Goal: Information Seeking & Learning: Learn about a topic

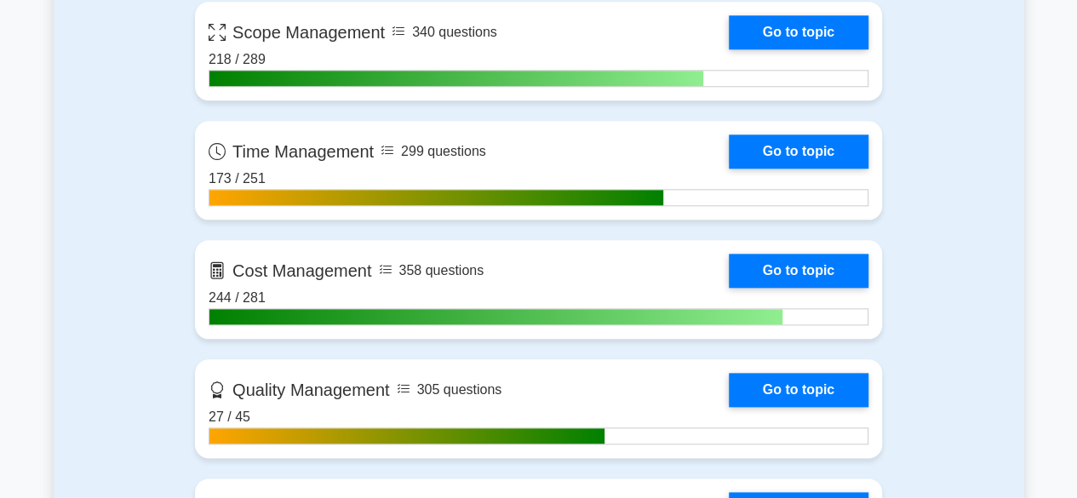
scroll to position [845, 0]
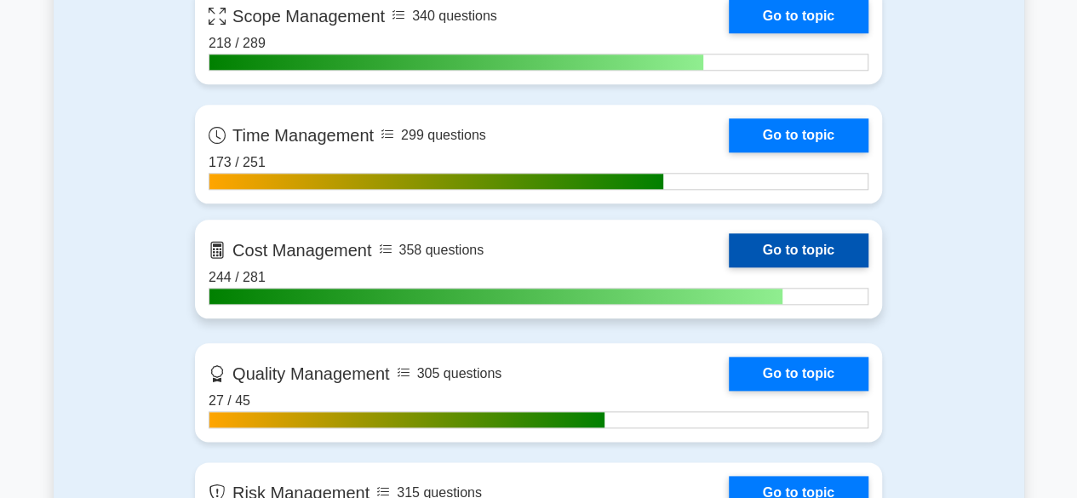
click at [789, 250] on link "Go to topic" at bounding box center [799, 250] width 140 height 34
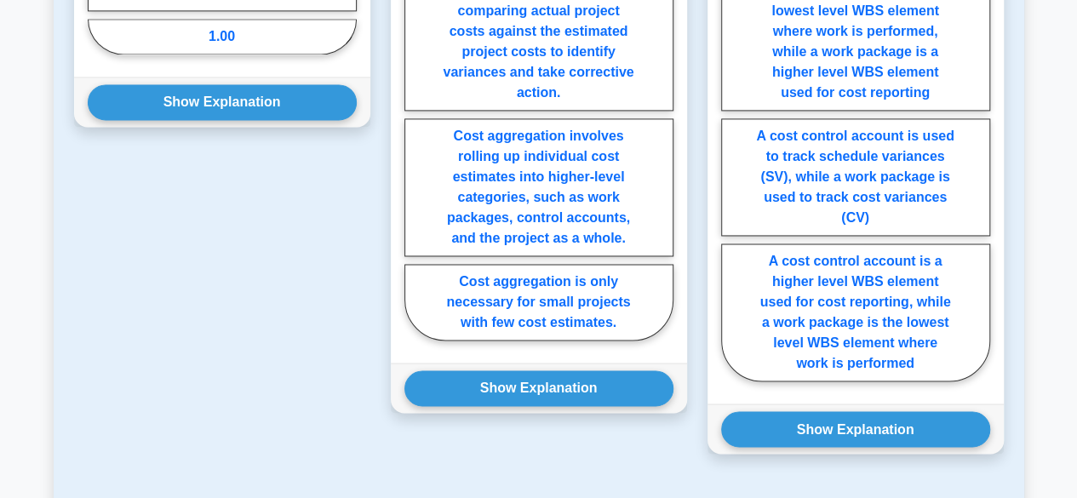
scroll to position [1185, 0]
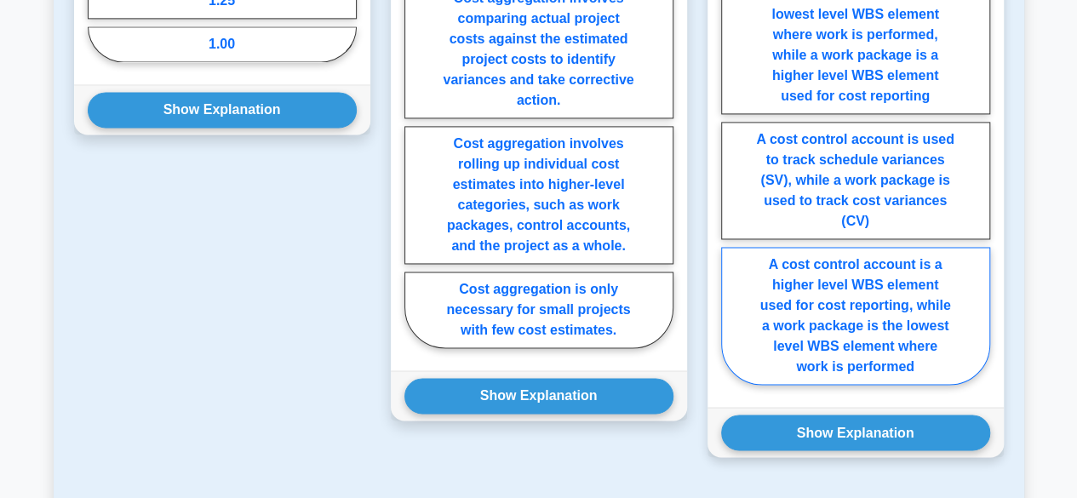
click at [904, 316] on label "A cost control account is a higher level WBS element used for cost reporting, w…" at bounding box center [855, 316] width 269 height 138
click at [732, 118] on input "A cost control account is a higher level WBS element used for cost reporting, w…" at bounding box center [726, 112] width 11 height 11
radio input "true"
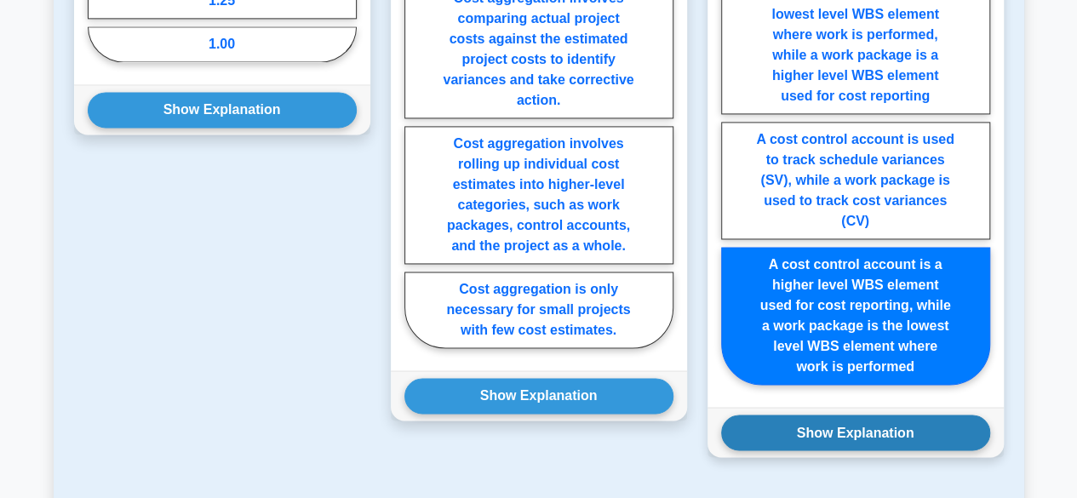
click at [890, 416] on button "Show Explanation" at bounding box center [855, 433] width 269 height 36
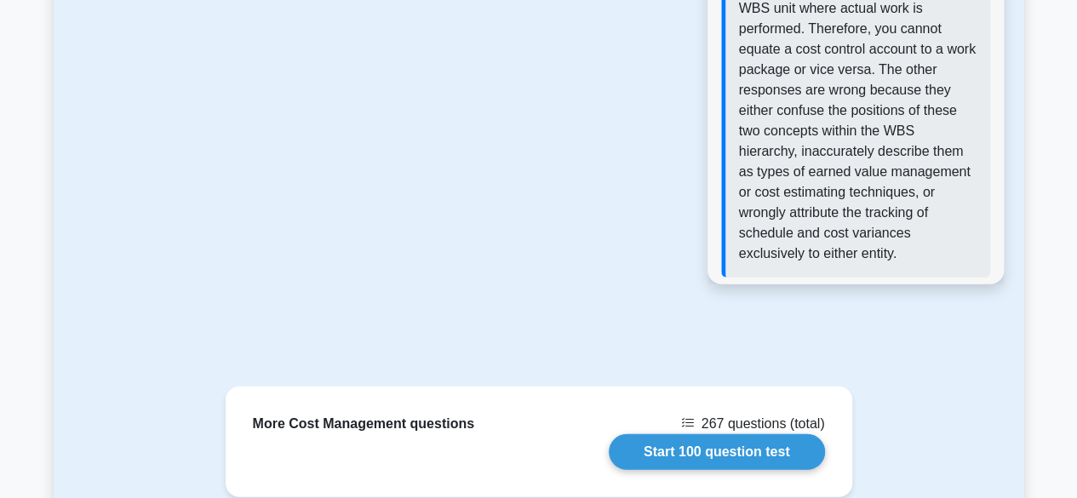
scroll to position [2067, 0]
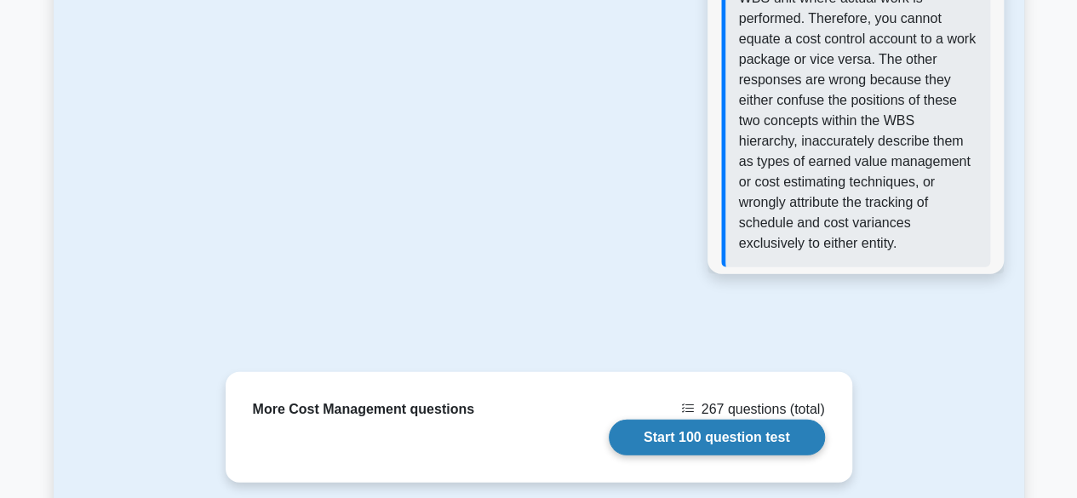
click at [761, 420] on link "Start 100 question test" at bounding box center [717, 438] width 216 height 36
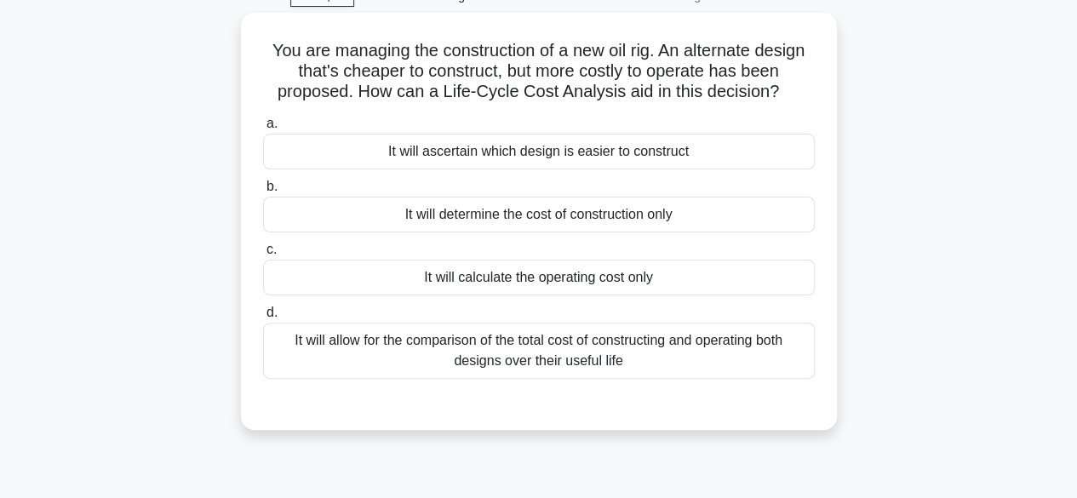
scroll to position [89, 0]
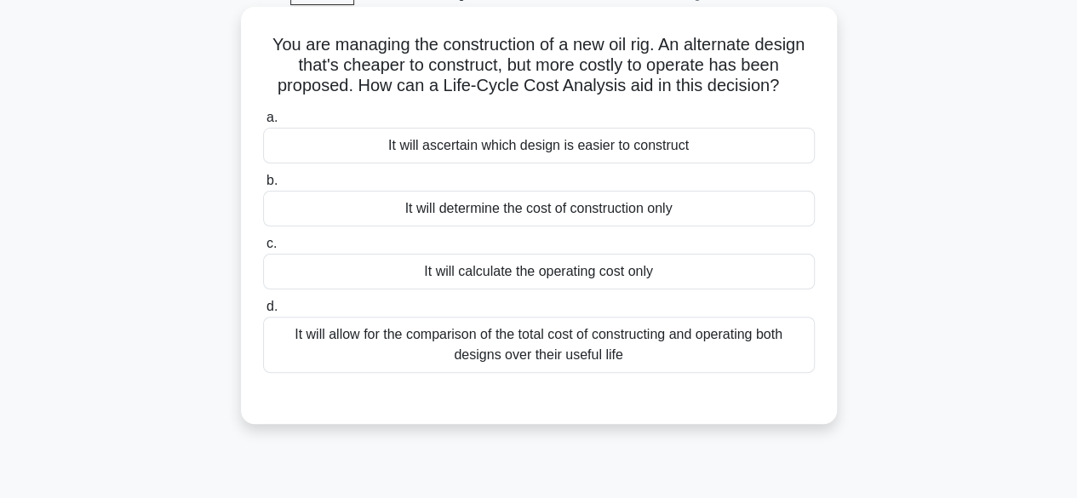
click at [679, 344] on div "It will allow for the comparison of the total cost of constructing and operatin…" at bounding box center [539, 345] width 552 height 56
click at [263, 312] on input "d. It will allow for the comparison of the total cost of constructing and opera…" at bounding box center [263, 306] width 0 height 11
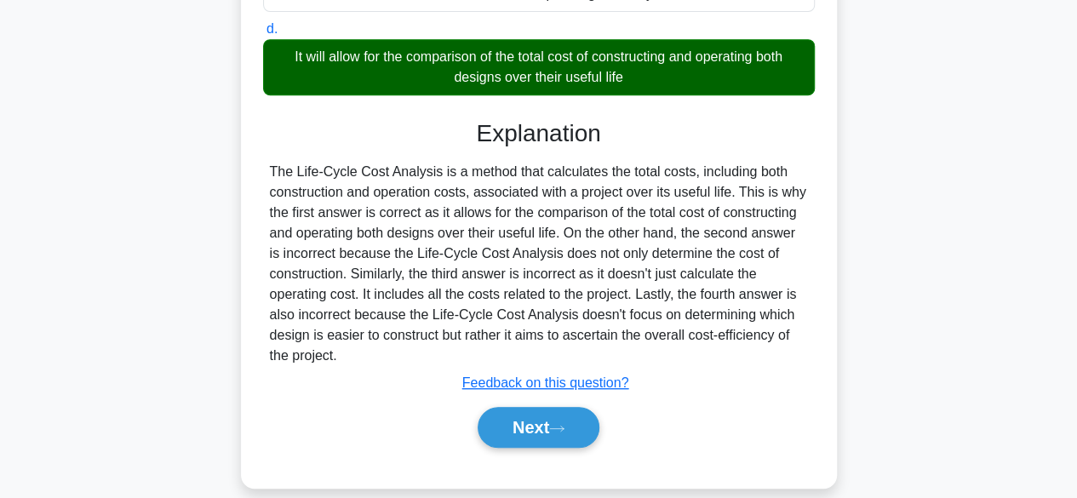
scroll to position [378, 0]
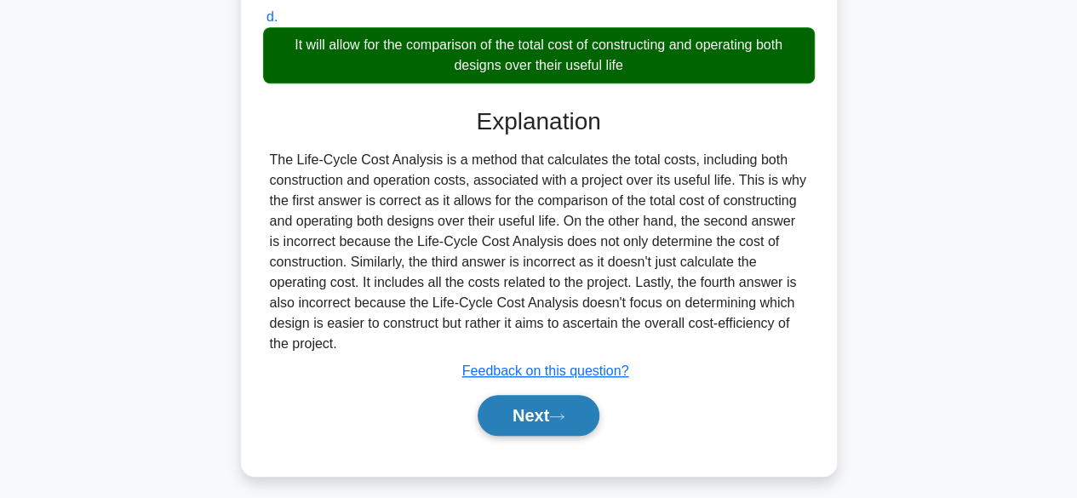
click at [573, 409] on button "Next" at bounding box center [539, 415] width 122 height 41
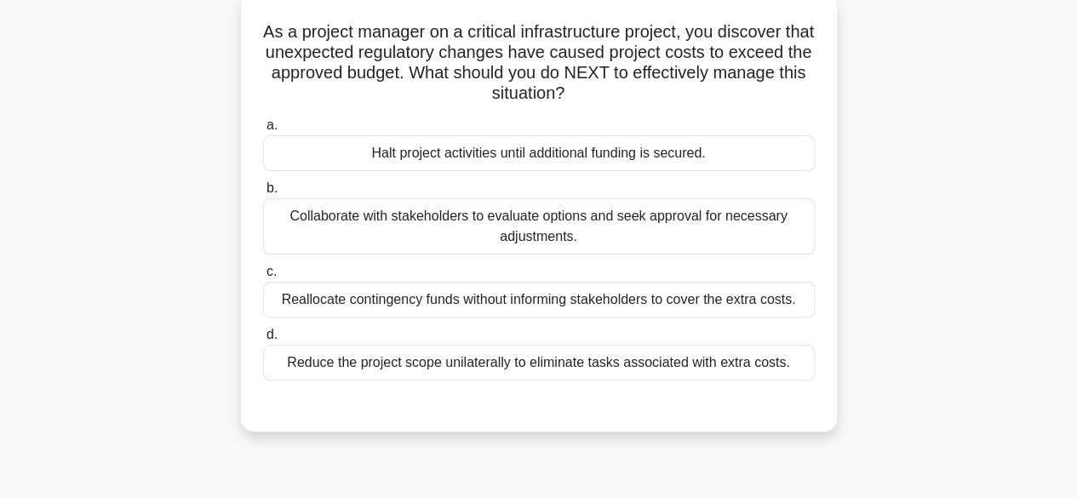
scroll to position [103, 0]
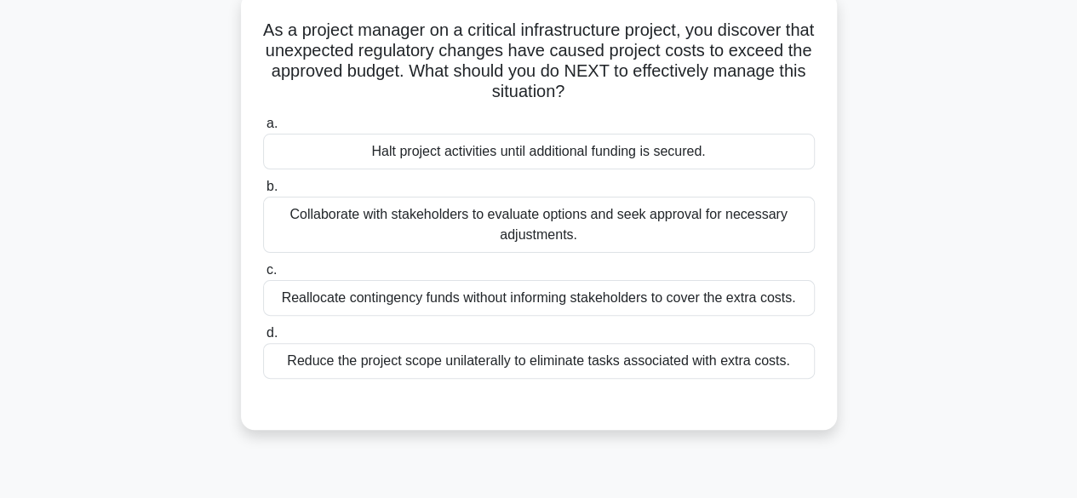
click at [767, 222] on div "Collaborate with stakeholders to evaluate options and seek approval for necessa…" at bounding box center [539, 225] width 552 height 56
click at [263, 192] on input "b. Collaborate with stakeholders to evaluate options and seek approval for nece…" at bounding box center [263, 186] width 0 height 11
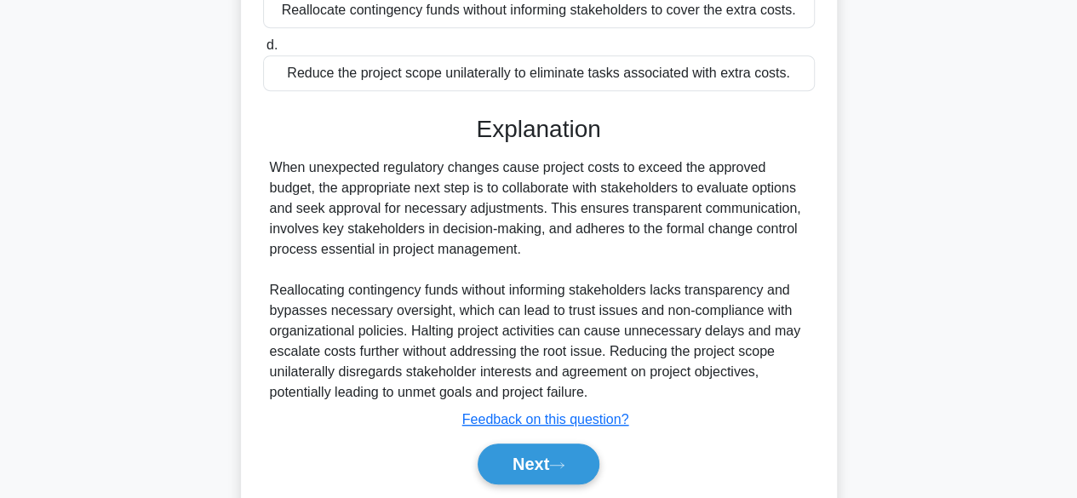
scroll to position [447, 0]
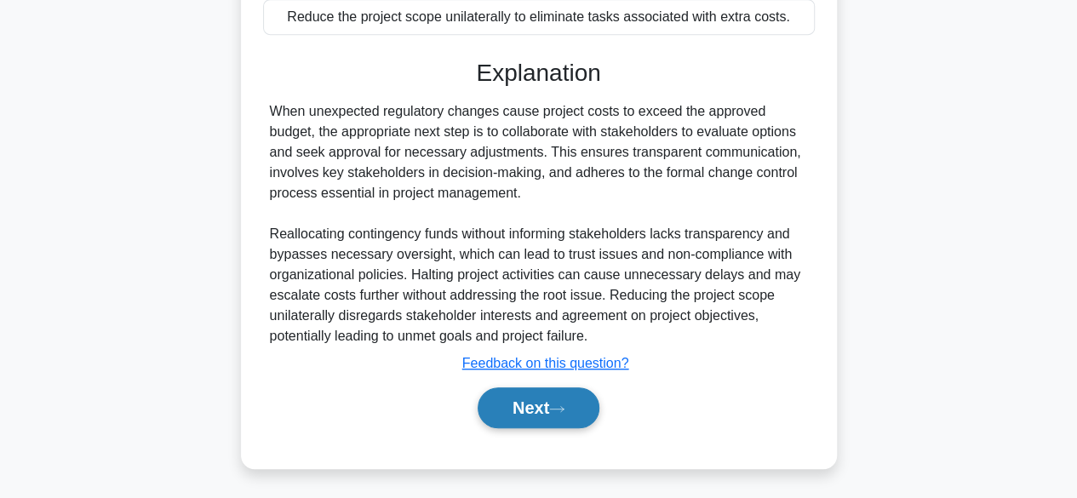
click at [599, 403] on button "Next" at bounding box center [539, 407] width 122 height 41
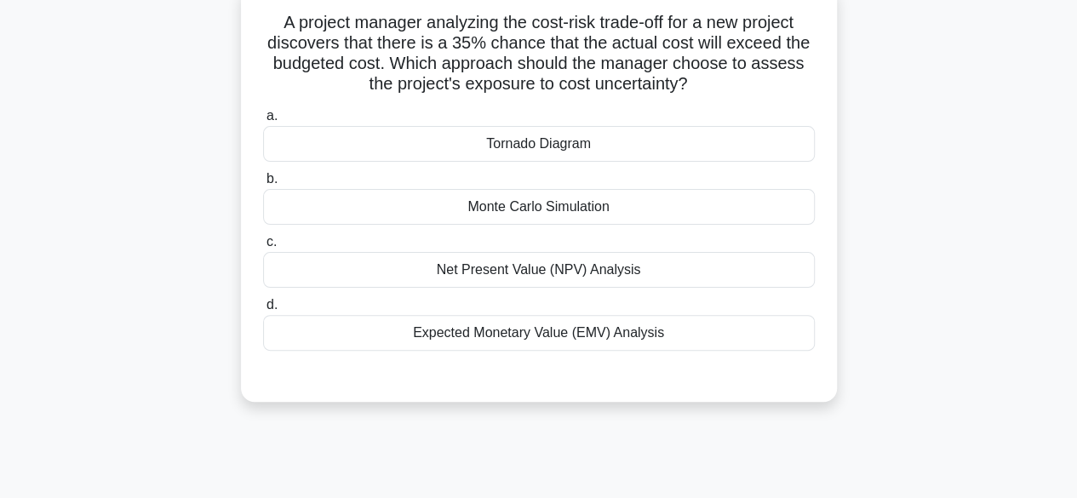
scroll to position [116, 0]
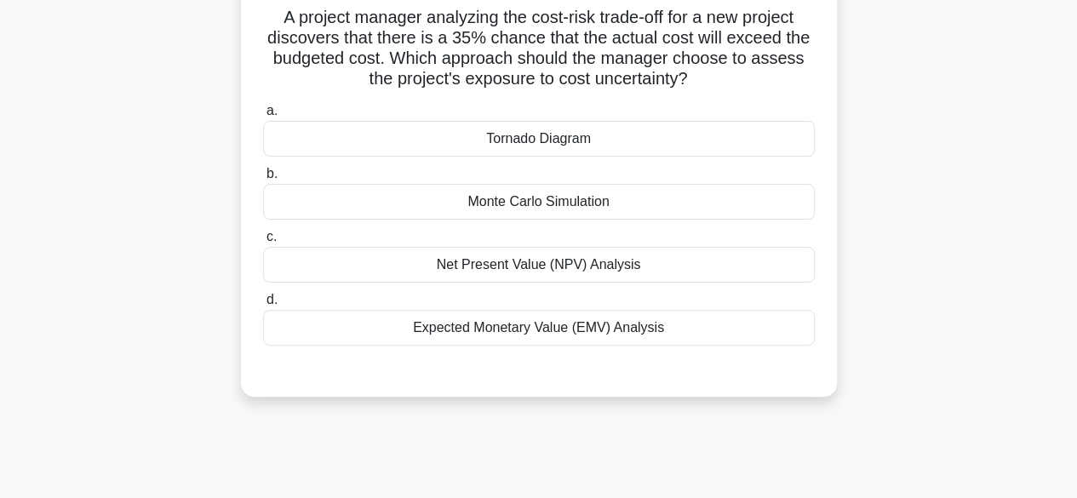
click at [599, 323] on div "Expected Monetary Value (EMV) Analysis" at bounding box center [539, 328] width 552 height 36
click at [263, 306] on input "d. Expected Monetary Value (EMV) Analysis" at bounding box center [263, 300] width 0 height 11
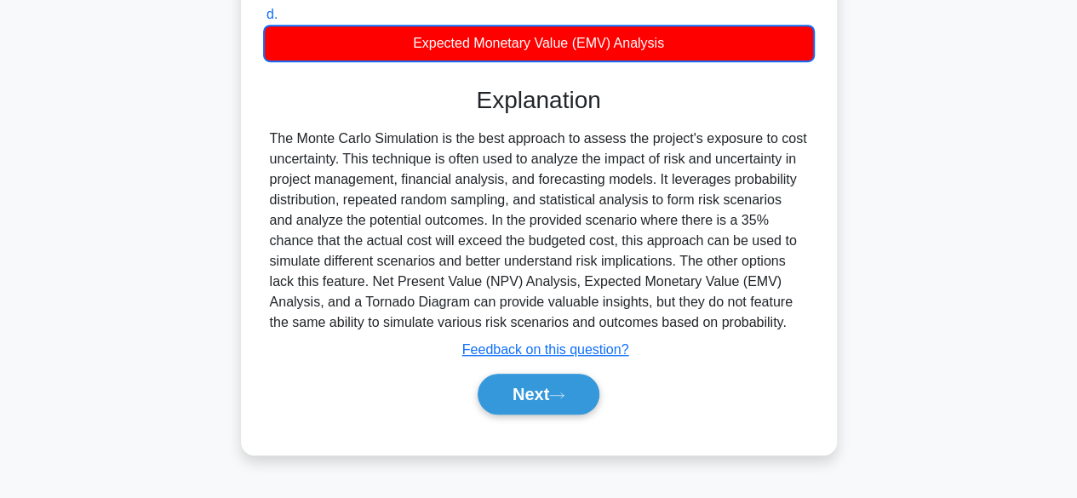
scroll to position [416, 0]
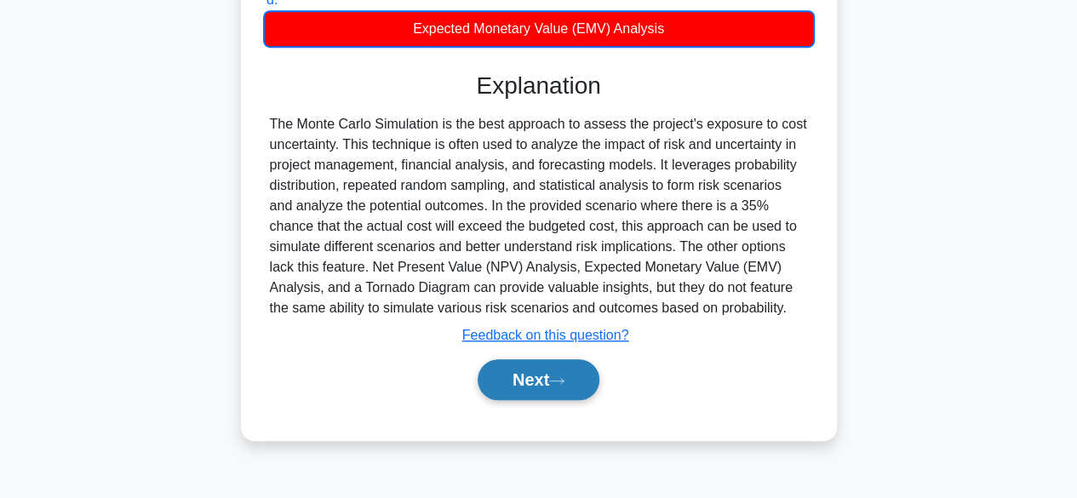
click at [591, 377] on button "Next" at bounding box center [539, 379] width 122 height 41
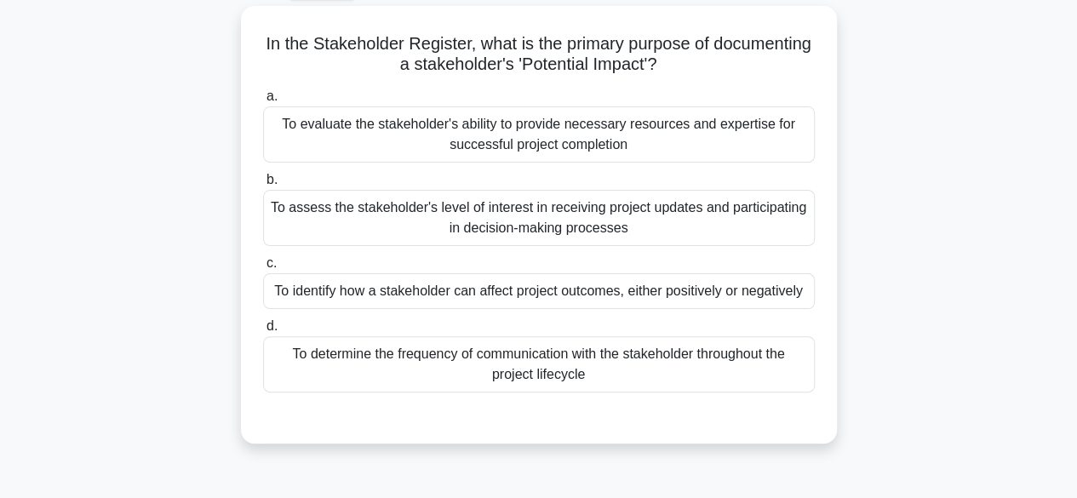
scroll to position [93, 0]
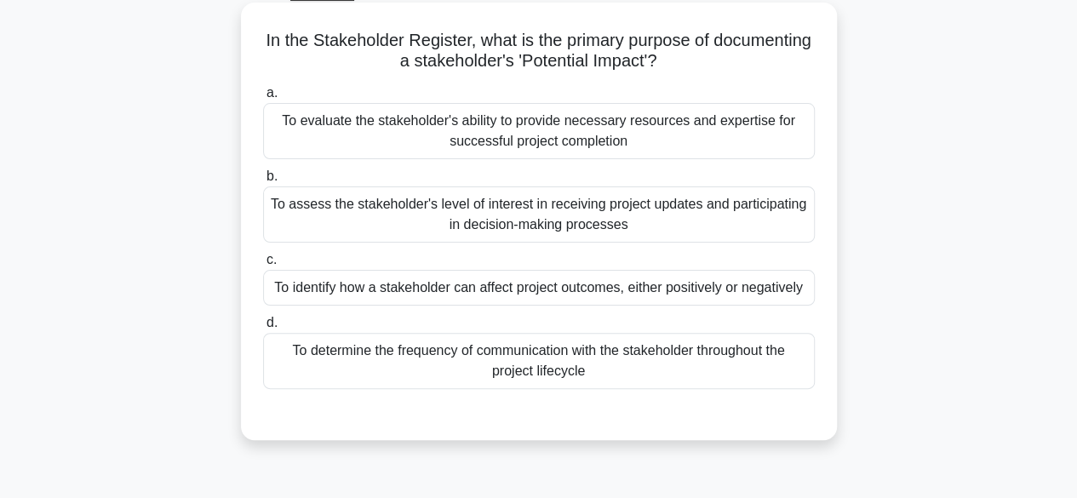
click at [643, 222] on div "To assess the stakeholder's level of interest in receiving project updates and …" at bounding box center [539, 214] width 552 height 56
click at [263, 182] on input "b. To assess the stakeholder's level of interest in receiving project updates a…" at bounding box center [263, 176] width 0 height 11
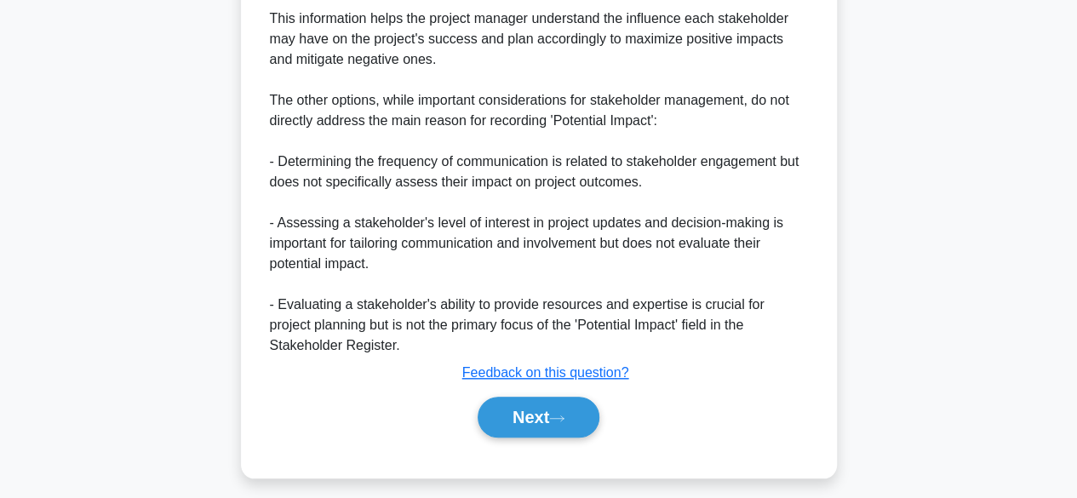
scroll to position [647, 0]
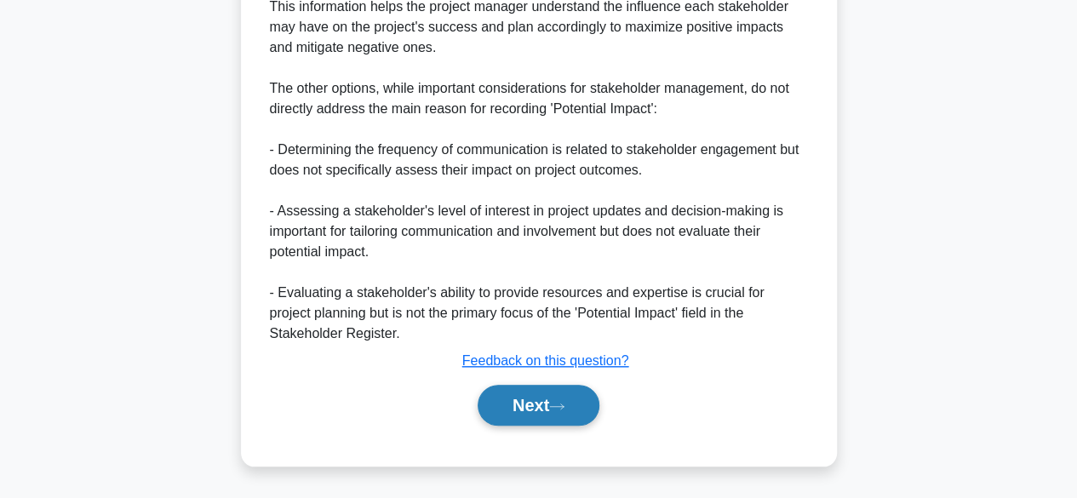
click at [550, 399] on button "Next" at bounding box center [539, 405] width 122 height 41
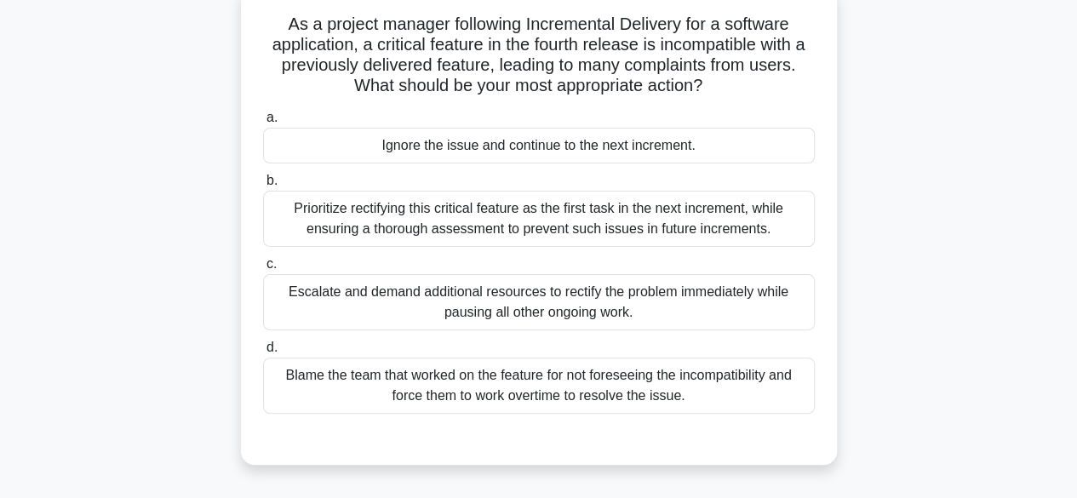
scroll to position [111, 0]
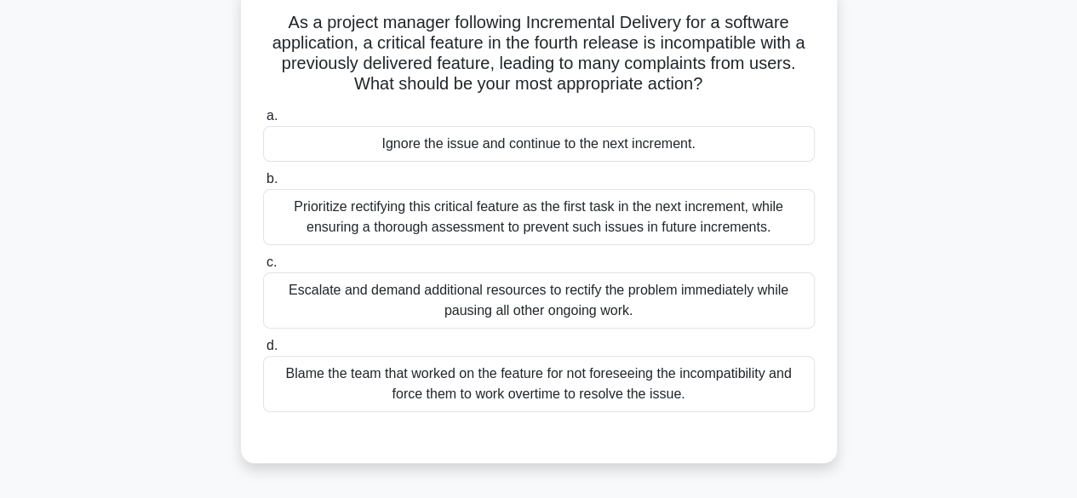
click at [760, 204] on div "Prioritize rectifying this critical feature as the first task in the next incre…" at bounding box center [539, 217] width 552 height 56
click at [263, 185] on input "b. Prioritize rectifying this critical feature as the first task in the next in…" at bounding box center [263, 179] width 0 height 11
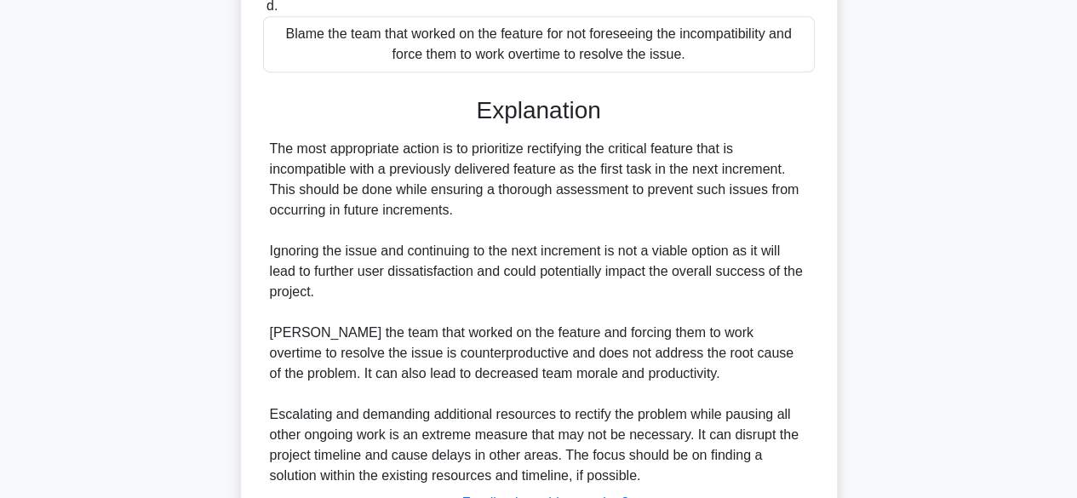
scroll to position [590, 0]
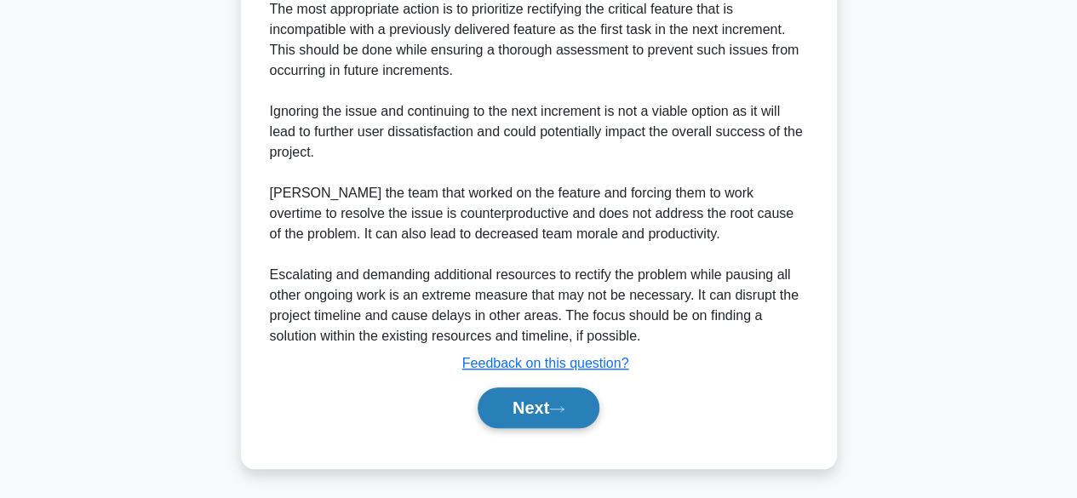
click at [570, 398] on button "Next" at bounding box center [539, 407] width 122 height 41
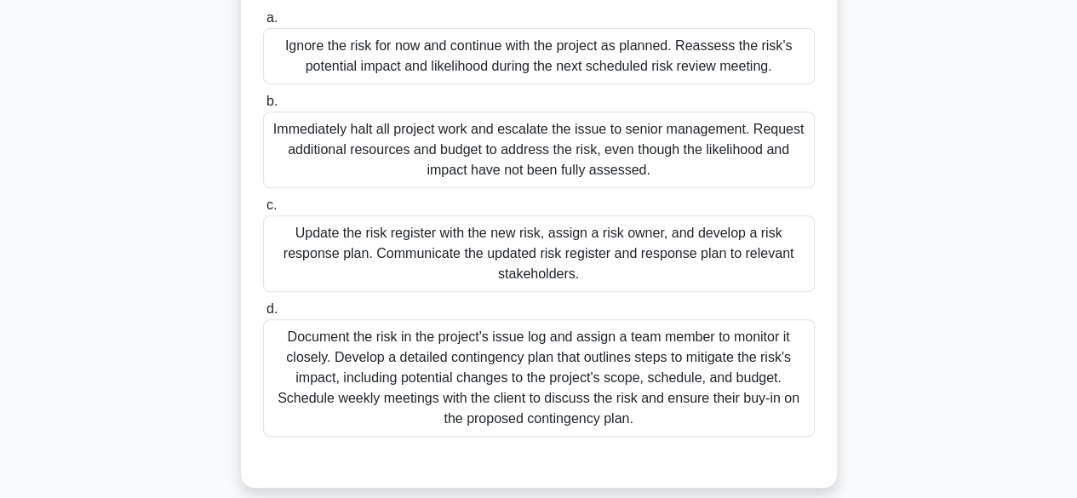
scroll to position [337, 0]
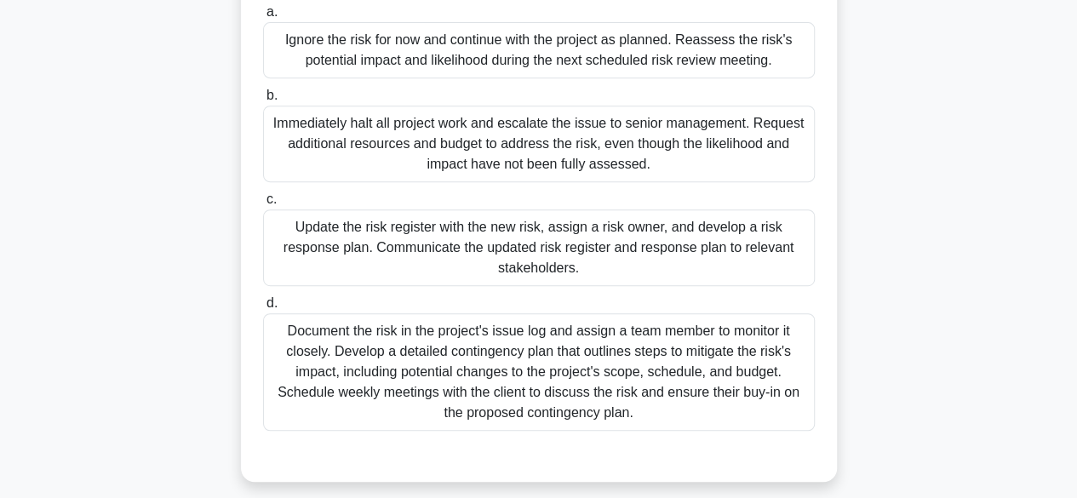
click at [605, 374] on div "Document the risk in the project's issue log and assign a team member to monito…" at bounding box center [539, 372] width 552 height 118
click at [263, 309] on input "d. Document the risk in the project's issue log and assign a team member to mon…" at bounding box center [263, 303] width 0 height 11
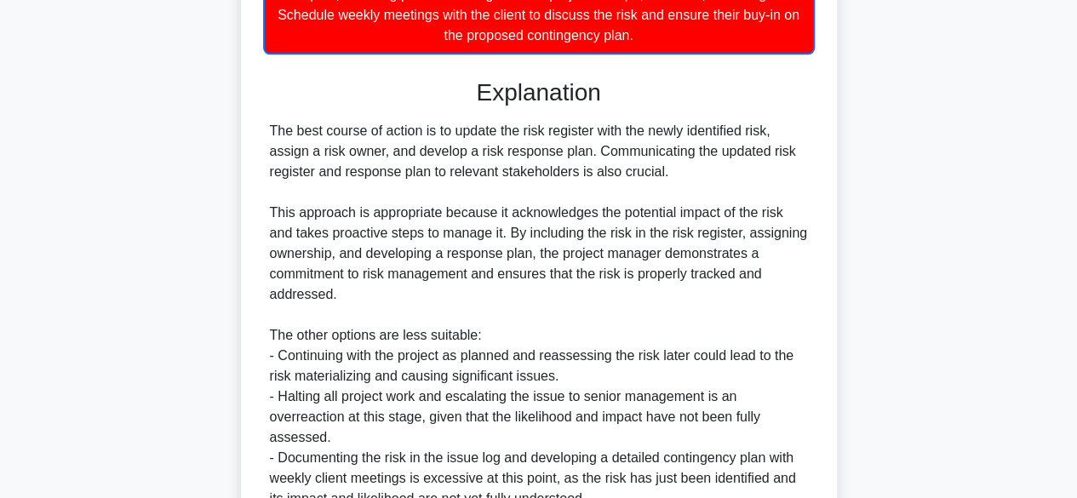
scroll to position [879, 0]
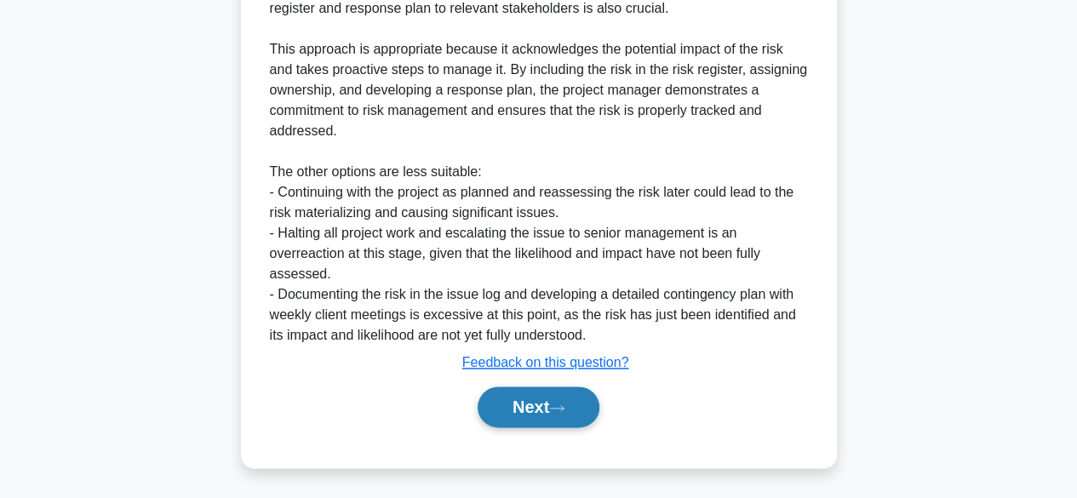
click at [561, 405] on icon at bounding box center [556, 408] width 15 height 9
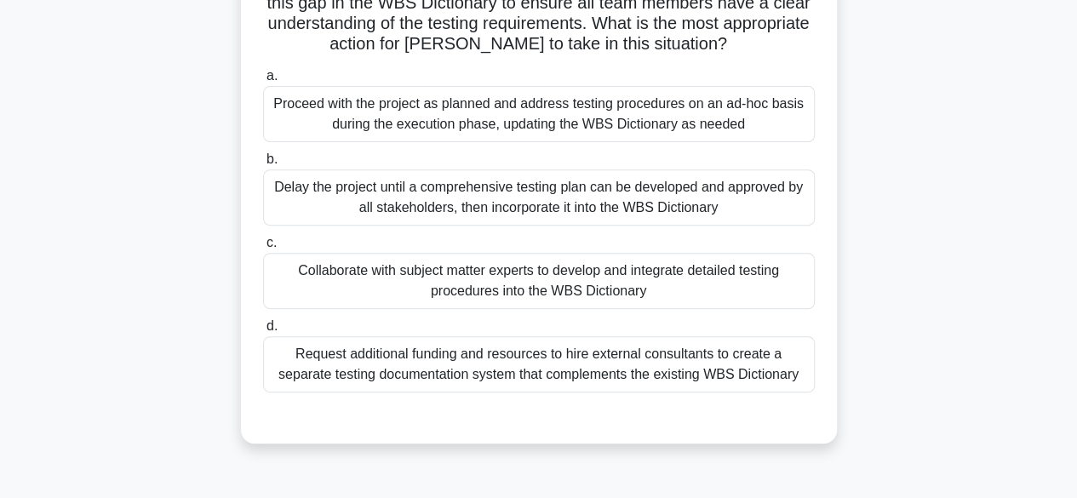
scroll to position [238, 0]
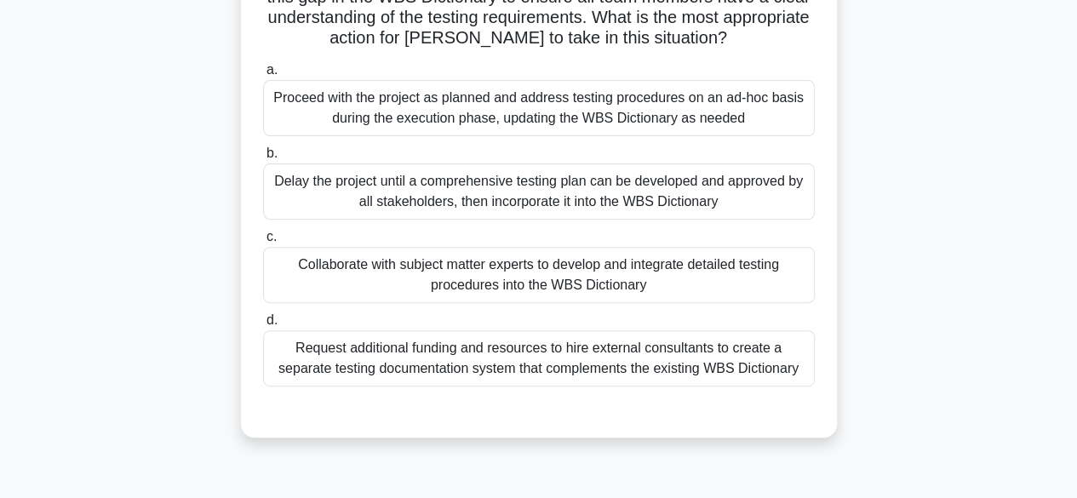
click at [696, 280] on div "Collaborate with subject matter experts to develop and integrate detailed testi…" at bounding box center [539, 275] width 552 height 56
click at [263, 243] on input "c. Collaborate with subject matter experts to develop and integrate detailed te…" at bounding box center [263, 237] width 0 height 11
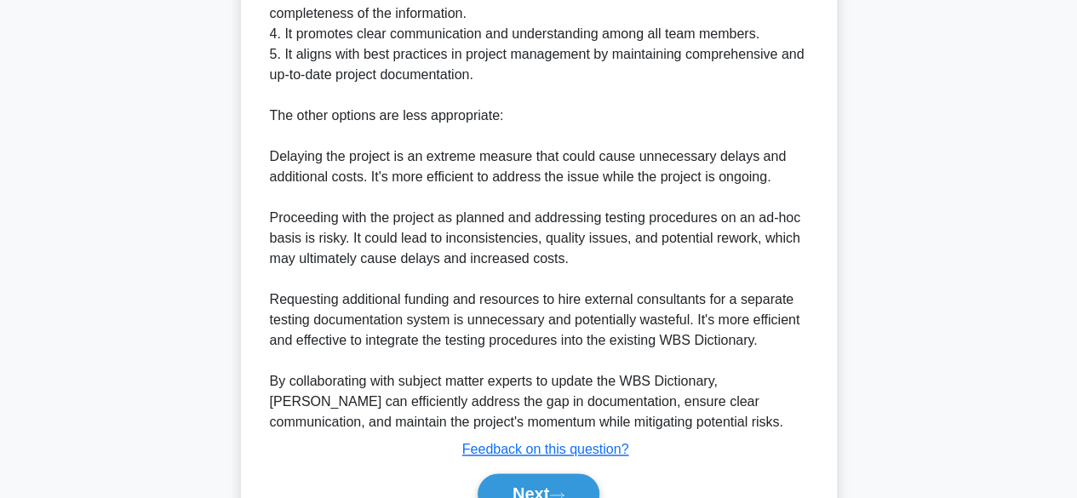
scroll to position [937, 0]
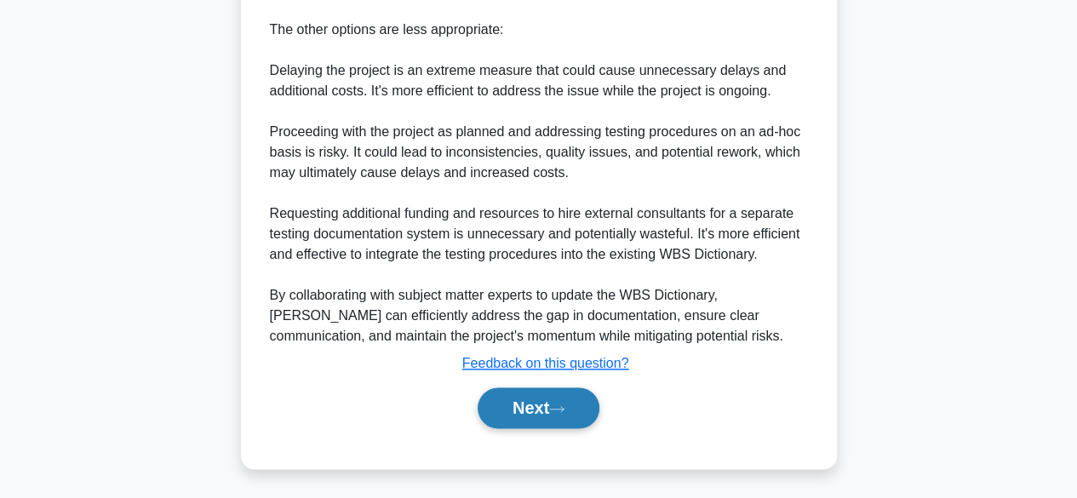
click at [565, 410] on icon at bounding box center [556, 408] width 15 height 9
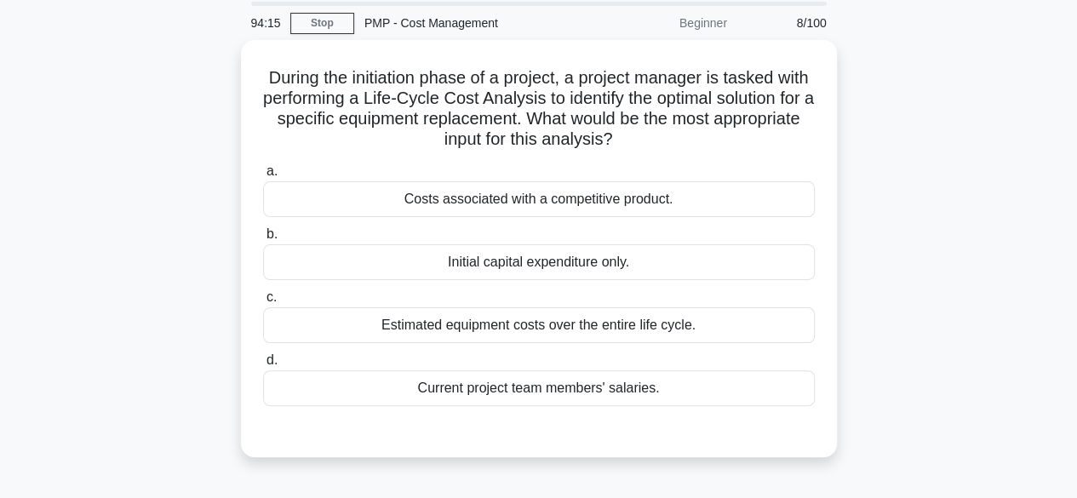
scroll to position [56, 0]
click at [755, 316] on div "Estimated equipment costs over the entire life cycle." at bounding box center [539, 325] width 552 height 36
click at [263, 302] on input "c. Estimated equipment costs over the entire life cycle." at bounding box center [263, 296] width 0 height 11
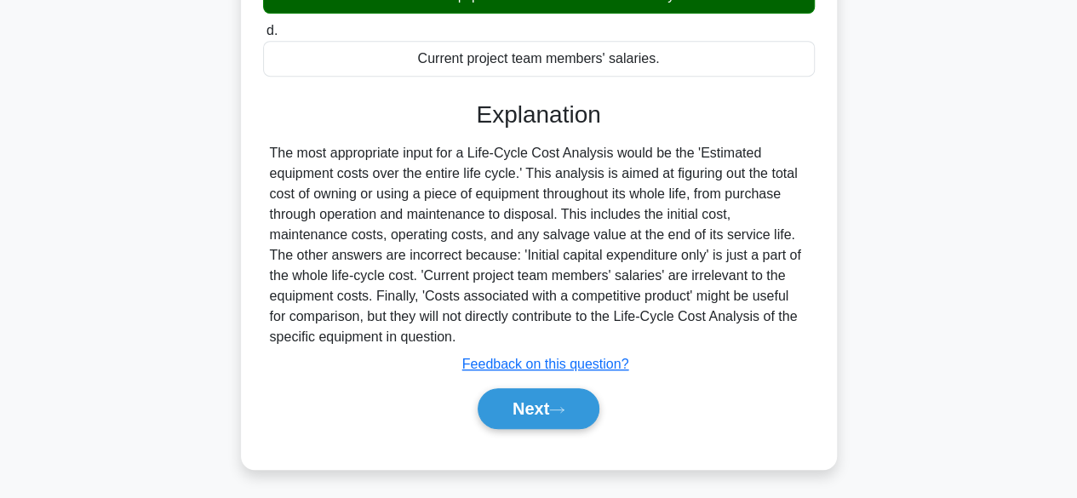
scroll to position [421, 0]
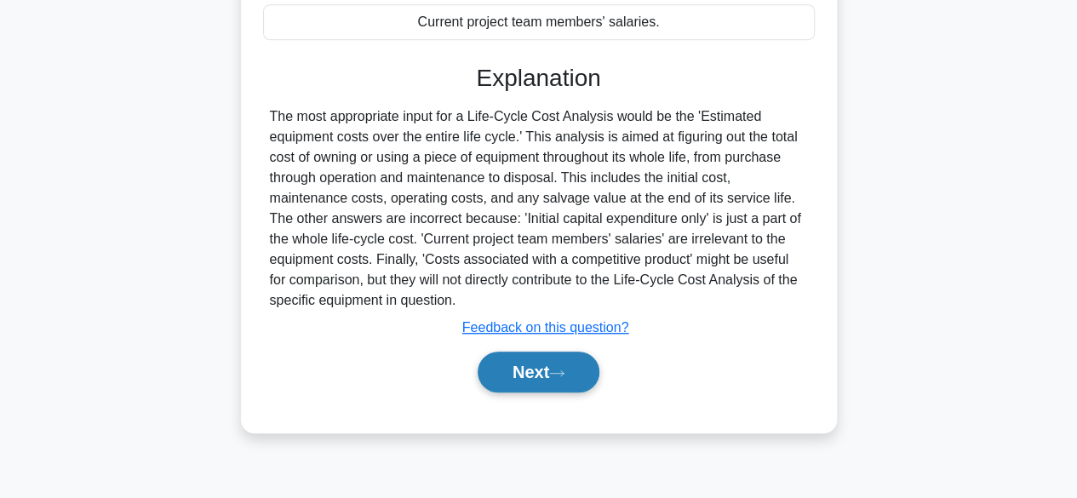
click at [588, 370] on button "Next" at bounding box center [539, 372] width 122 height 41
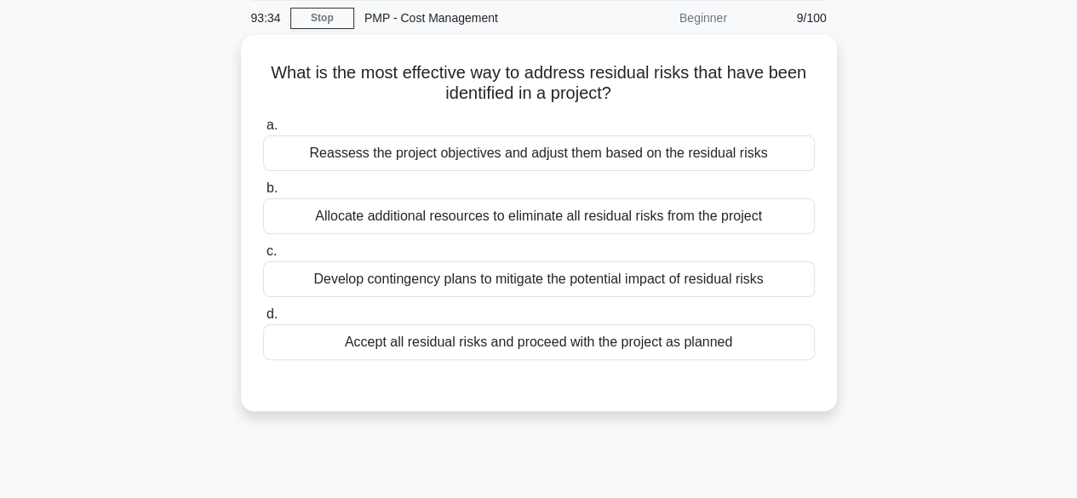
scroll to position [63, 0]
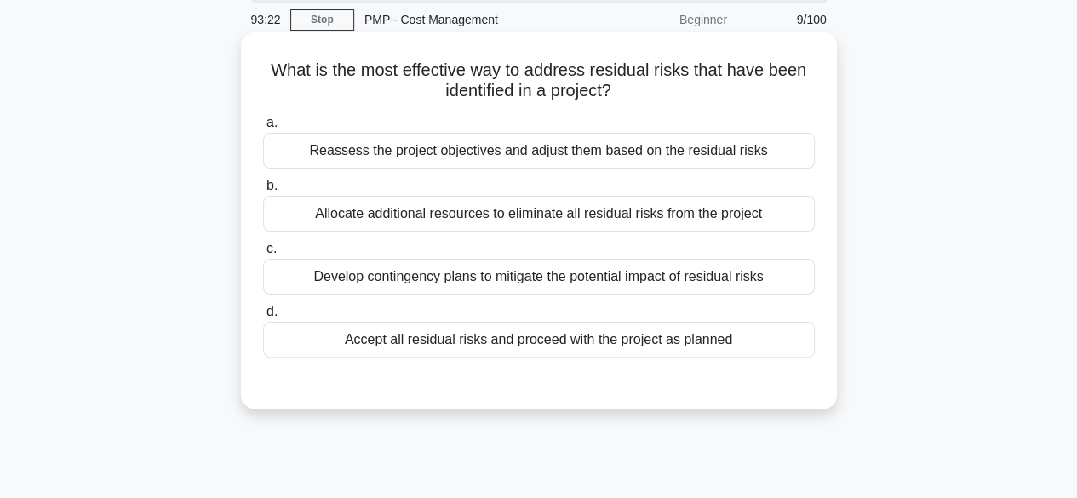
click at [748, 278] on div "Develop contingency plans to mitigate the potential impact of residual risks" at bounding box center [539, 277] width 552 height 36
click at [263, 255] on input "c. Develop contingency plans to mitigate the potential impact of residual risks" at bounding box center [263, 249] width 0 height 11
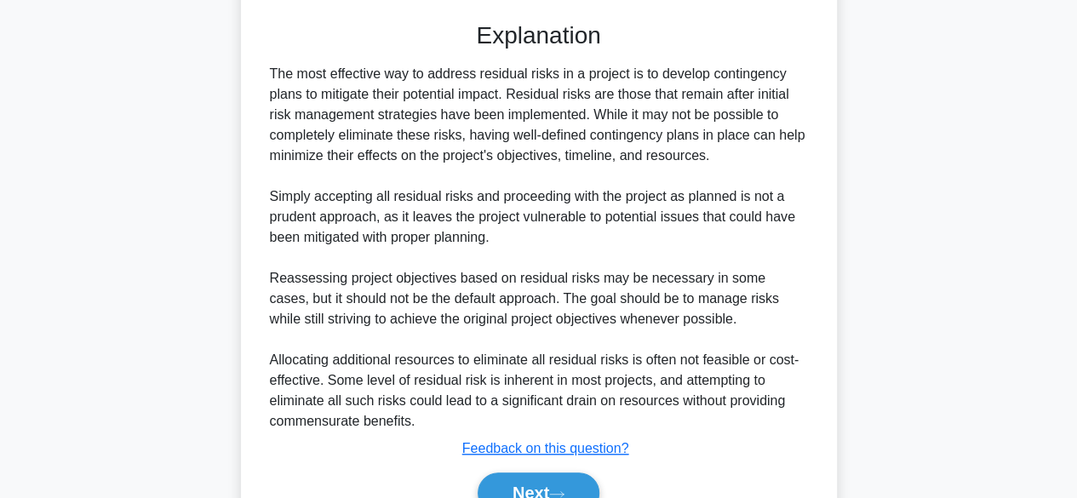
scroll to position [508, 0]
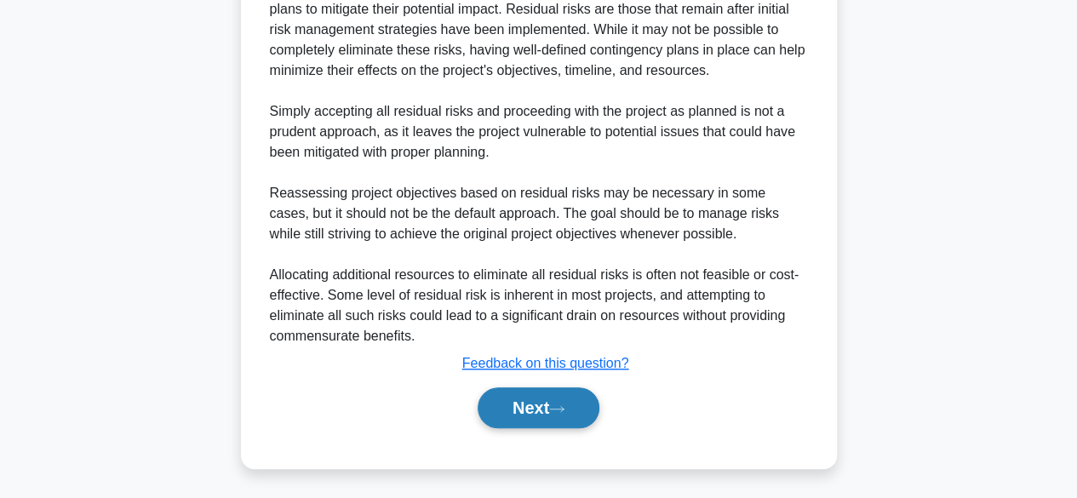
click at [540, 400] on button "Next" at bounding box center [539, 407] width 122 height 41
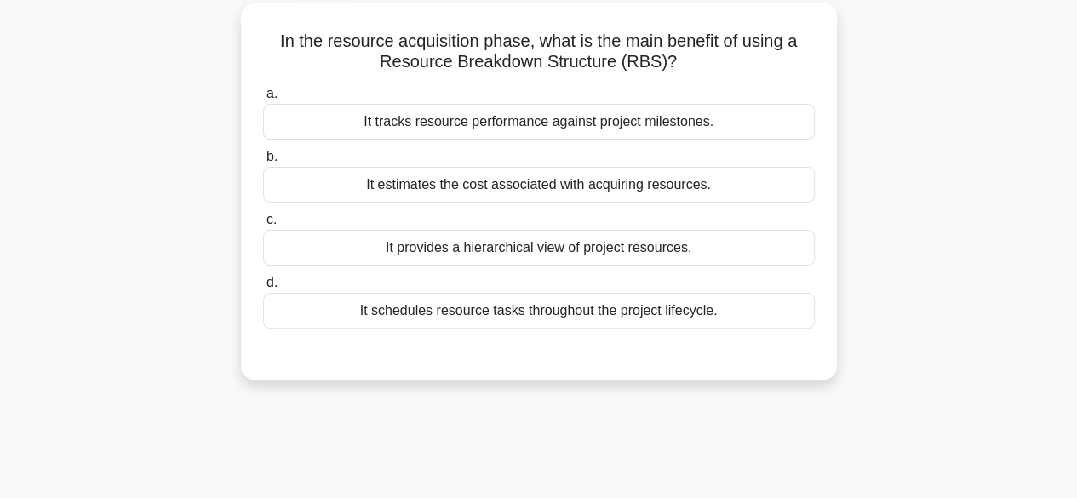
scroll to position [95, 0]
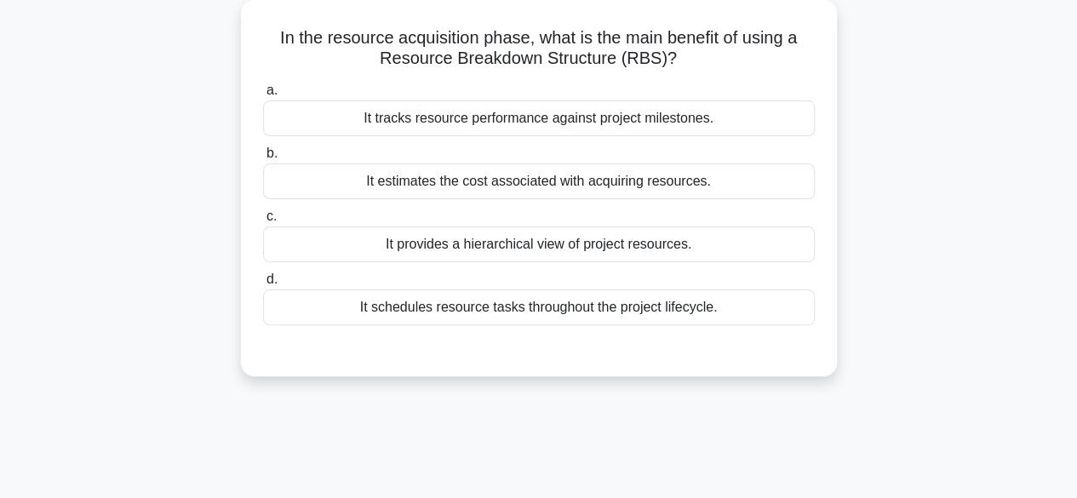
click at [741, 234] on div "It provides a hierarchical view of project resources." at bounding box center [539, 244] width 552 height 36
click at [263, 222] on input "c. It provides a hierarchical view of project resources." at bounding box center [263, 216] width 0 height 11
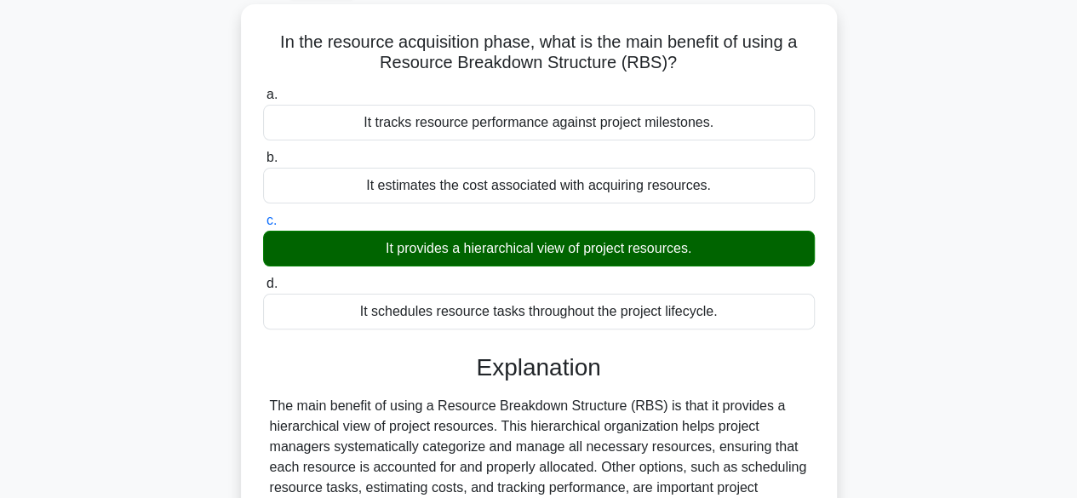
scroll to position [421, 0]
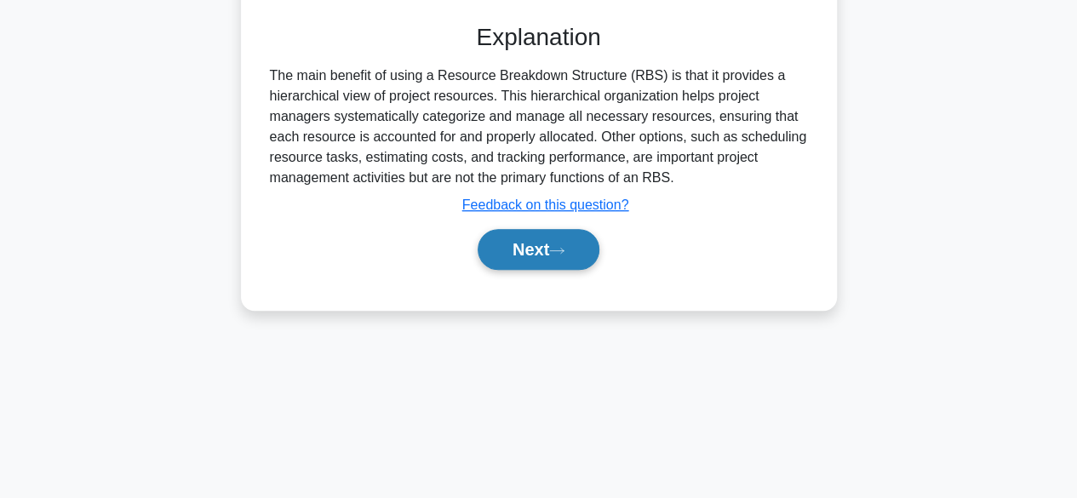
click at [567, 243] on button "Next" at bounding box center [539, 249] width 122 height 41
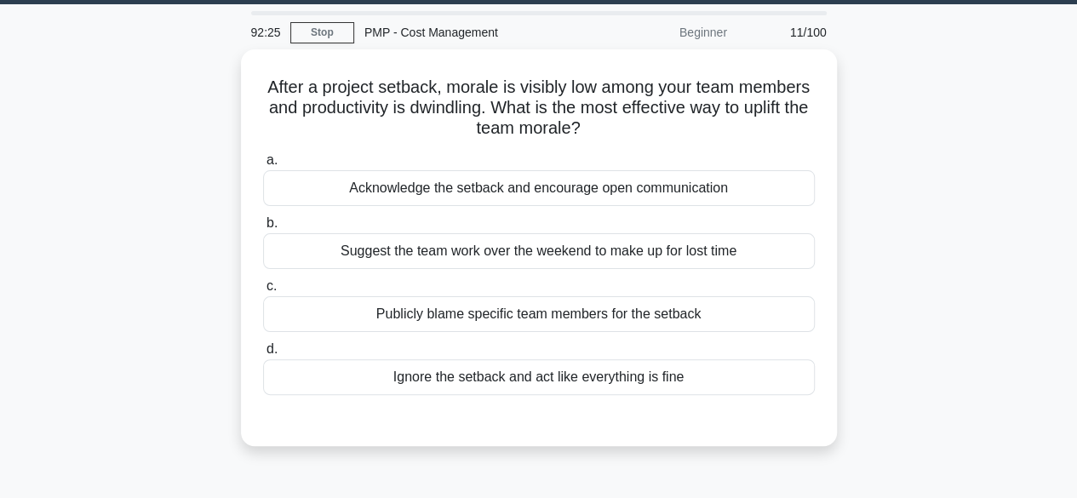
scroll to position [51, 0]
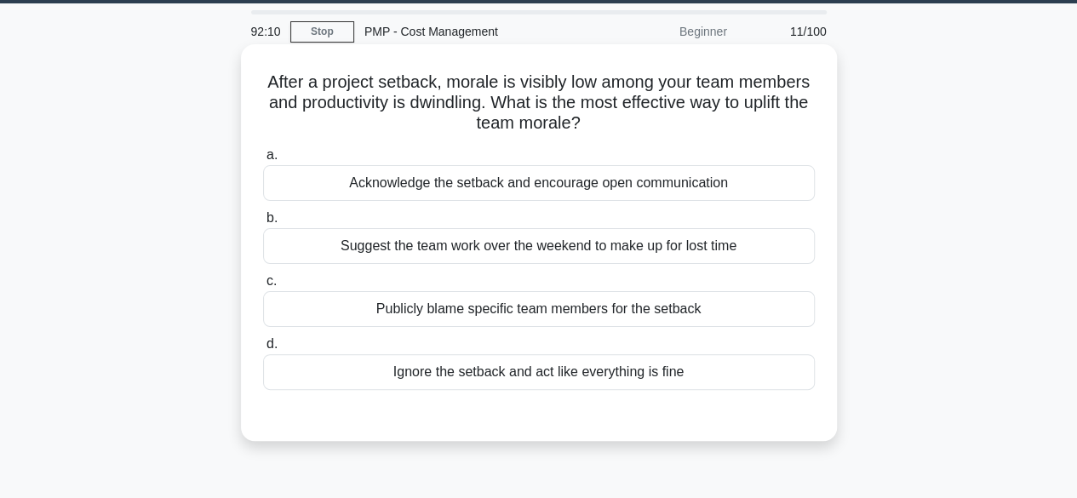
click at [656, 192] on div "Acknowledge the setback and encourage open communication" at bounding box center [539, 183] width 552 height 36
click at [263, 161] on input "a. Acknowledge the setback and encourage open communication" at bounding box center [263, 155] width 0 height 11
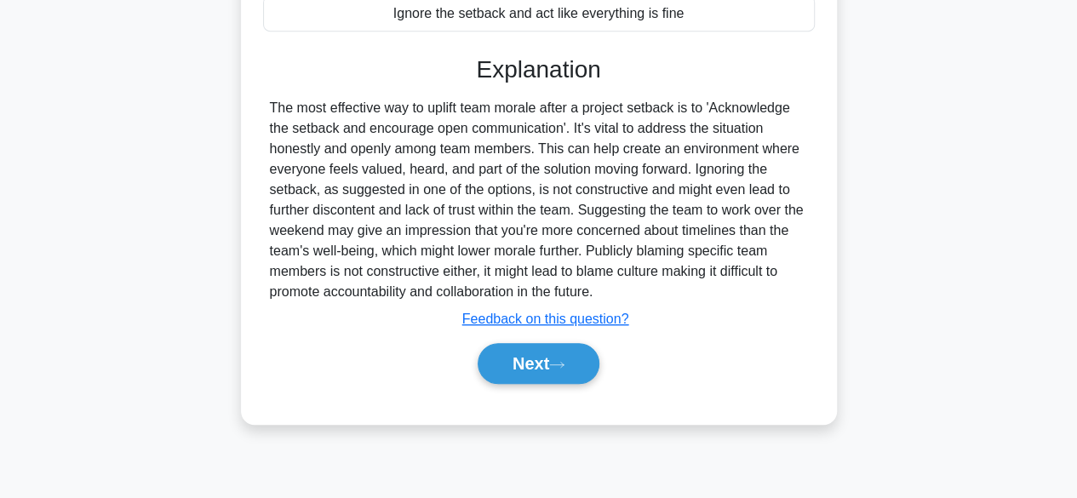
scroll to position [421, 0]
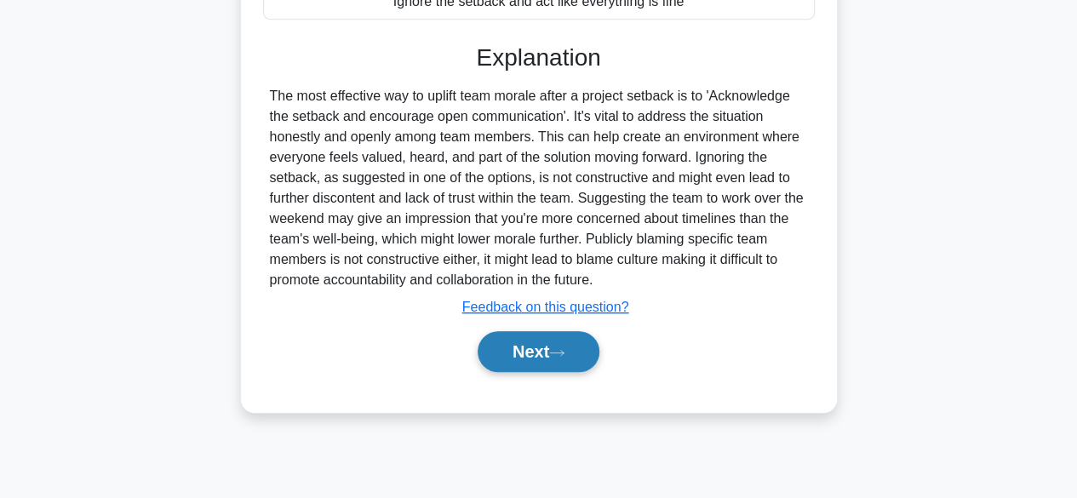
click at [577, 353] on button "Next" at bounding box center [539, 351] width 122 height 41
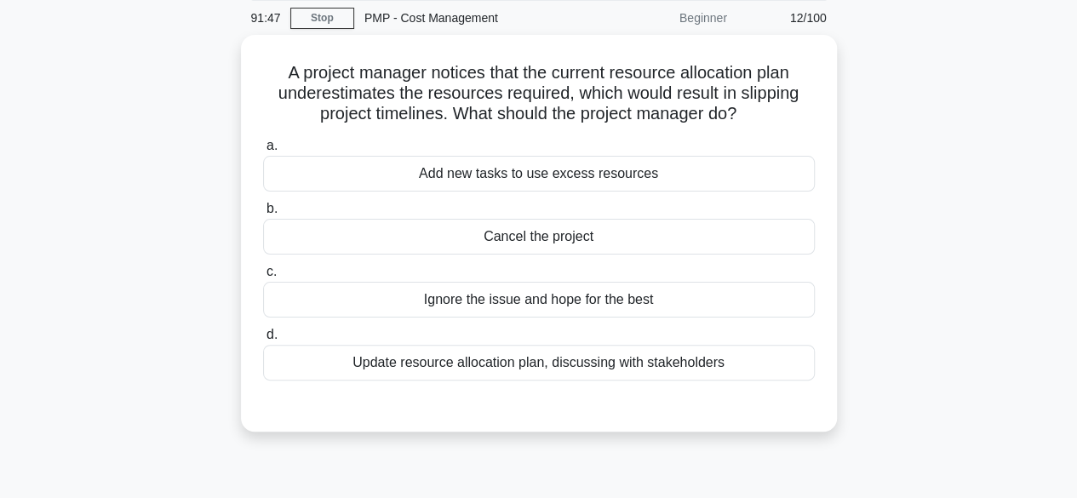
scroll to position [66, 0]
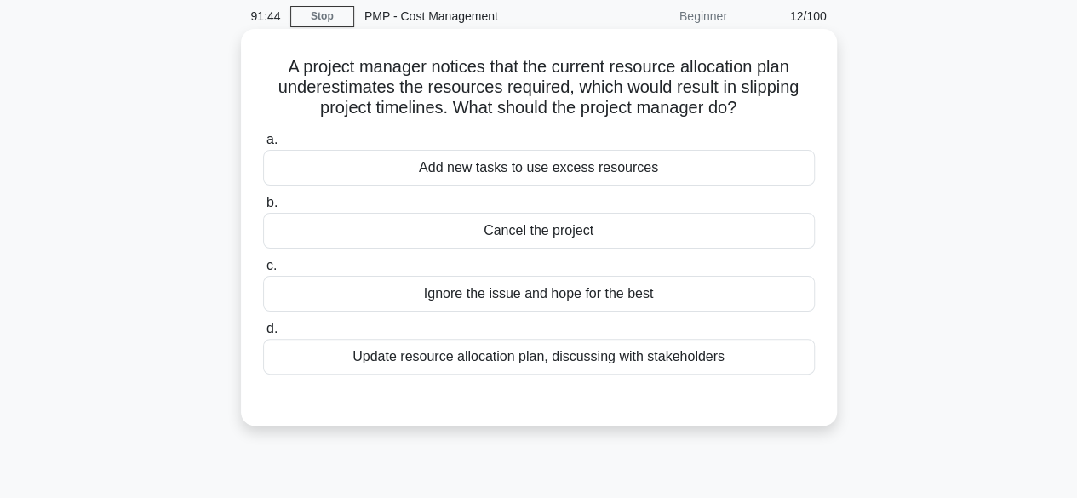
click at [683, 358] on div "Update resource allocation plan, discussing with stakeholders" at bounding box center [539, 357] width 552 height 36
click at [263, 335] on input "d. Update resource allocation plan, discussing with stakeholders" at bounding box center [263, 329] width 0 height 11
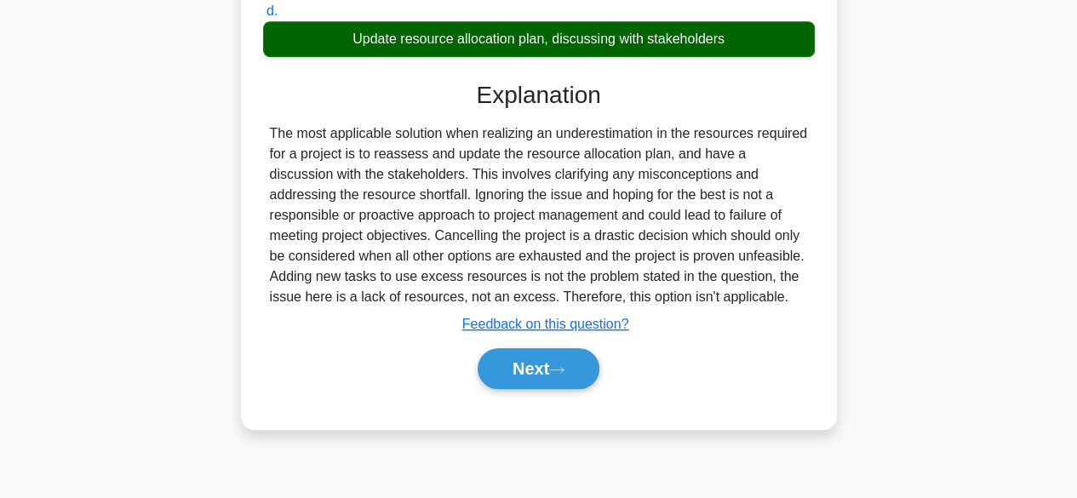
scroll to position [408, 0]
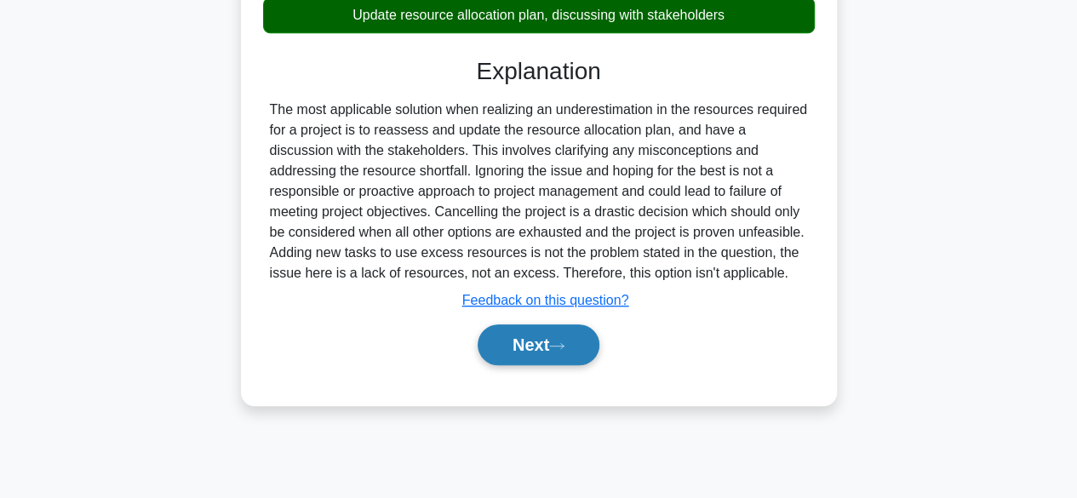
click at [553, 340] on button "Next" at bounding box center [539, 344] width 122 height 41
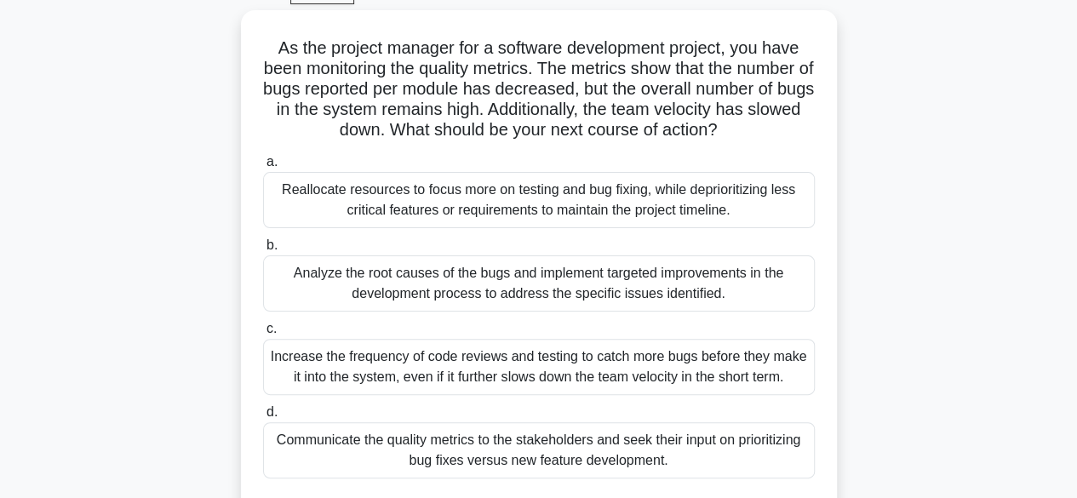
scroll to position [90, 0]
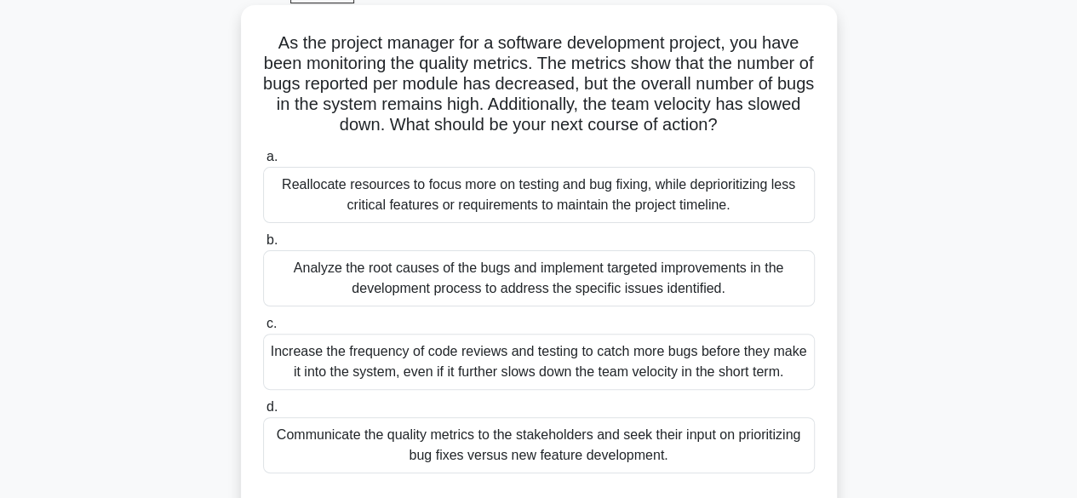
click at [653, 281] on div "Analyze the root causes of the bugs and implement targeted improvements in the …" at bounding box center [539, 278] width 552 height 56
click at [263, 246] on input "b. Analyze the root causes of the bugs and implement targeted improvements in t…" at bounding box center [263, 240] width 0 height 11
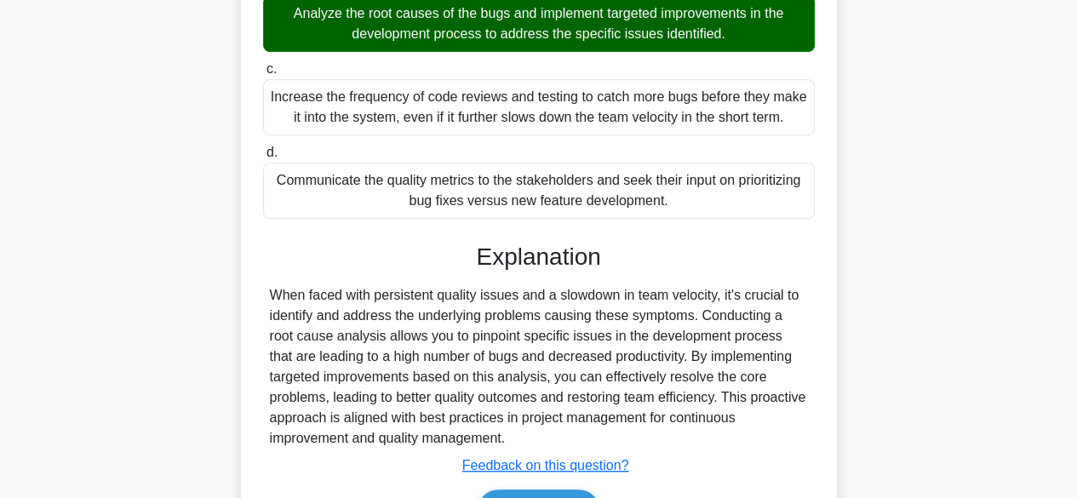
scroll to position [447, 0]
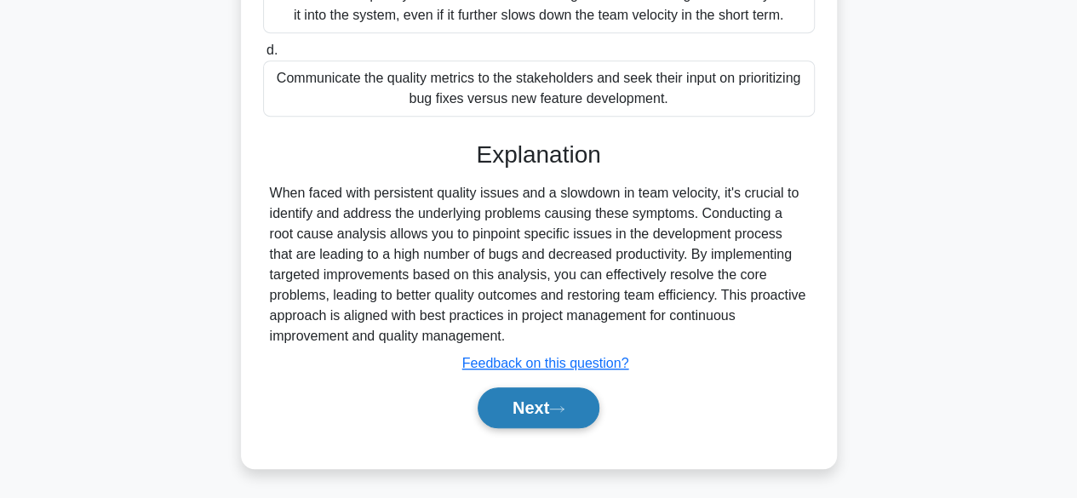
click at [558, 410] on icon at bounding box center [556, 408] width 15 height 9
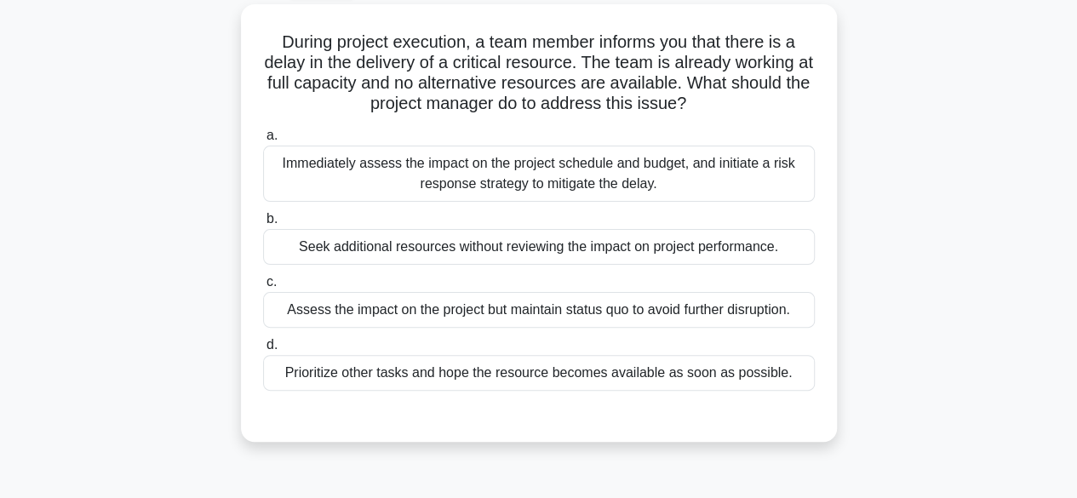
scroll to position [90, 0]
click at [708, 165] on div "Immediately assess the impact on the project schedule and budget, and initiate …" at bounding box center [539, 174] width 552 height 56
click at [263, 142] on input "a. Immediately assess the impact on the project schedule and budget, and initia…" at bounding box center [263, 136] width 0 height 11
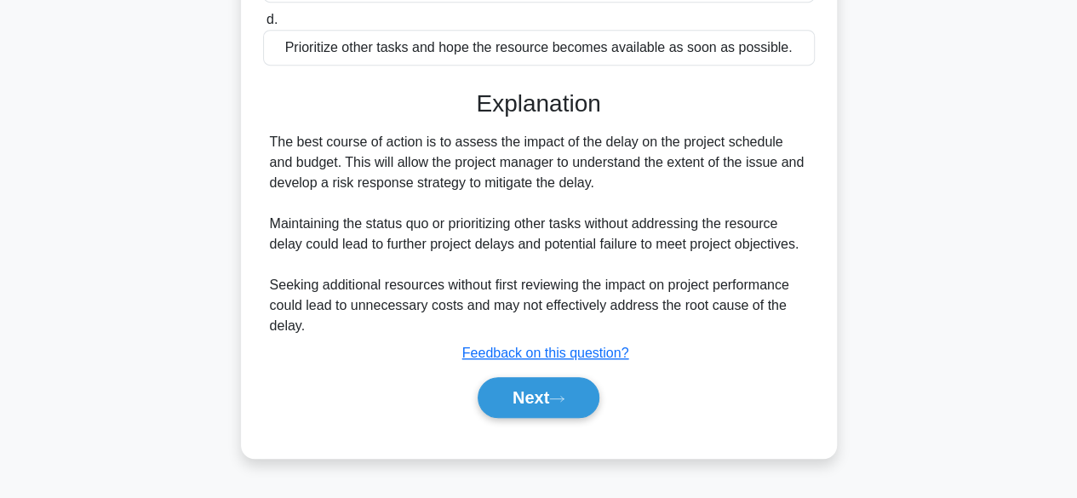
scroll to position [421, 0]
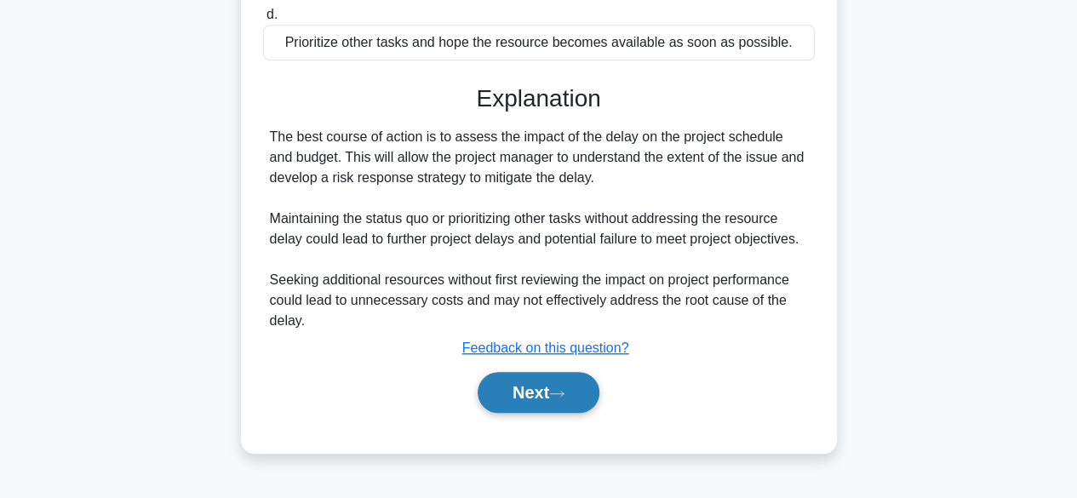
click at [576, 389] on button "Next" at bounding box center [539, 392] width 122 height 41
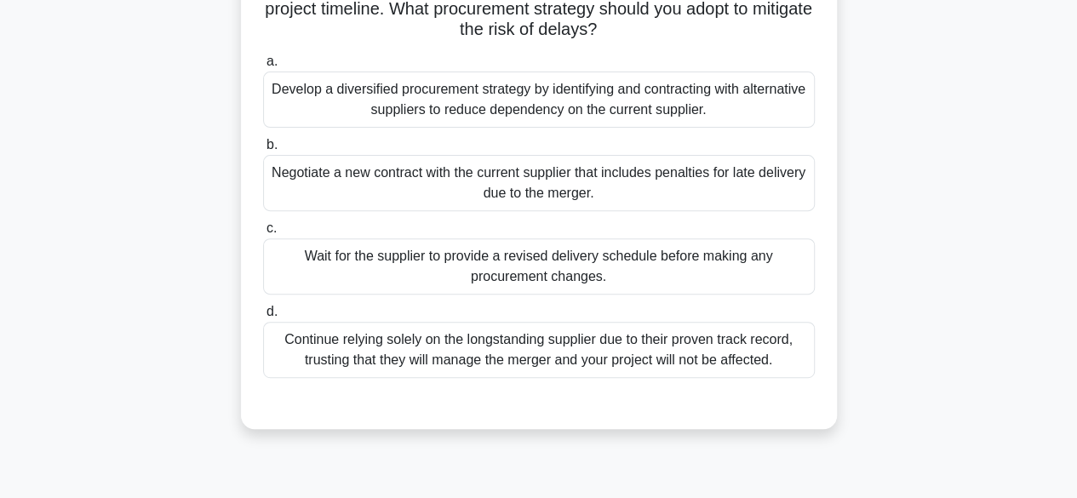
scroll to position [230, 0]
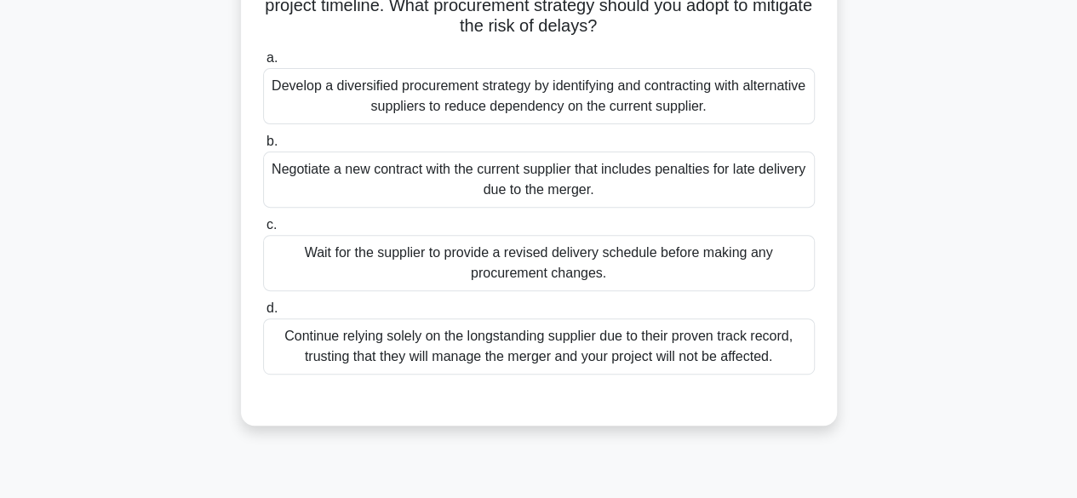
click at [758, 100] on div "Develop a diversified procurement strategy by identifying and contracting with …" at bounding box center [539, 96] width 552 height 56
click at [263, 64] on input "a. Develop a diversified procurement strategy by identifying and contracting wi…" at bounding box center [263, 58] width 0 height 11
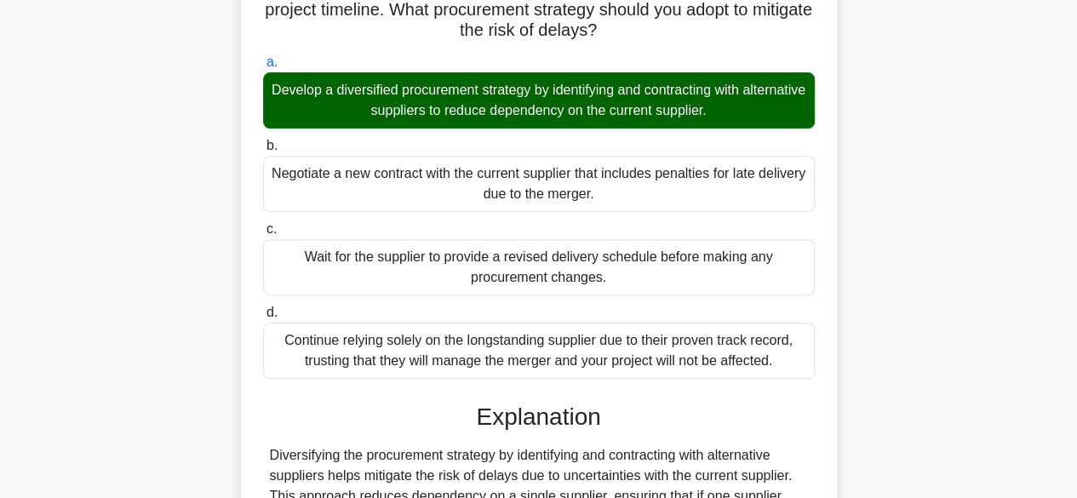
scroll to position [447, 0]
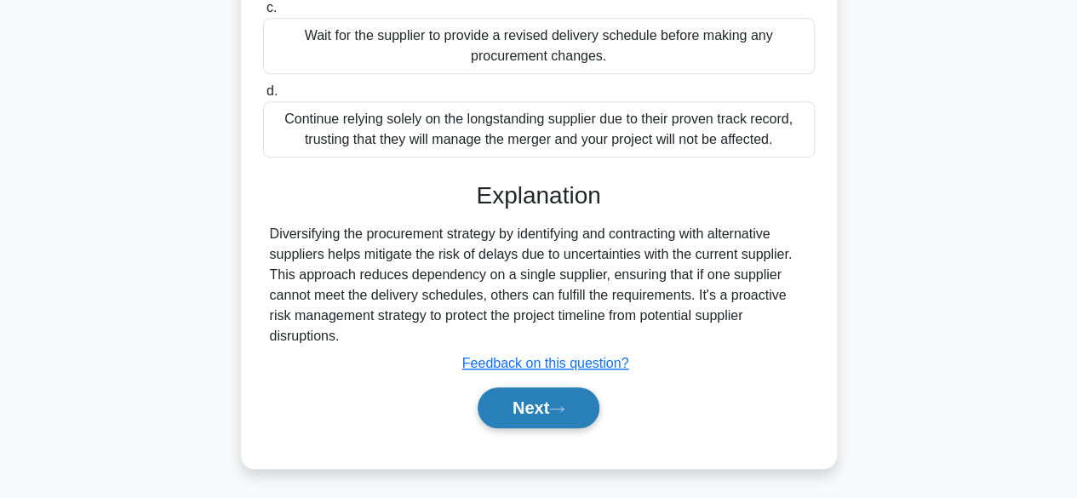
click at [527, 399] on button "Next" at bounding box center [539, 407] width 122 height 41
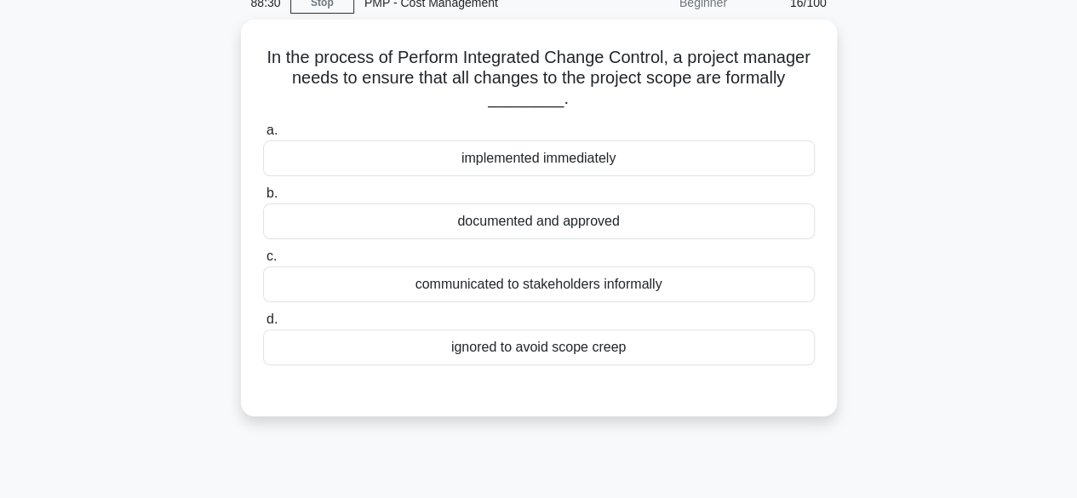
scroll to position [81, 0]
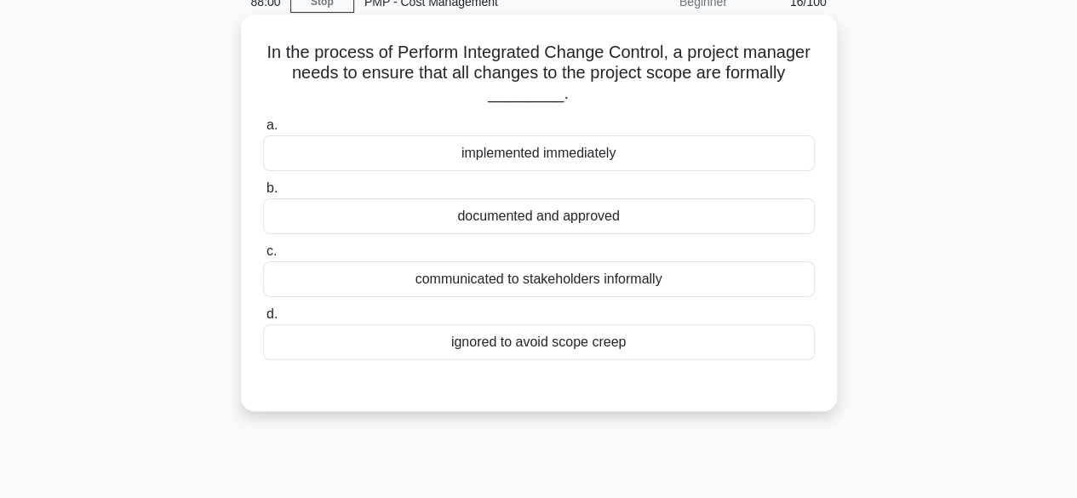
click at [594, 221] on div "documented and approved" at bounding box center [539, 216] width 552 height 36
click at [263, 194] on input "b. documented and approved" at bounding box center [263, 188] width 0 height 11
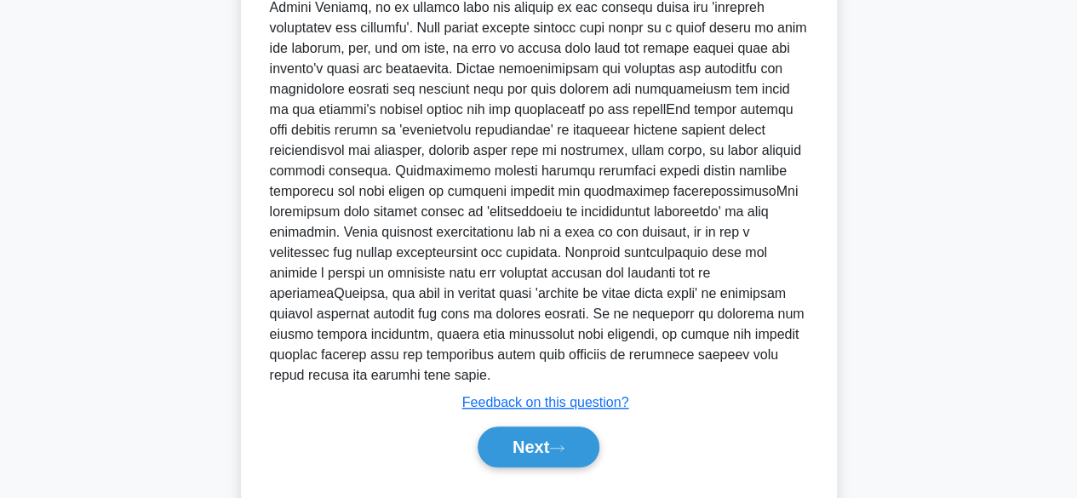
scroll to position [555, 0]
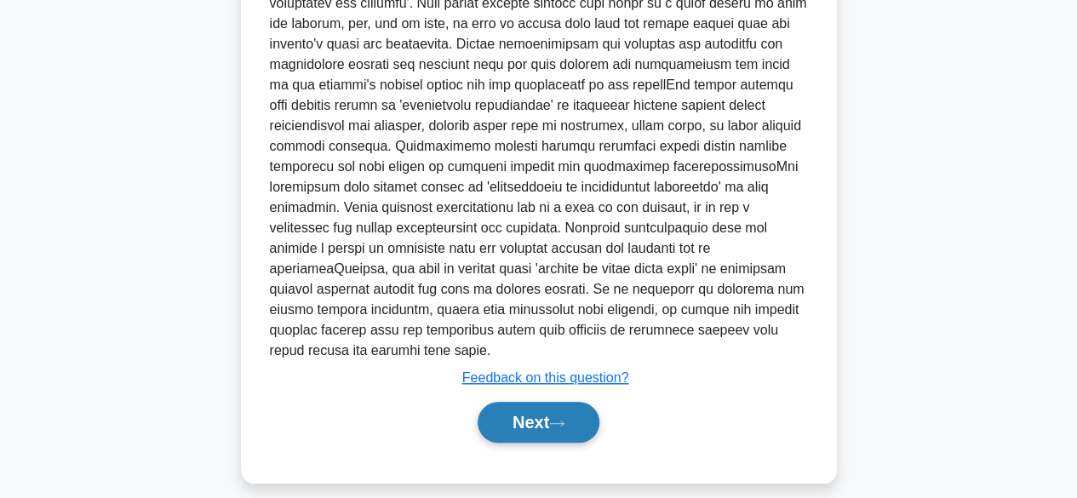
click at [559, 416] on button "Next" at bounding box center [539, 422] width 122 height 41
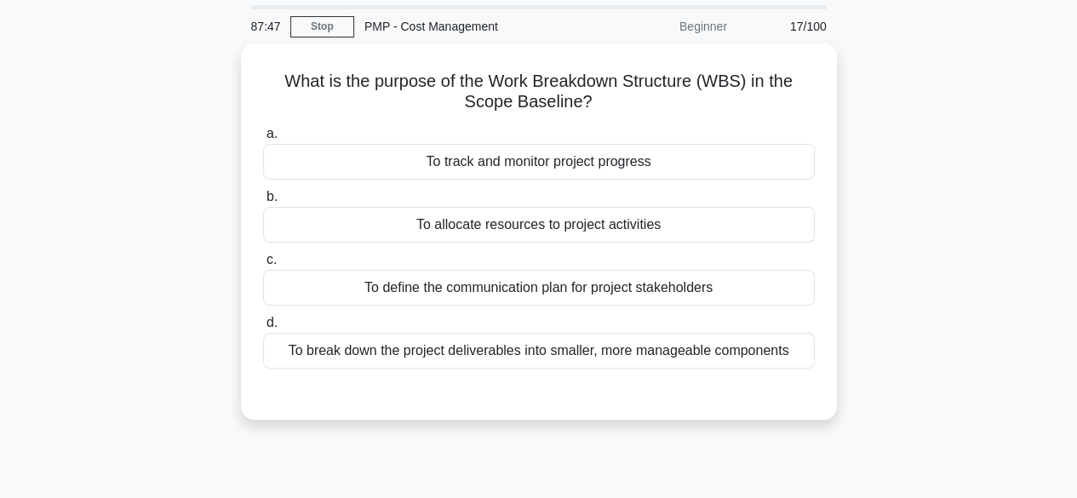
scroll to position [57, 0]
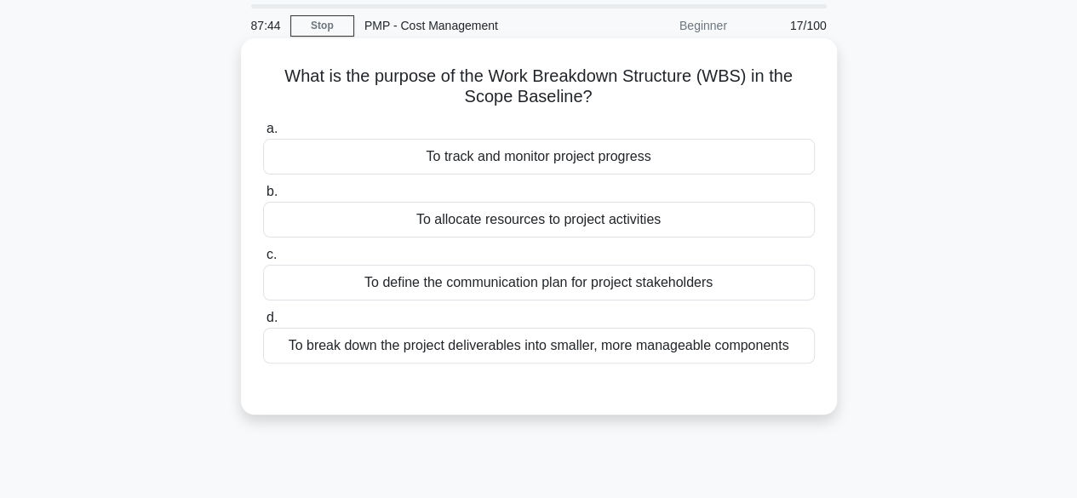
click at [796, 345] on div "To break down the project deliverables into smaller, more manageable components" at bounding box center [539, 346] width 552 height 36
click at [263, 324] on input "d. To break down the project deliverables into smaller, more manageable compone…" at bounding box center [263, 317] width 0 height 11
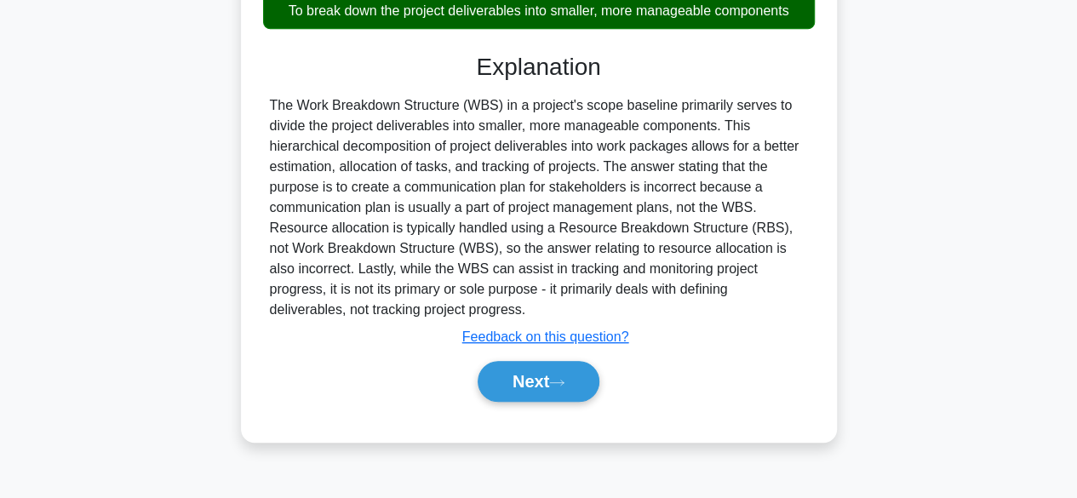
scroll to position [404, 0]
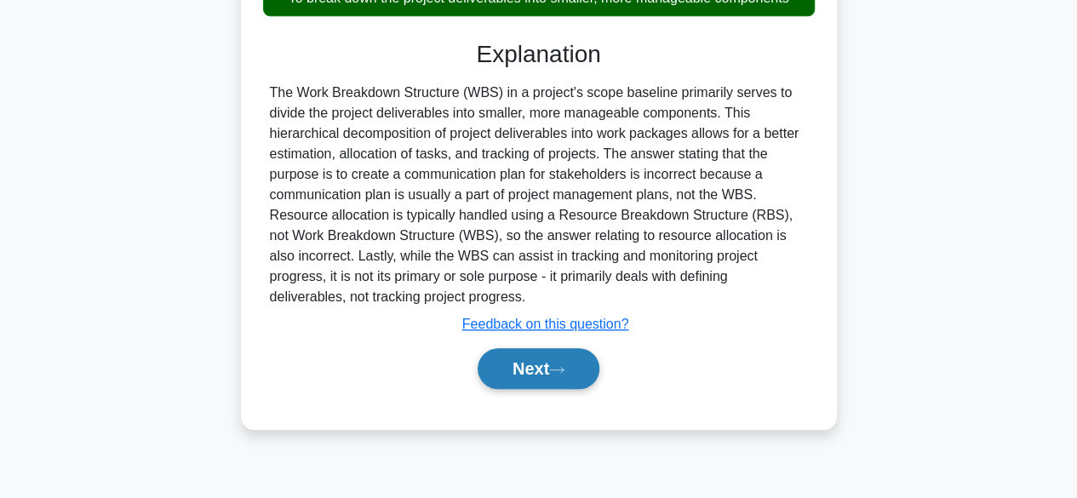
click at [584, 377] on button "Next" at bounding box center [539, 368] width 122 height 41
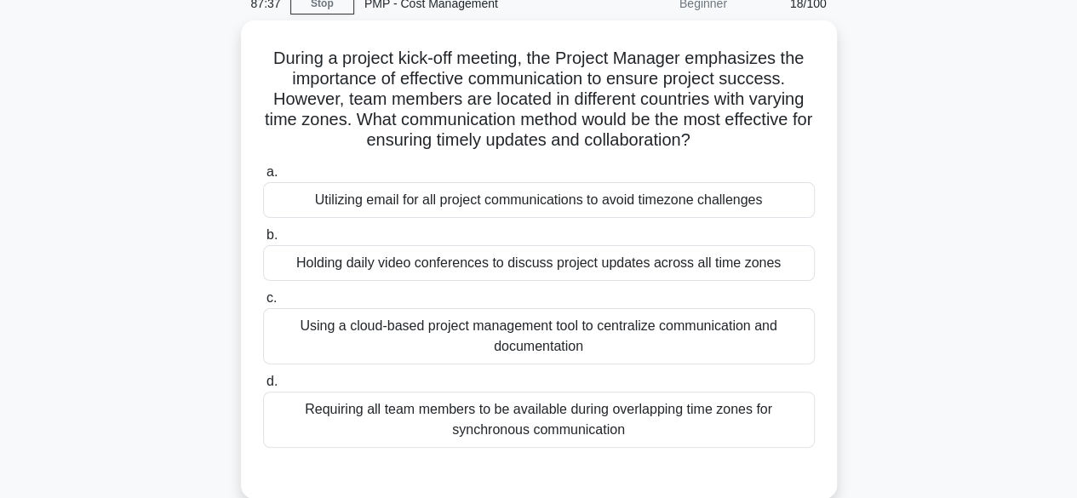
scroll to position [74, 0]
click at [649, 335] on div "Using a cloud-based project management tool to centralize communication and doc…" at bounding box center [539, 337] width 552 height 56
click at [263, 305] on input "c. Using a cloud-based project management tool to centralize communication and …" at bounding box center [263, 299] width 0 height 11
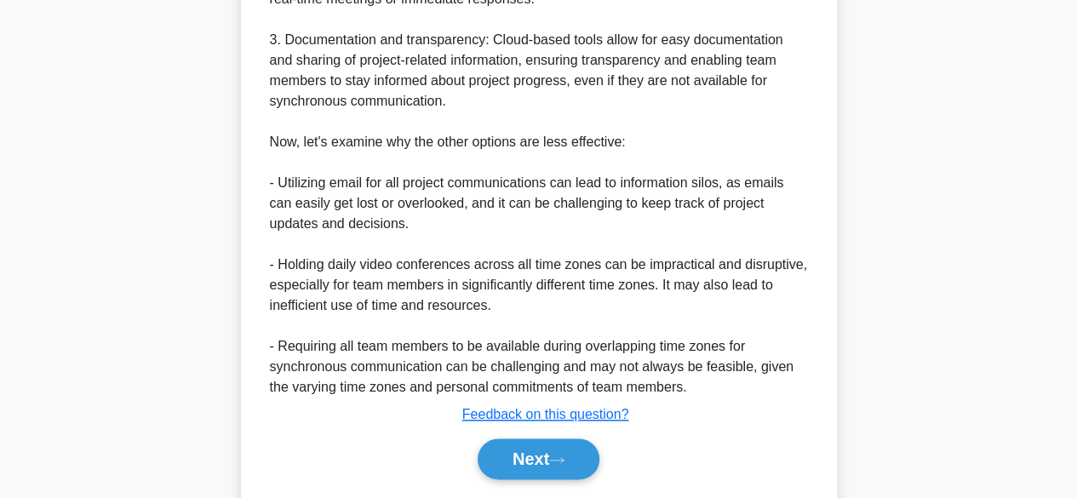
scroll to position [819, 0]
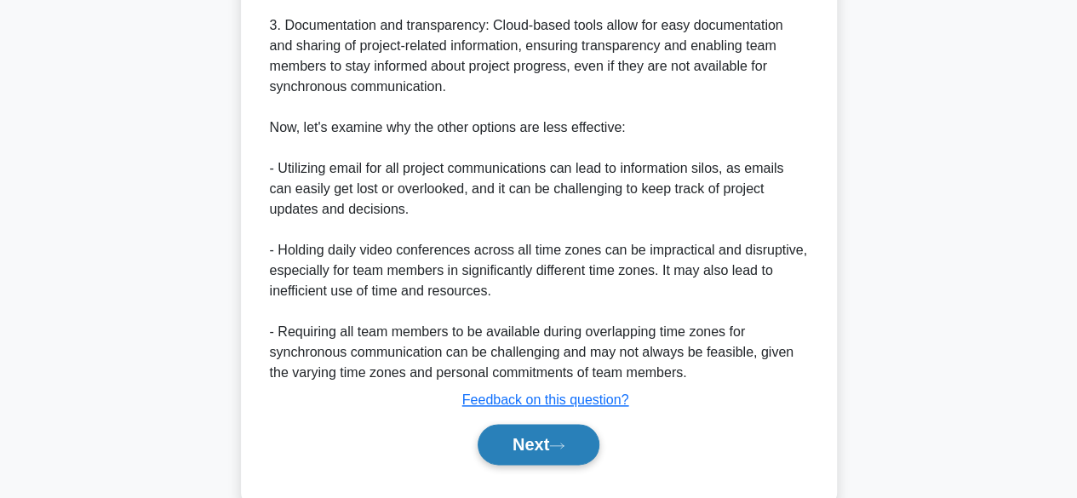
click at [531, 444] on button "Next" at bounding box center [539, 444] width 122 height 41
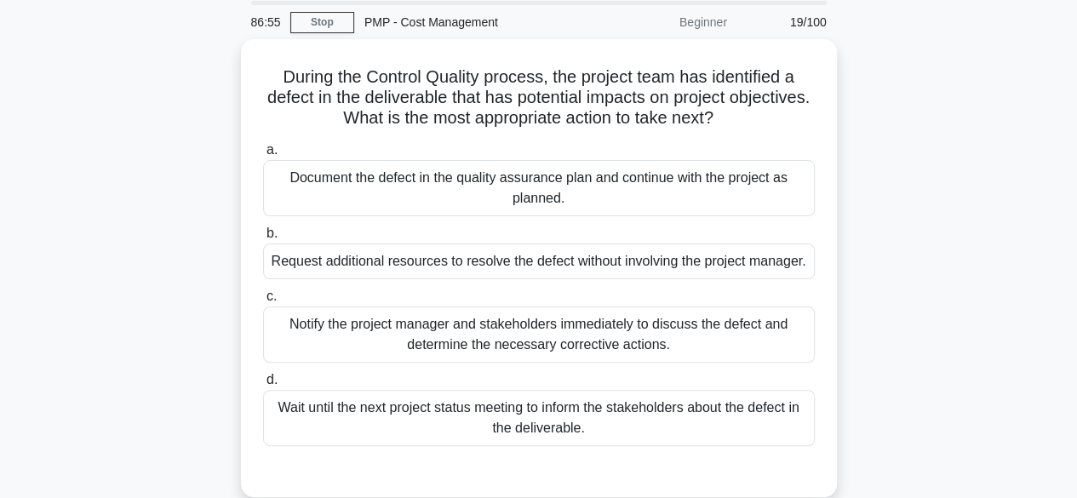
scroll to position [58, 0]
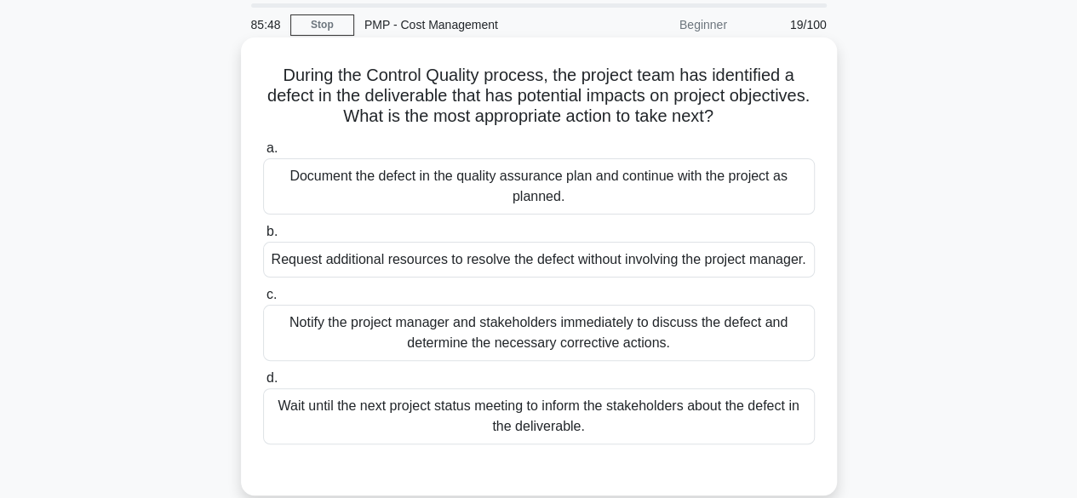
click at [640, 334] on div "Notify the project manager and stakeholders immediately to discuss the defect a…" at bounding box center [539, 333] width 552 height 56
click at [263, 301] on input "c. Notify the project manager and stakeholders immediately to discuss the defec…" at bounding box center [263, 295] width 0 height 11
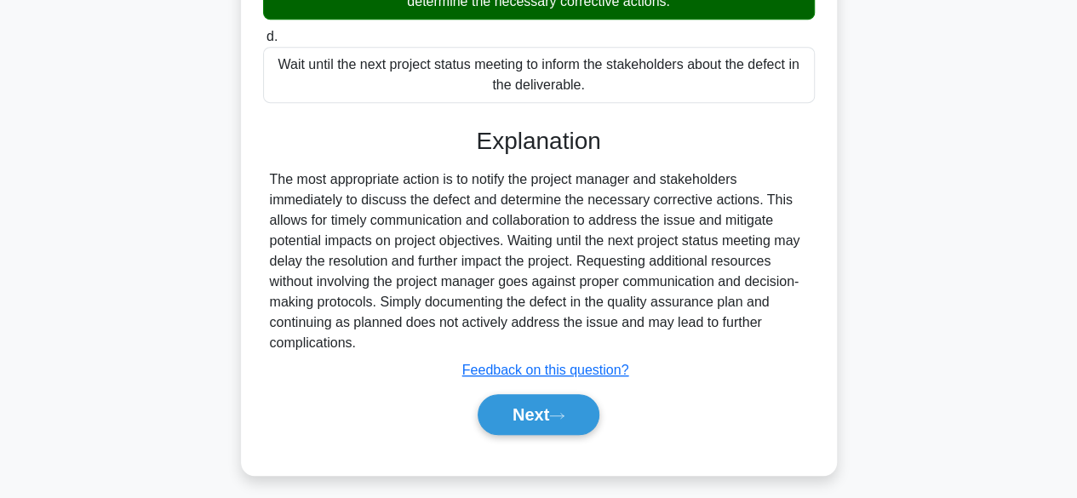
scroll to position [421, 0]
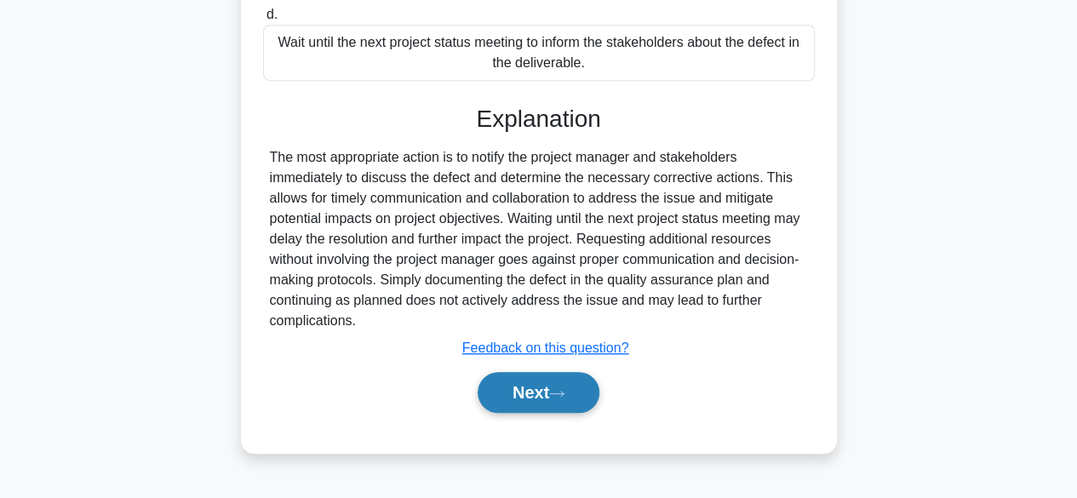
click at [539, 398] on button "Next" at bounding box center [539, 392] width 122 height 41
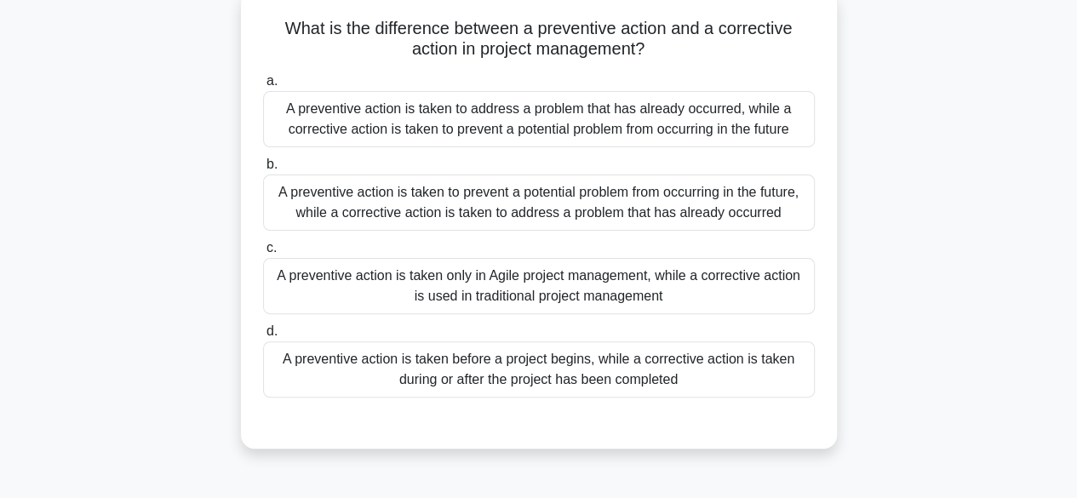
scroll to position [106, 0]
click at [691, 214] on div "A preventive action is taken to prevent a potential problem from occurring in t…" at bounding box center [539, 201] width 552 height 56
click at [263, 169] on input "b. A preventive action is taken to prevent a potential problem from occurring i…" at bounding box center [263, 163] width 0 height 11
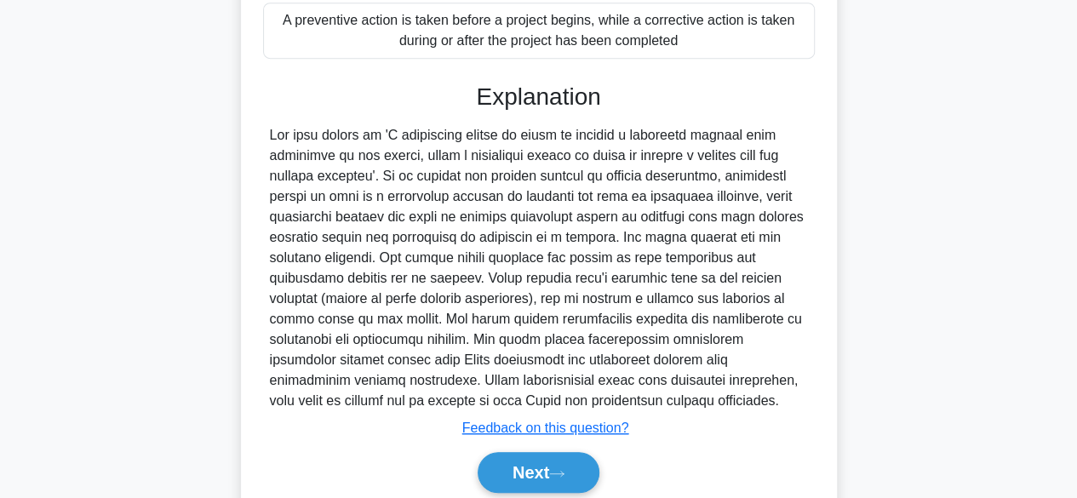
scroll to position [462, 0]
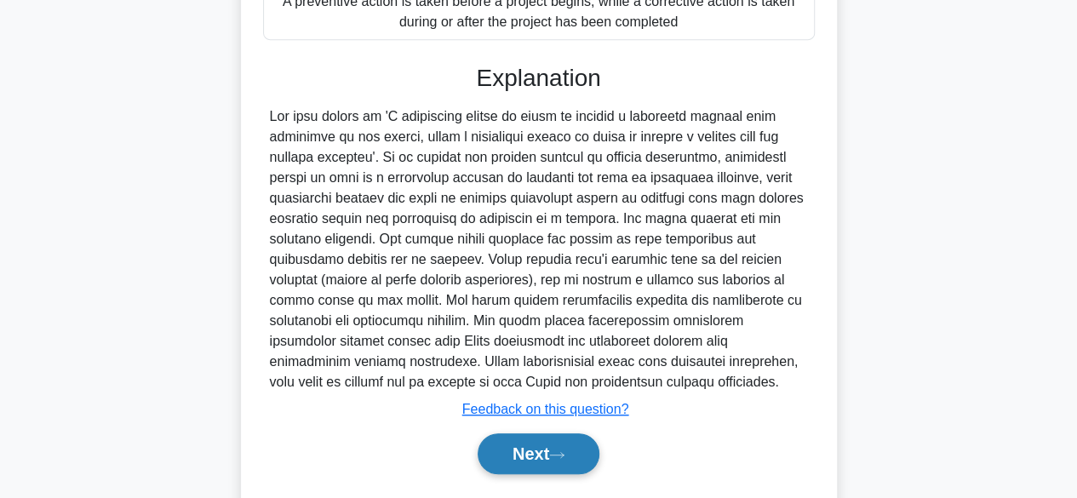
click at [536, 464] on button "Next" at bounding box center [539, 453] width 122 height 41
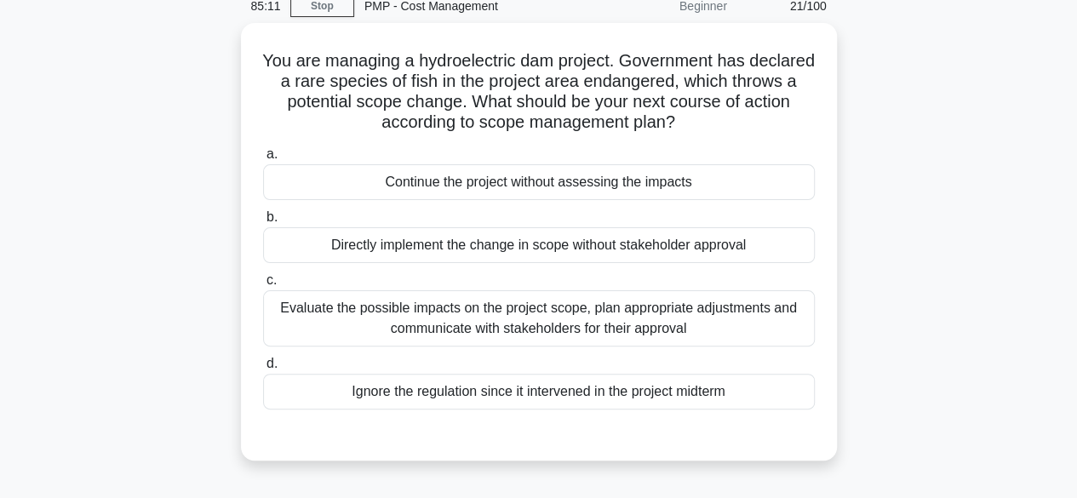
scroll to position [75, 0]
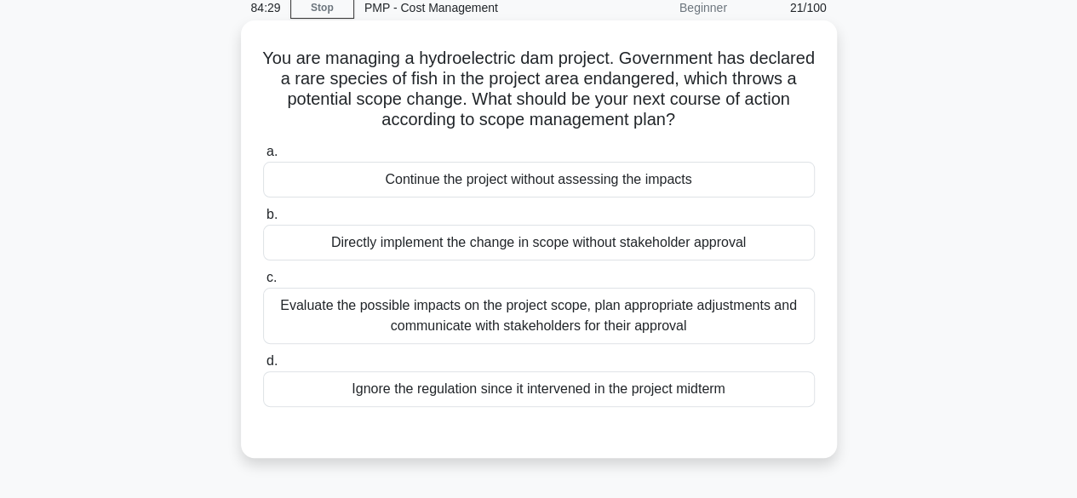
click at [666, 320] on div "Evaluate the possible impacts on the project scope, plan appropriate adjustment…" at bounding box center [539, 316] width 552 height 56
click at [263, 284] on input "c. Evaluate the possible impacts on the project scope, plan appropriate adjustm…" at bounding box center [263, 277] width 0 height 11
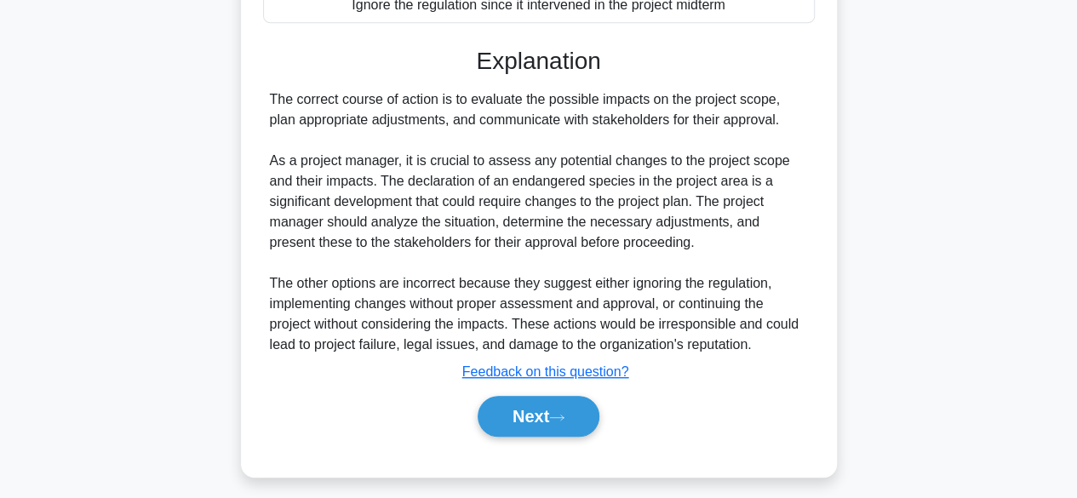
scroll to position [467, 0]
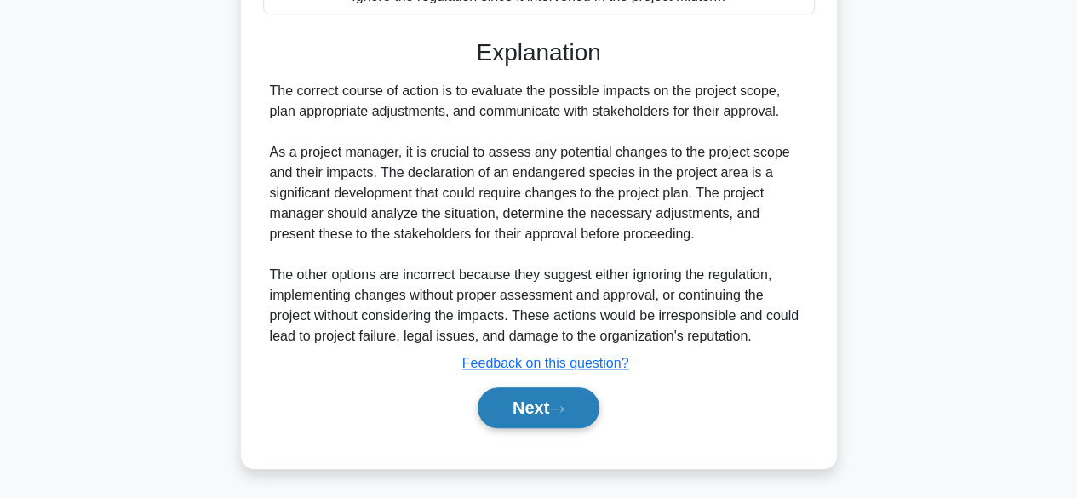
click at [565, 410] on icon at bounding box center [556, 408] width 15 height 9
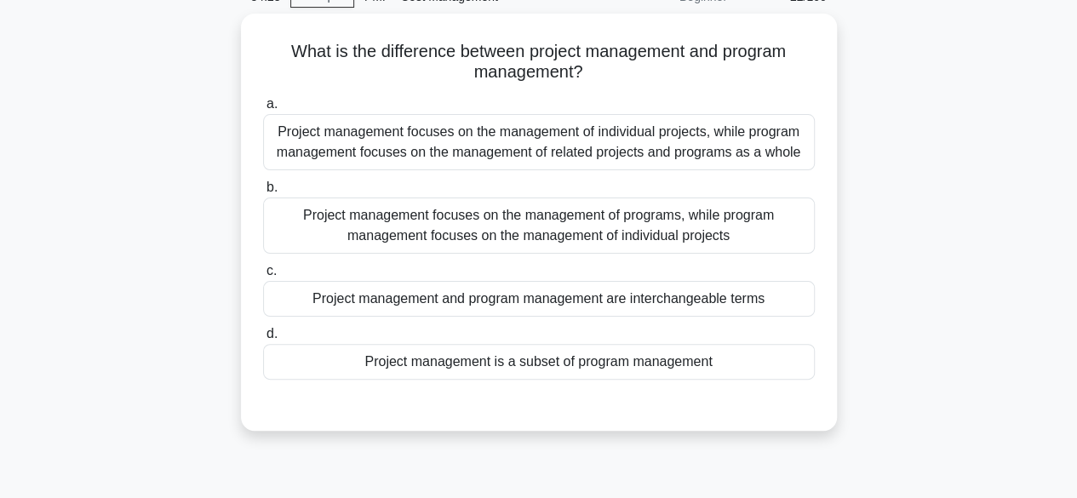
scroll to position [71, 0]
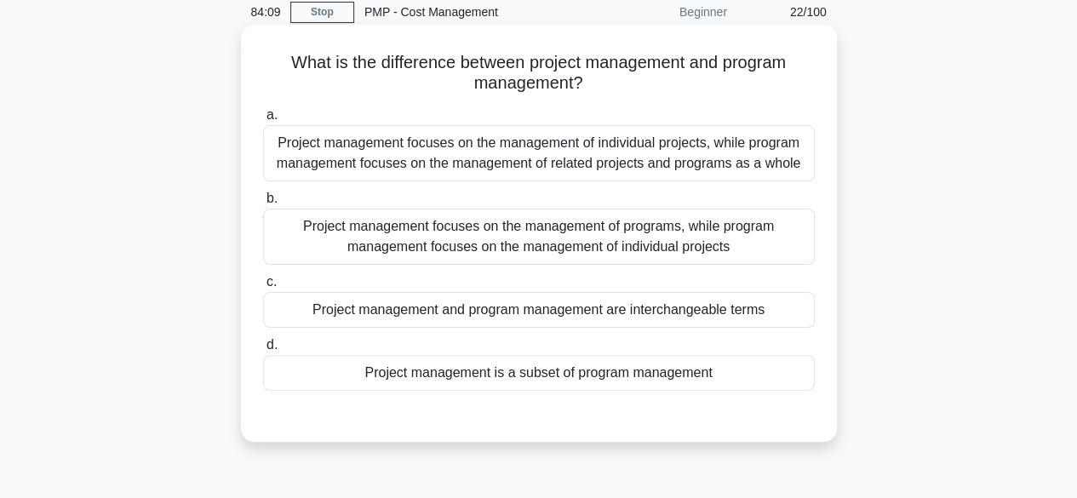
click at [773, 156] on div "Project management focuses on the management of individual projects, while prog…" at bounding box center [539, 153] width 552 height 56
click at [263, 121] on input "a. Project management focuses on the management of individual projects, while p…" at bounding box center [263, 115] width 0 height 11
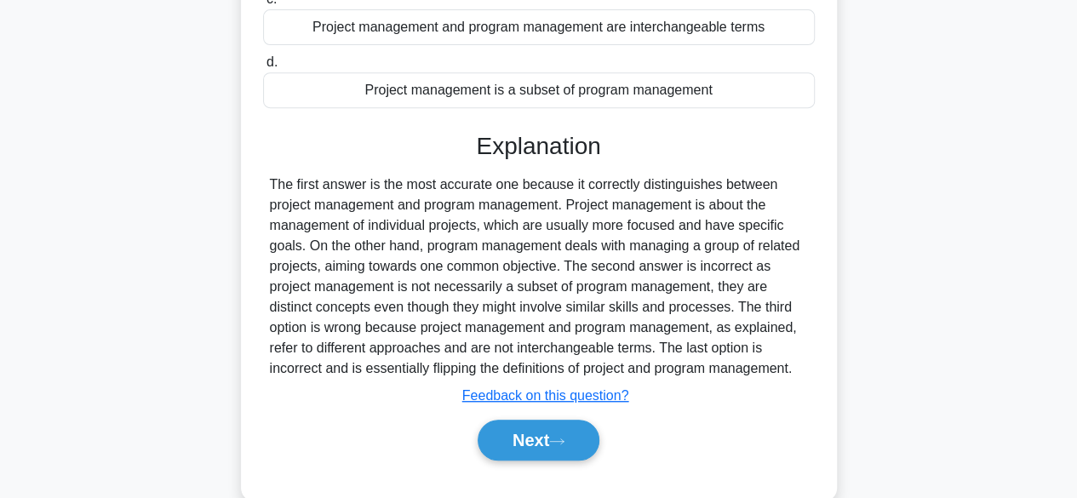
scroll to position [421, 0]
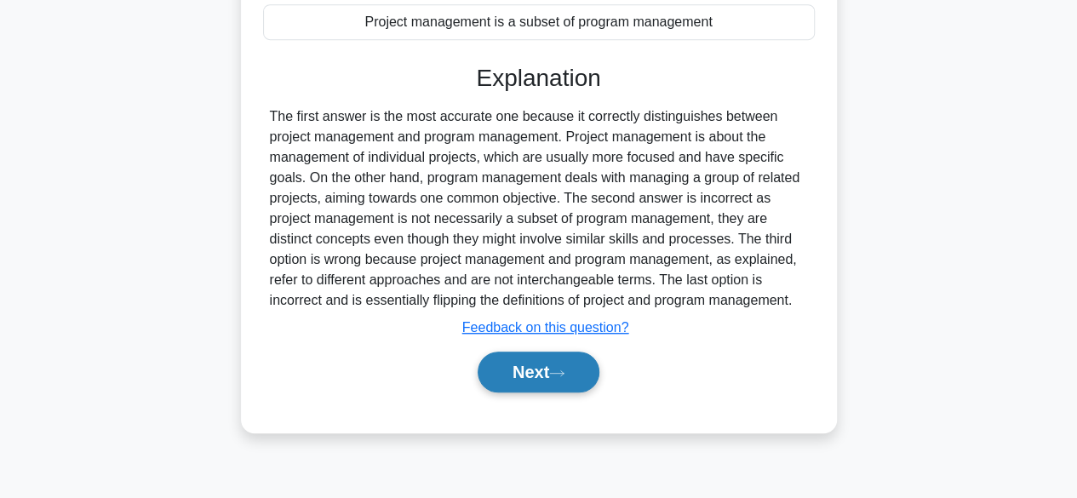
click at [552, 389] on button "Next" at bounding box center [539, 372] width 122 height 41
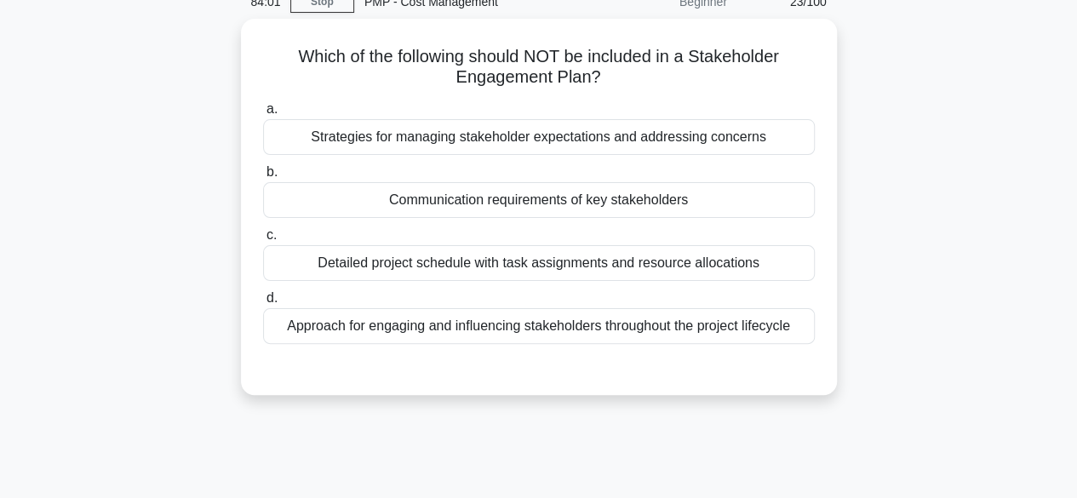
scroll to position [72, 0]
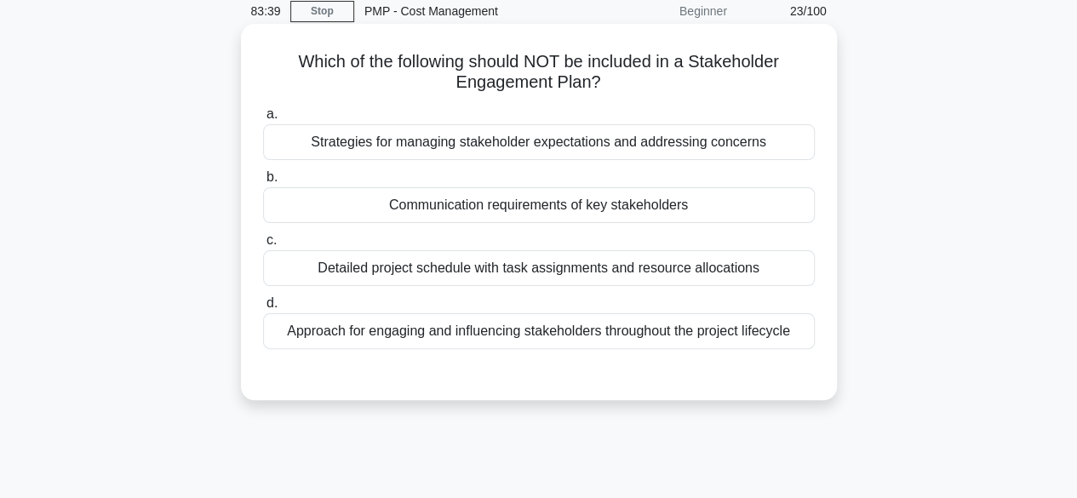
click at [714, 272] on div "Detailed project schedule with task assignments and resource allocations" at bounding box center [539, 268] width 552 height 36
click at [263, 246] on input "c. Detailed project schedule with task assignments and resource allocations" at bounding box center [263, 240] width 0 height 11
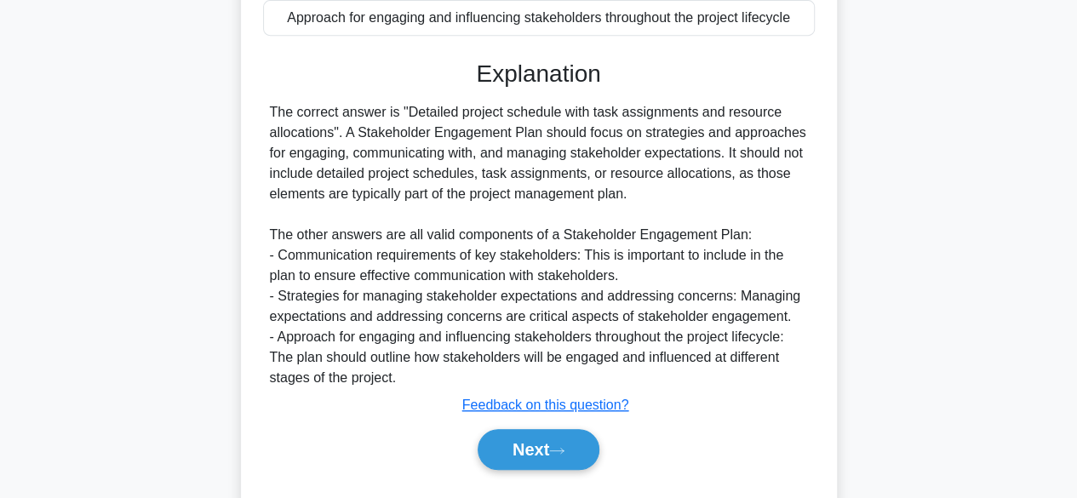
scroll to position [427, 0]
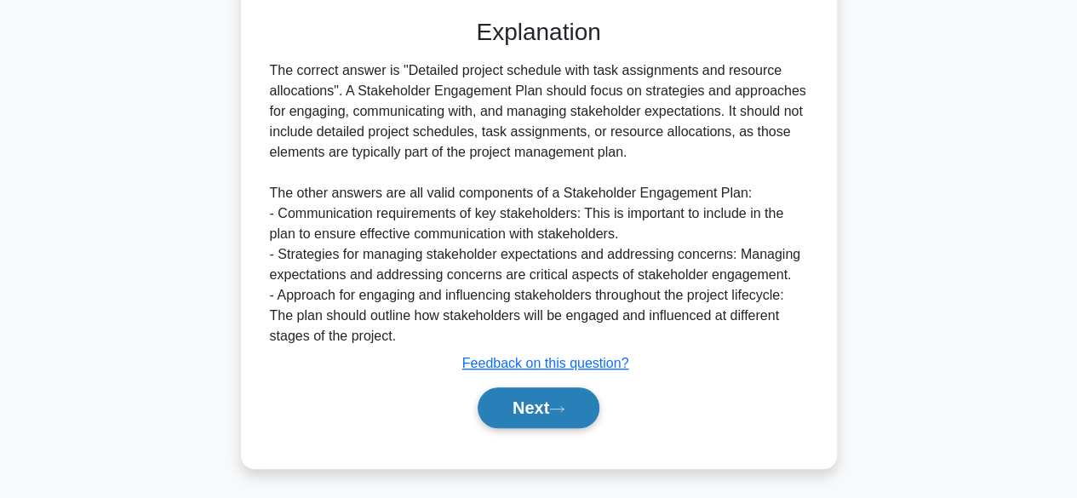
click at [558, 399] on button "Next" at bounding box center [539, 407] width 122 height 41
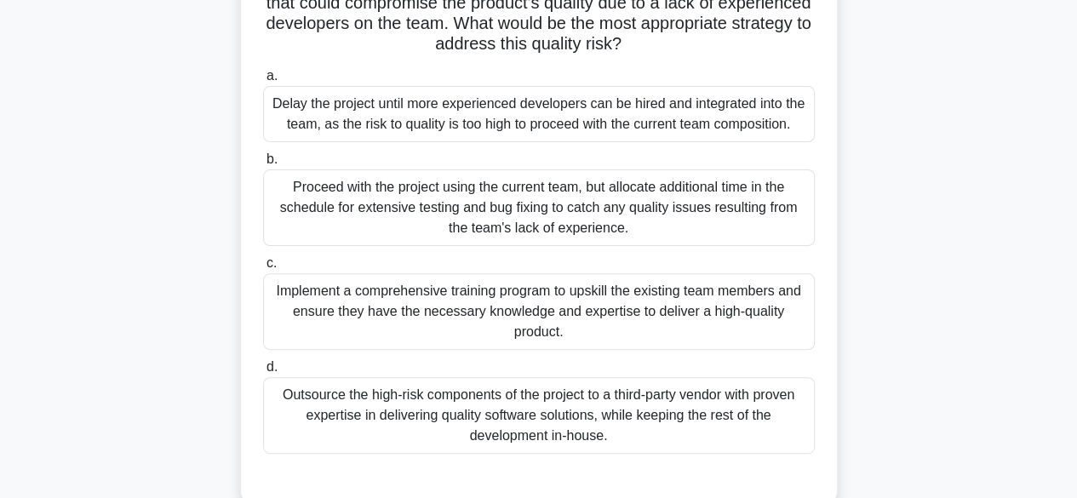
scroll to position [156, 0]
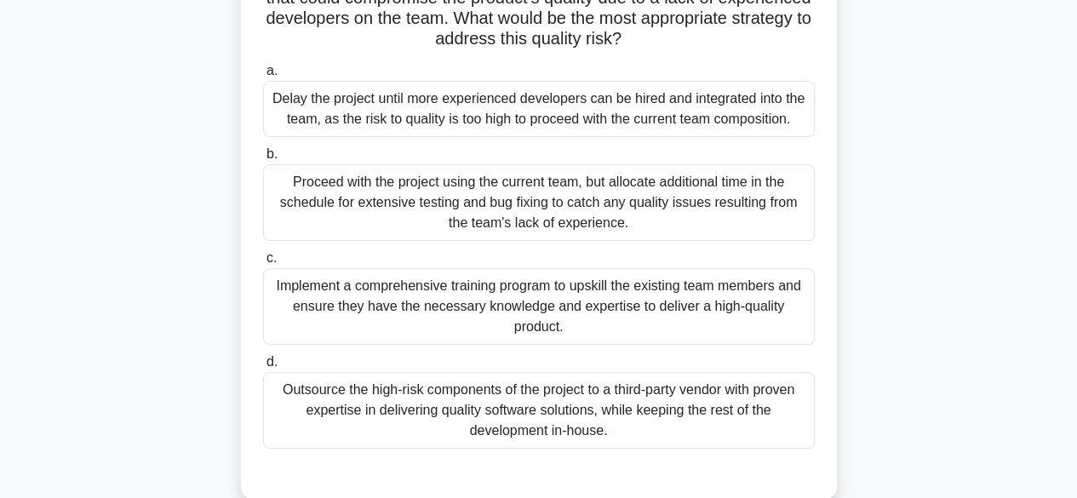
click at [769, 309] on div "Implement a comprehensive training program to upskill the existing team members…" at bounding box center [539, 306] width 552 height 77
click at [263, 264] on input "c. Implement a comprehensive training program to upskill the existing team memb…" at bounding box center [263, 258] width 0 height 11
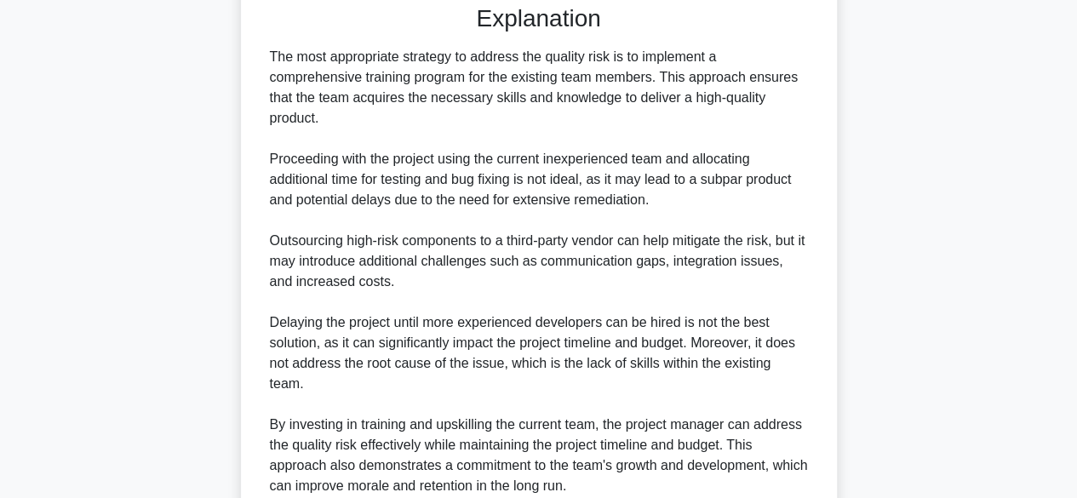
scroll to position [754, 0]
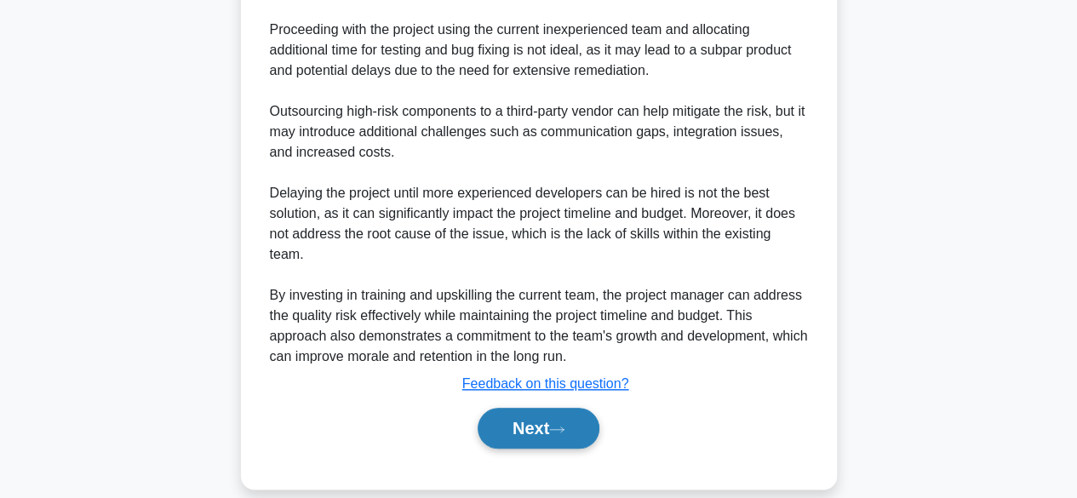
click at [576, 408] on button "Next" at bounding box center [539, 428] width 122 height 41
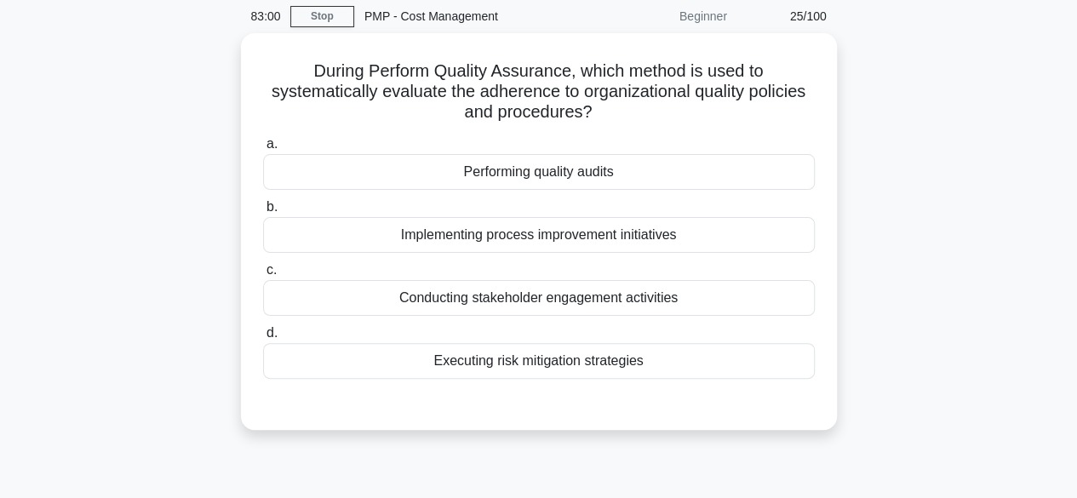
scroll to position [67, 0]
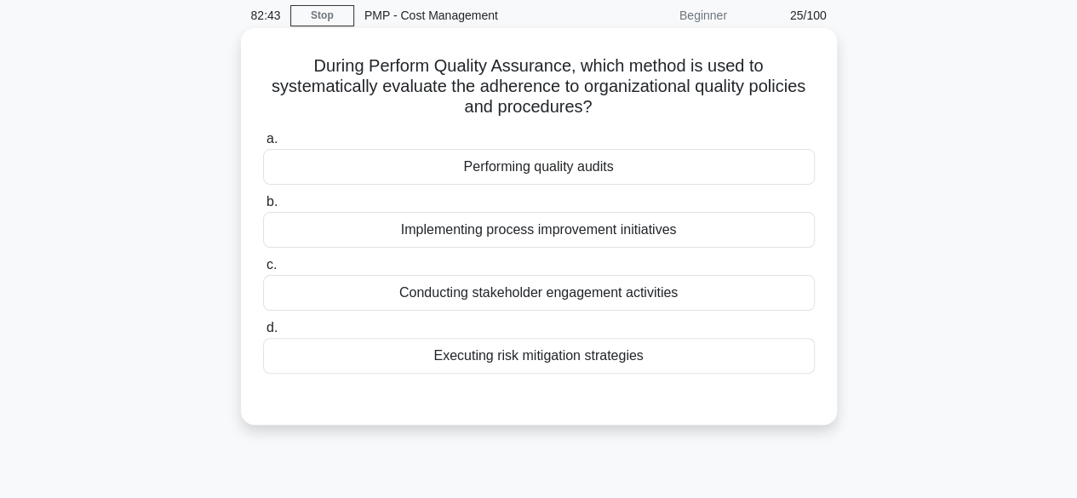
click at [574, 172] on div "Performing quality audits" at bounding box center [539, 167] width 552 height 36
click at [263, 145] on input "a. Performing quality audits" at bounding box center [263, 139] width 0 height 11
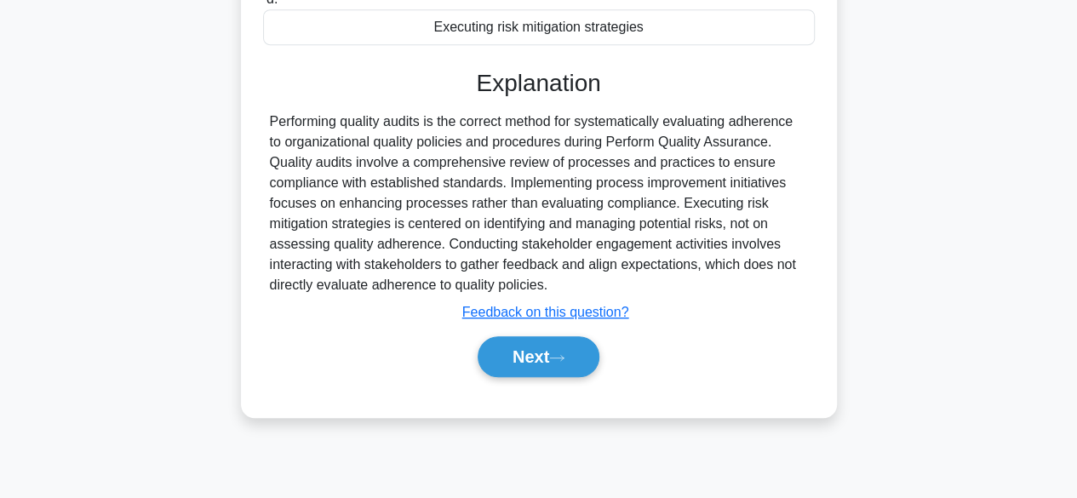
scroll to position [421, 0]
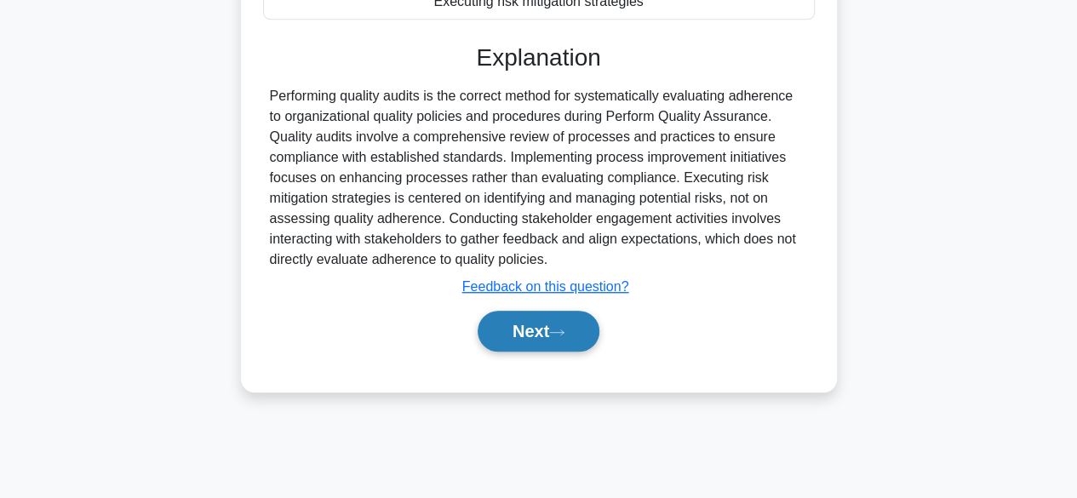
click at [555, 325] on button "Next" at bounding box center [539, 331] width 122 height 41
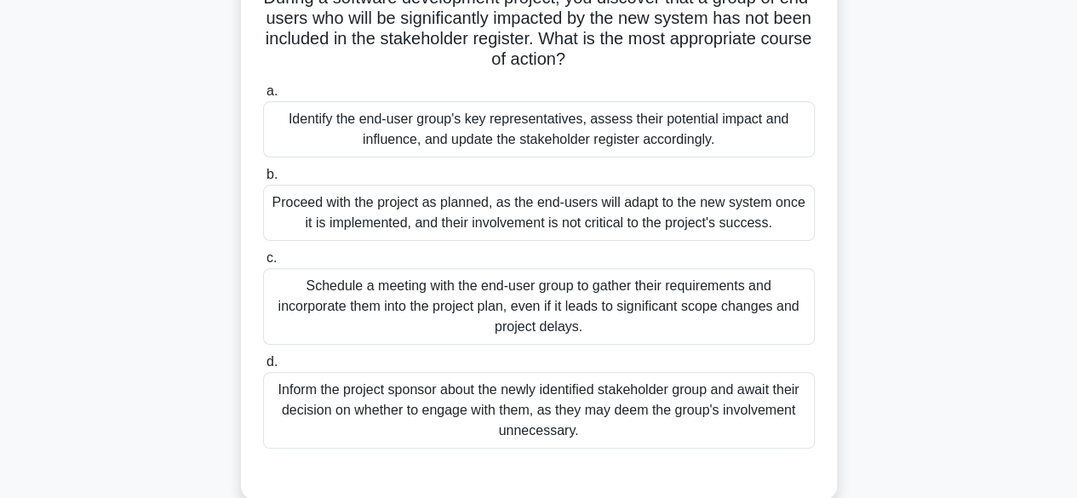
scroll to position [141, 0]
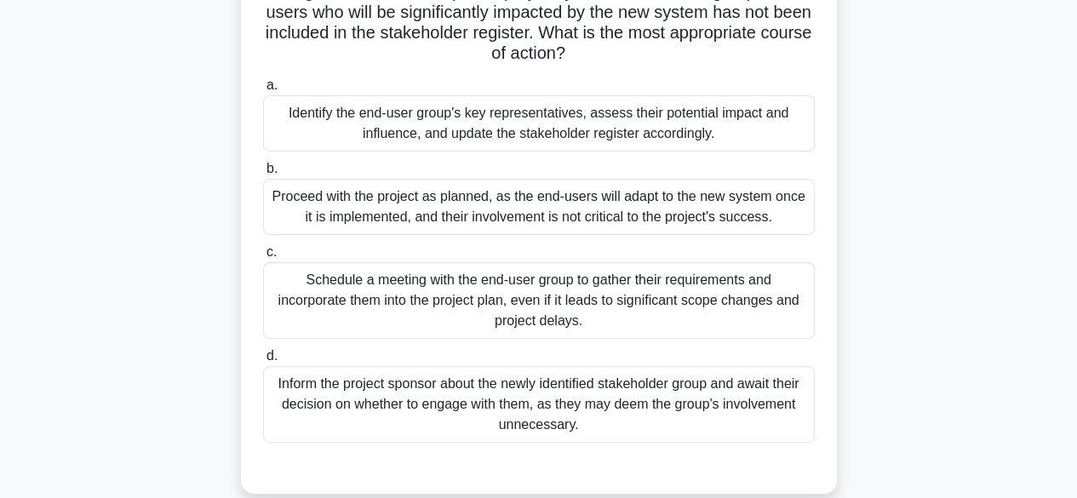
click at [732, 109] on div "Identify the end-user group's key representatives, assess their potential impac…" at bounding box center [539, 123] width 552 height 56
click at [263, 91] on input "a. Identify the end-user group's key representatives, assess their potential im…" at bounding box center [263, 85] width 0 height 11
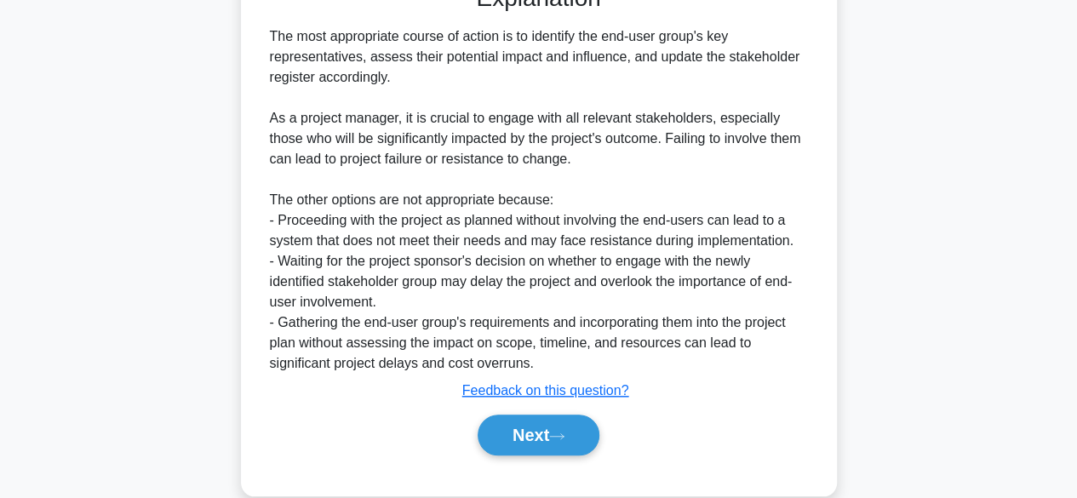
scroll to position [634, 0]
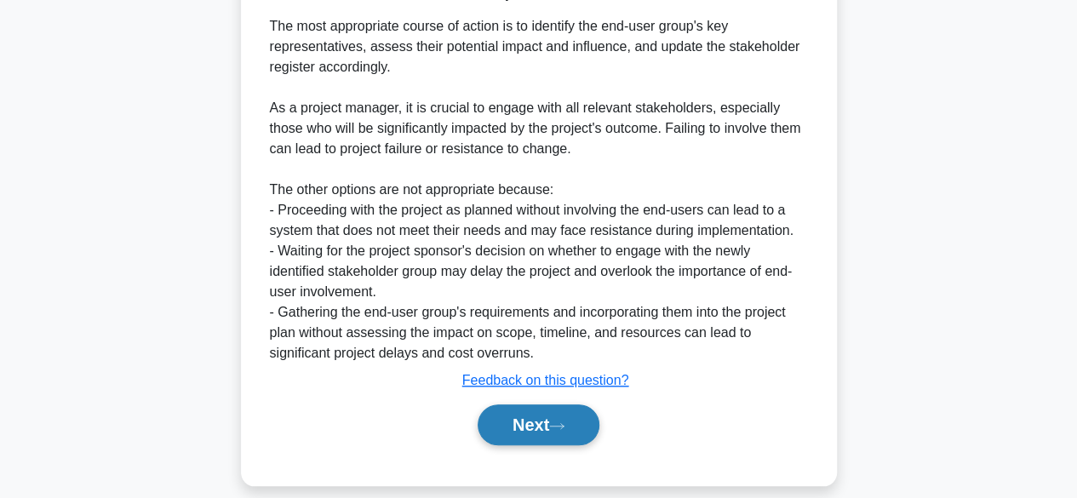
click at [552, 420] on button "Next" at bounding box center [539, 424] width 122 height 41
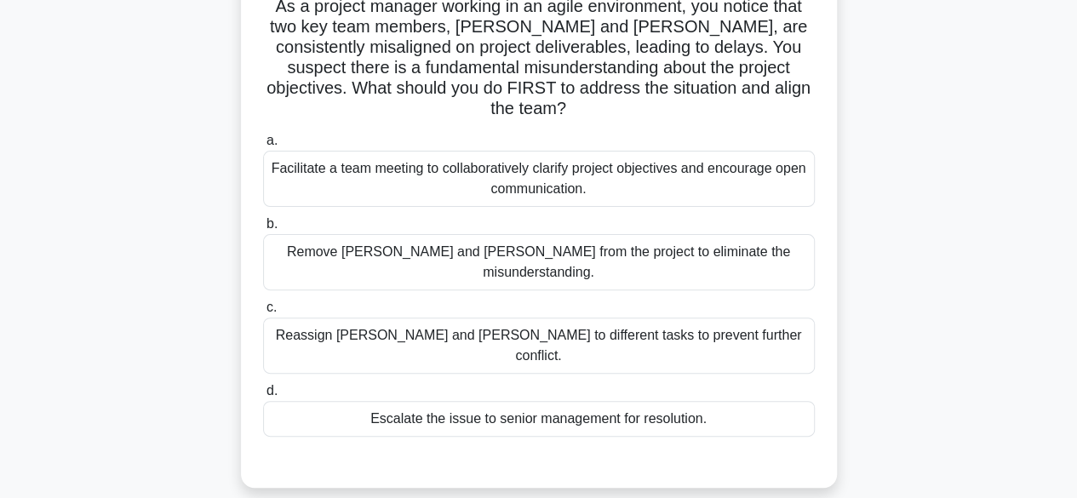
scroll to position [133, 0]
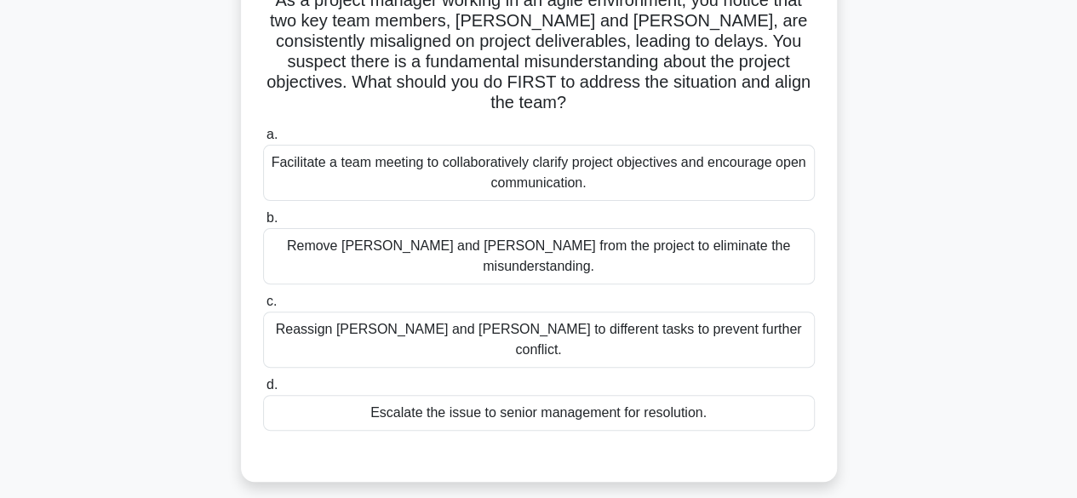
click at [784, 168] on div "Facilitate a team meeting to collaboratively clarify project objectives and enc…" at bounding box center [539, 173] width 552 height 56
click at [263, 140] on input "a. Facilitate a team meeting to collaboratively clarify project objectives and …" at bounding box center [263, 134] width 0 height 11
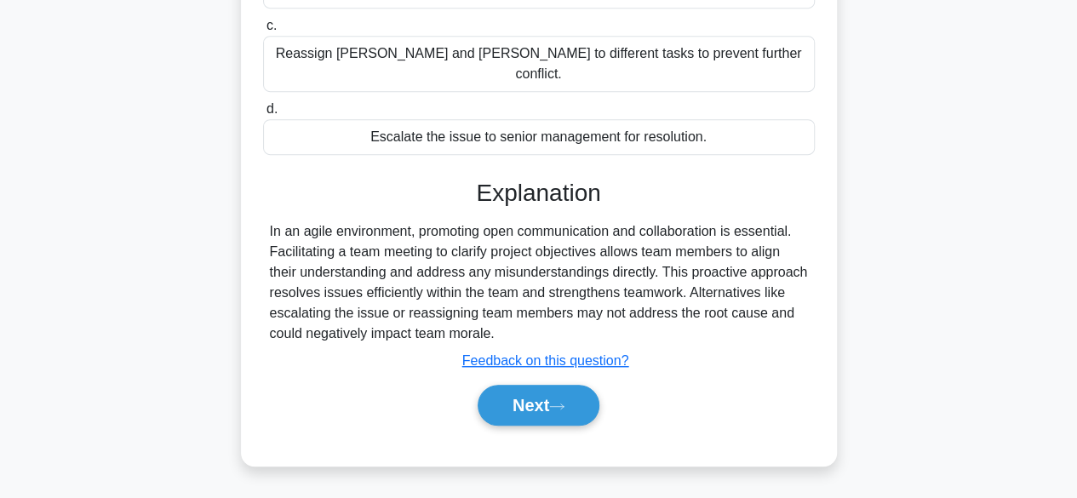
scroll to position [421, 0]
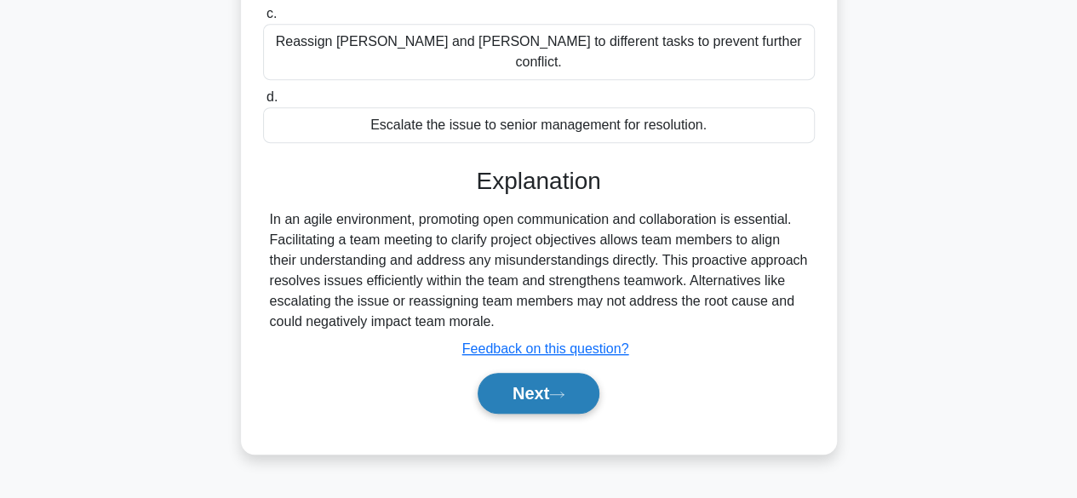
click at [577, 373] on button "Next" at bounding box center [539, 393] width 122 height 41
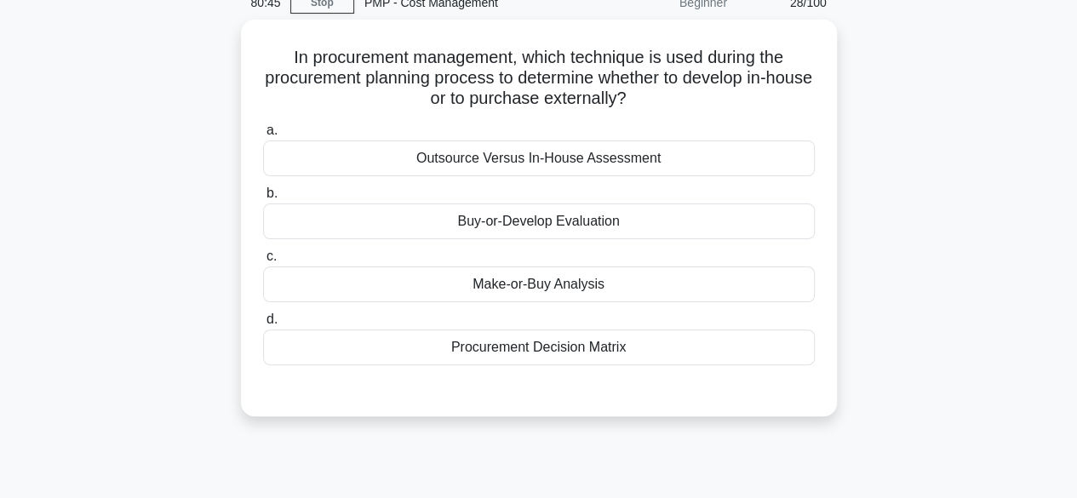
scroll to position [83, 0]
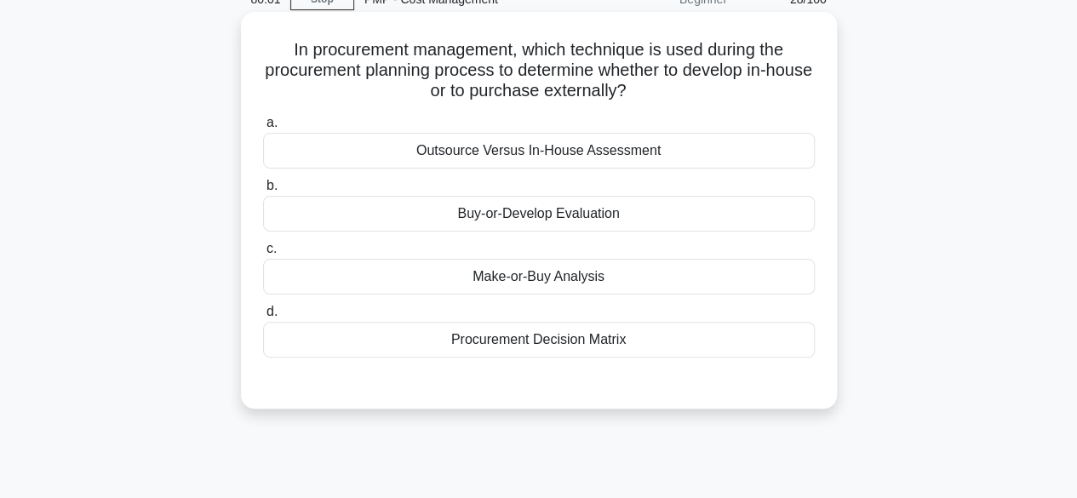
click at [567, 277] on div "Make-or-Buy Analysis" at bounding box center [539, 277] width 552 height 36
click at [263, 255] on input "c. Make-or-Buy Analysis" at bounding box center [263, 249] width 0 height 11
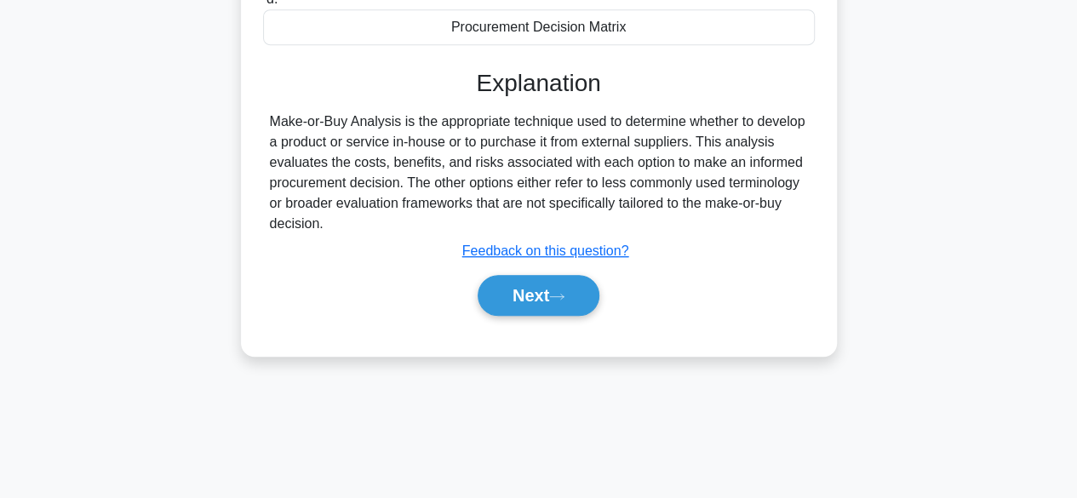
scroll to position [410, 0]
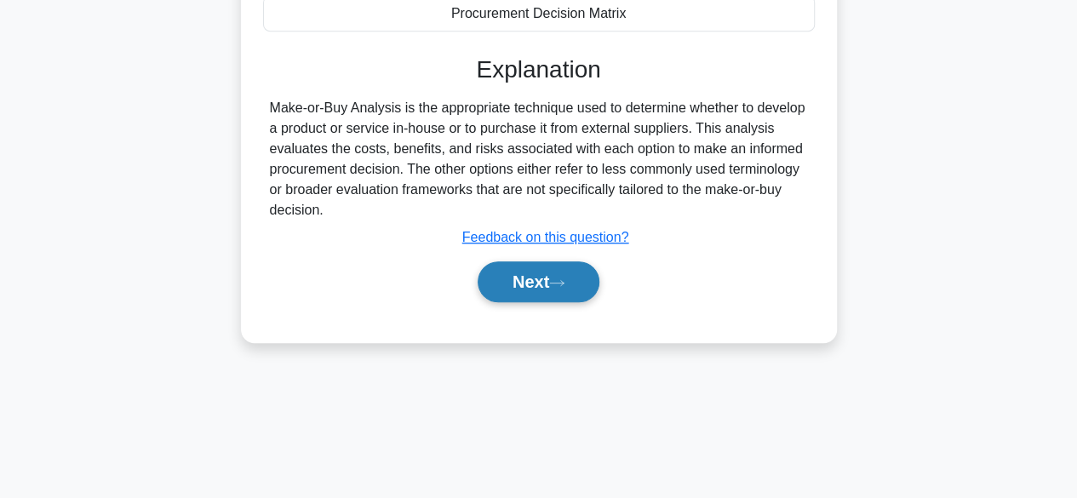
click at [556, 281] on icon at bounding box center [556, 282] width 15 height 9
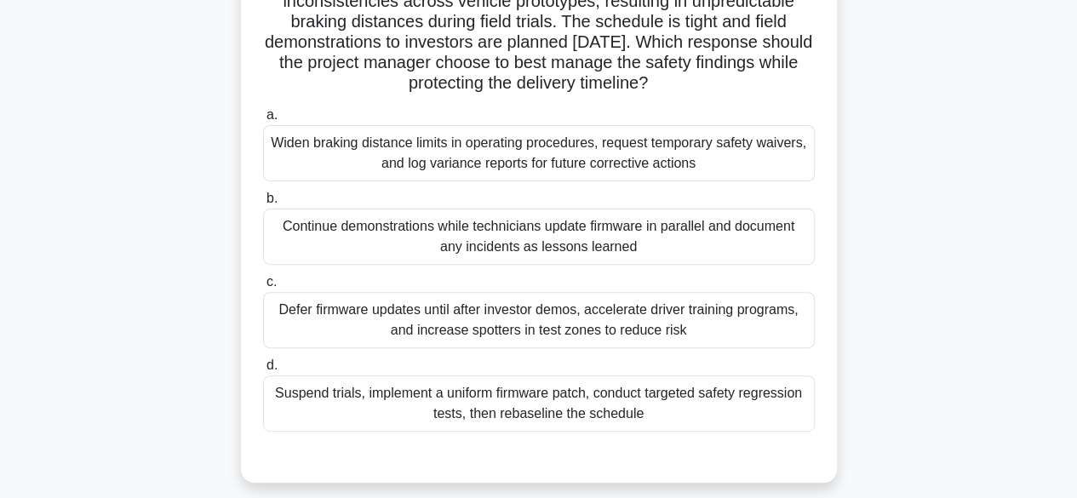
scroll to position [175, 0]
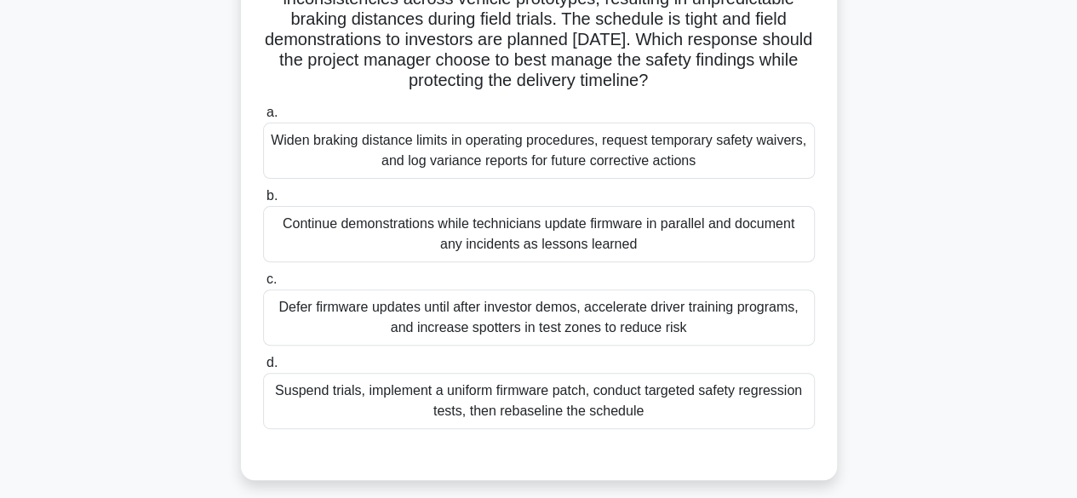
click at [521, 152] on div "Widen braking distance limits in operating procedures, request temporary safety…" at bounding box center [539, 151] width 552 height 56
click at [263, 118] on input "a. Widen braking distance limits in operating procedures, request temporary saf…" at bounding box center [263, 112] width 0 height 11
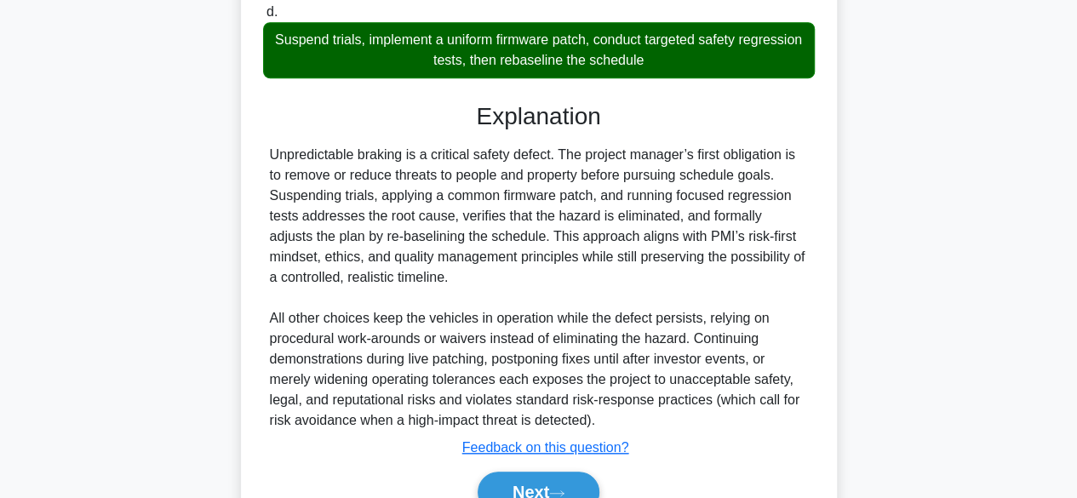
scroll to position [574, 0]
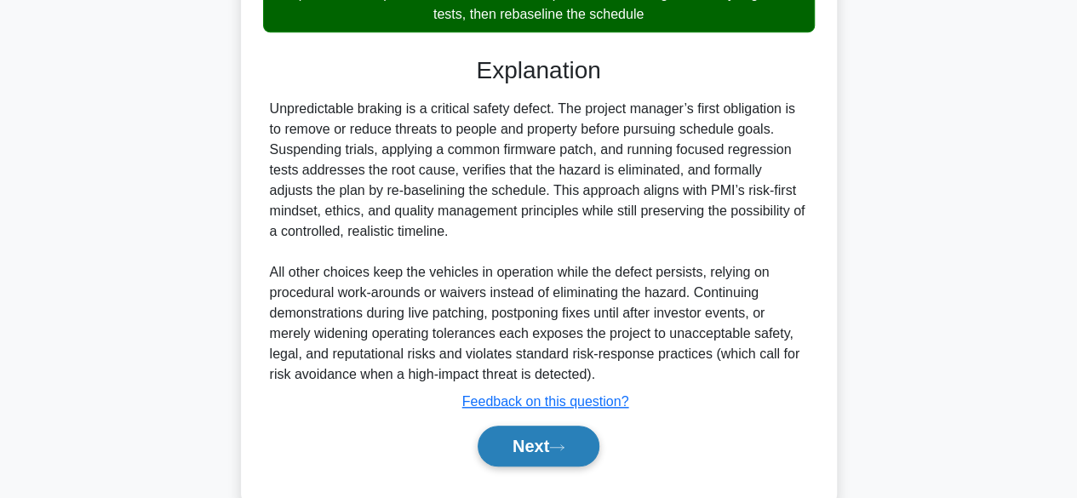
click at [552, 439] on button "Next" at bounding box center [539, 446] width 122 height 41
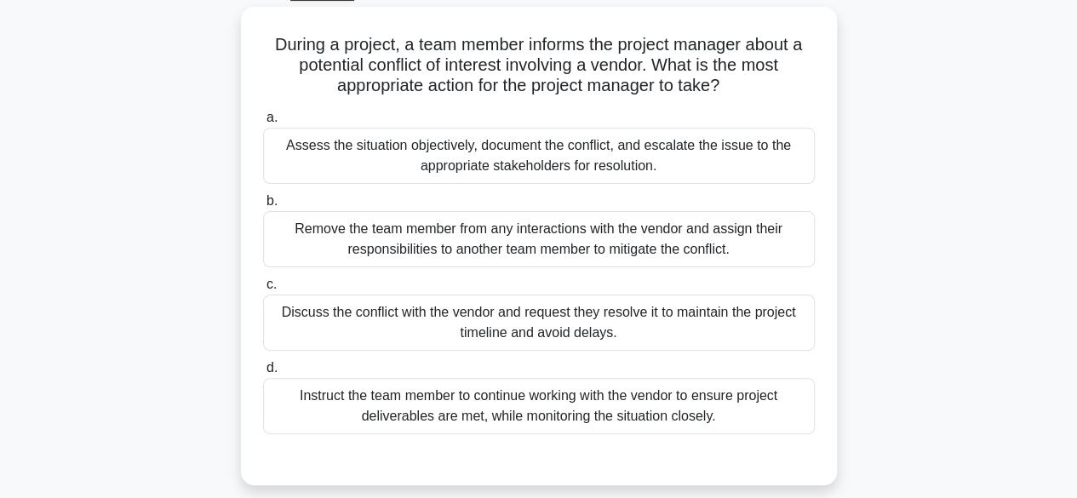
scroll to position [89, 0]
click at [676, 159] on div "Assess the situation objectively, document the conflict, and escalate the issue…" at bounding box center [539, 155] width 552 height 56
click at [263, 123] on input "a. Assess the situation objectively, document the conflict, and escalate the is…" at bounding box center [263, 117] width 0 height 11
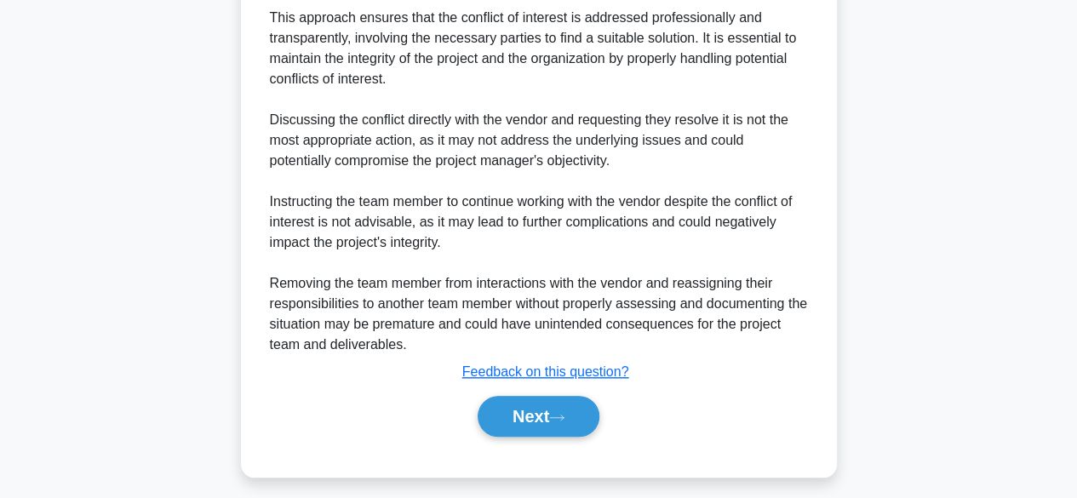
scroll to position [672, 0]
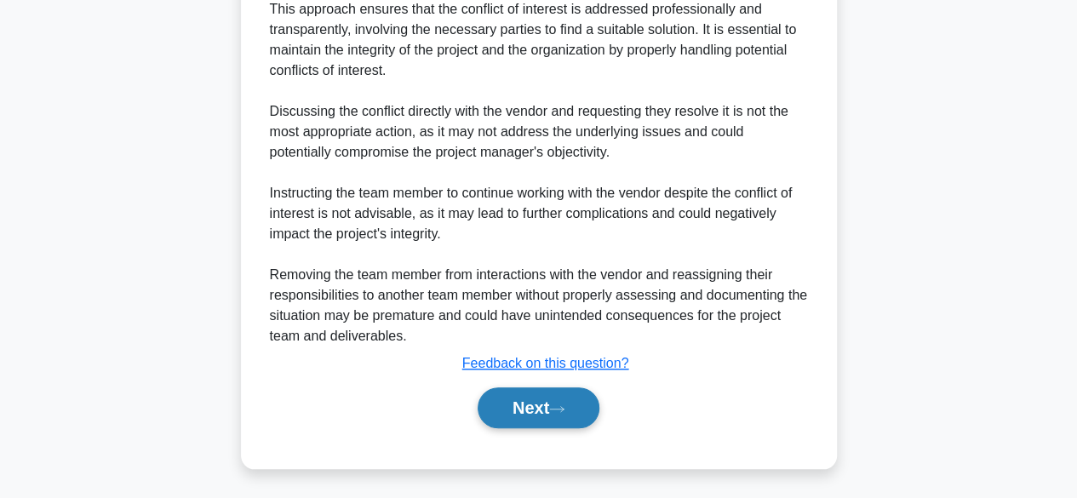
click at [575, 407] on button "Next" at bounding box center [539, 407] width 122 height 41
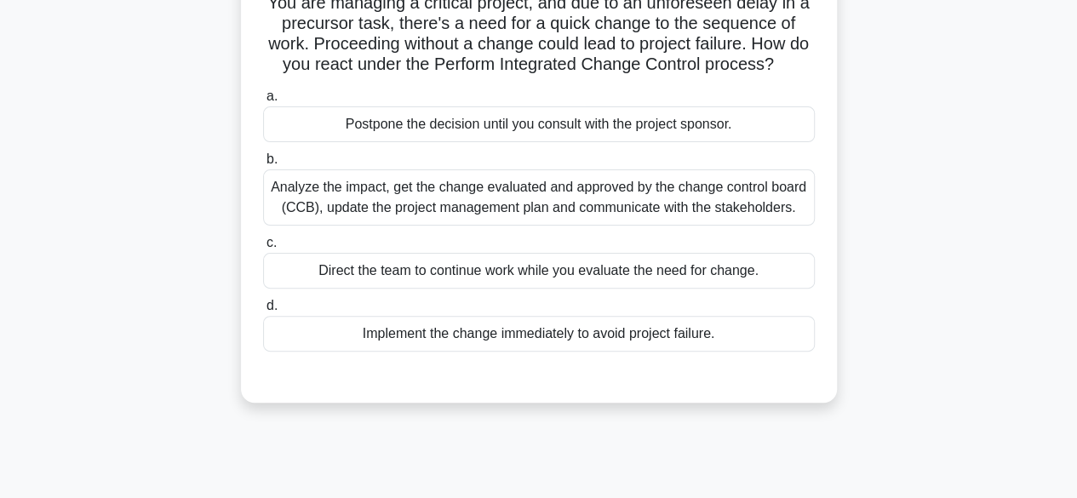
scroll to position [143, 0]
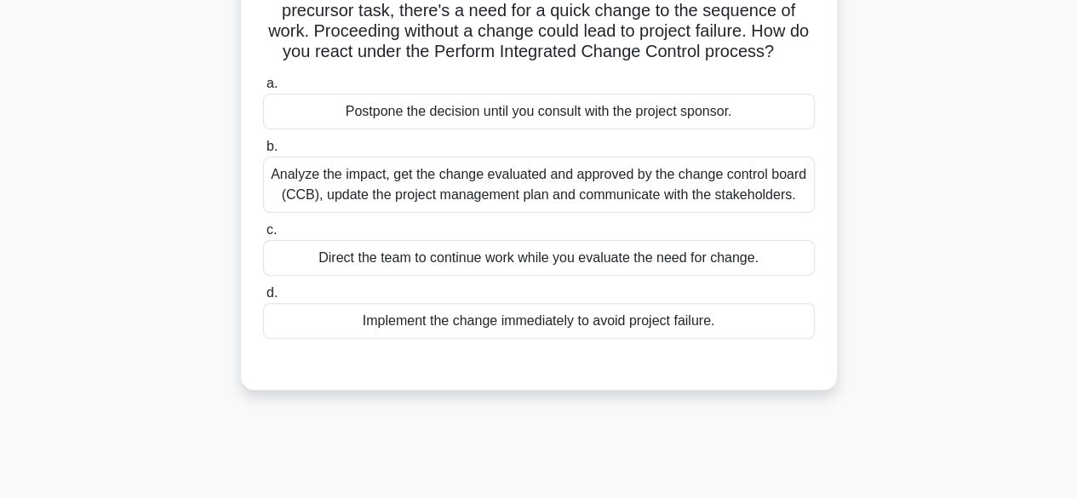
click at [785, 172] on div "Analyze the impact, get the change evaluated and approved by the change control…" at bounding box center [539, 185] width 552 height 56
click at [263, 152] on input "b. Analyze the impact, get the change evaluated and approved by the change cont…" at bounding box center [263, 146] width 0 height 11
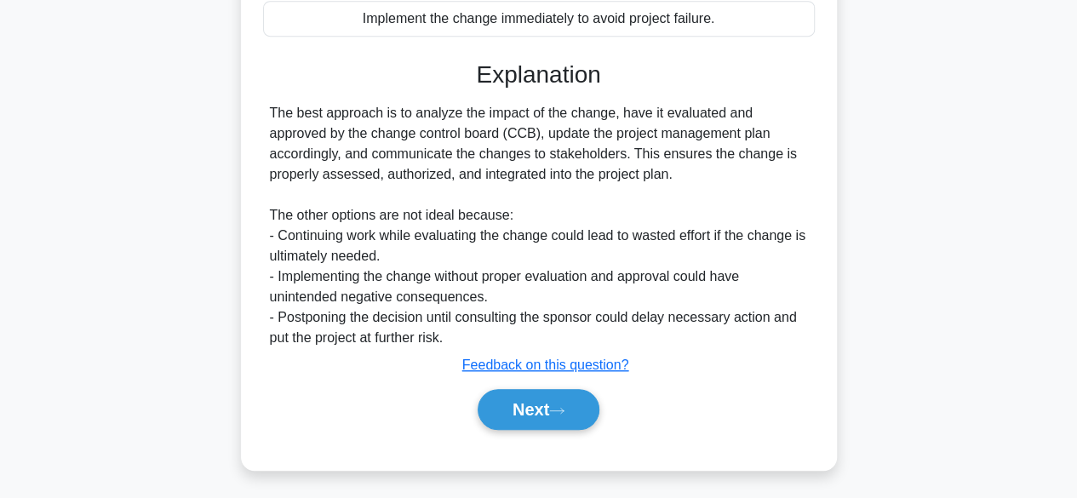
scroll to position [467, 0]
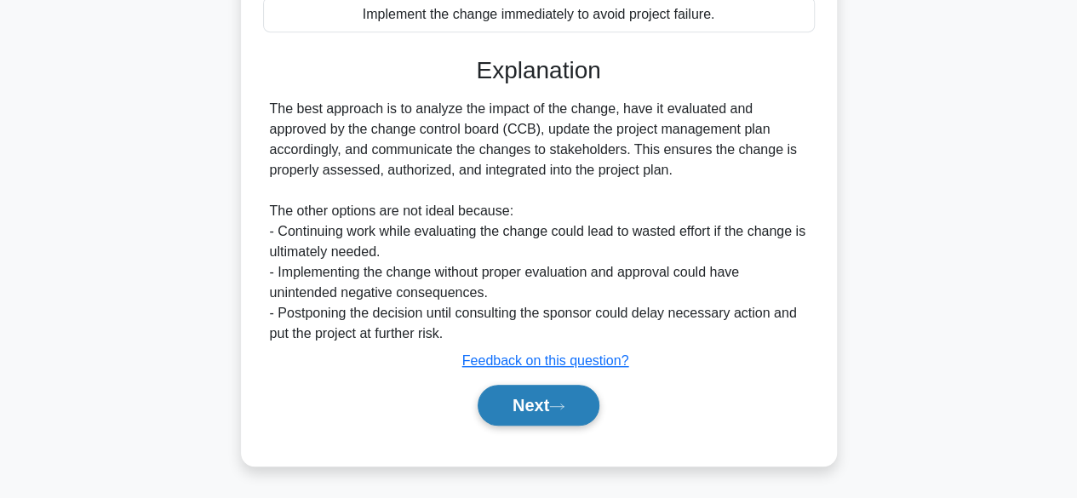
click at [576, 407] on button "Next" at bounding box center [539, 405] width 122 height 41
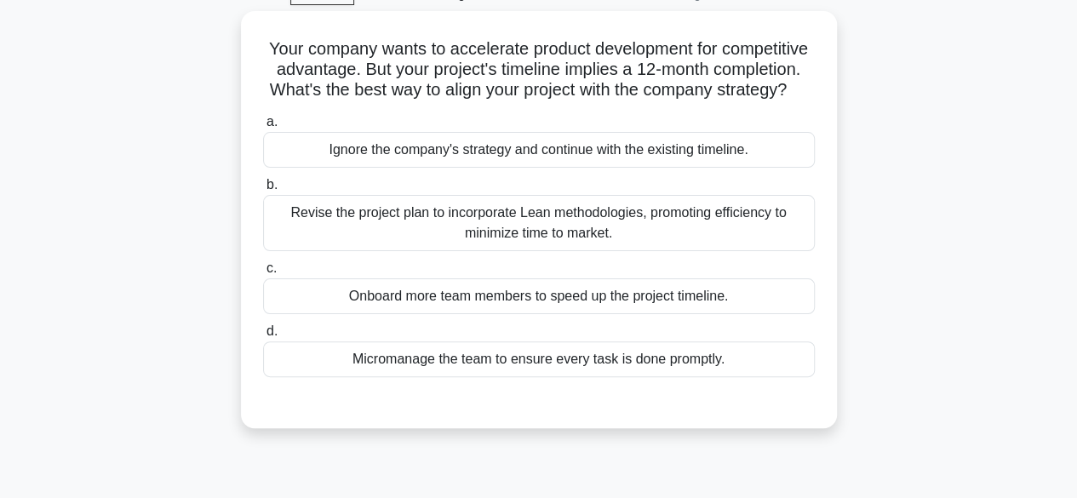
scroll to position [94, 0]
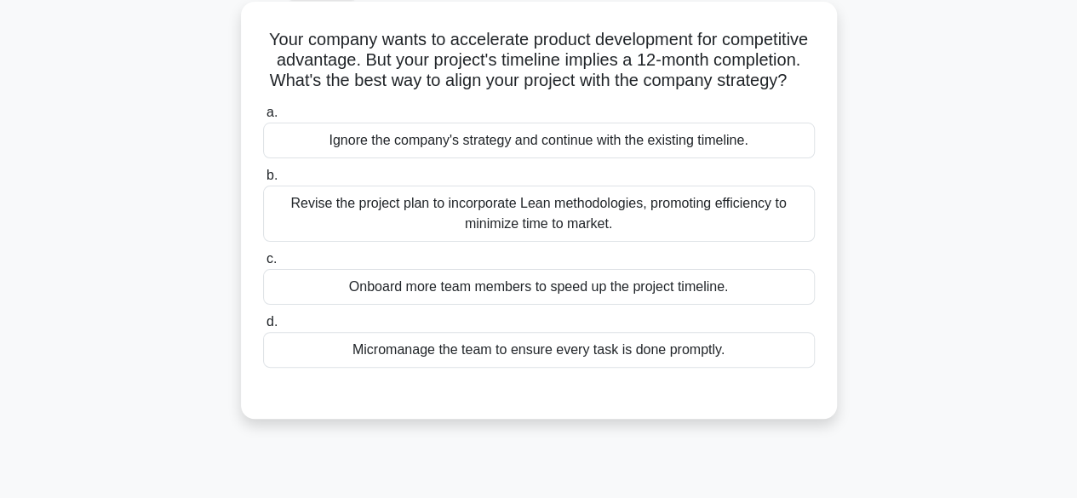
drag, startPoint x: 663, startPoint y: 239, endPoint x: 579, endPoint y: 229, distance: 84.9
click at [579, 229] on div "Revise the project plan to incorporate Lean methodologies, promoting efficiency…" at bounding box center [539, 214] width 552 height 56
click at [263, 181] on input "b. Revise the project plan to incorporate Lean methodologies, promoting efficie…" at bounding box center [263, 175] width 0 height 11
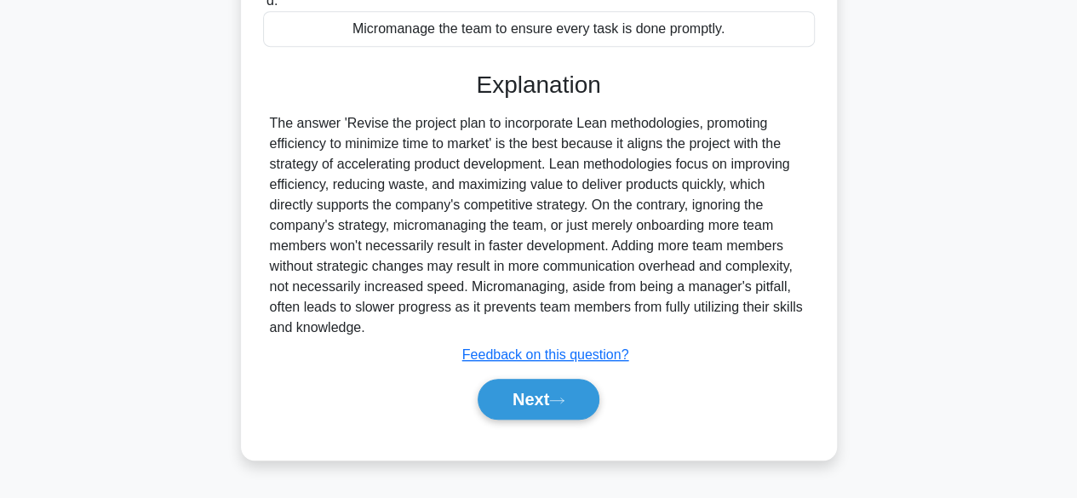
scroll to position [421, 0]
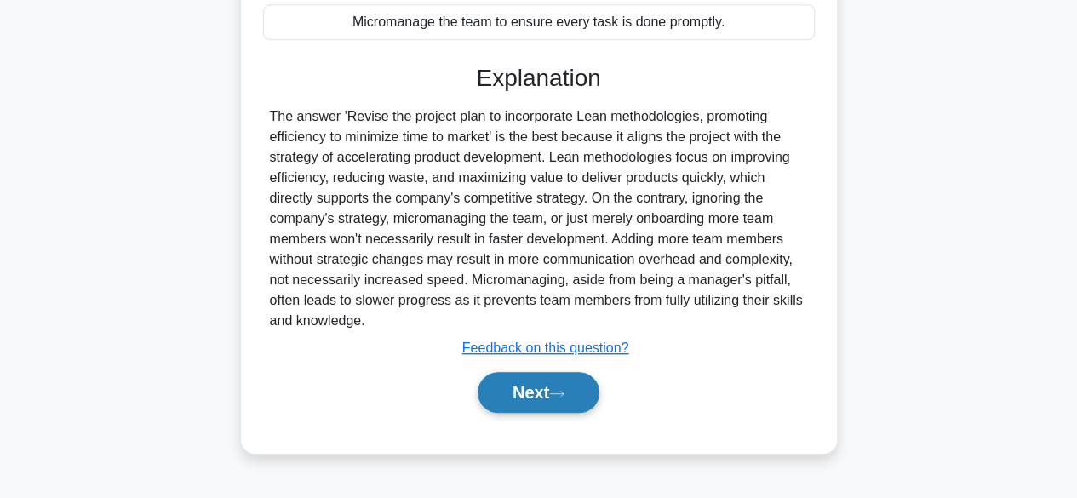
click at [513, 404] on button "Next" at bounding box center [539, 392] width 122 height 41
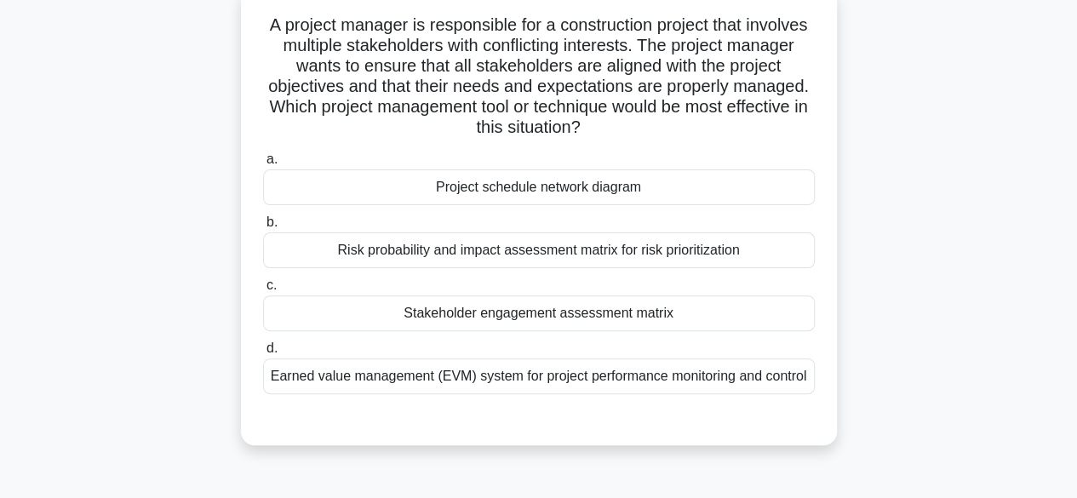
scroll to position [112, 0]
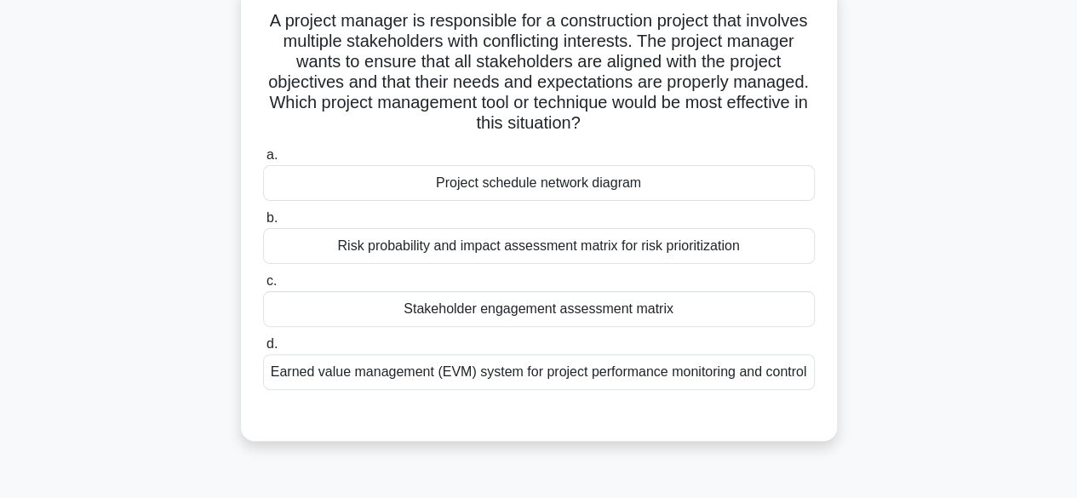
click at [651, 312] on div "Stakeholder engagement assessment matrix" at bounding box center [539, 309] width 552 height 36
click at [263, 287] on input "c. Stakeholder engagement assessment matrix" at bounding box center [263, 281] width 0 height 11
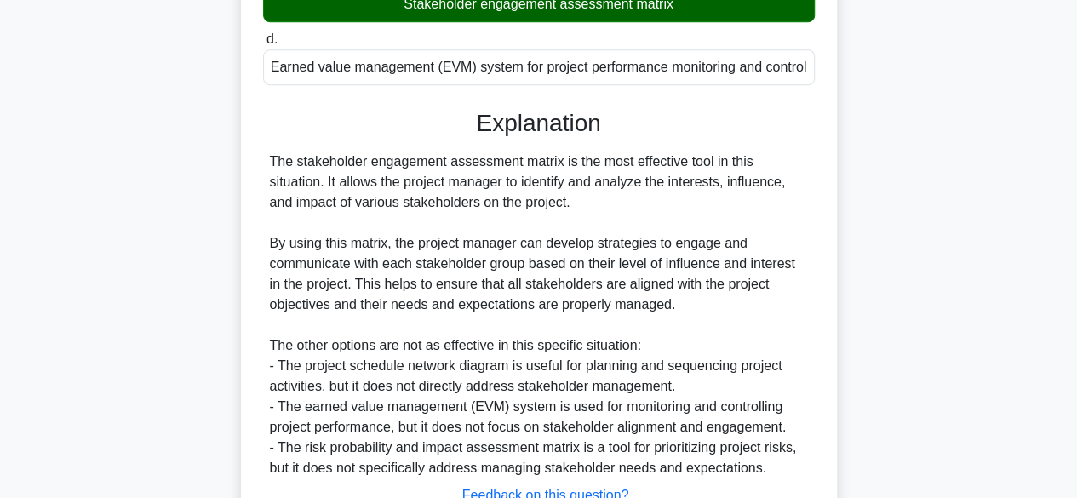
scroll to position [549, 0]
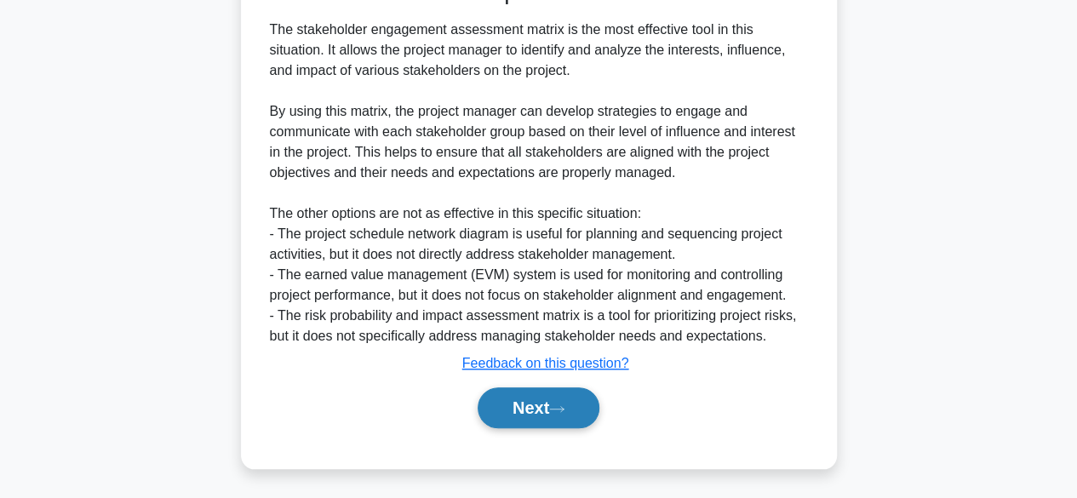
click at [582, 401] on button "Next" at bounding box center [539, 407] width 122 height 41
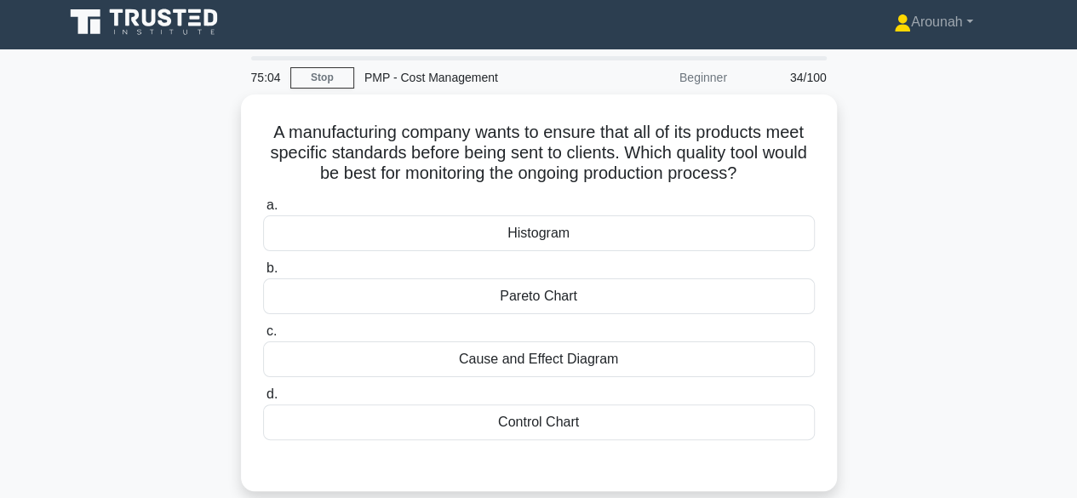
scroll to position [3, 0]
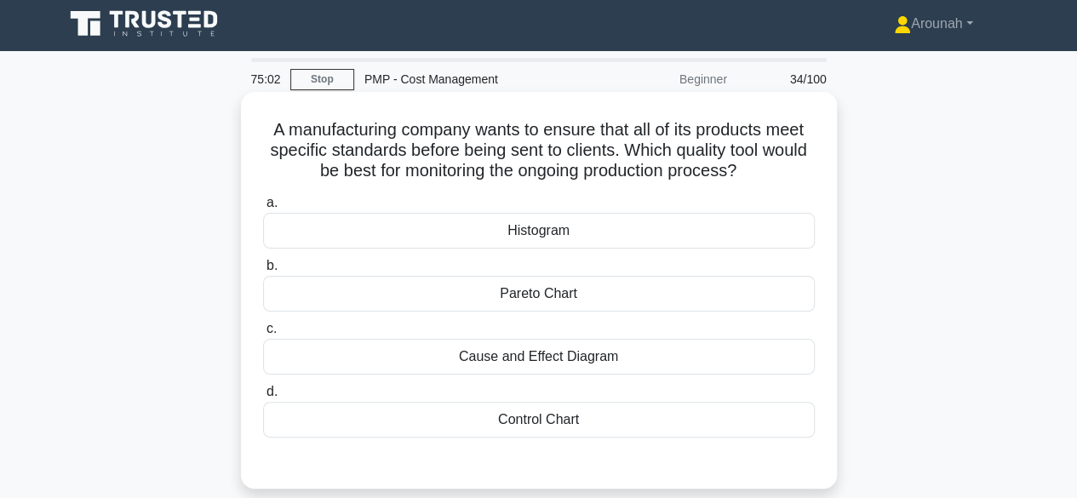
click at [562, 417] on div "Control Chart" at bounding box center [539, 420] width 552 height 36
click at [263, 398] on input "d. Control Chart" at bounding box center [263, 392] width 0 height 11
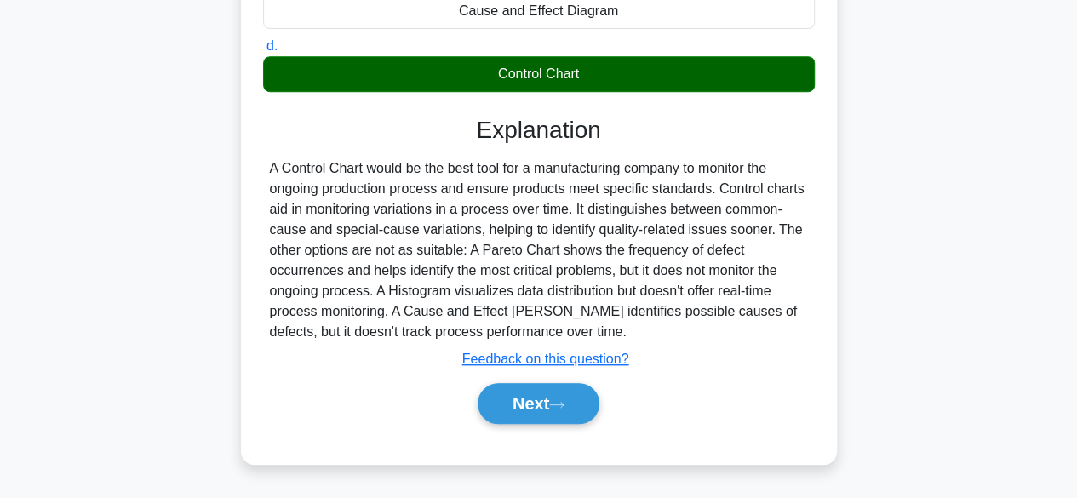
scroll to position [376, 0]
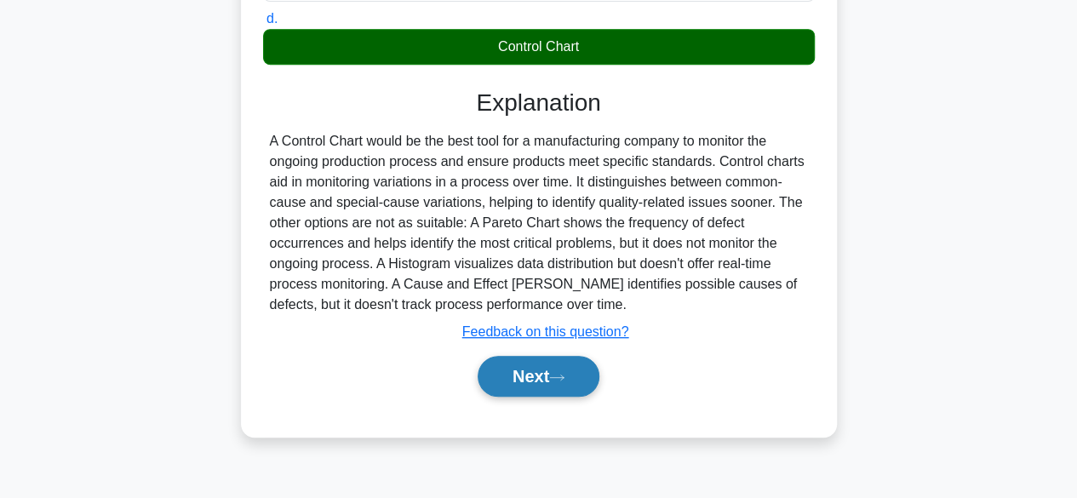
click at [542, 365] on button "Next" at bounding box center [539, 376] width 122 height 41
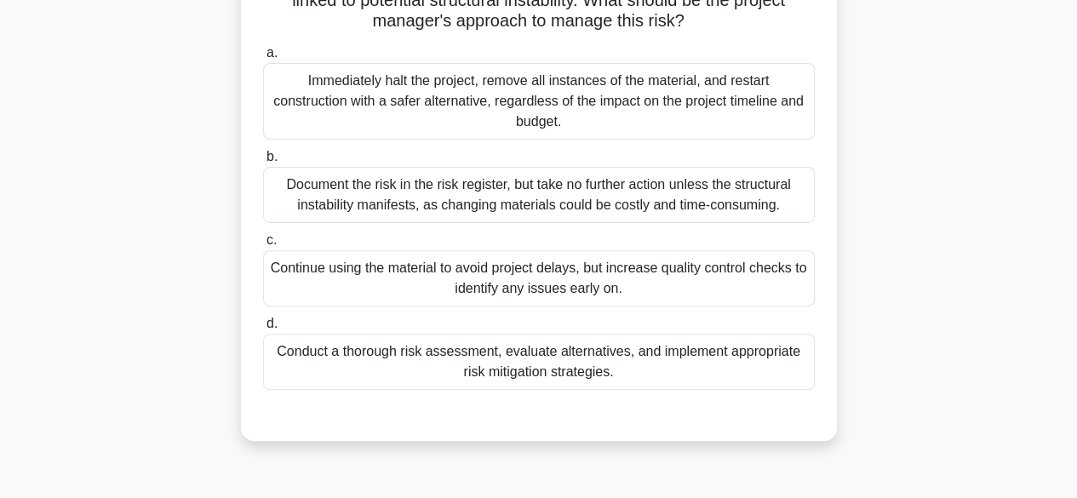
scroll to position [179, 0]
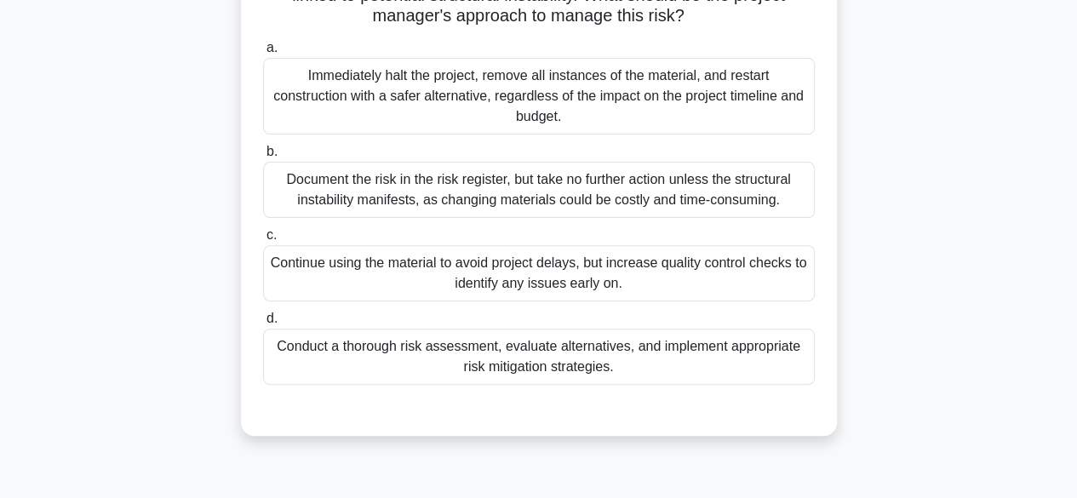
click at [708, 358] on div "Conduct a thorough risk assessment, evaluate alternatives, and implement approp…" at bounding box center [539, 357] width 552 height 56
click at [263, 324] on input "d. Conduct a thorough risk assessment, evaluate alternatives, and implement app…" at bounding box center [263, 318] width 0 height 11
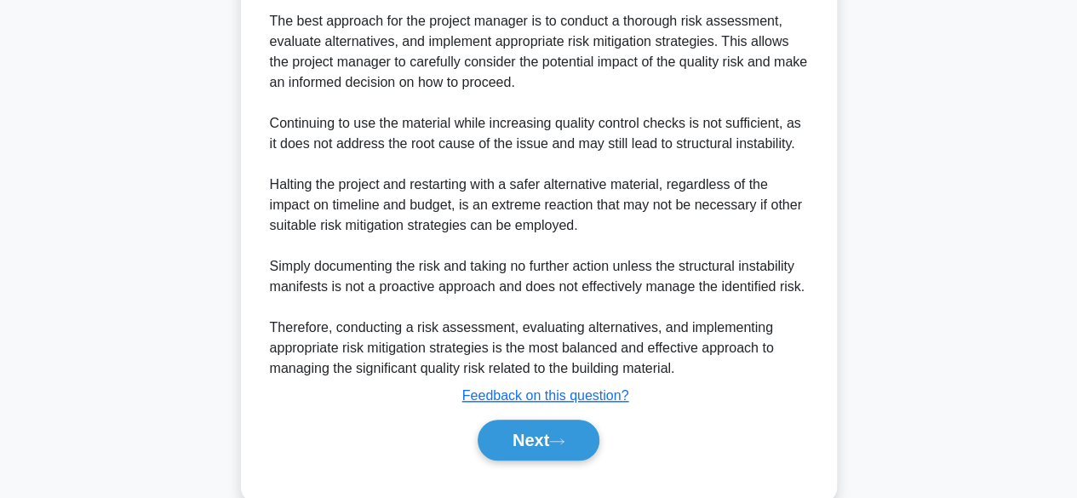
scroll to position [651, 0]
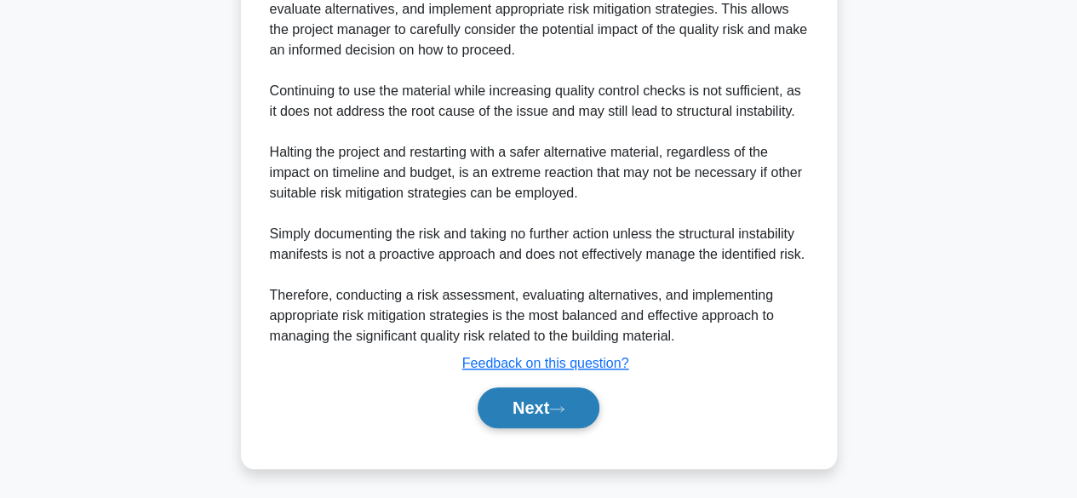
click at [563, 399] on button "Next" at bounding box center [539, 407] width 122 height 41
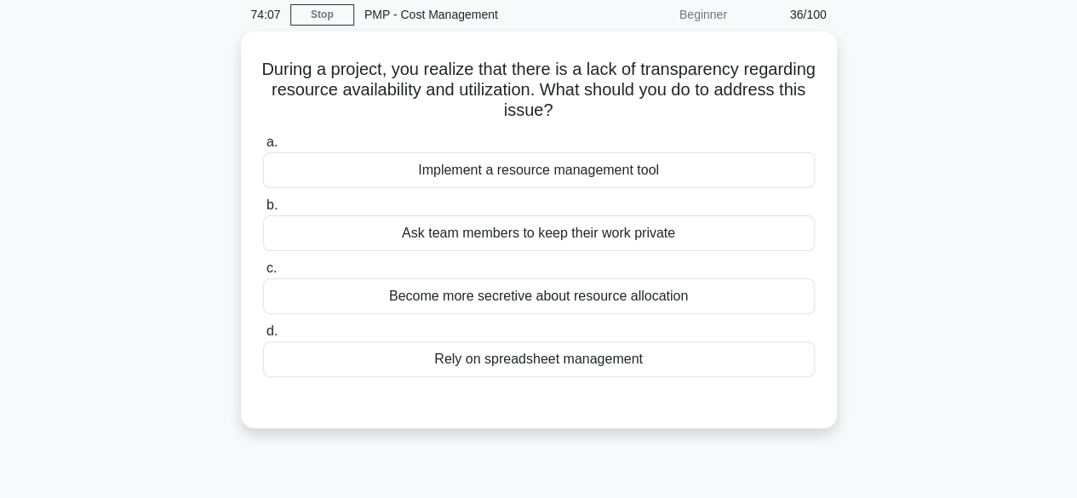
scroll to position [67, 0]
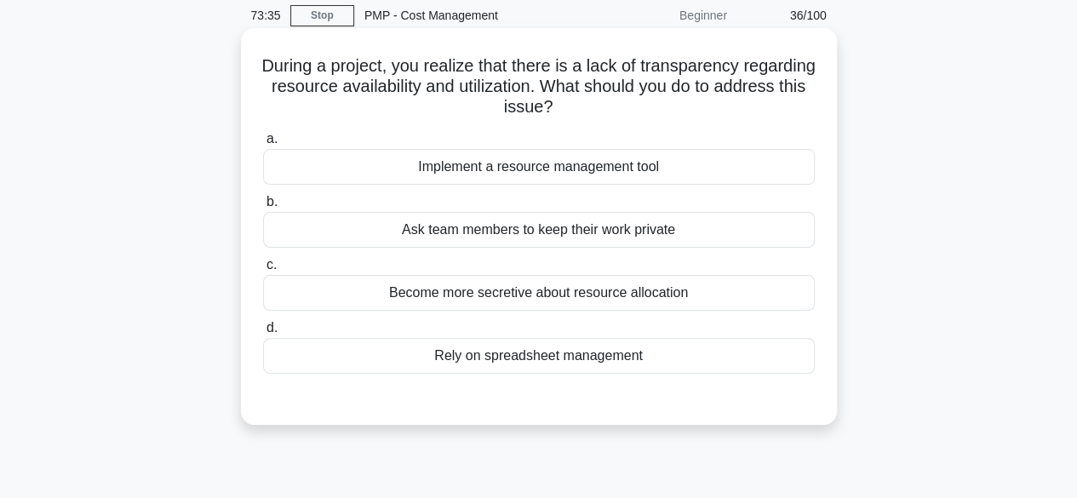
click at [595, 176] on div "Implement a resource management tool" at bounding box center [539, 167] width 552 height 36
click at [263, 145] on input "a. Implement a resource management tool" at bounding box center [263, 139] width 0 height 11
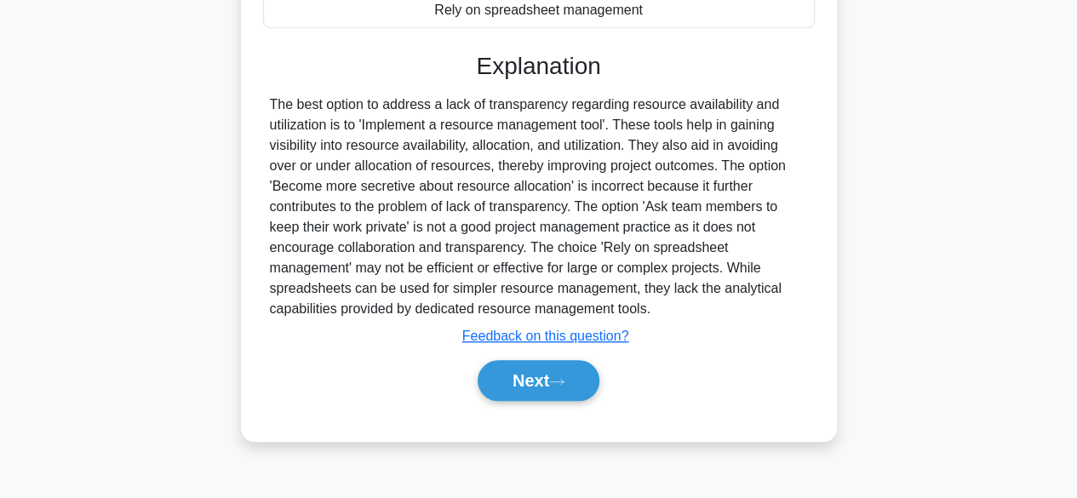
scroll to position [419, 0]
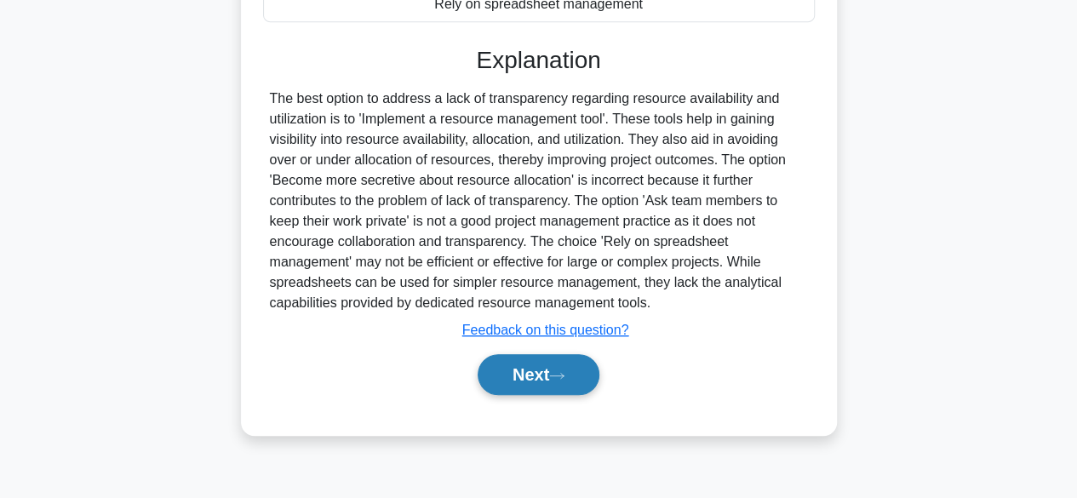
click at [569, 379] on button "Next" at bounding box center [539, 374] width 122 height 41
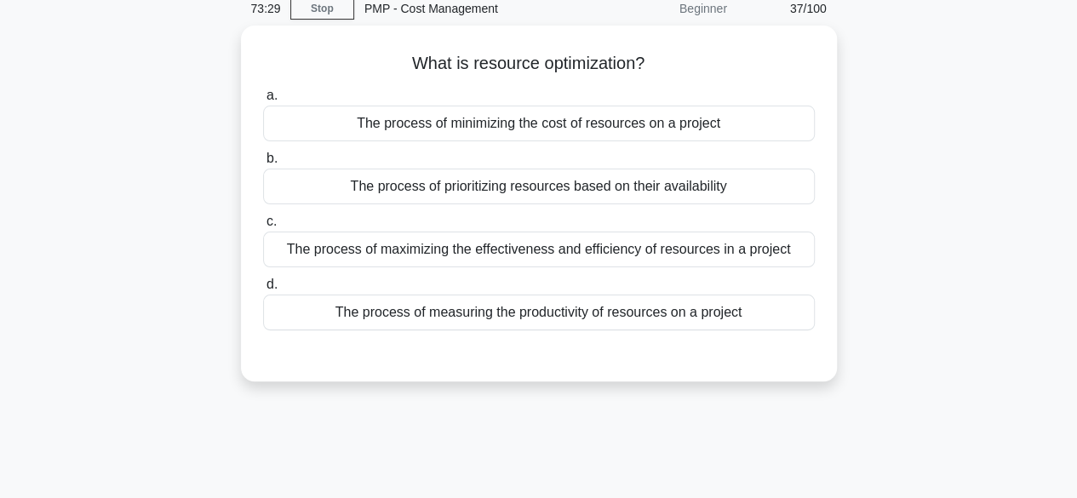
scroll to position [67, 0]
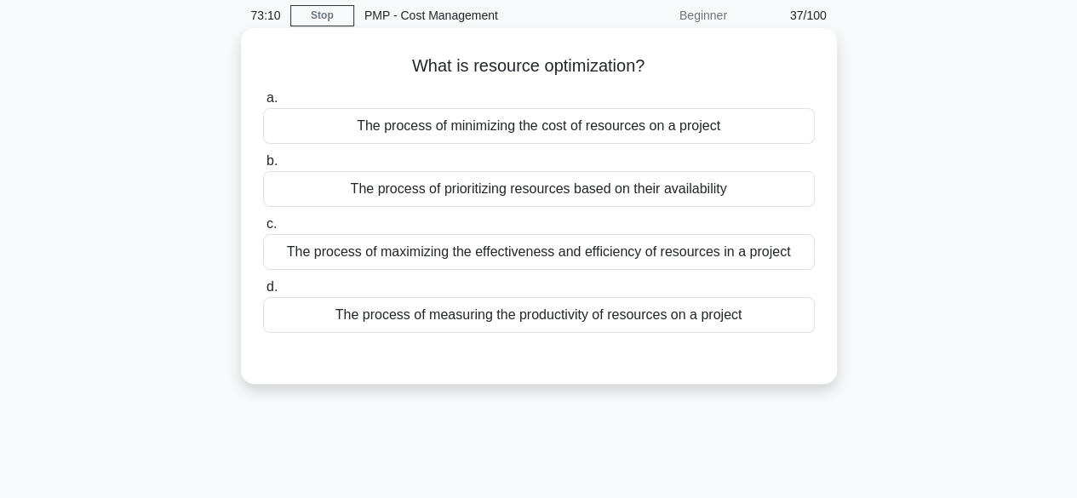
click at [742, 253] on div "The process of maximizing the effectiveness and efficiency of resources in a pr…" at bounding box center [539, 252] width 552 height 36
click at [263, 230] on input "c. The process of maximizing the effectiveness and efficiency of resources in a…" at bounding box center [263, 224] width 0 height 11
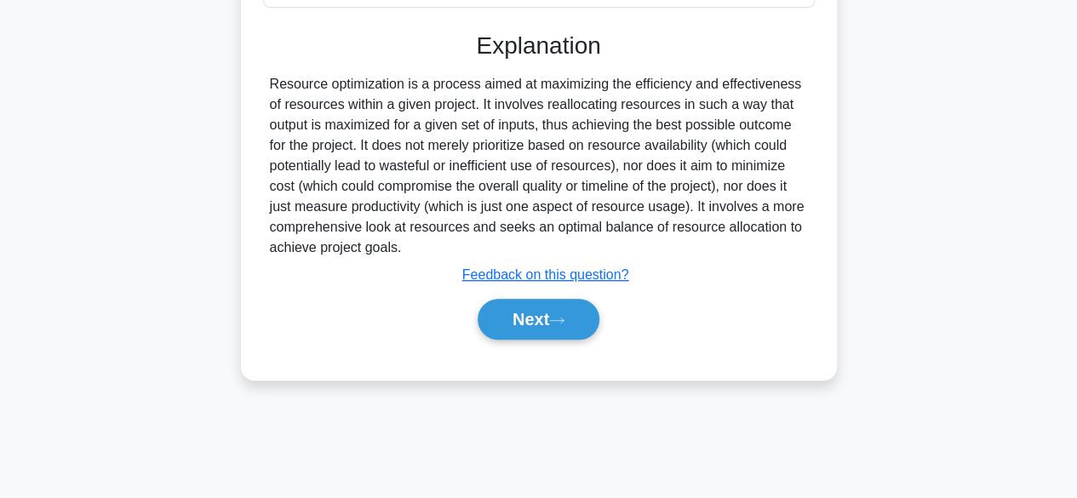
scroll to position [421, 0]
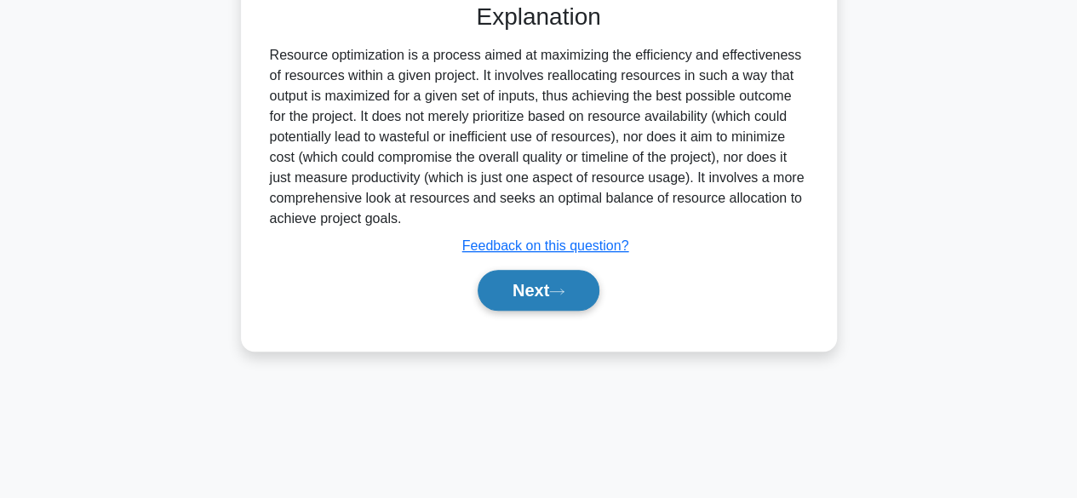
click at [559, 297] on button "Next" at bounding box center [539, 290] width 122 height 41
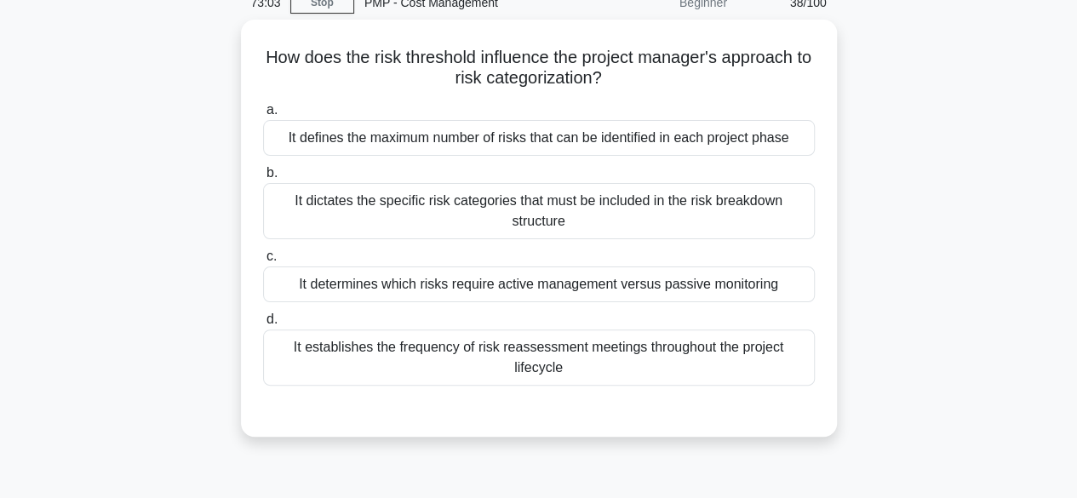
scroll to position [78, 0]
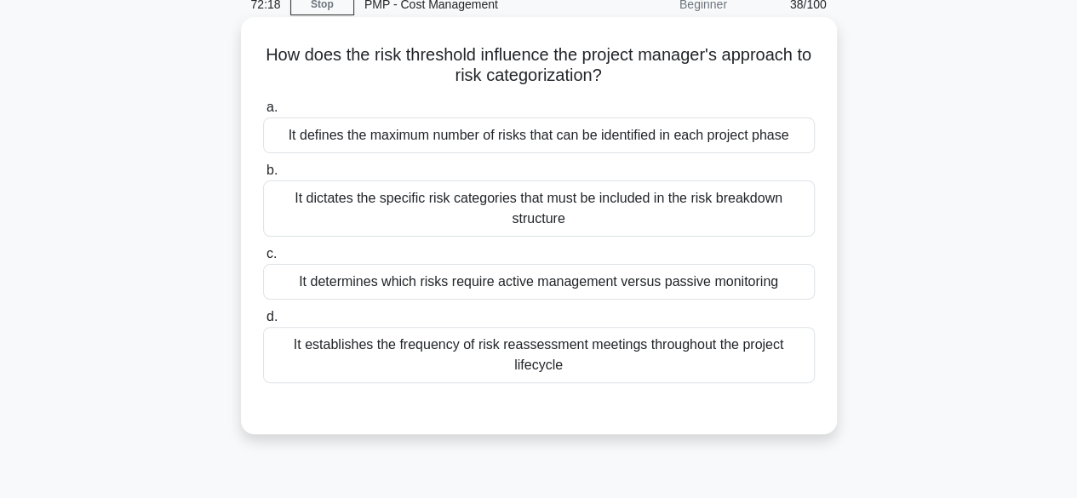
click at [582, 212] on div "It dictates the specific risk categories that must be included in the risk brea…" at bounding box center [539, 209] width 552 height 56
click at [263, 176] on input "b. It dictates the specific risk categories that must be included in the risk b…" at bounding box center [263, 170] width 0 height 11
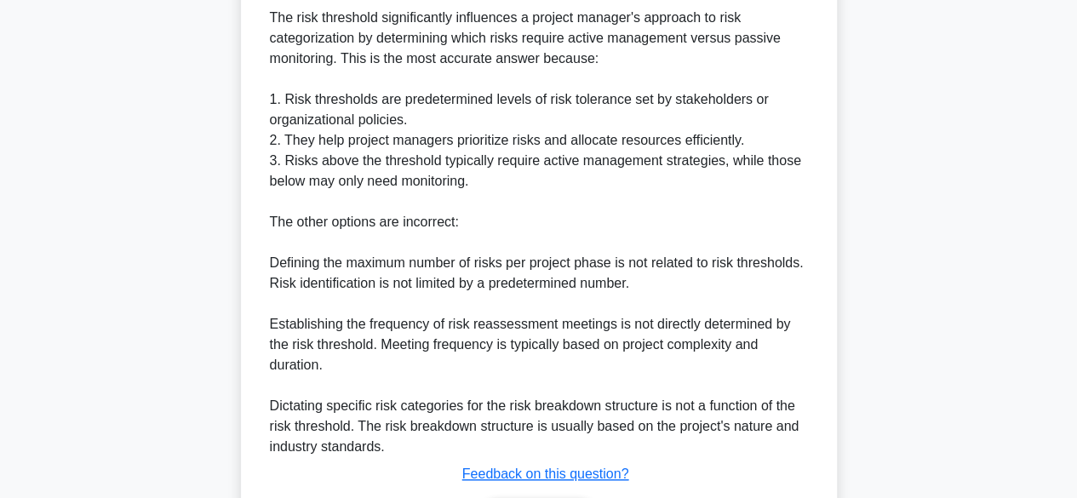
scroll to position [622, 0]
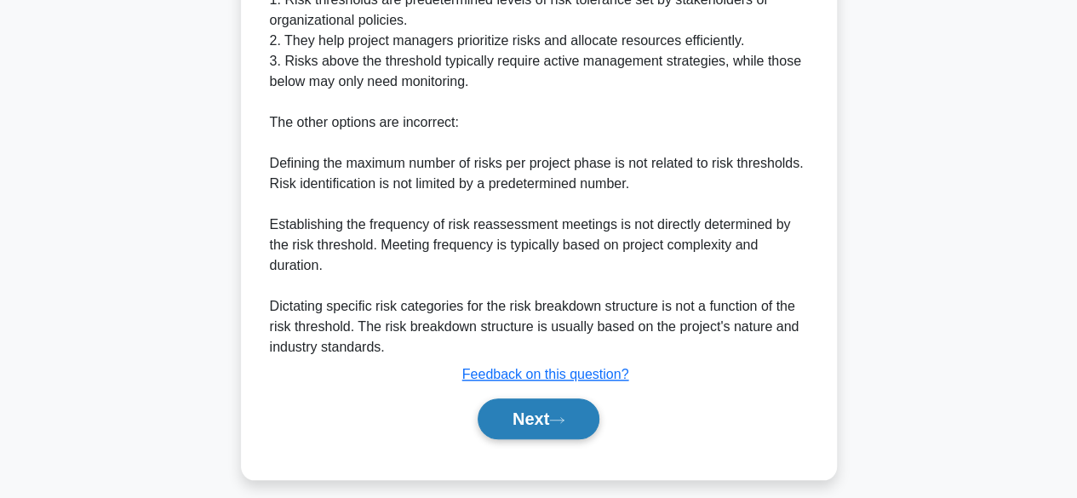
click at [518, 418] on button "Next" at bounding box center [539, 418] width 122 height 41
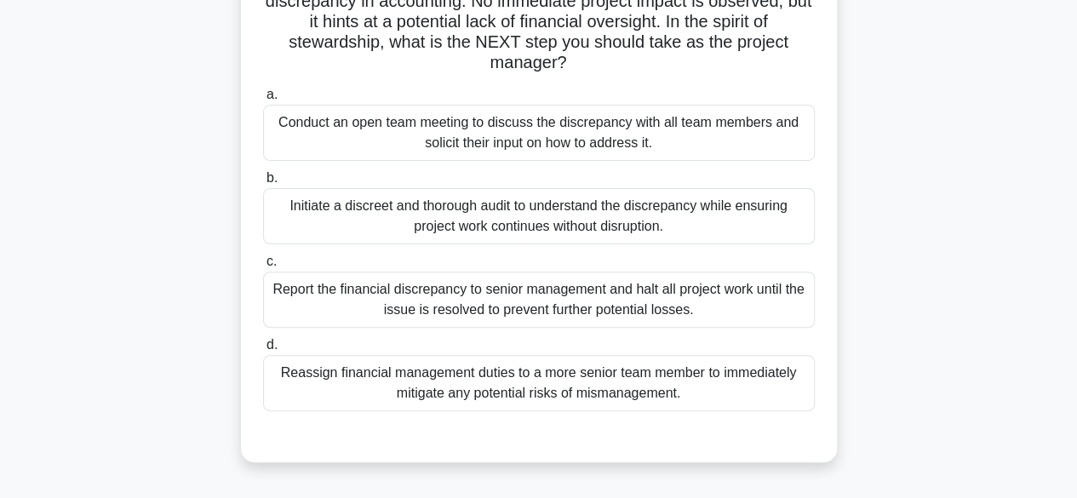
scroll to position [155, 0]
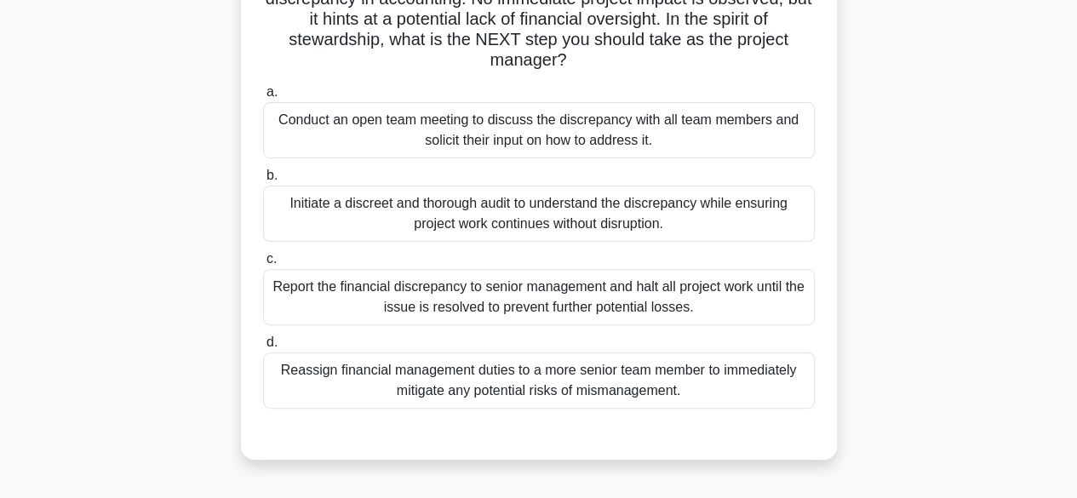
click at [697, 370] on div "Reassign financial management duties to a more senior team member to immediatel…" at bounding box center [539, 381] width 552 height 56
click at [263, 348] on input "d. Reassign financial management duties to a more senior team member to immedia…" at bounding box center [263, 342] width 0 height 11
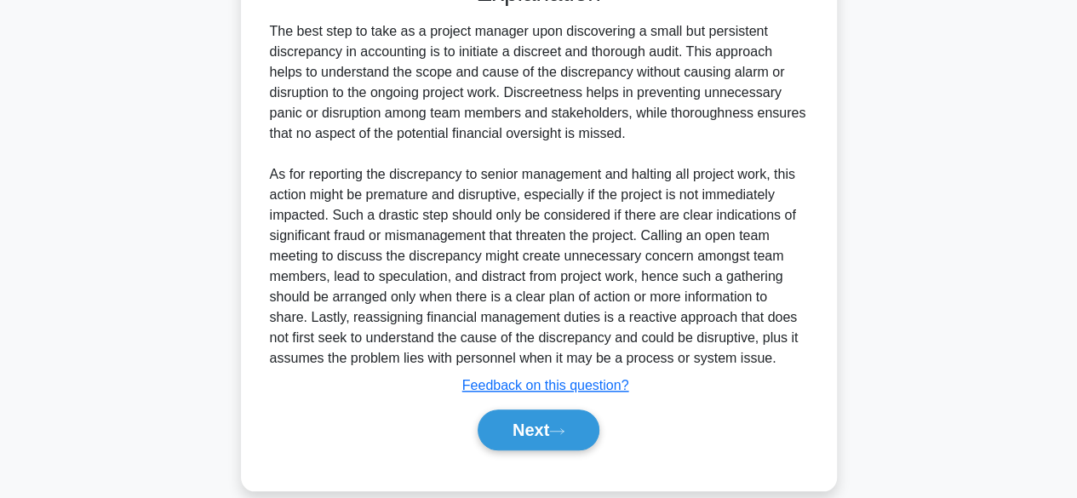
scroll to position [634, 0]
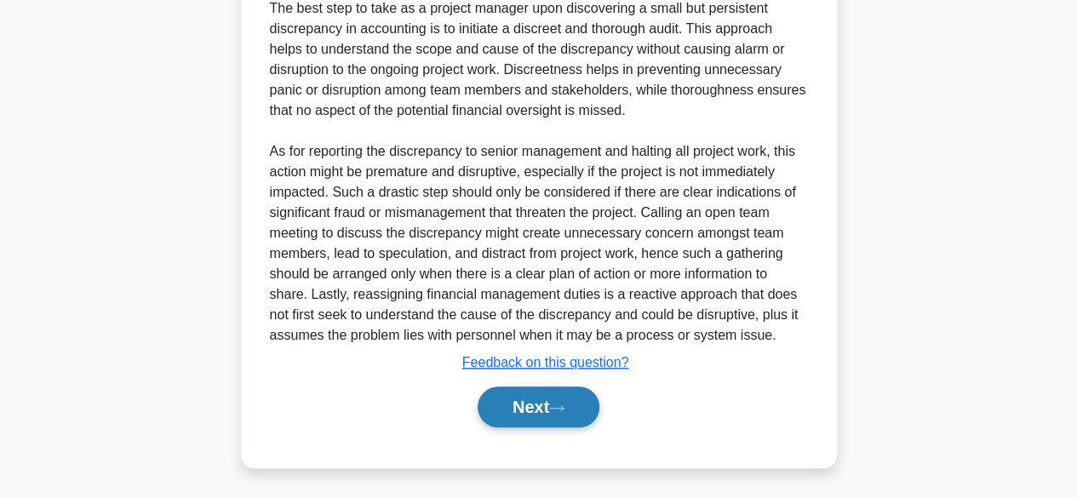
click at [523, 407] on button "Next" at bounding box center [539, 407] width 122 height 41
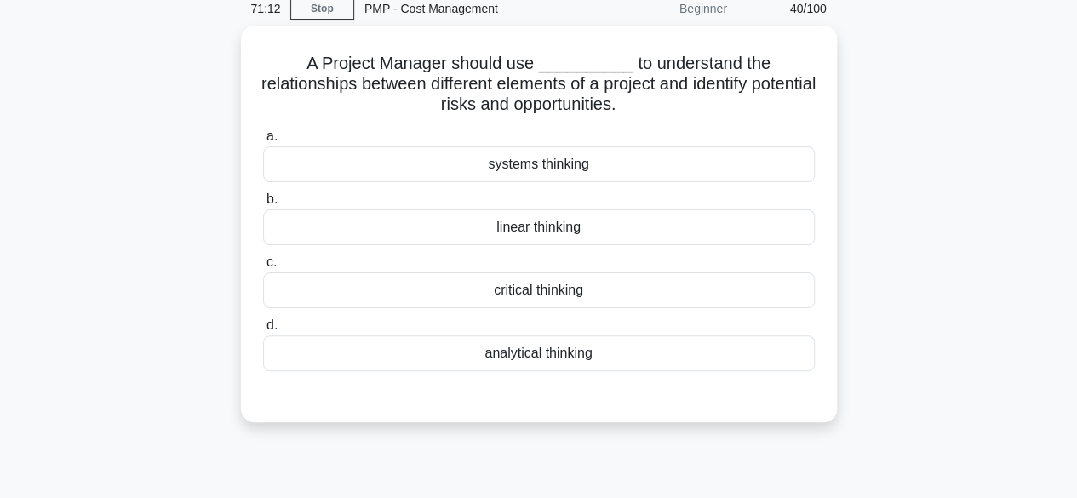
scroll to position [70, 0]
click at [542, 169] on div "systems thinking" at bounding box center [539, 164] width 552 height 36
click at [263, 142] on input "a. systems thinking" at bounding box center [263, 136] width 0 height 11
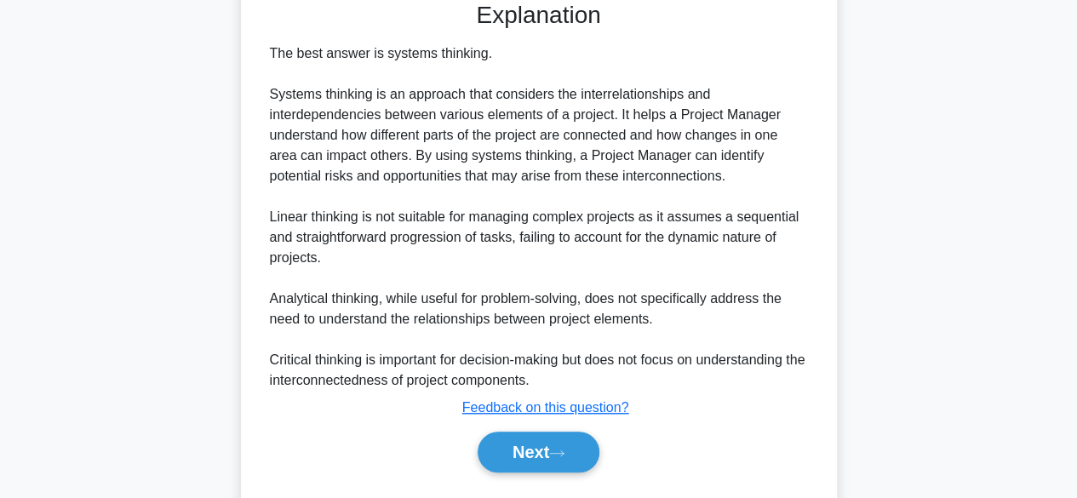
scroll to position [508, 0]
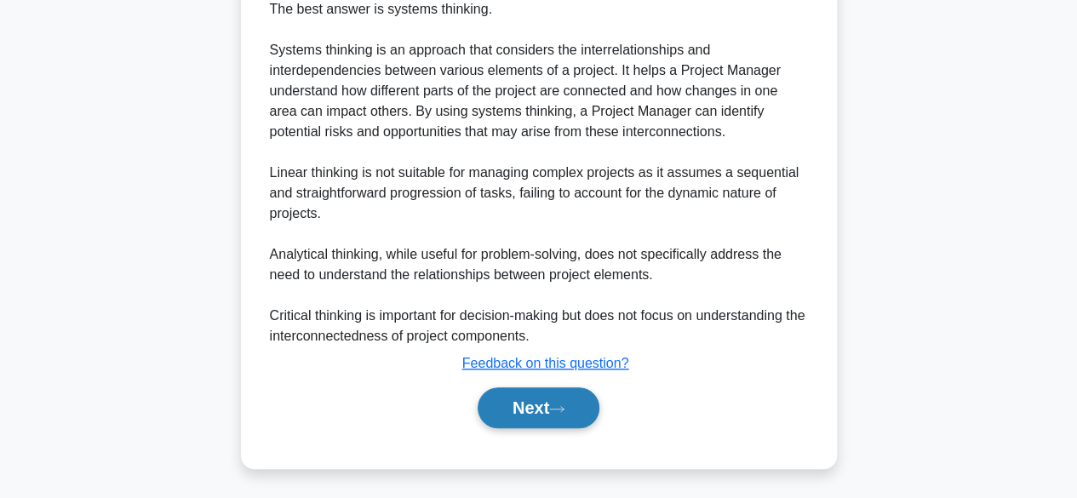
click at [572, 403] on button "Next" at bounding box center [539, 407] width 122 height 41
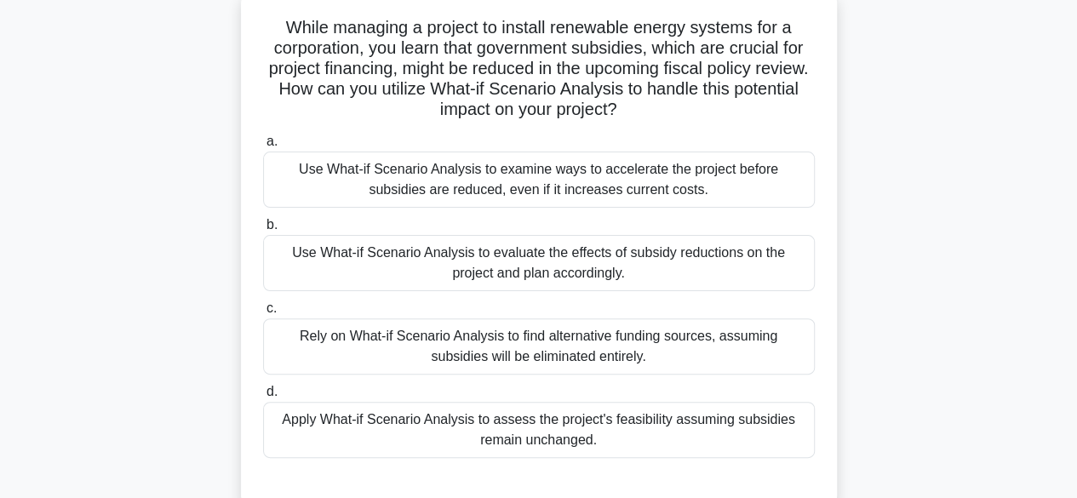
scroll to position [107, 0]
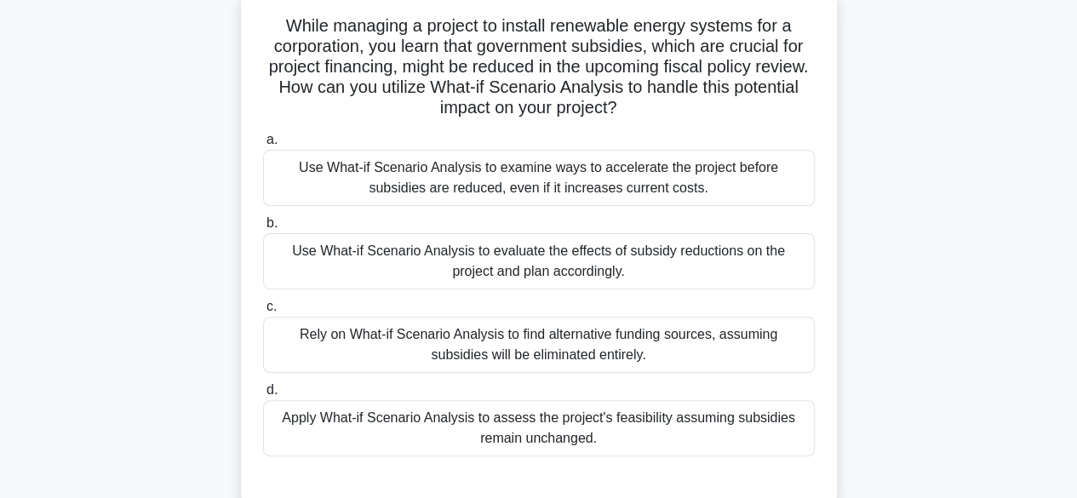
click at [644, 263] on div "Use What-if Scenario Analysis to evaluate the effects of subsidy reductions on …" at bounding box center [539, 261] width 552 height 56
click at [263, 229] on input "b. Use What-if Scenario Analysis to evaluate the effects of subsidy reductions …" at bounding box center [263, 223] width 0 height 11
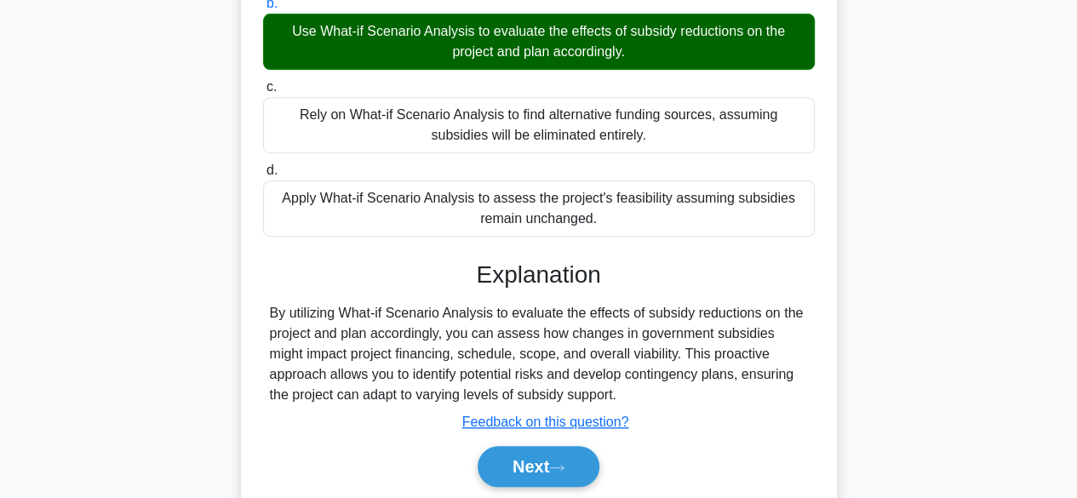
scroll to position [421, 0]
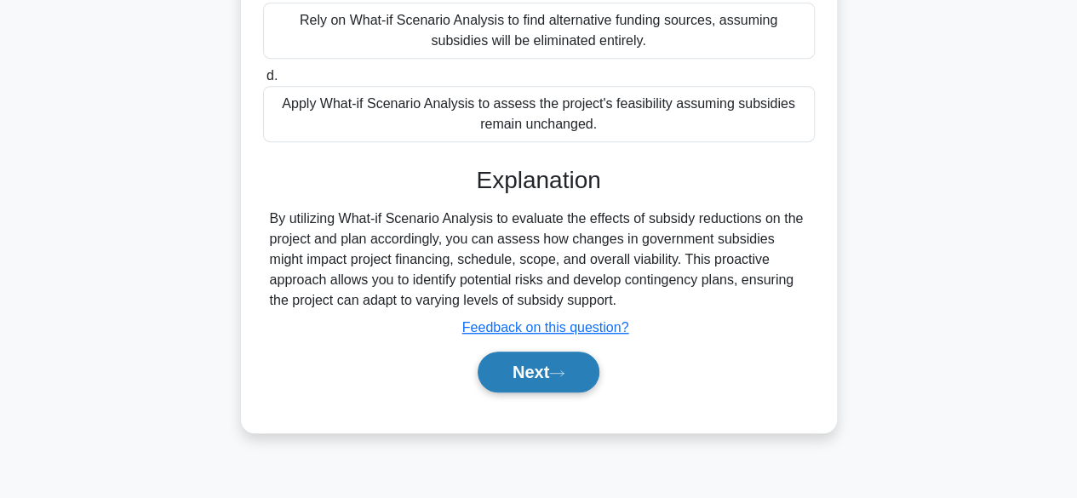
click at [555, 371] on button "Next" at bounding box center [539, 372] width 122 height 41
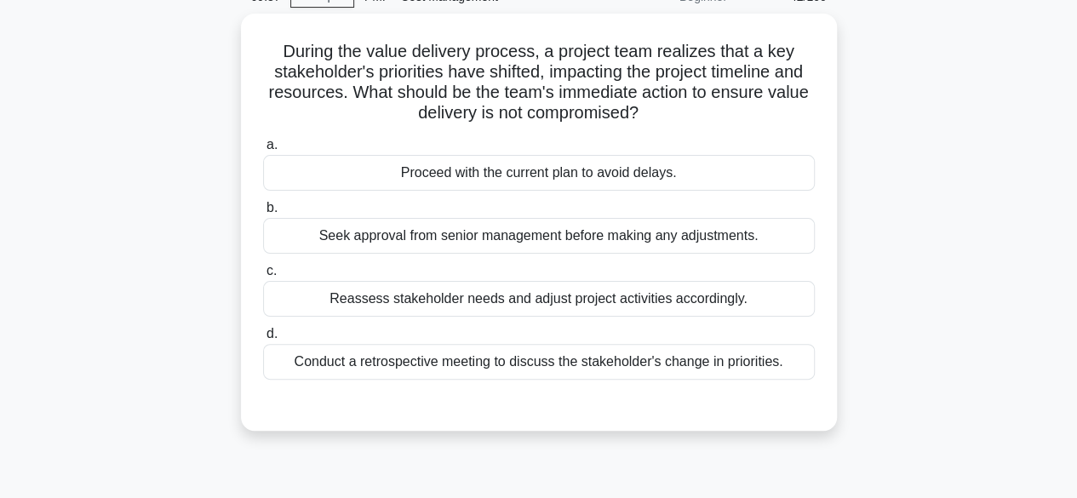
scroll to position [78, 0]
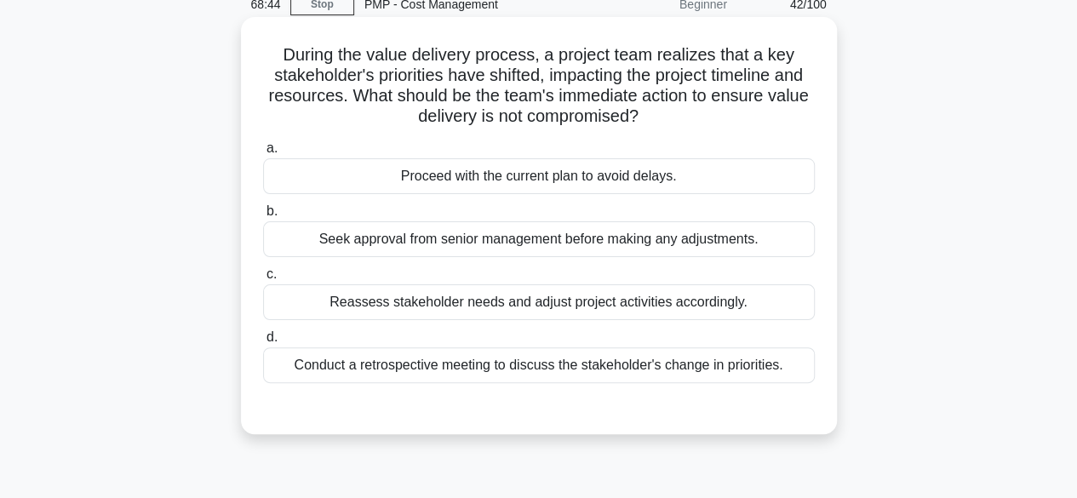
click at [714, 304] on div "Reassess stakeholder needs and adjust project activities accordingly." at bounding box center [539, 302] width 552 height 36
click at [263, 280] on input "c. Reassess stakeholder needs and adjust project activities accordingly." at bounding box center [263, 274] width 0 height 11
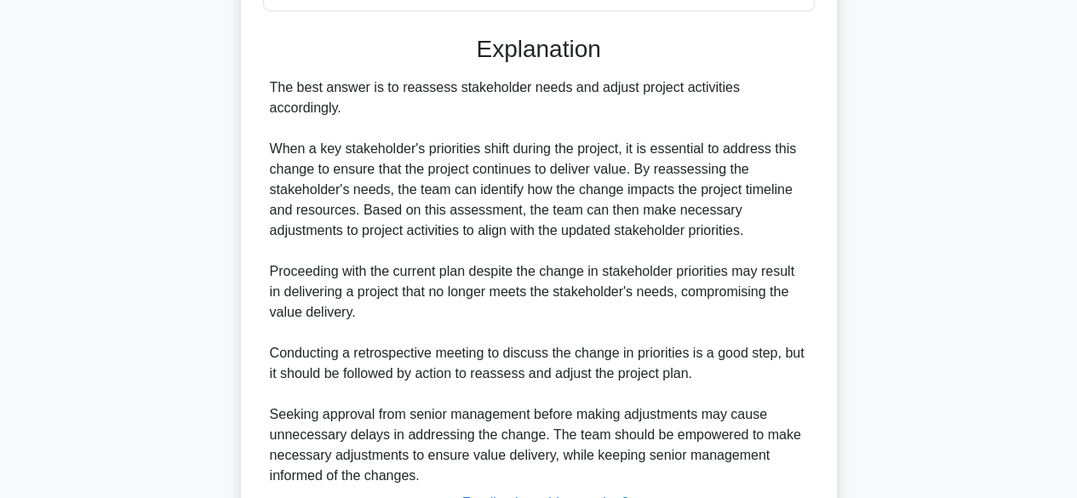
scroll to position [570, 0]
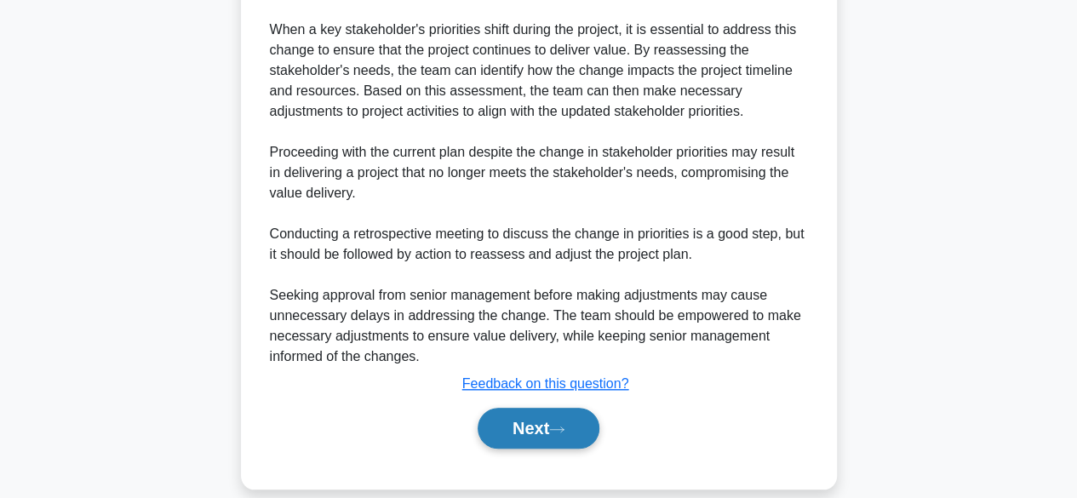
click at [548, 413] on button "Next" at bounding box center [539, 428] width 122 height 41
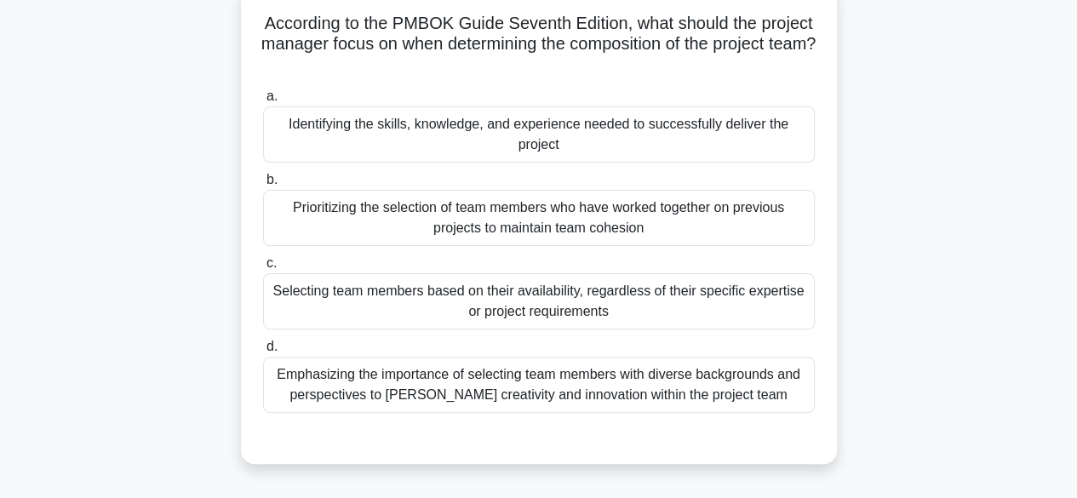
scroll to position [100, 0]
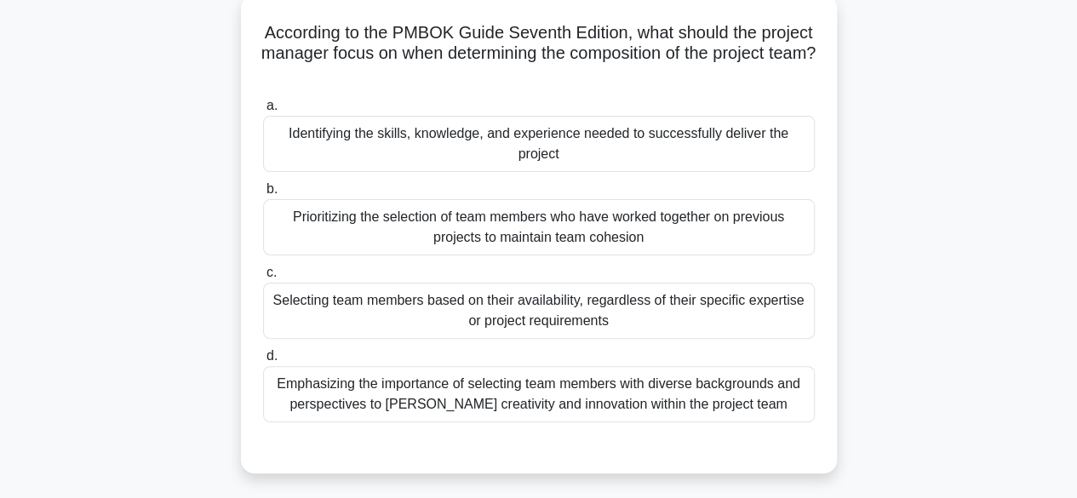
click at [713, 155] on div "Identifying the skills, knowledge, and experience needed to successfully delive…" at bounding box center [539, 144] width 552 height 56
click at [263, 112] on input "a. Identifying the skills, knowledge, and experience needed to successfully del…" at bounding box center [263, 105] width 0 height 11
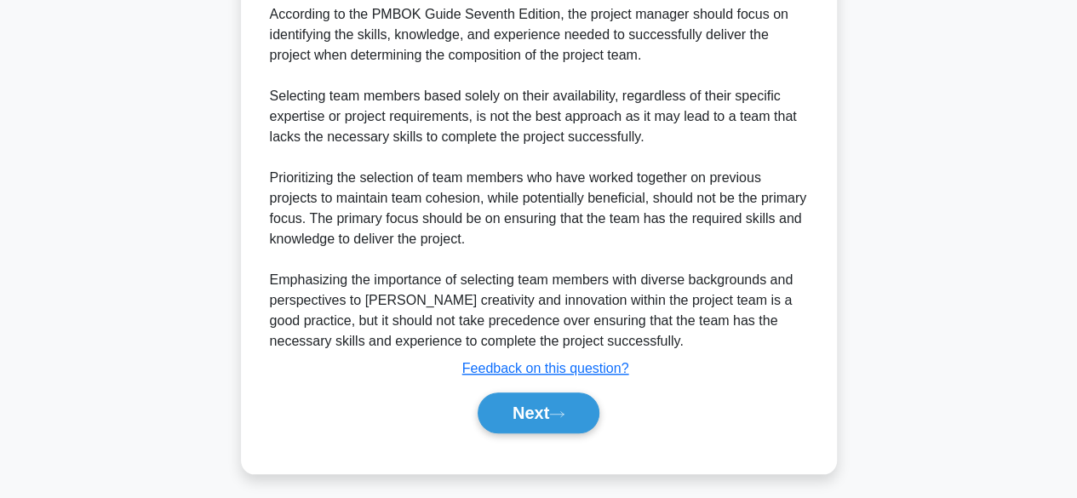
scroll to position [590, 0]
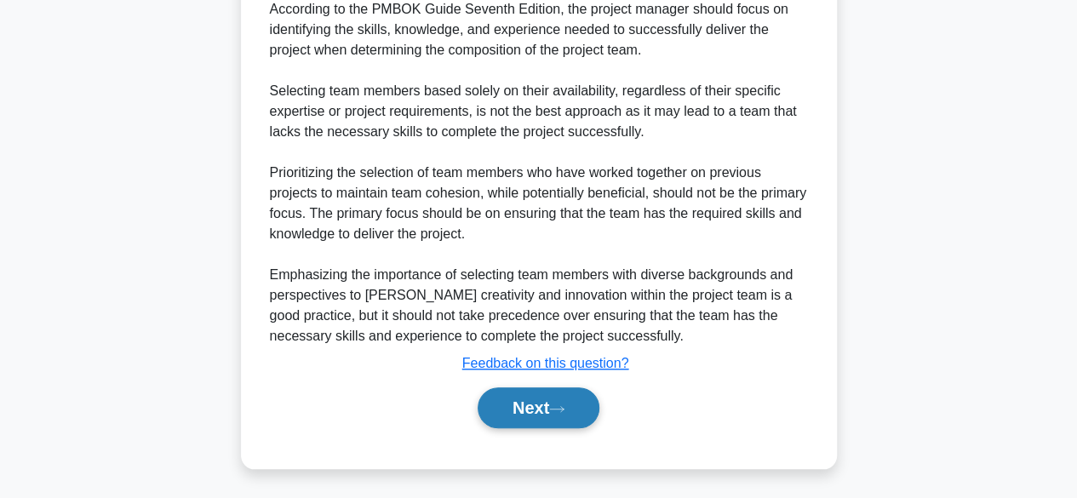
click at [569, 393] on button "Next" at bounding box center [539, 407] width 122 height 41
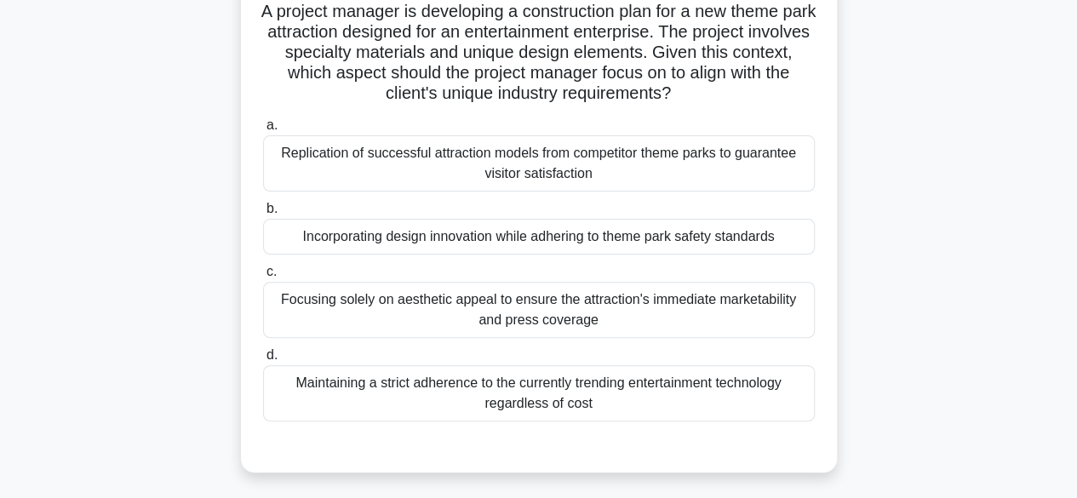
scroll to position [131, 0]
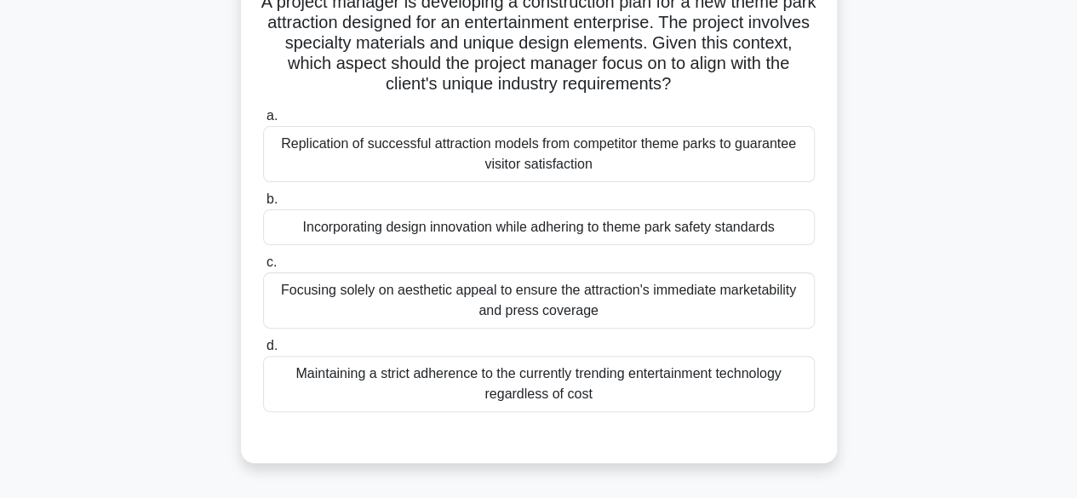
click at [672, 229] on div "Incorporating design innovation while adhering to theme park safety standards" at bounding box center [539, 227] width 552 height 36
click at [263, 205] on input "b. Incorporating design innovation while adhering to theme park safety standards" at bounding box center [263, 199] width 0 height 11
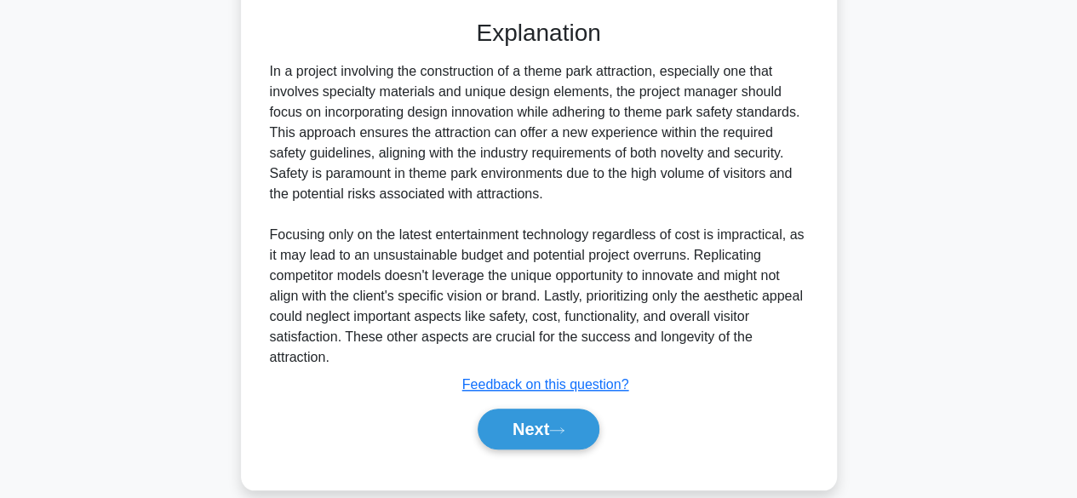
scroll to position [570, 0]
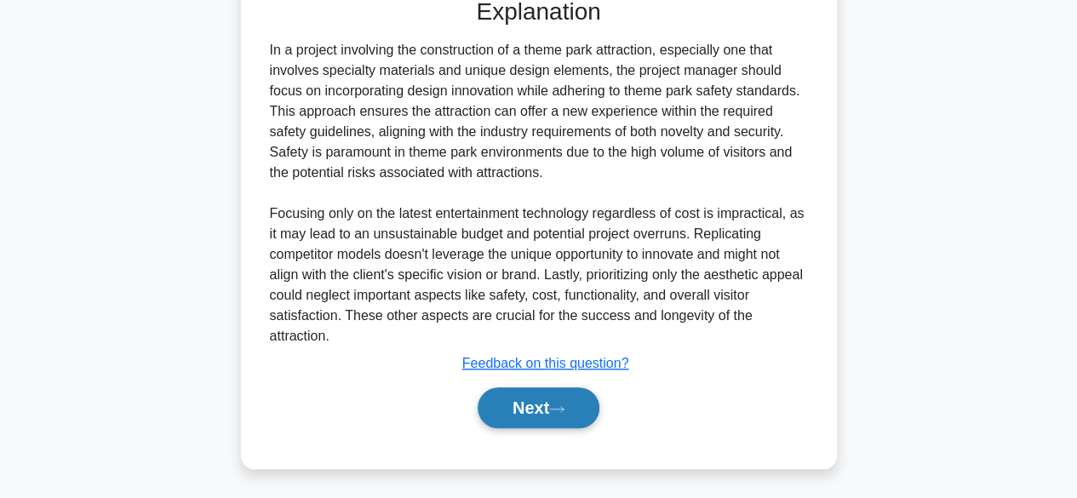
click at [581, 408] on button "Next" at bounding box center [539, 407] width 122 height 41
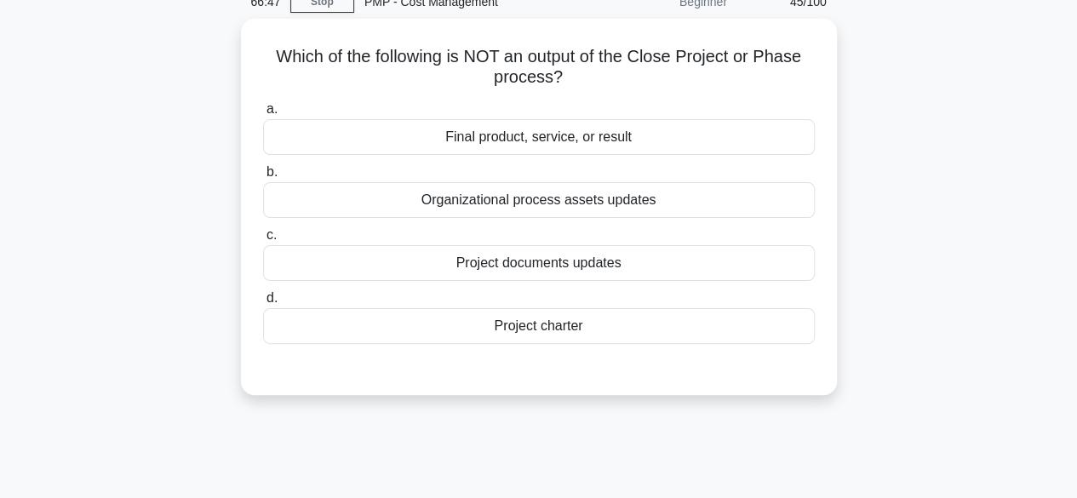
scroll to position [85, 0]
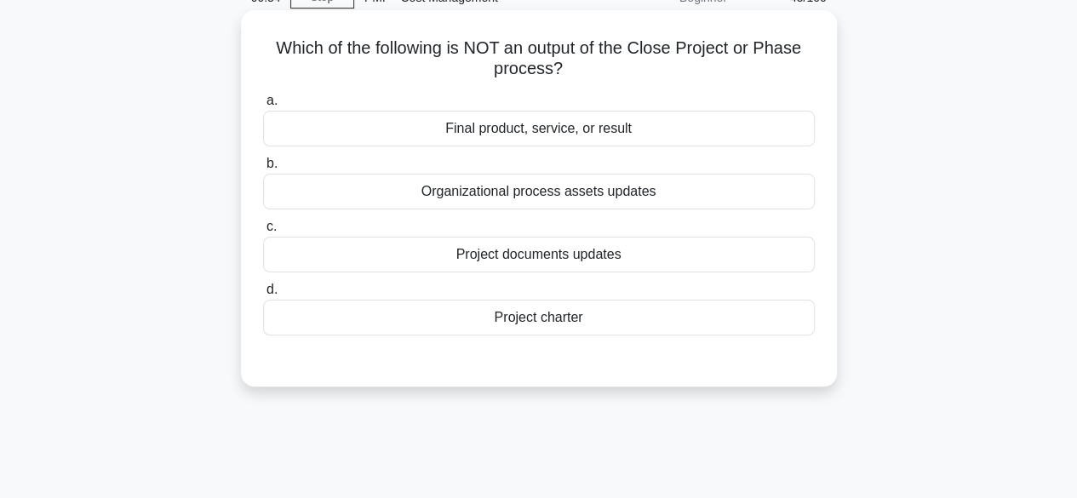
click at [642, 321] on div "Project charter" at bounding box center [539, 318] width 552 height 36
click at [263, 295] on input "d. Project charter" at bounding box center [263, 289] width 0 height 11
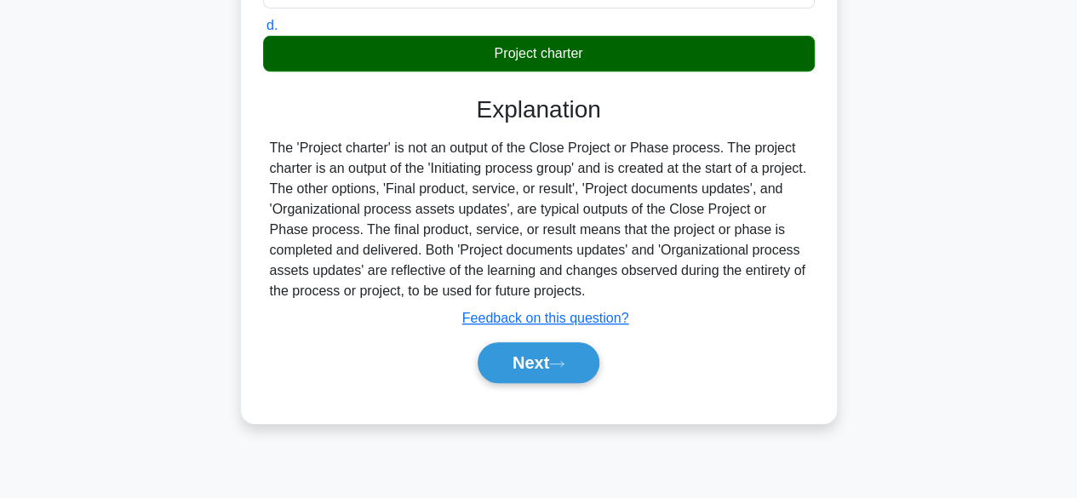
scroll to position [421, 0]
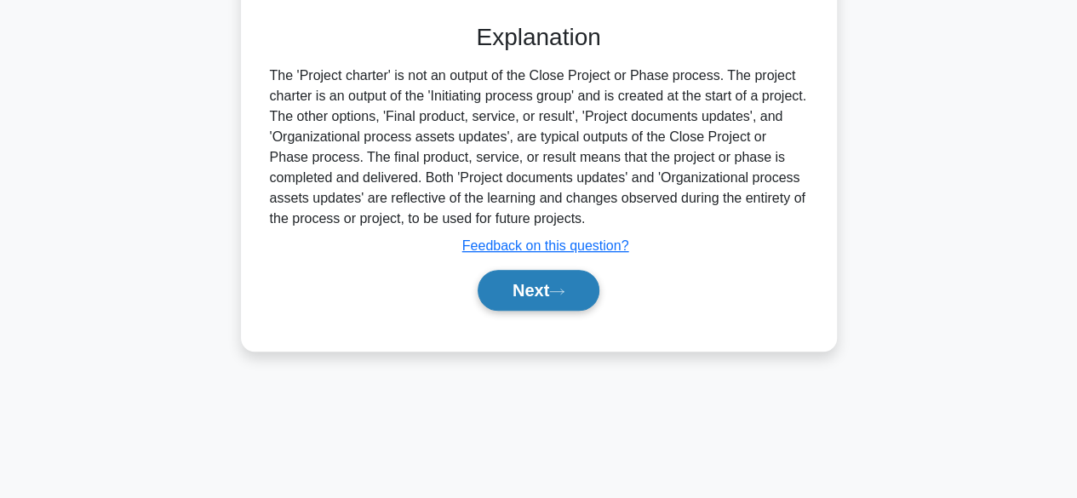
click at [565, 289] on icon at bounding box center [556, 291] width 15 height 9
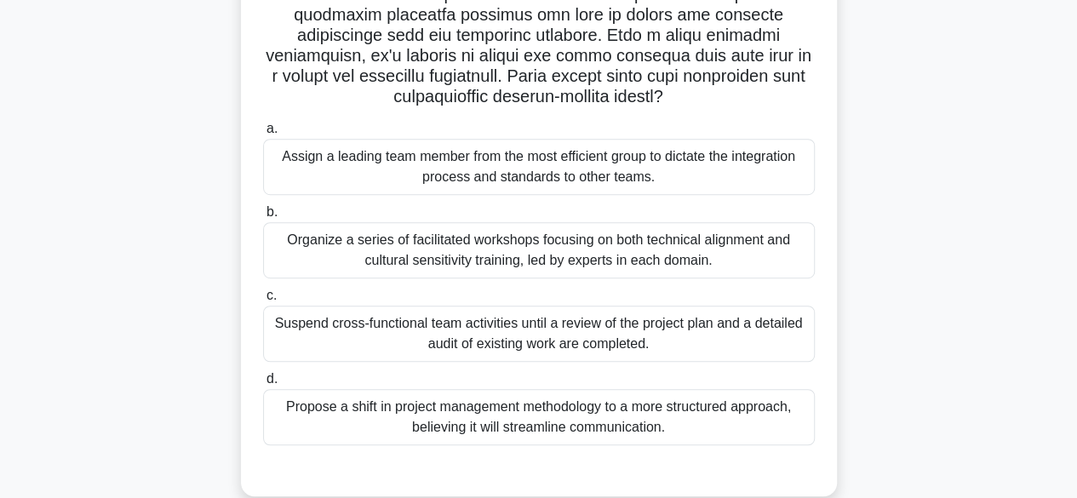
scroll to position [389, 0]
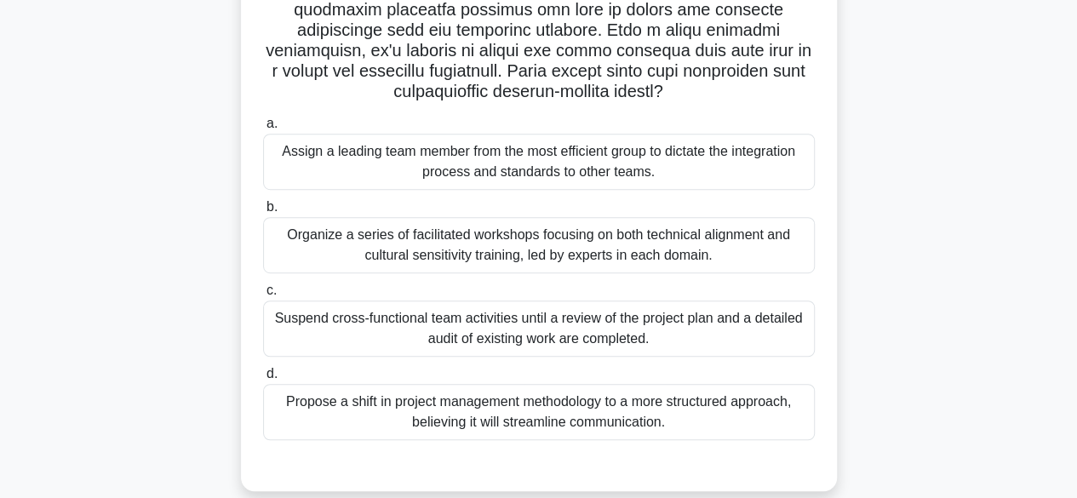
click at [717, 249] on div "Organize a series of facilitated workshops focusing on both technical alignment…" at bounding box center [539, 245] width 552 height 56
click at [263, 213] on input "b. Organize a series of facilitated workshops focusing on both technical alignm…" at bounding box center [263, 207] width 0 height 11
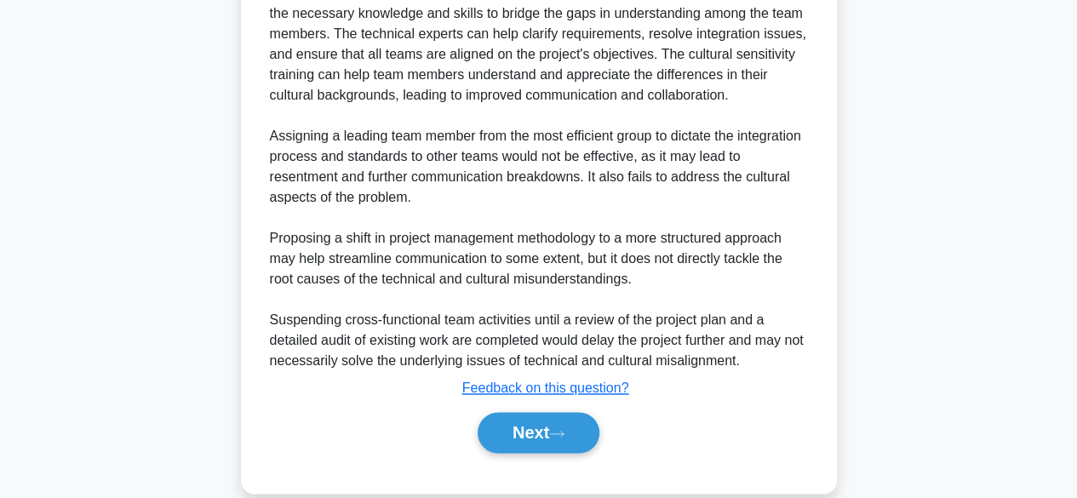
scroll to position [1040, 0]
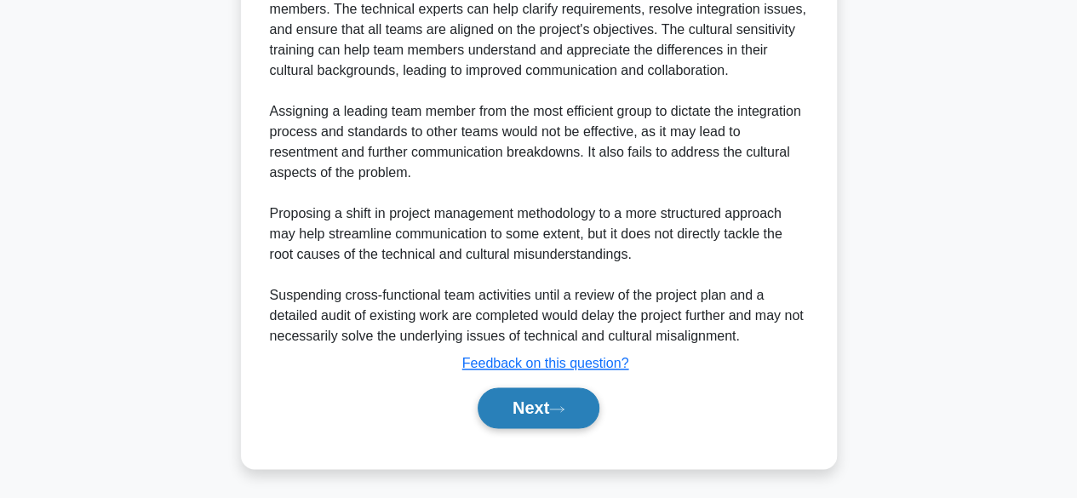
click at [572, 413] on button "Next" at bounding box center [539, 407] width 122 height 41
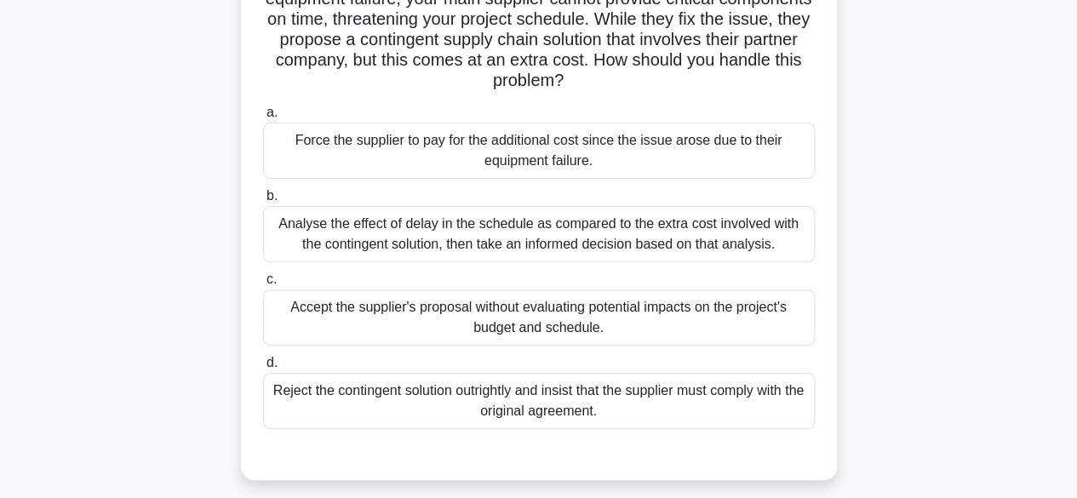
scroll to position [160, 0]
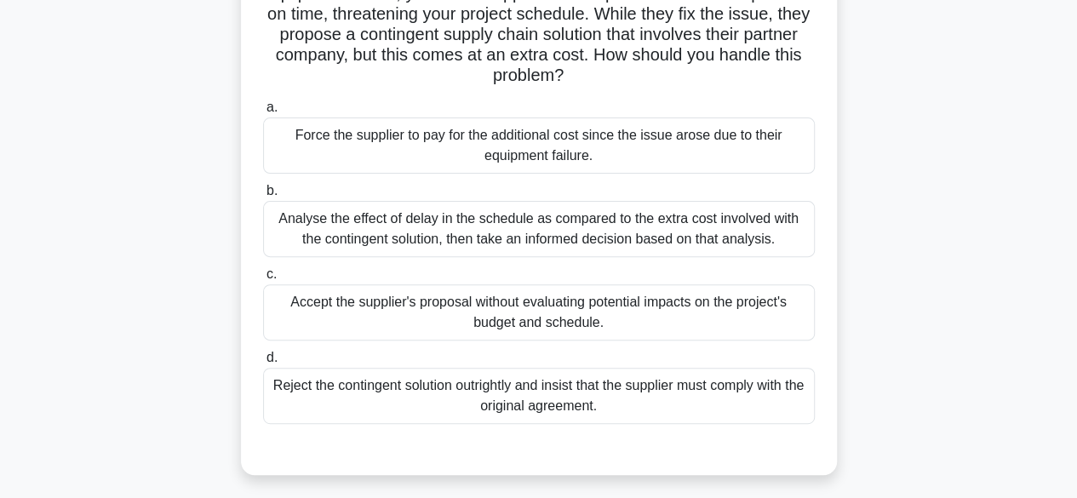
click at [677, 234] on div "Analyse the effect of delay in the schedule as compared to the extra cost invol…" at bounding box center [539, 229] width 552 height 56
click at [263, 197] on input "b. Analyse the effect of delay in the schedule as compared to the extra cost in…" at bounding box center [263, 191] width 0 height 11
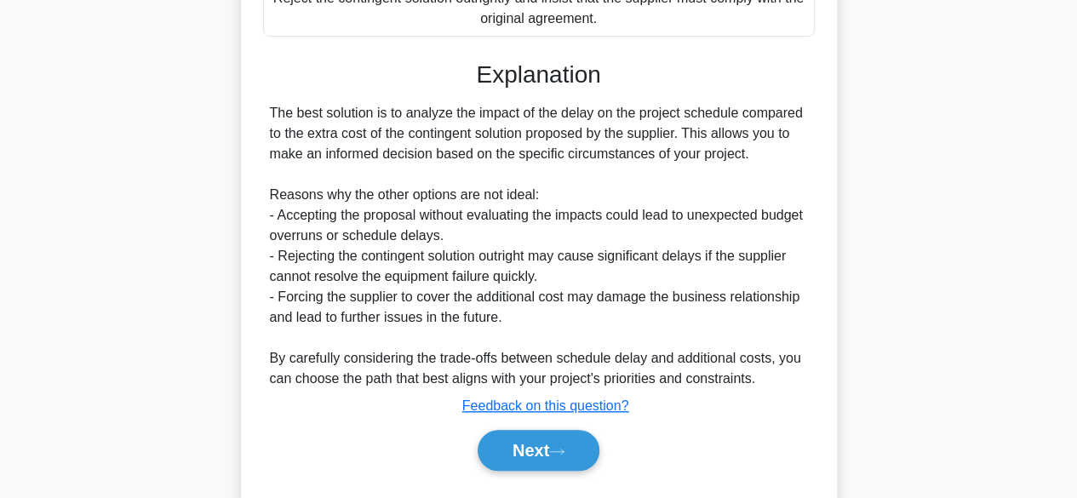
scroll to position [590, 0]
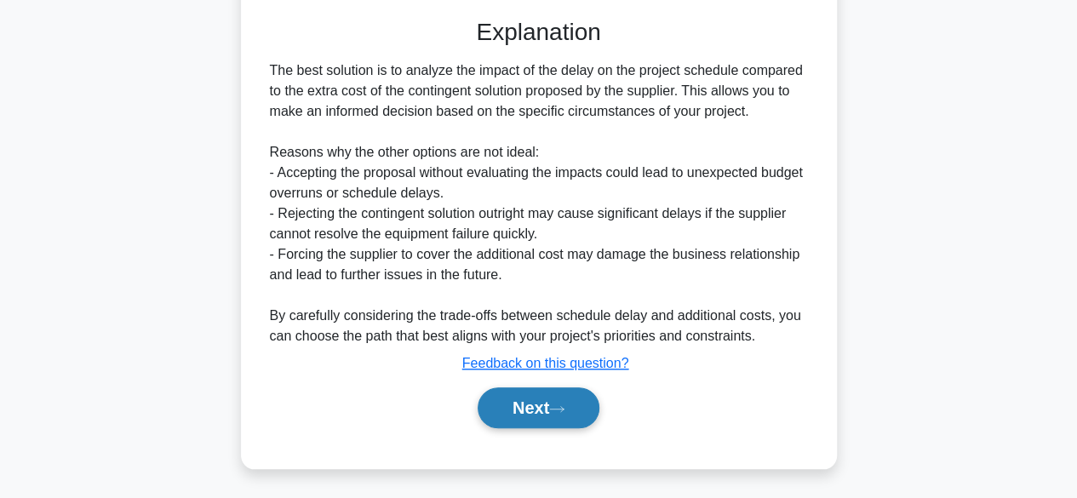
click at [565, 404] on icon at bounding box center [556, 408] width 15 height 9
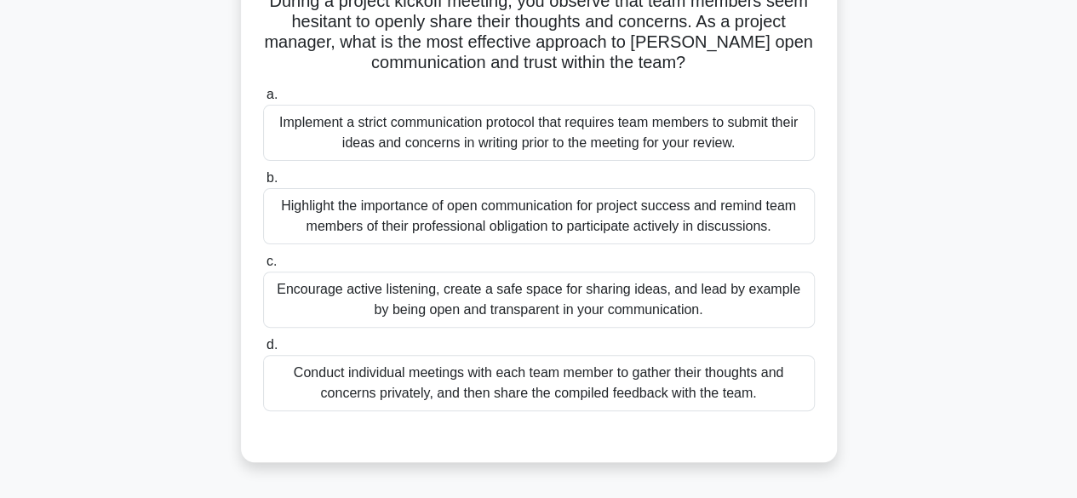
scroll to position [135, 0]
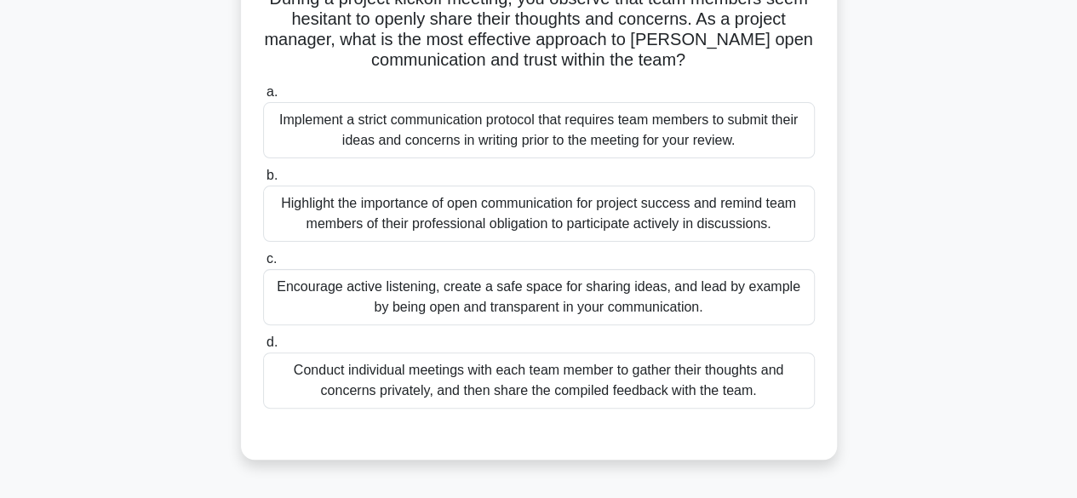
click at [736, 383] on div "Conduct individual meetings with each team member to gather their thoughts and …" at bounding box center [539, 381] width 552 height 56
click at [263, 348] on input "d. Conduct individual meetings with each team member to gather their thoughts a…" at bounding box center [263, 342] width 0 height 11
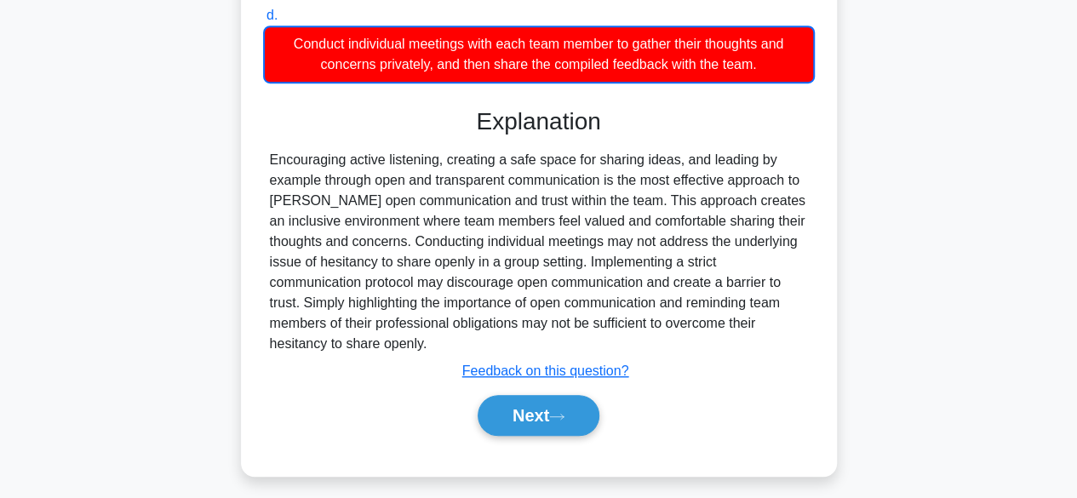
scroll to position [470, 0]
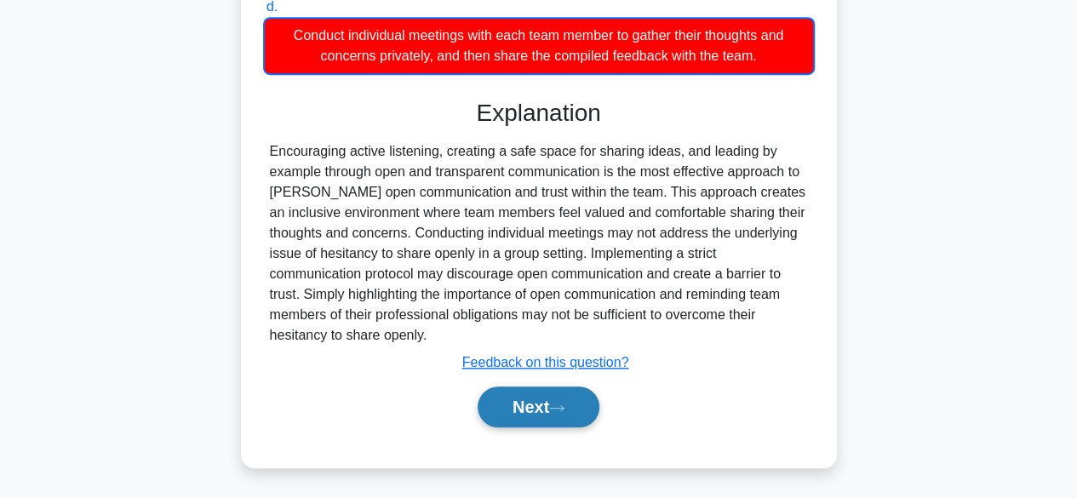
click at [582, 403] on button "Next" at bounding box center [539, 407] width 122 height 41
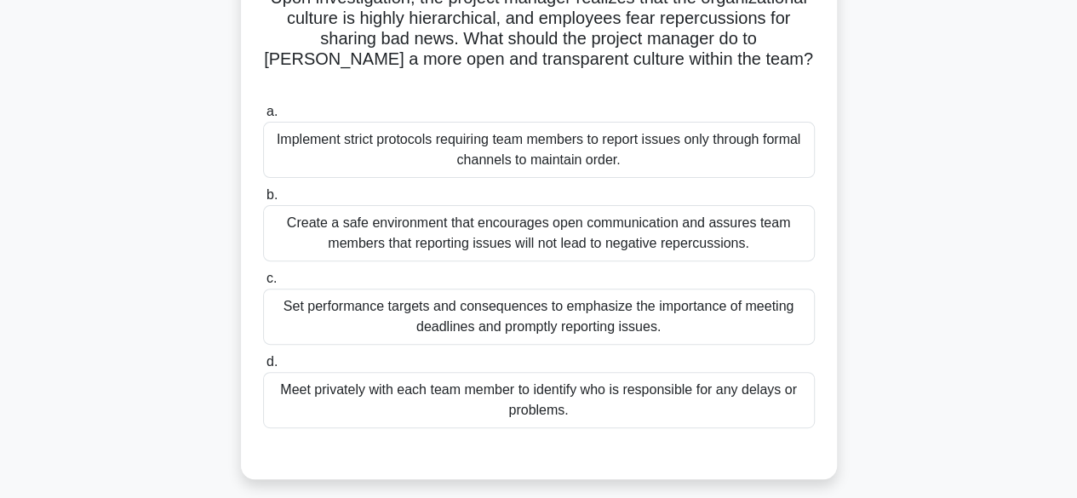
scroll to position [182, 0]
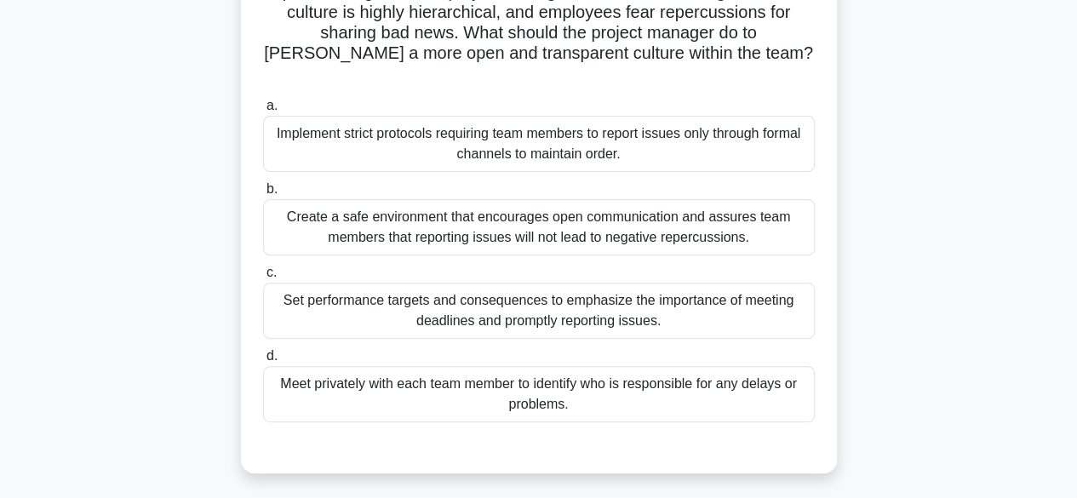
click at [706, 200] on div "Create a safe environment that encourages open communication and assures team m…" at bounding box center [539, 227] width 552 height 56
click at [263, 195] on input "b. Create a safe environment that encourages open communication and assures tea…" at bounding box center [263, 189] width 0 height 11
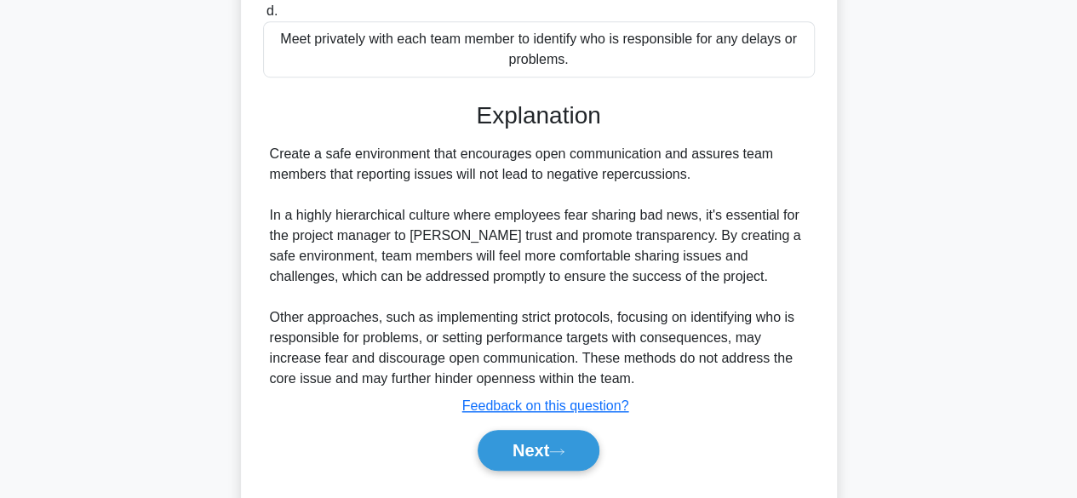
scroll to position [549, 0]
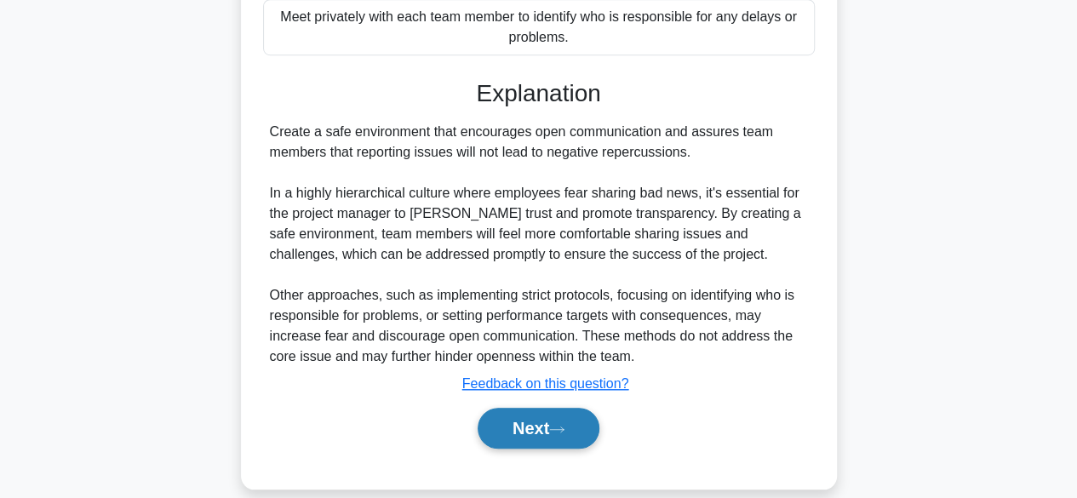
click at [572, 410] on button "Next" at bounding box center [539, 428] width 122 height 41
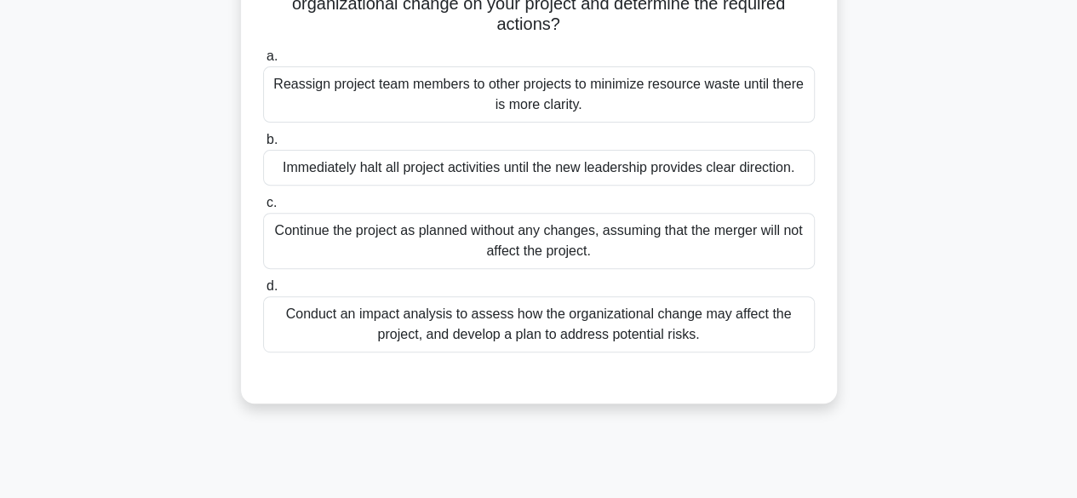
scroll to position [237, 0]
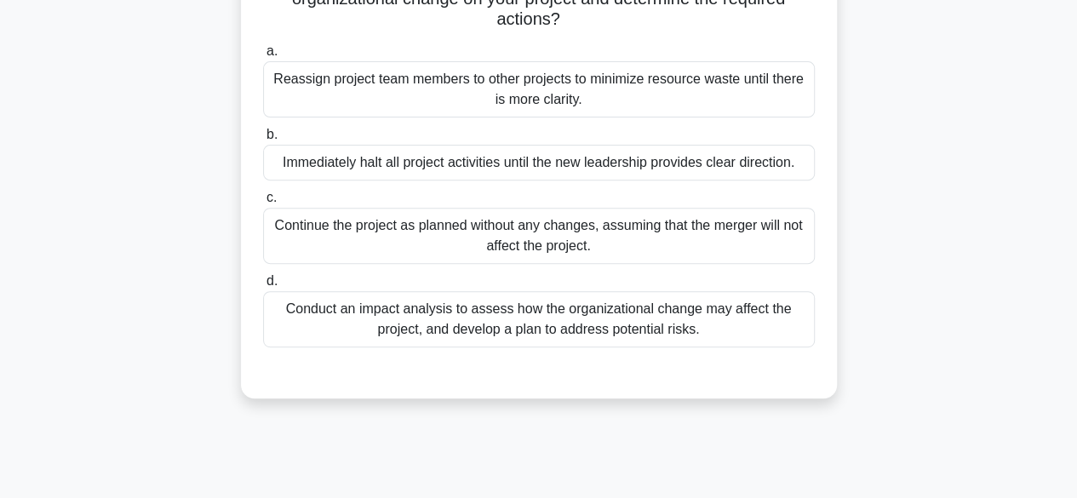
click at [741, 330] on div "Conduct an impact analysis to assess how the organizational change may affect t…" at bounding box center [539, 319] width 552 height 56
click at [263, 287] on input "d. Conduct an impact analysis to assess how the organizational change may affec…" at bounding box center [263, 281] width 0 height 11
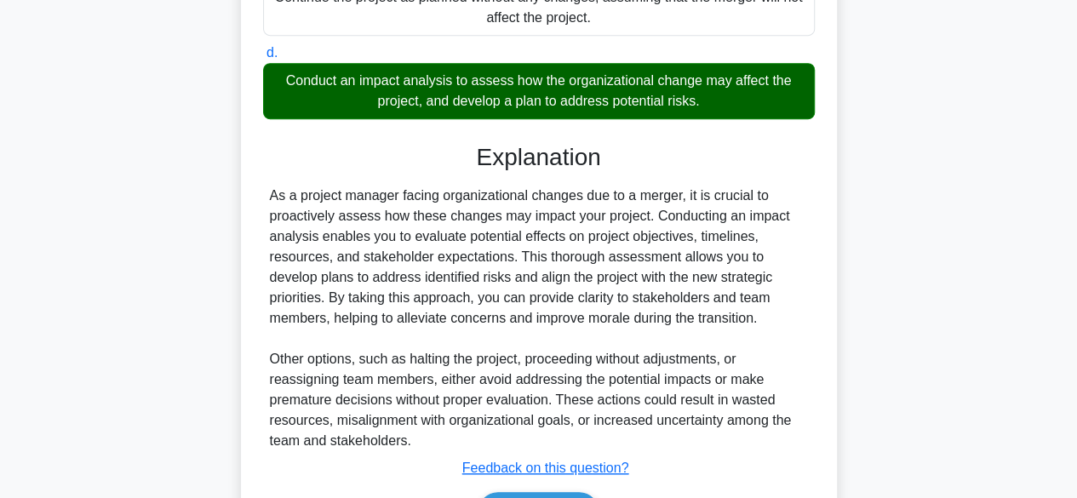
scroll to position [570, 0]
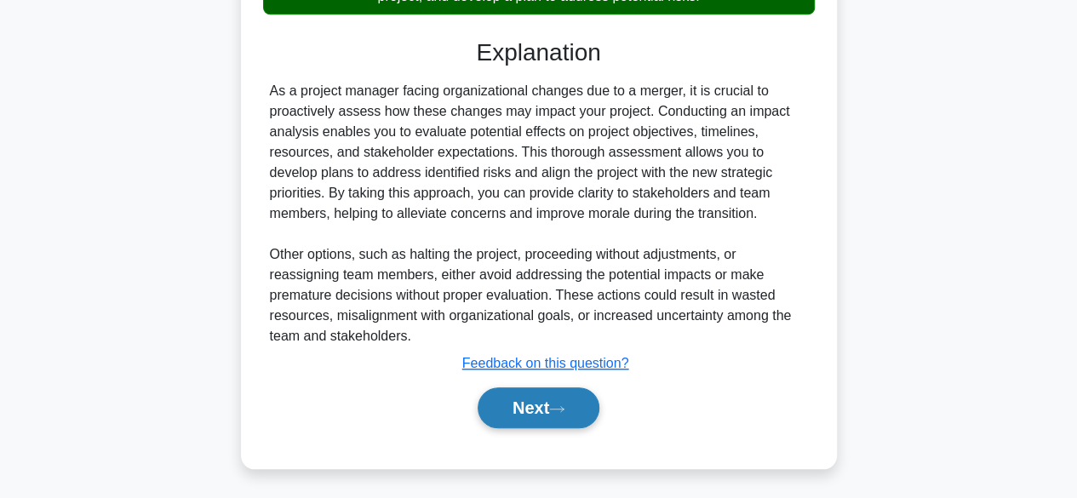
click at [531, 399] on button "Next" at bounding box center [539, 407] width 122 height 41
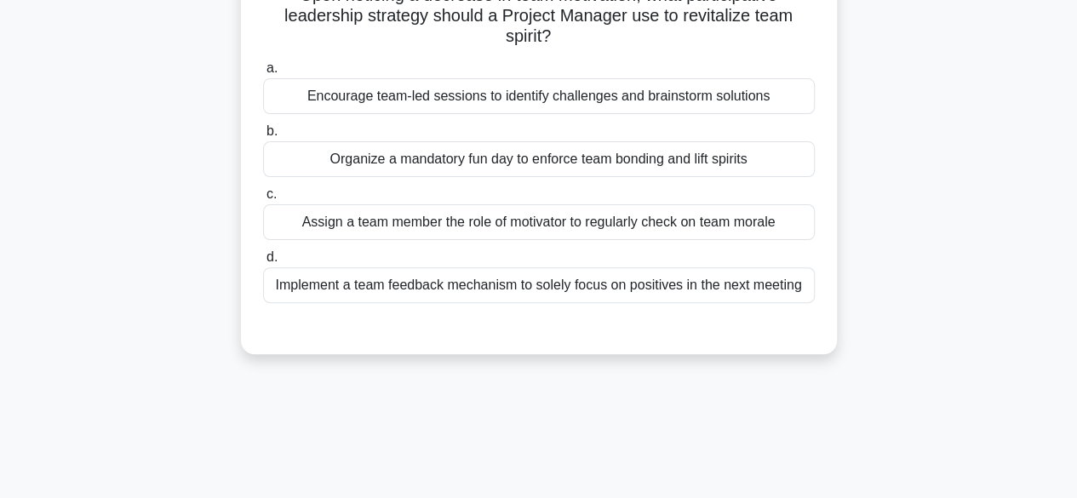
scroll to position [0, 0]
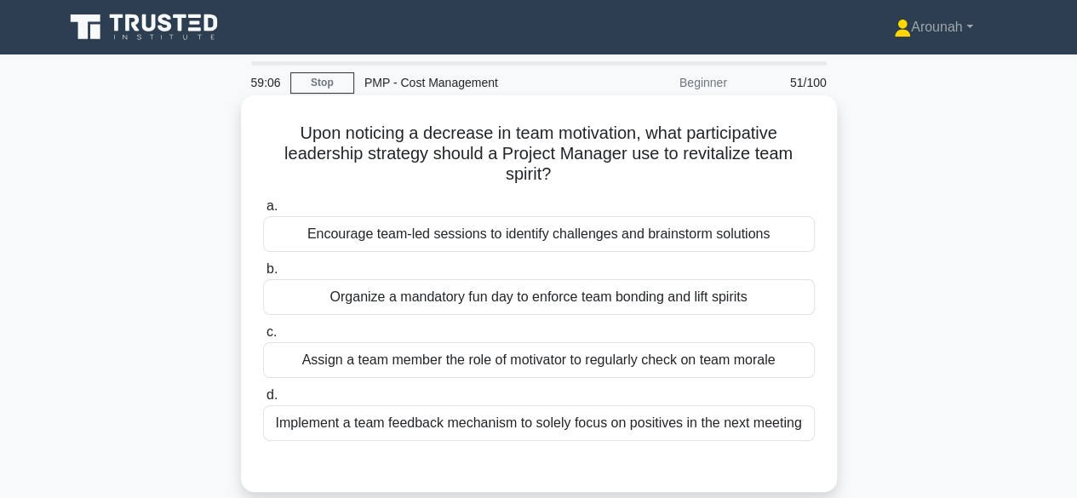
click at [613, 428] on div "Implement a team feedback mechanism to solely focus on positives in the next me…" at bounding box center [539, 423] width 552 height 36
click at [263, 401] on input "d. Implement a team feedback mechanism to solely focus on positives in the next…" at bounding box center [263, 395] width 0 height 11
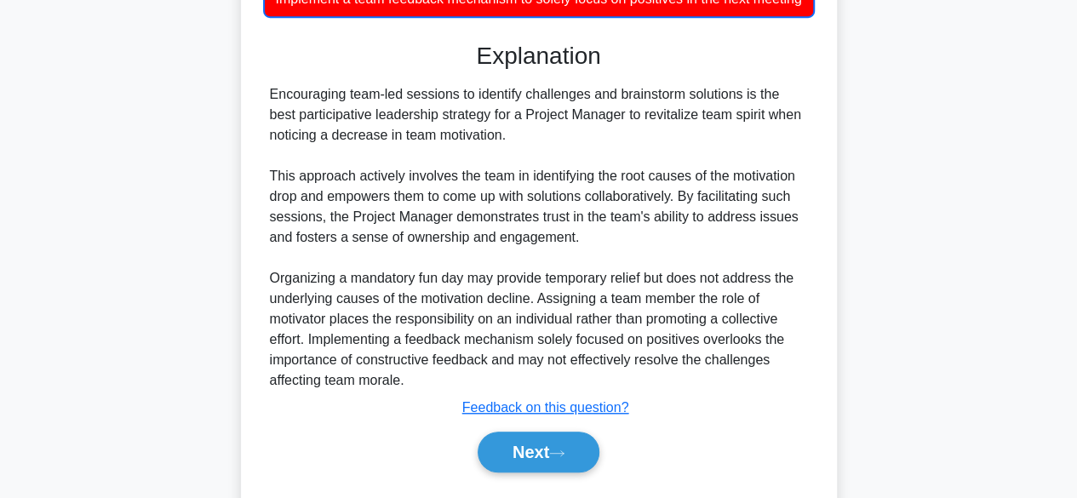
scroll to position [436, 0]
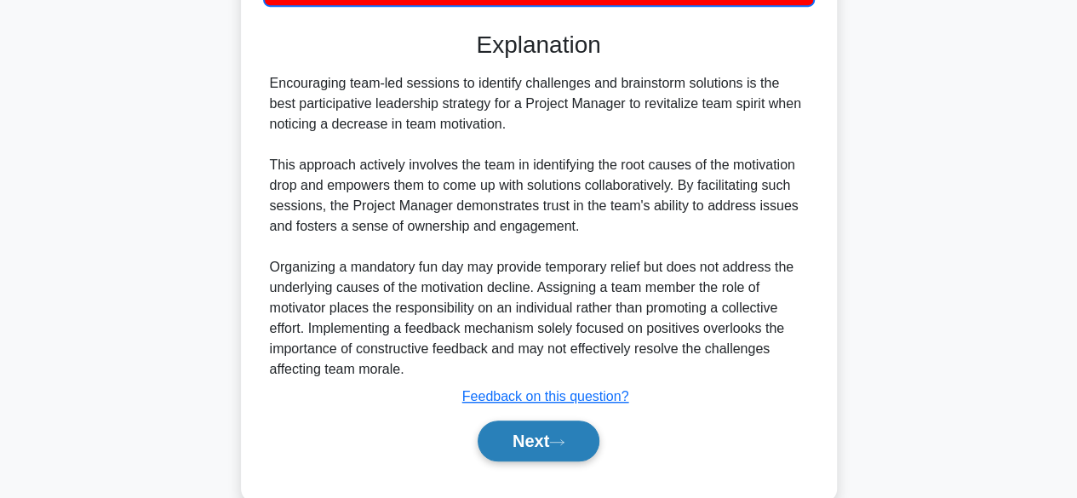
click at [530, 457] on button "Next" at bounding box center [539, 441] width 122 height 41
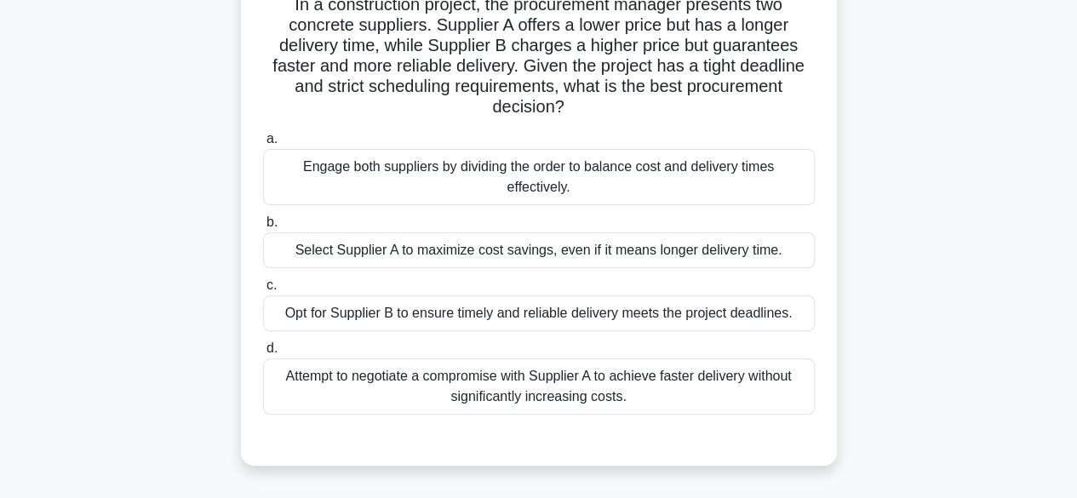
scroll to position [135, 0]
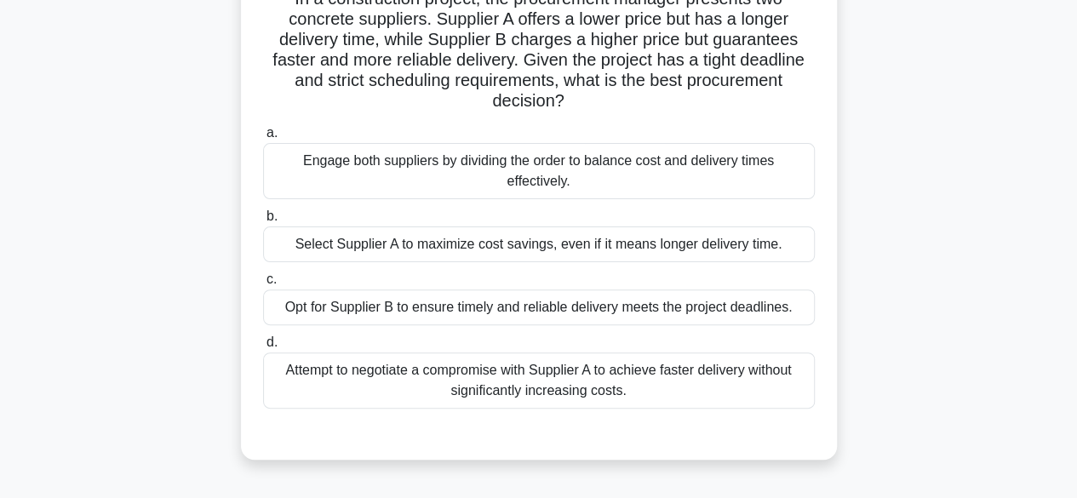
click at [777, 309] on div "Opt for Supplier B to ensure timely and reliable delivery meets the project dea…" at bounding box center [539, 308] width 552 height 36
click at [263, 285] on input "c. Opt for Supplier B to ensure timely and reliable delivery meets the project …" at bounding box center [263, 279] width 0 height 11
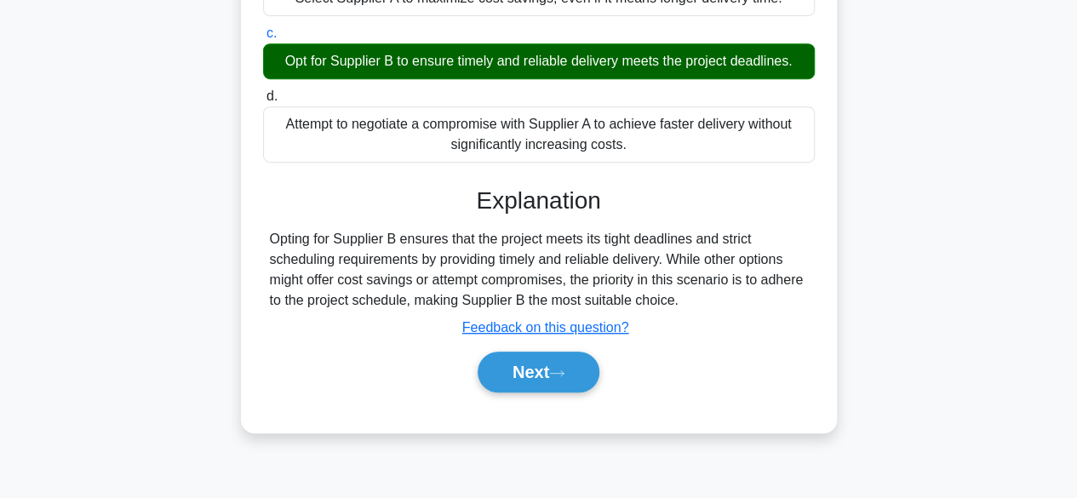
scroll to position [388, 0]
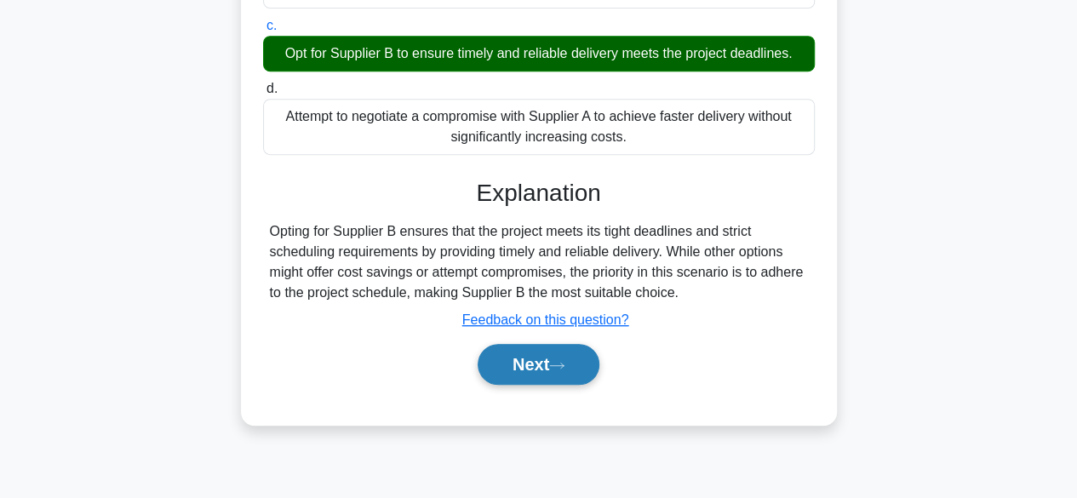
click at [568, 356] on button "Next" at bounding box center [539, 364] width 122 height 41
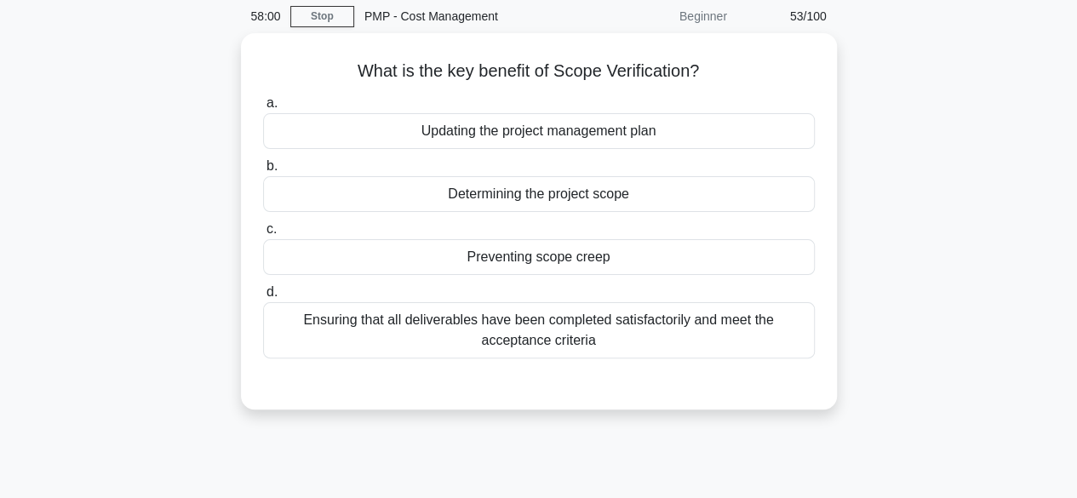
scroll to position [68, 0]
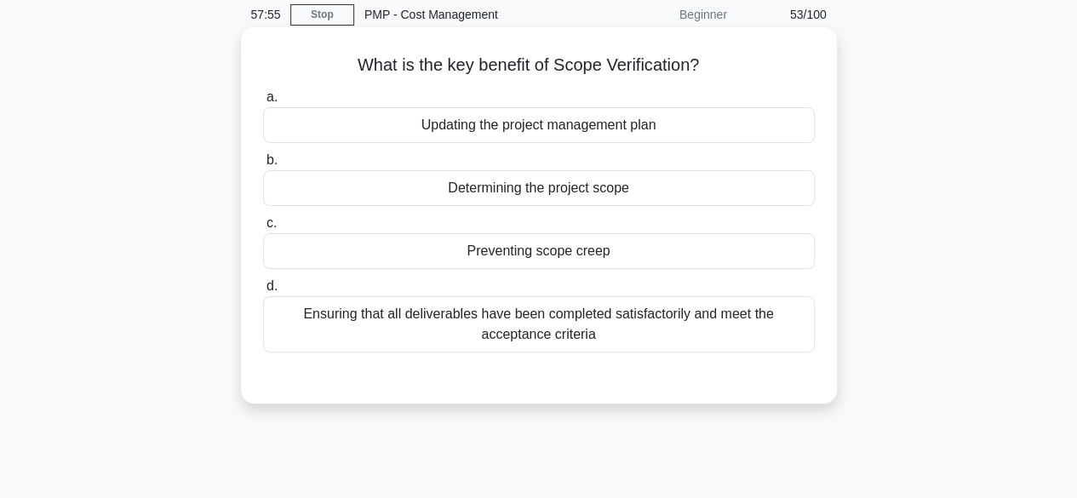
drag, startPoint x: 736, startPoint y: 322, endPoint x: 702, endPoint y: 320, distance: 34.1
click at [702, 320] on div "Ensuring that all deliverables have been completed satisfactorily and meet the …" at bounding box center [539, 324] width 552 height 56
click at [263, 292] on input "d. Ensuring that all deliverables have been completed satisfactorily and meet t…" at bounding box center [263, 286] width 0 height 11
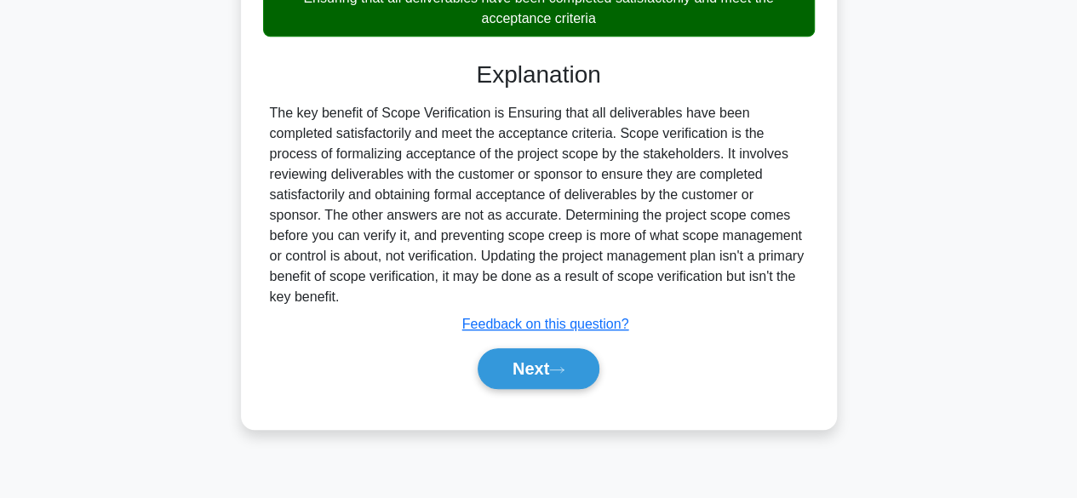
scroll to position [398, 0]
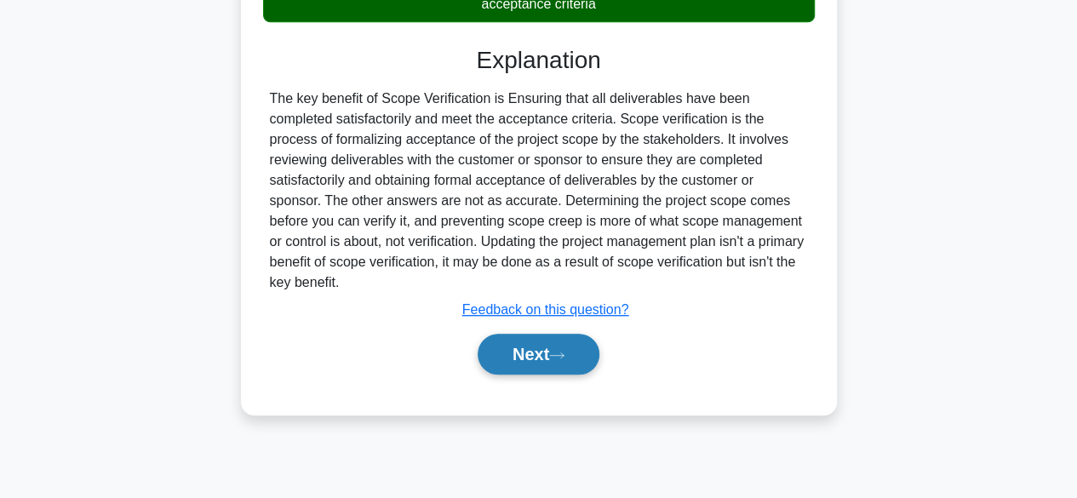
click at [574, 336] on button "Next" at bounding box center [539, 354] width 122 height 41
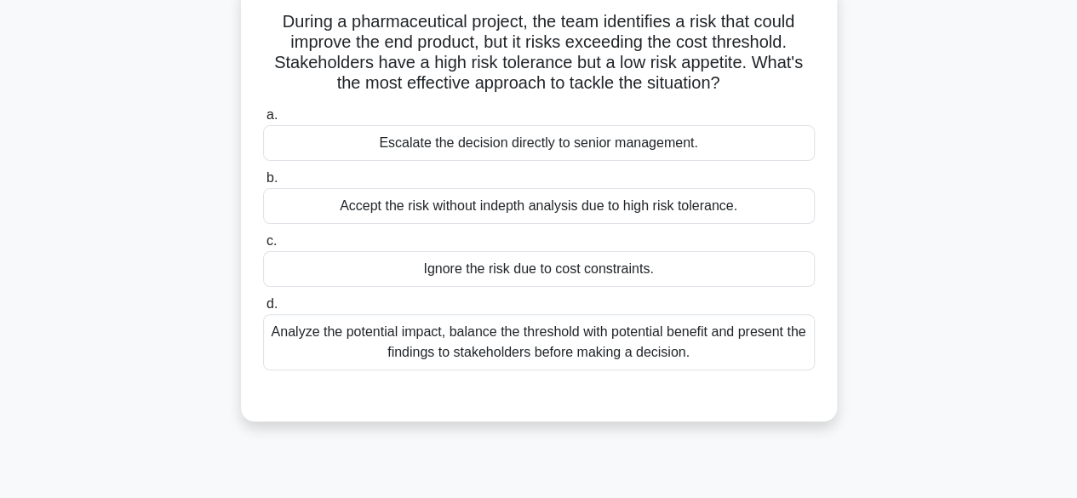
scroll to position [111, 0]
click at [716, 343] on div "Analyze the potential impact, balance the threshold with potential benefit and …" at bounding box center [539, 343] width 552 height 56
click at [263, 311] on input "d. Analyze the potential impact, balance the threshold with potential benefit a…" at bounding box center [263, 305] width 0 height 11
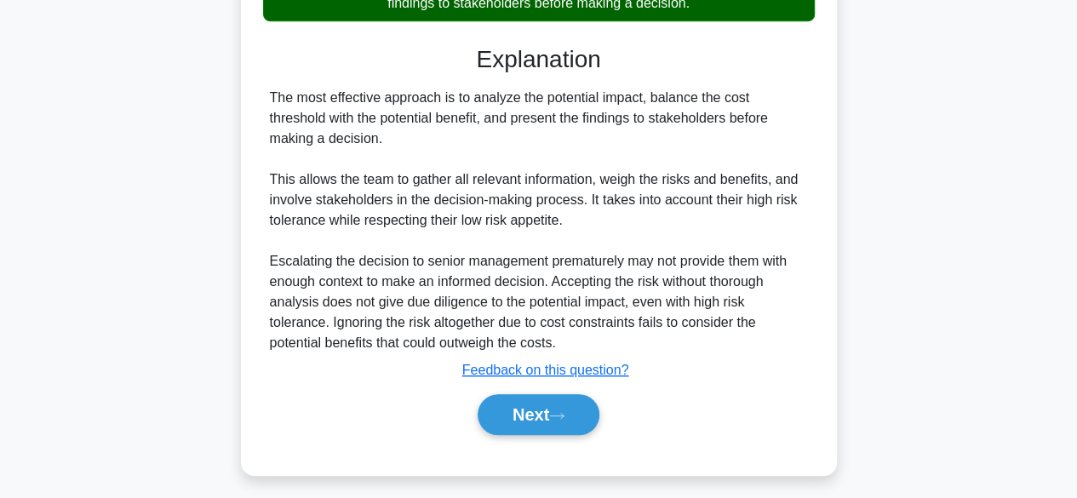
scroll to position [467, 0]
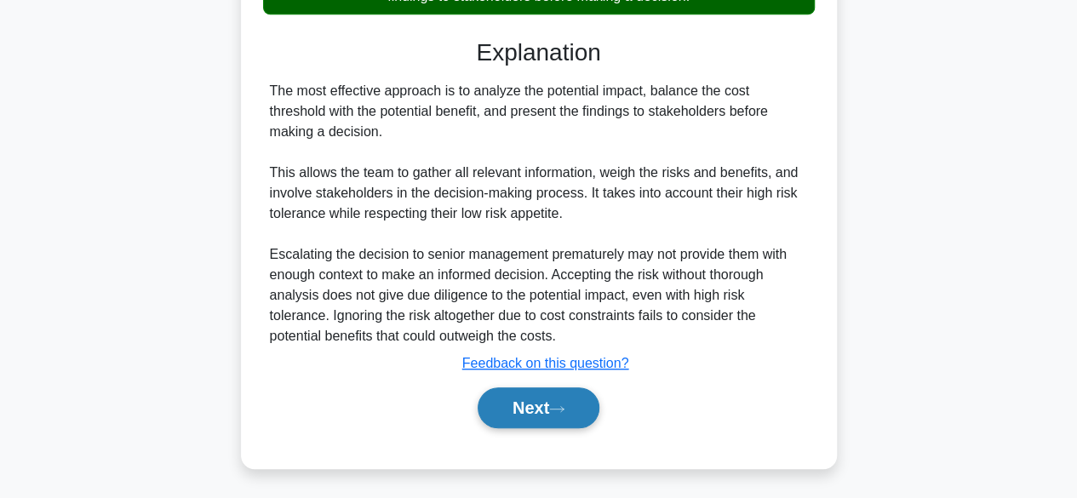
click at [576, 398] on button "Next" at bounding box center [539, 407] width 122 height 41
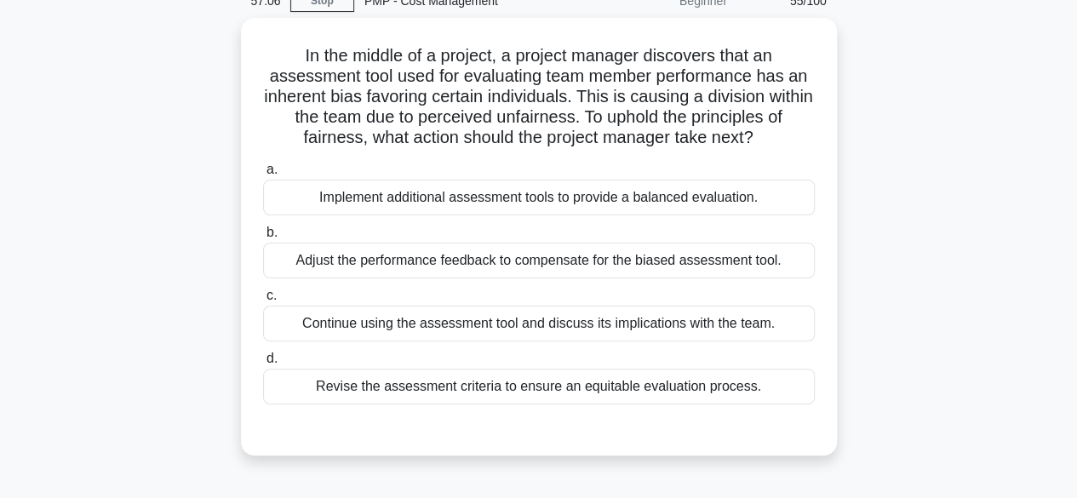
scroll to position [81, 0]
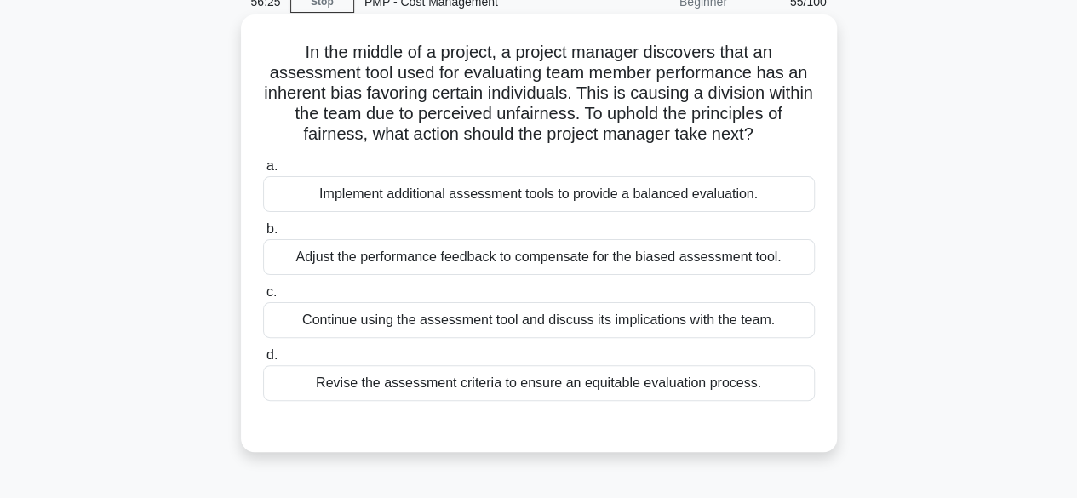
click at [743, 377] on div "Revise the assessment criteria to ensure an equitable evaluation process." at bounding box center [539, 383] width 552 height 36
click at [263, 361] on input "d. Revise the assessment criteria to ensure an equitable evaluation process." at bounding box center [263, 355] width 0 height 11
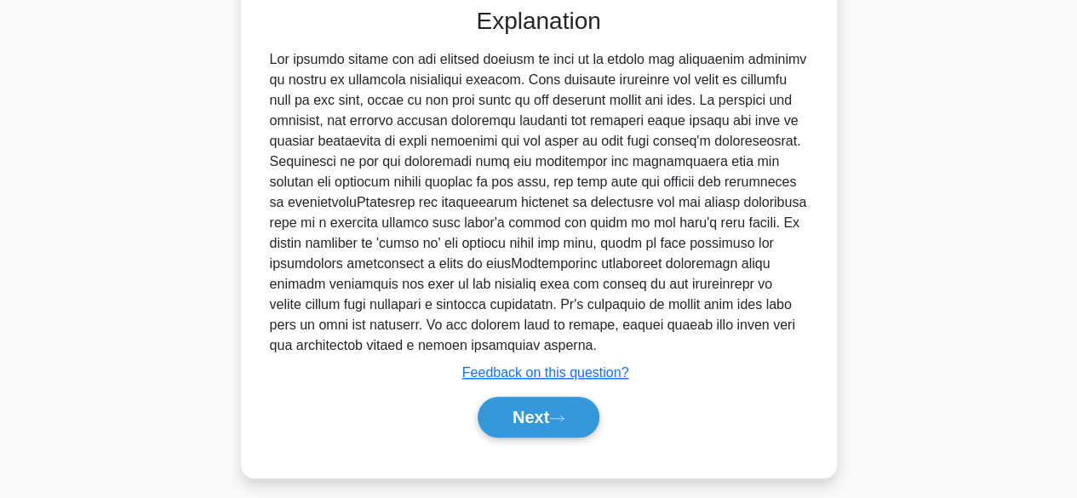
scroll to position [504, 0]
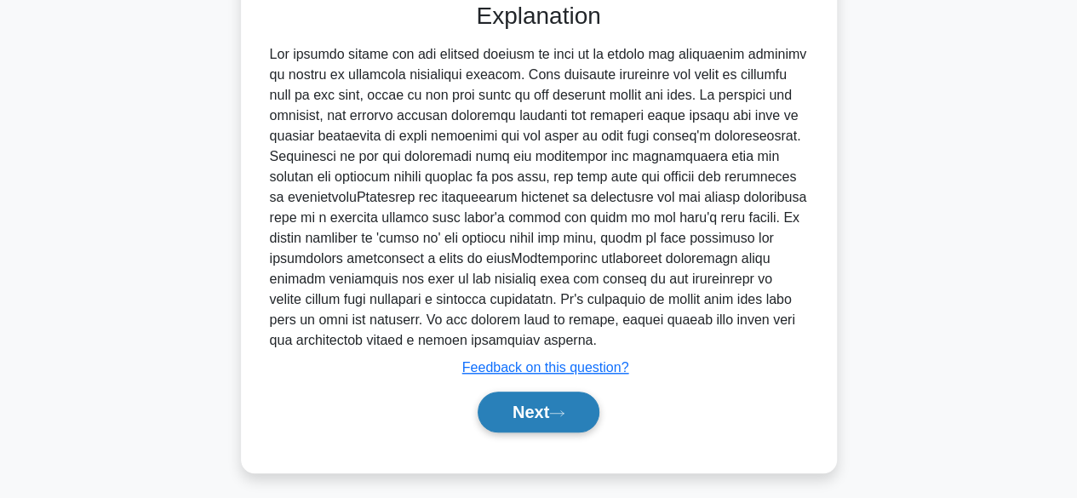
click at [537, 406] on button "Next" at bounding box center [539, 412] width 122 height 41
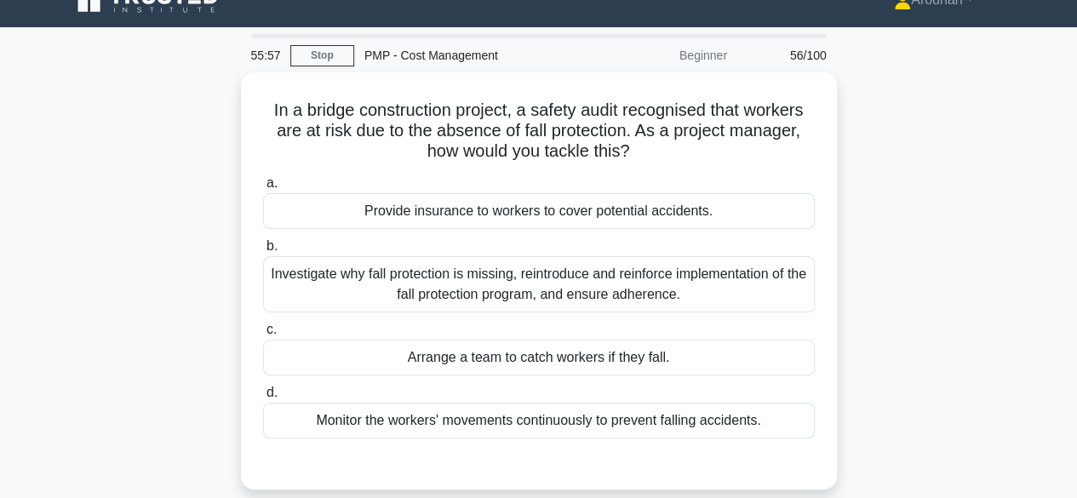
scroll to position [32, 0]
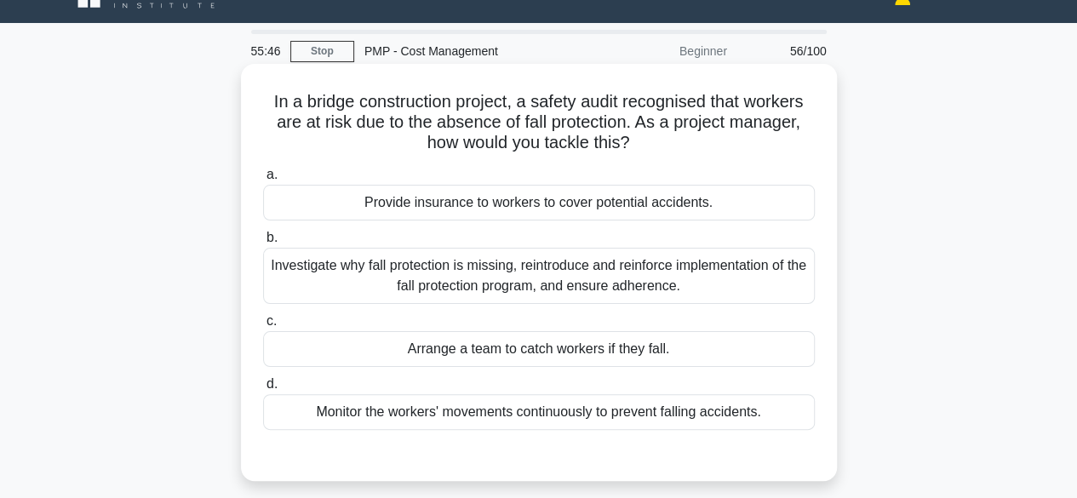
click at [732, 282] on div "Investigate why fall protection is missing, reintroduce and reinforce implement…" at bounding box center [539, 276] width 552 height 56
click at [263, 244] on input "b. Investigate why fall protection is missing, reintroduce and reinforce implem…" at bounding box center [263, 237] width 0 height 11
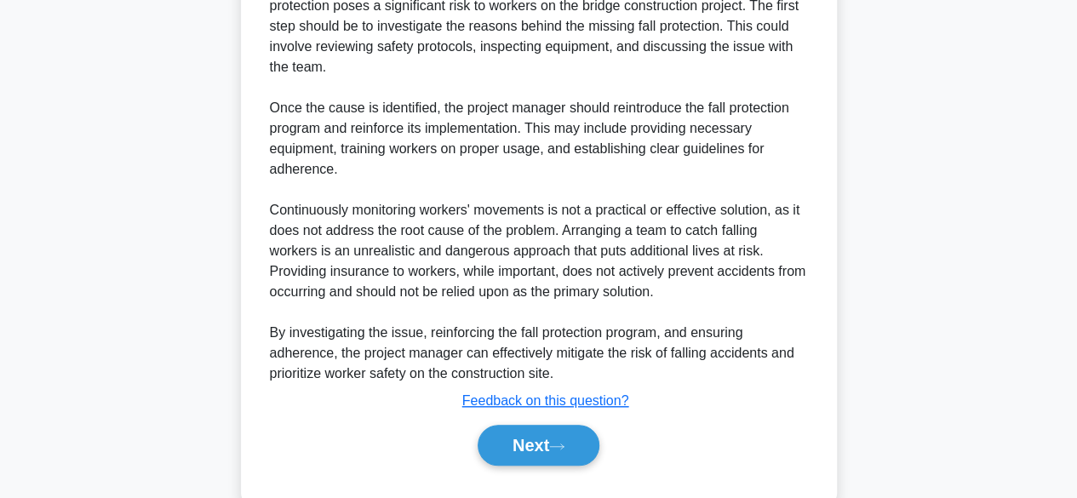
scroll to position [620, 0]
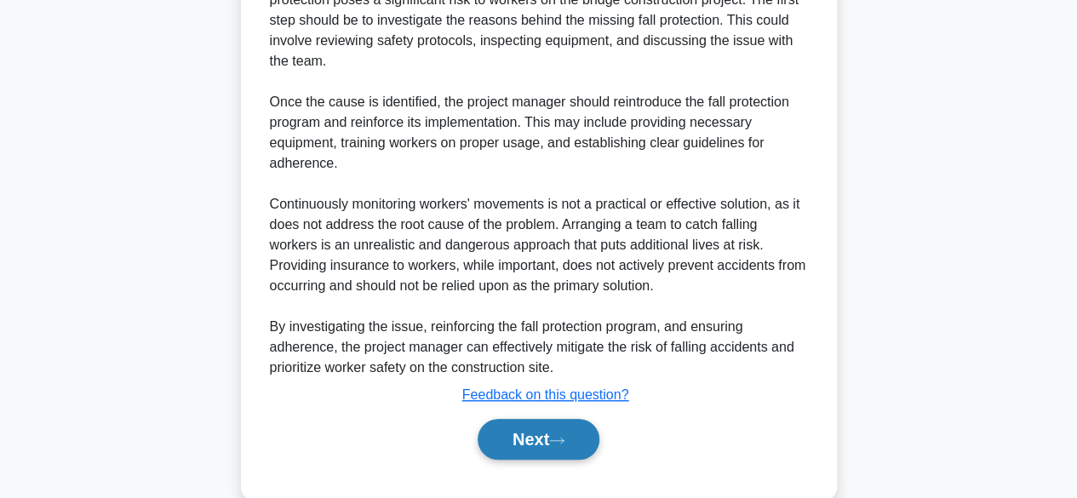
click at [496, 436] on button "Next" at bounding box center [539, 439] width 122 height 41
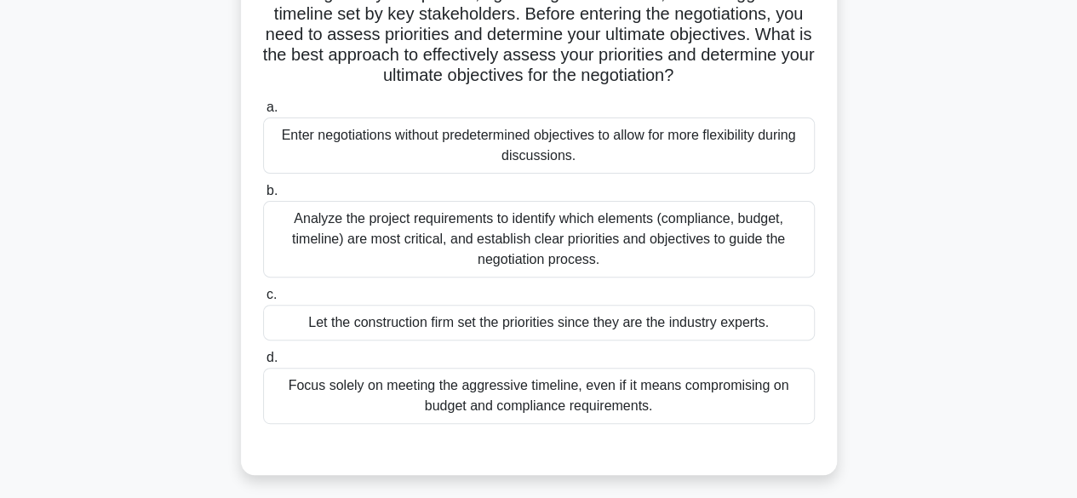
scroll to position [188, 0]
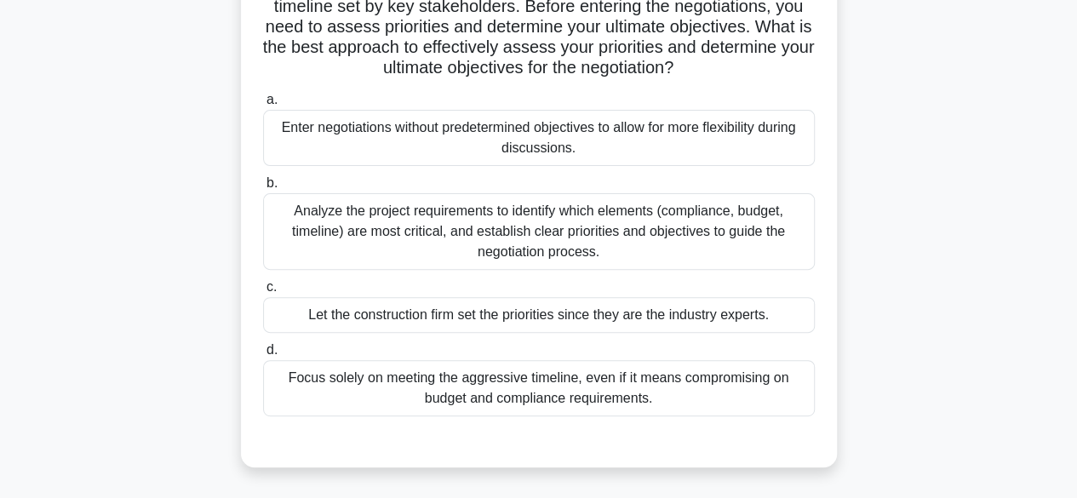
click at [641, 247] on div "Analyze the project requirements to identify which elements (compliance, budget…" at bounding box center [539, 231] width 552 height 77
click at [263, 189] on input "b. Analyze the project requirements to identify which elements (compliance, bud…" at bounding box center [263, 183] width 0 height 11
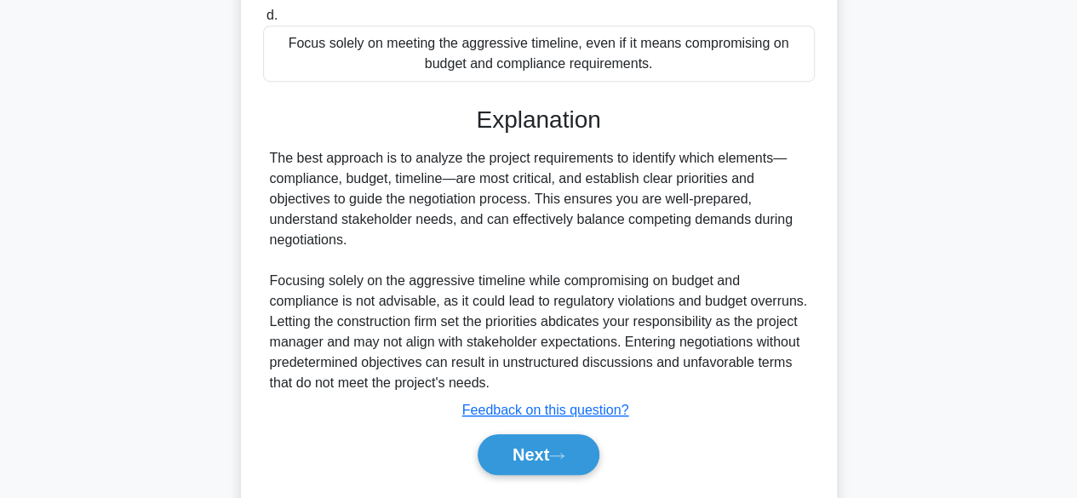
scroll to position [590, 0]
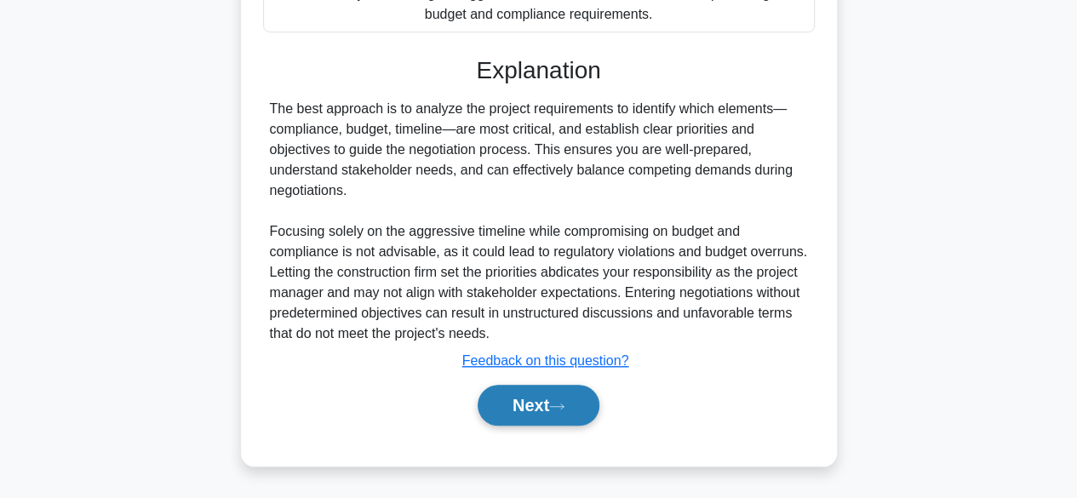
click at [553, 408] on button "Next" at bounding box center [539, 405] width 122 height 41
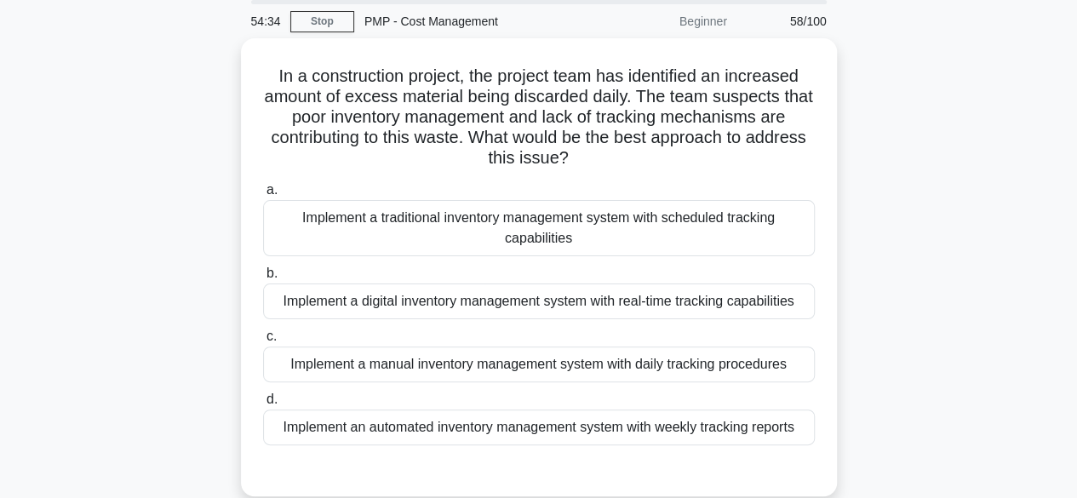
scroll to position [63, 0]
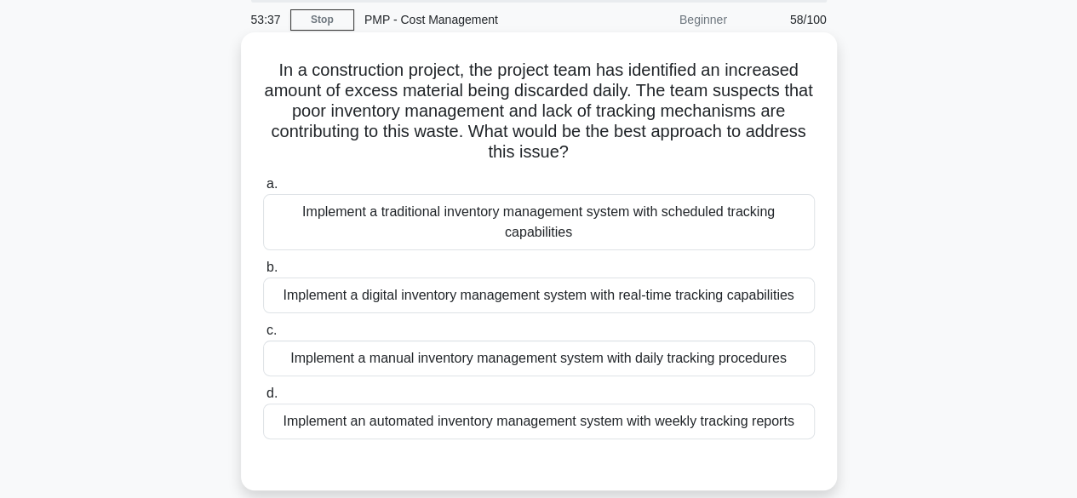
click at [725, 299] on div "Implement a digital inventory management system with real-time tracking capabil…" at bounding box center [539, 296] width 552 height 36
click at [263, 273] on input "b. Implement a digital inventory management system with real-time tracking capa…" at bounding box center [263, 267] width 0 height 11
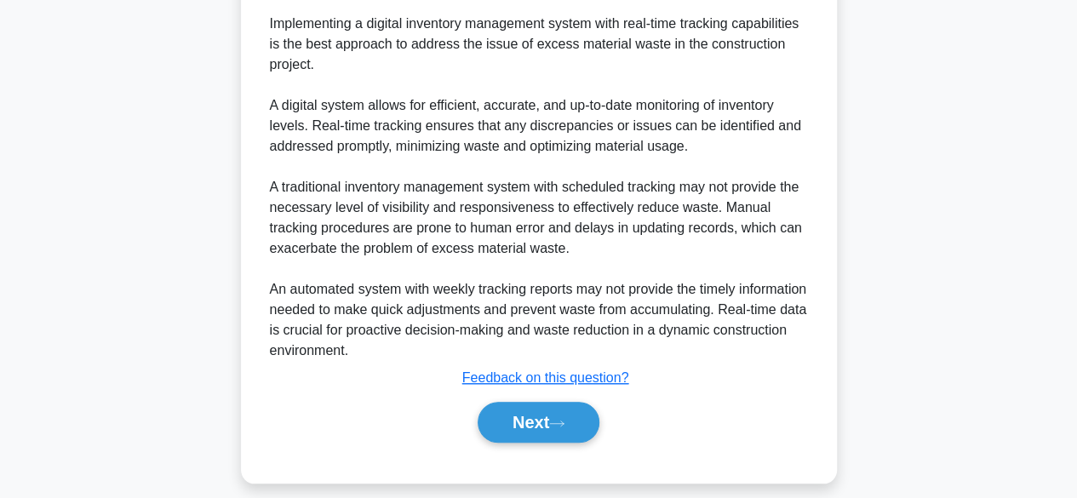
scroll to position [567, 0]
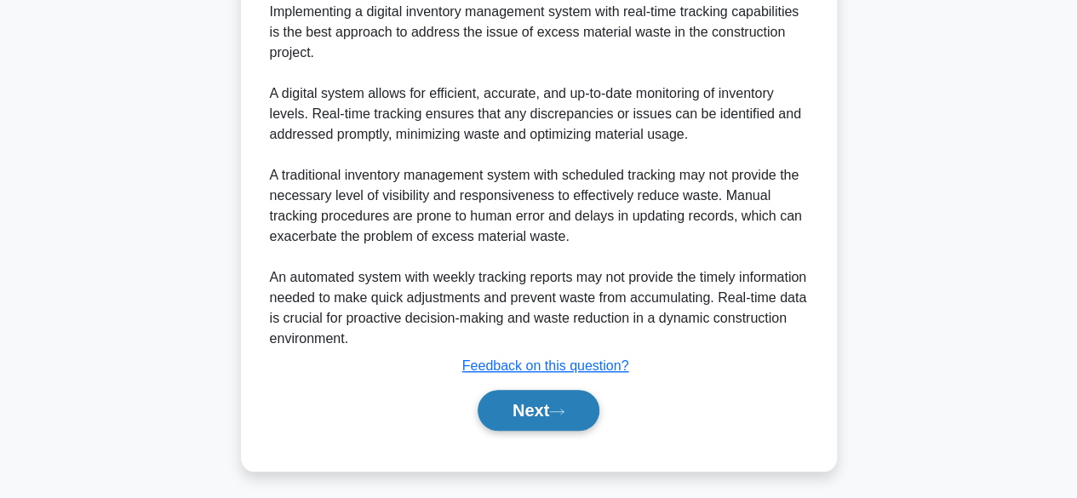
click at [539, 411] on button "Next" at bounding box center [539, 410] width 122 height 41
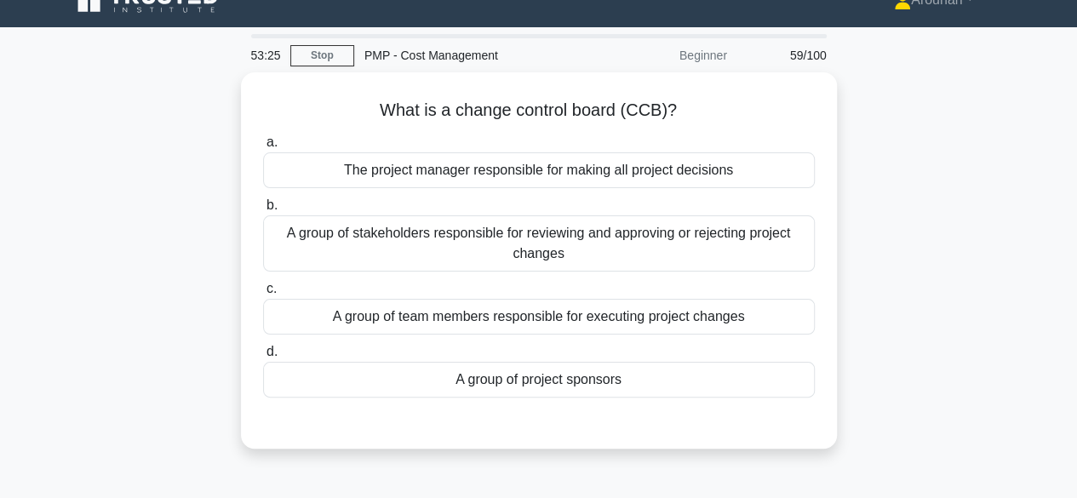
scroll to position [51, 0]
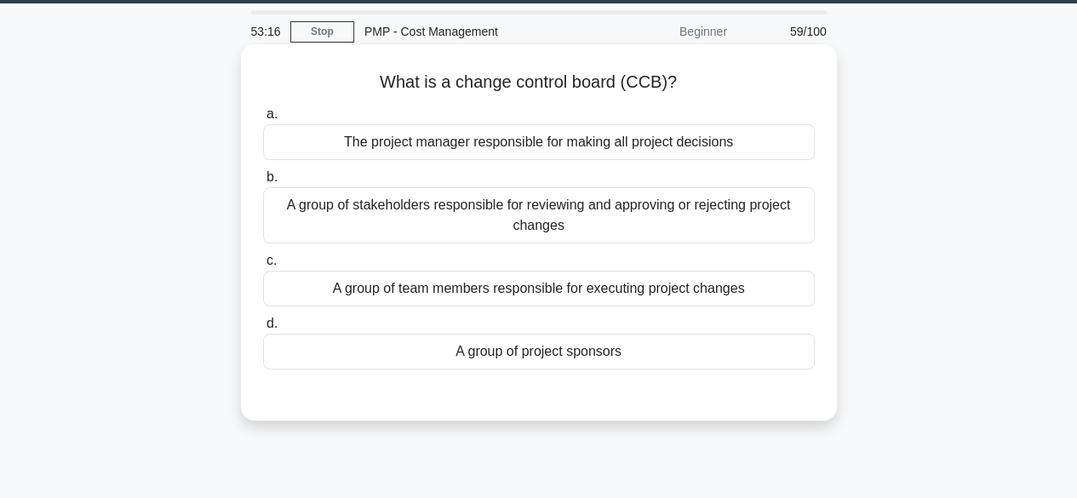
click at [700, 210] on div "A group of stakeholders responsible for reviewing and approving or rejecting pr…" at bounding box center [539, 215] width 552 height 56
click at [263, 183] on input "b. A group of stakeholders responsible for reviewing and approving or rejecting…" at bounding box center [263, 177] width 0 height 11
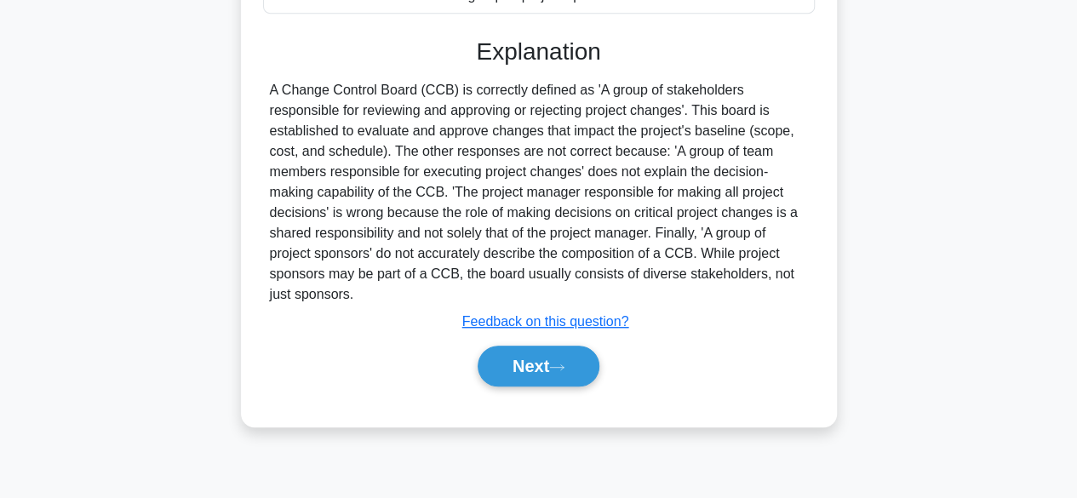
scroll to position [421, 0]
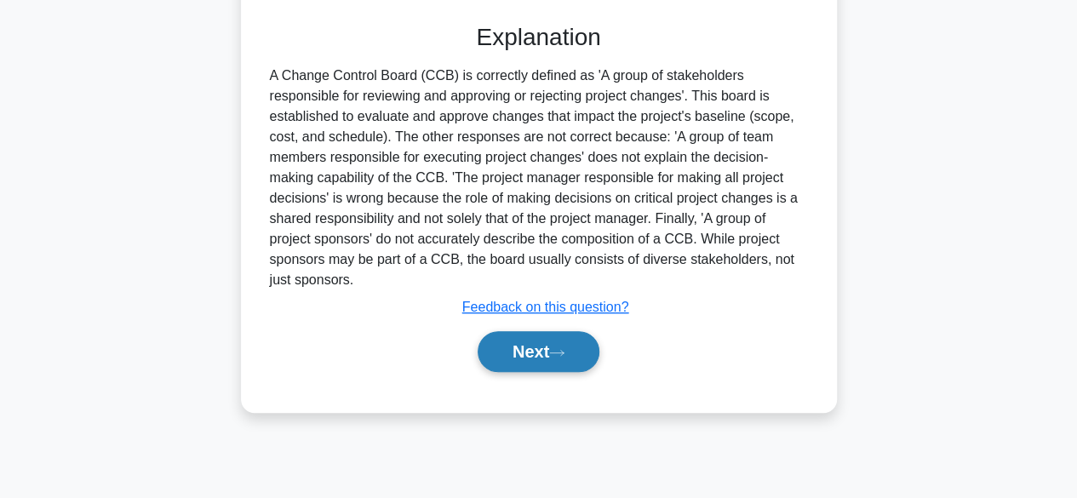
click at [576, 355] on button "Next" at bounding box center [539, 351] width 122 height 41
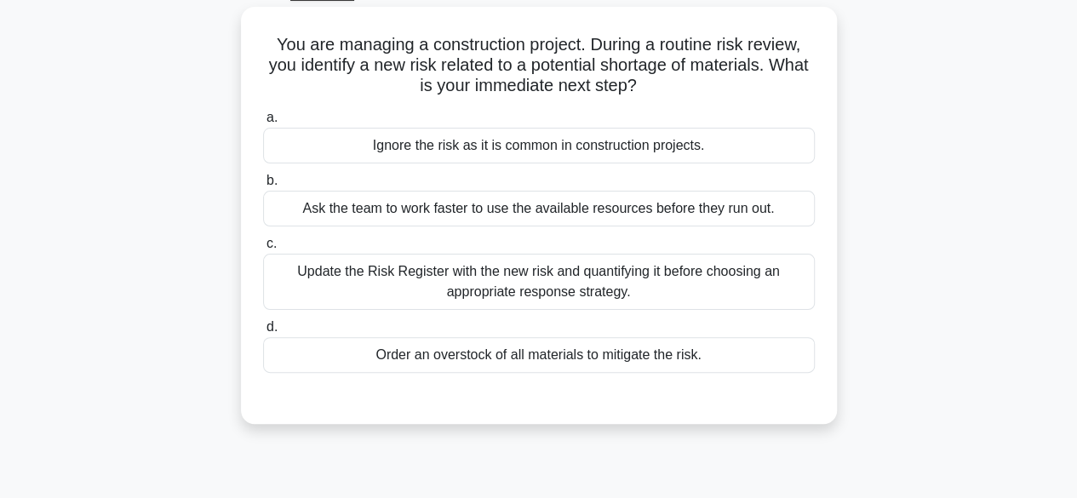
scroll to position [86, 0]
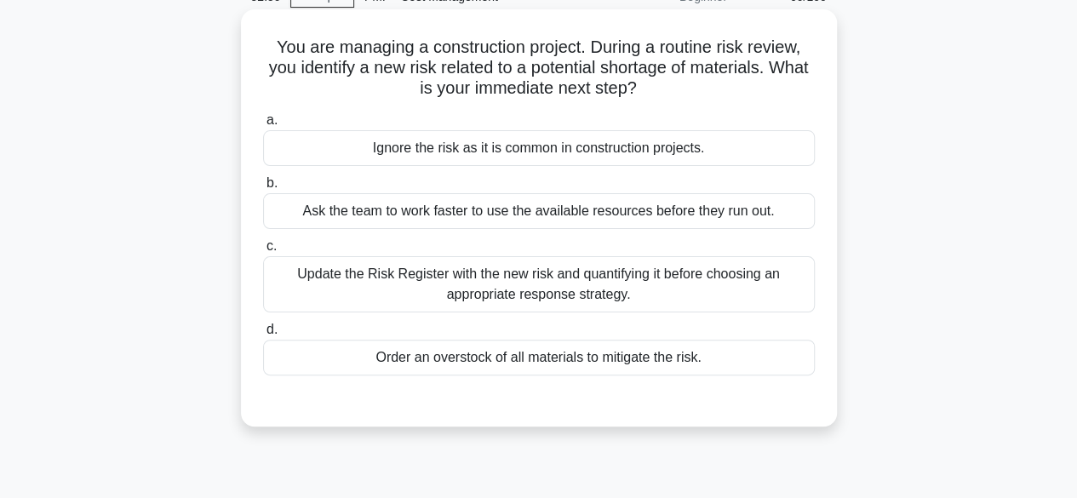
click at [727, 277] on div "Update the Risk Register with the new risk and quantifying it before choosing a…" at bounding box center [539, 284] width 552 height 56
click at [263, 252] on input "c. Update the Risk Register with the new risk and quantifying it before choosin…" at bounding box center [263, 246] width 0 height 11
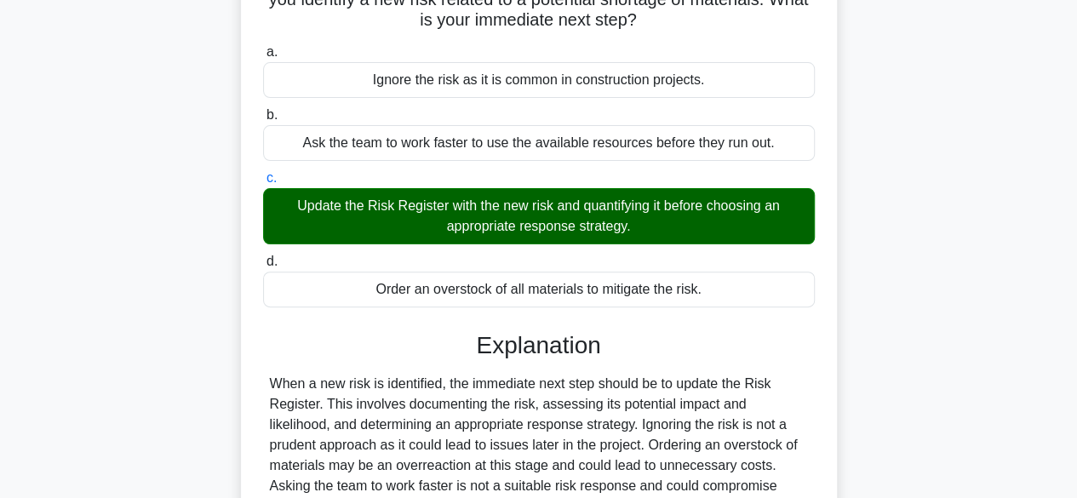
scroll to position [421, 0]
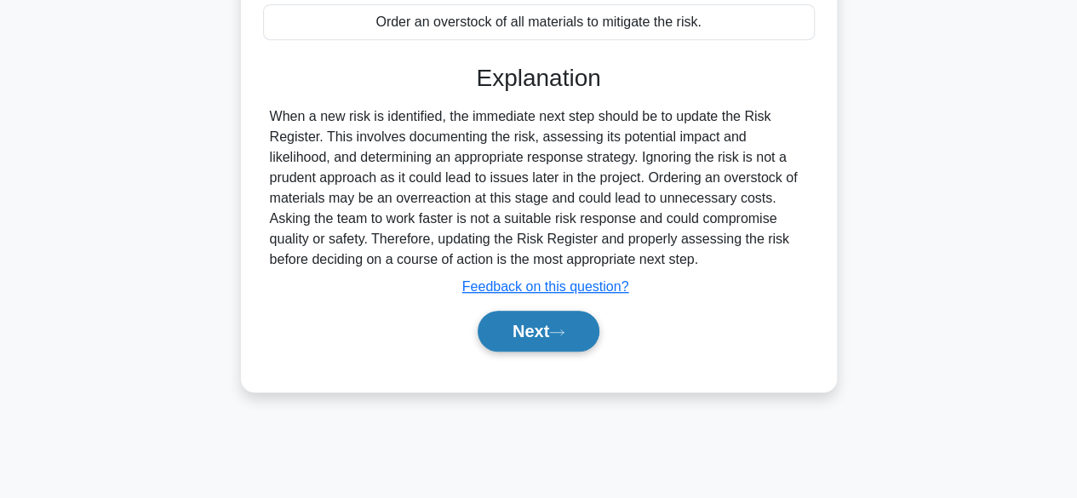
click at [548, 339] on button "Next" at bounding box center [539, 331] width 122 height 41
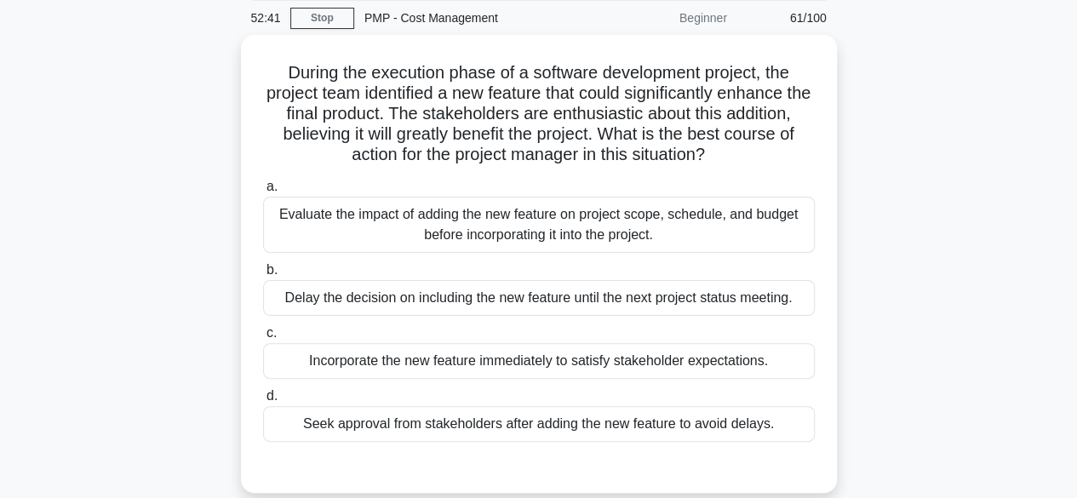
scroll to position [61, 0]
click at [621, 221] on div "Evaluate the impact of adding the new feature on project scope, schedule, and b…" at bounding box center [539, 224] width 552 height 56
click at [263, 192] on input "a. Evaluate the impact of adding the new feature on project scope, schedule, an…" at bounding box center [263, 186] width 0 height 11
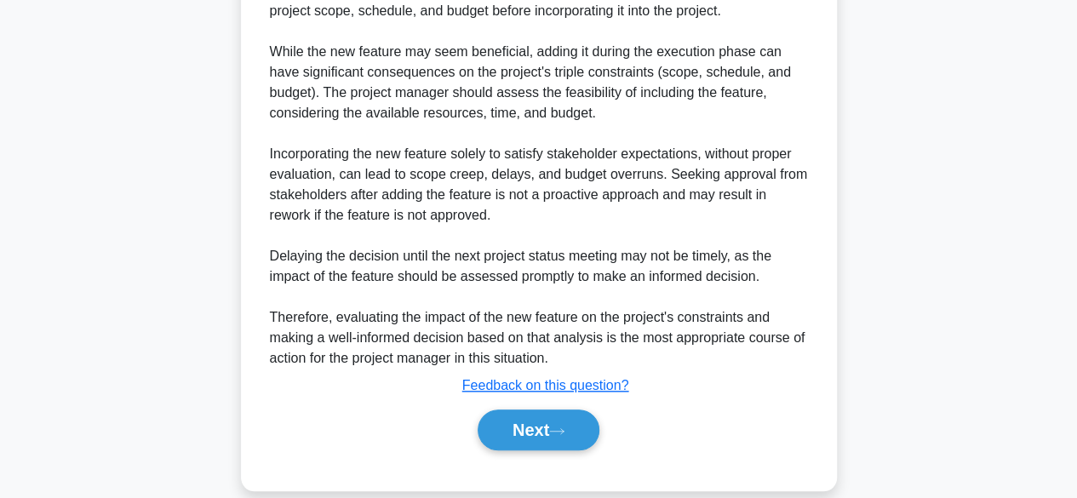
scroll to position [598, 0]
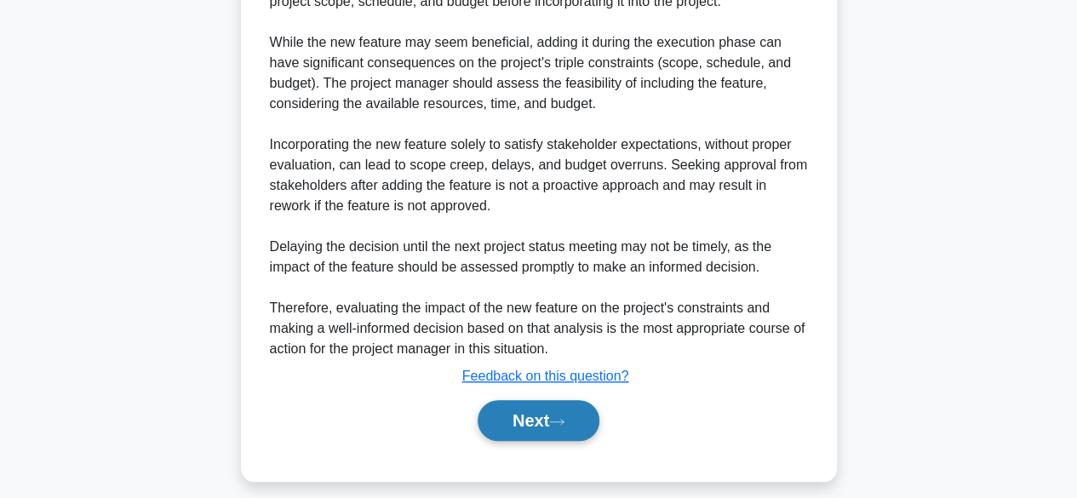
click at [548, 417] on button "Next" at bounding box center [539, 420] width 122 height 41
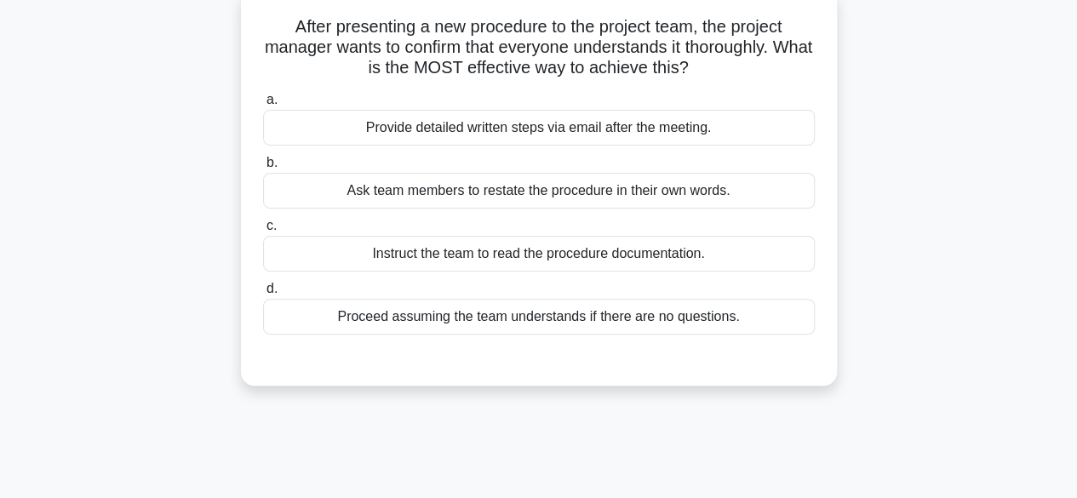
scroll to position [110, 0]
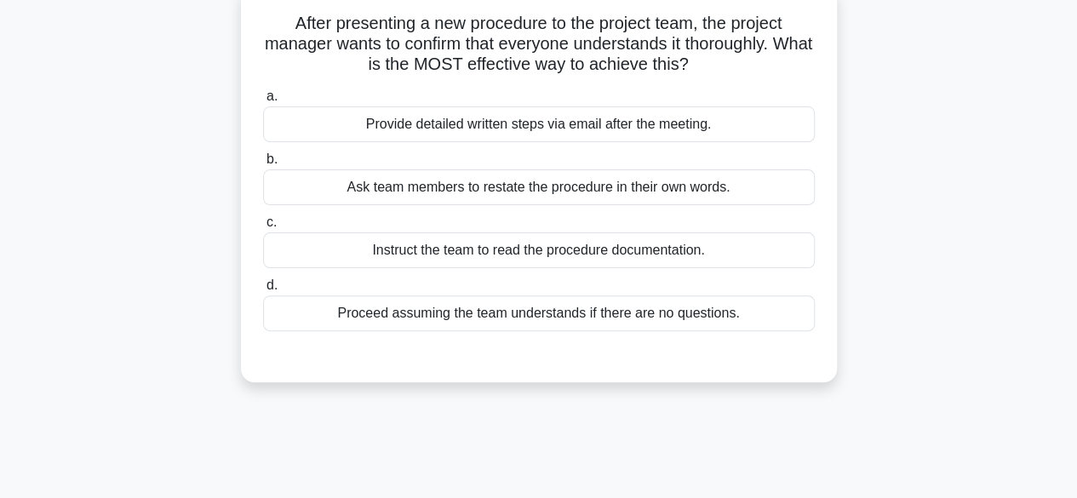
click at [736, 186] on div "Ask team members to restate the procedure in their own words." at bounding box center [539, 187] width 552 height 36
click at [263, 165] on input "b. Ask team members to restate the procedure in their own words." at bounding box center [263, 159] width 0 height 11
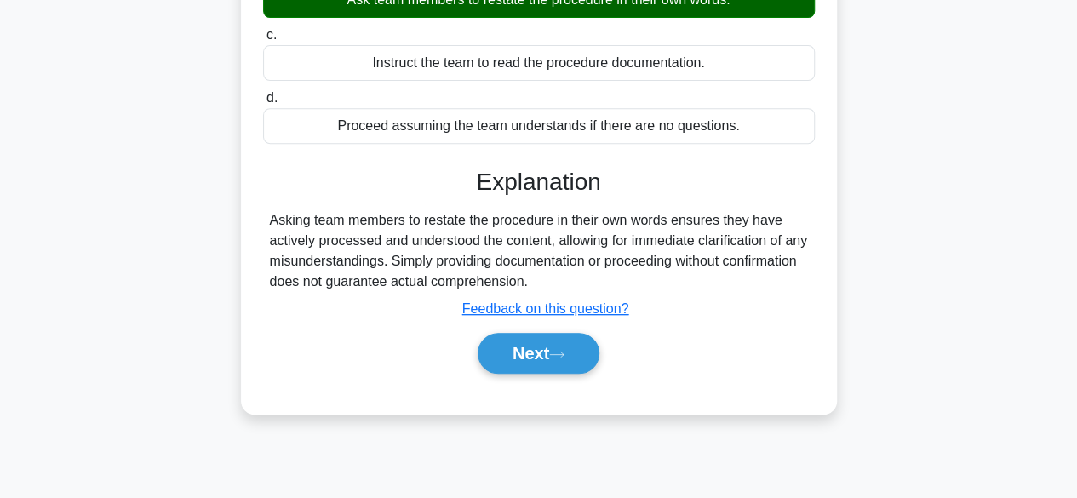
scroll to position [302, 0]
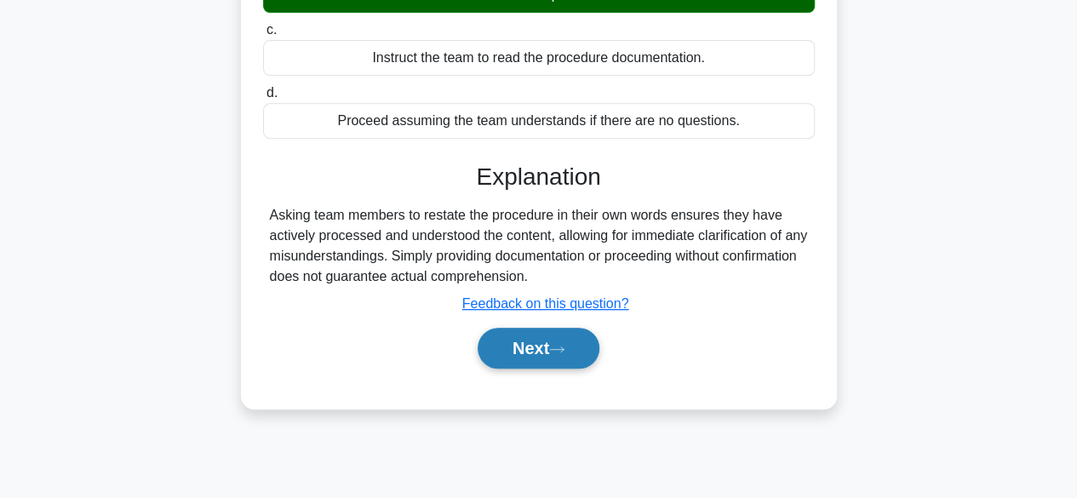
click at [553, 353] on button "Next" at bounding box center [539, 348] width 122 height 41
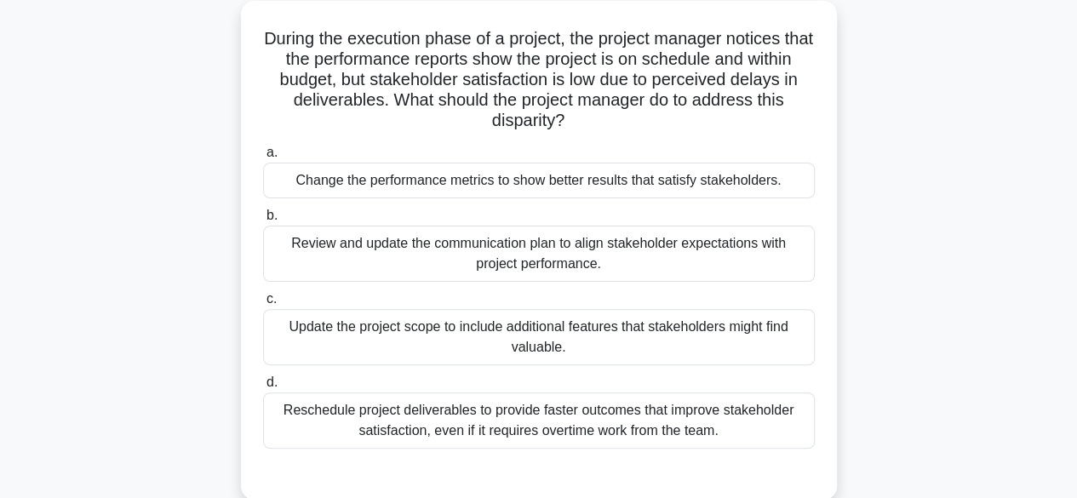
scroll to position [103, 0]
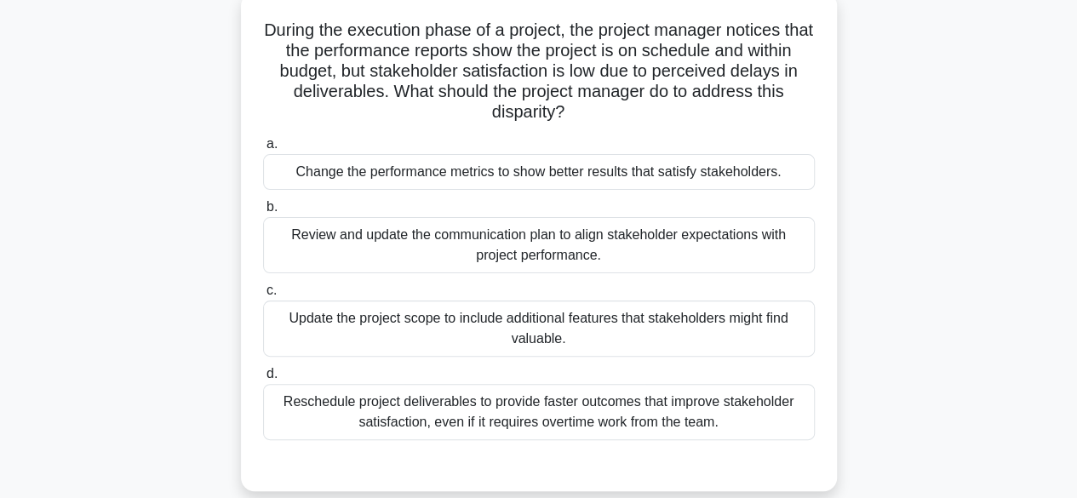
click at [703, 251] on div "Review and update the communication plan to align stakeholder expectations with…" at bounding box center [539, 245] width 552 height 56
click at [263, 213] on input "b. Review and update the communication plan to align stakeholder expectations w…" at bounding box center [263, 207] width 0 height 11
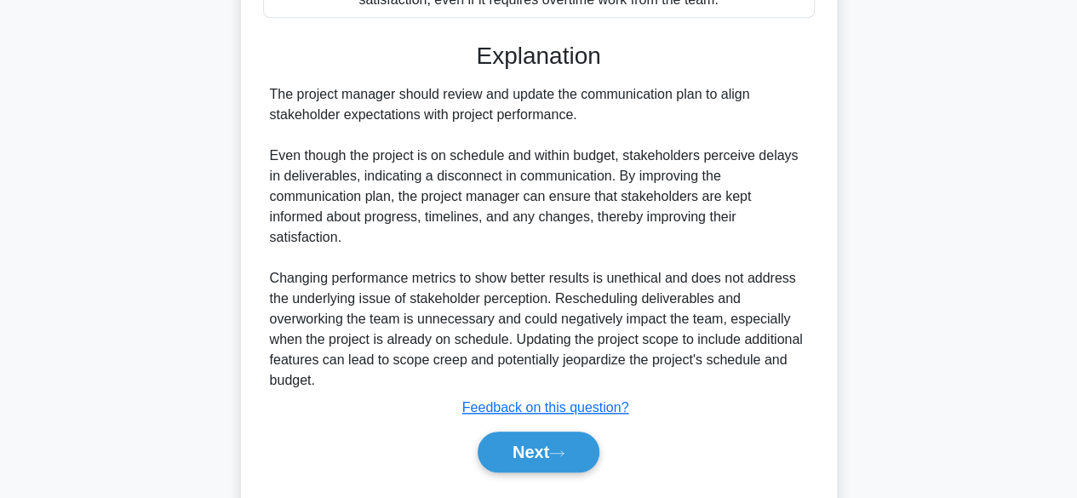
scroll to position [539, 0]
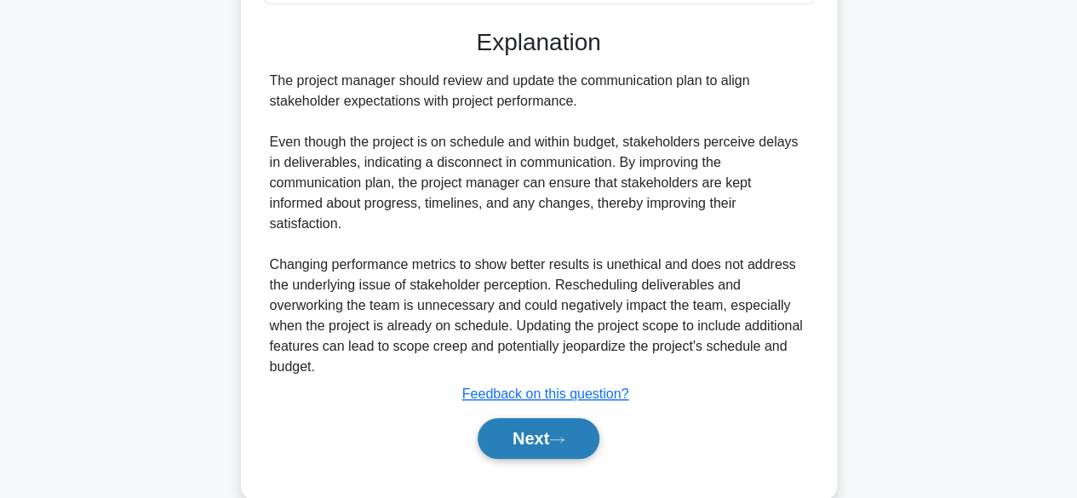
click at [572, 431] on button "Next" at bounding box center [539, 438] width 122 height 41
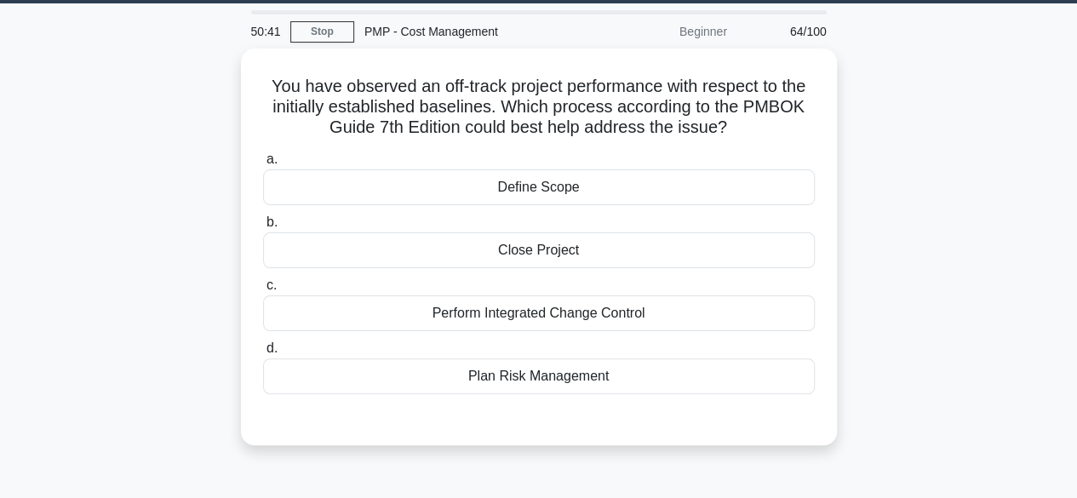
scroll to position [53, 0]
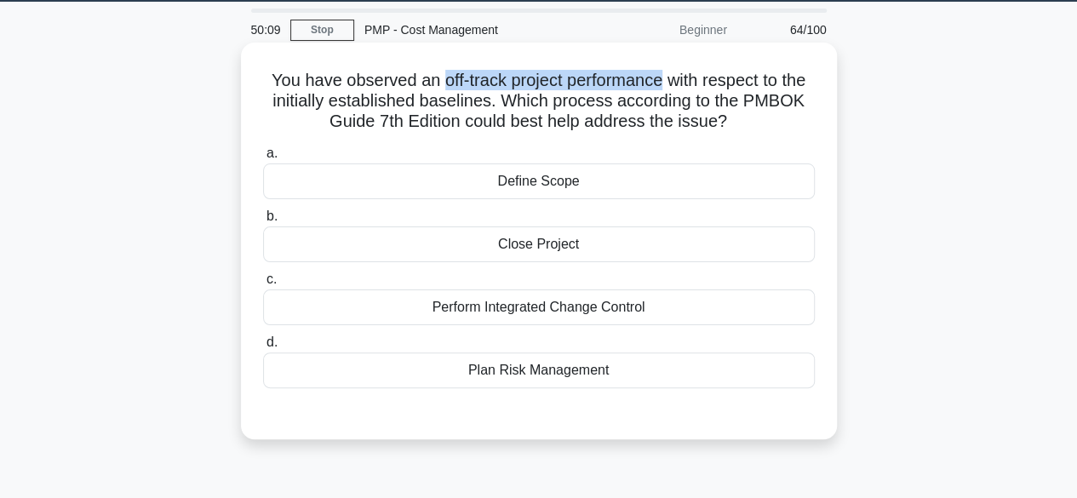
drag, startPoint x: 437, startPoint y: 82, endPoint x: 666, endPoint y: 87, distance: 229.1
click at [666, 87] on h5 "You have observed an off-track project performance with respect to the initiall…" at bounding box center [538, 101] width 555 height 63
copy h5 "off-track project performance"
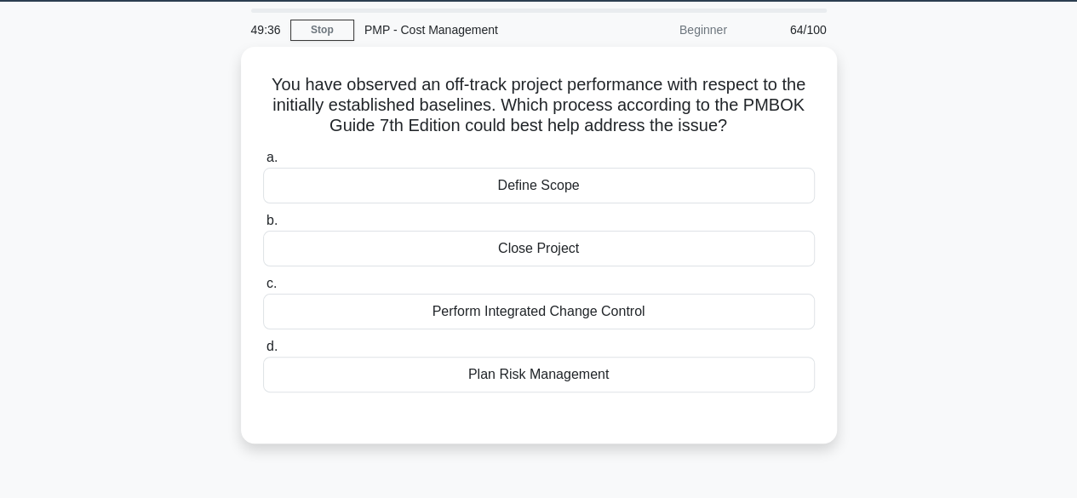
click at [925, 158] on div "You have observed an off-track project performance with respect to the initiall…" at bounding box center [539, 255] width 971 height 417
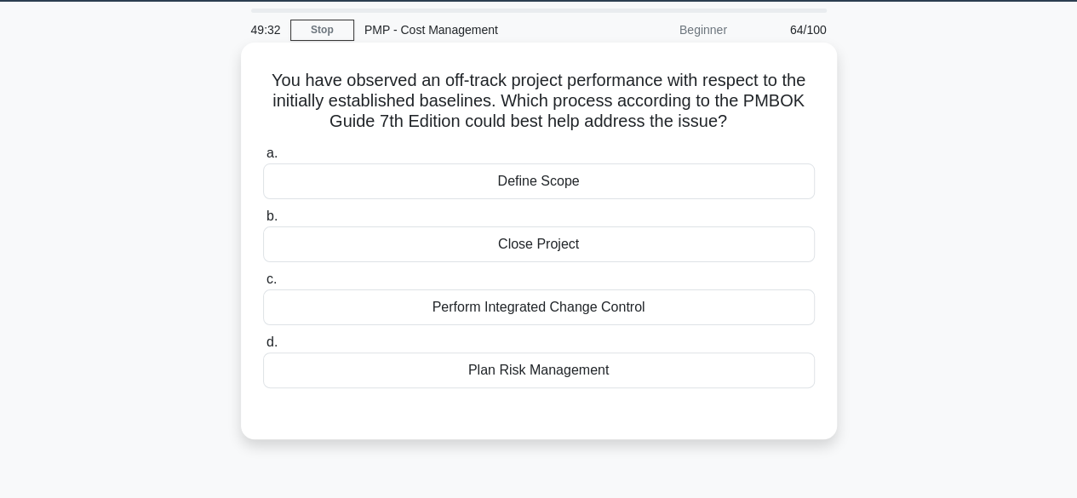
click at [639, 304] on div "Perform Integrated Change Control" at bounding box center [539, 308] width 552 height 36
click at [263, 285] on input "c. Perform Integrated Change Control" at bounding box center [263, 279] width 0 height 11
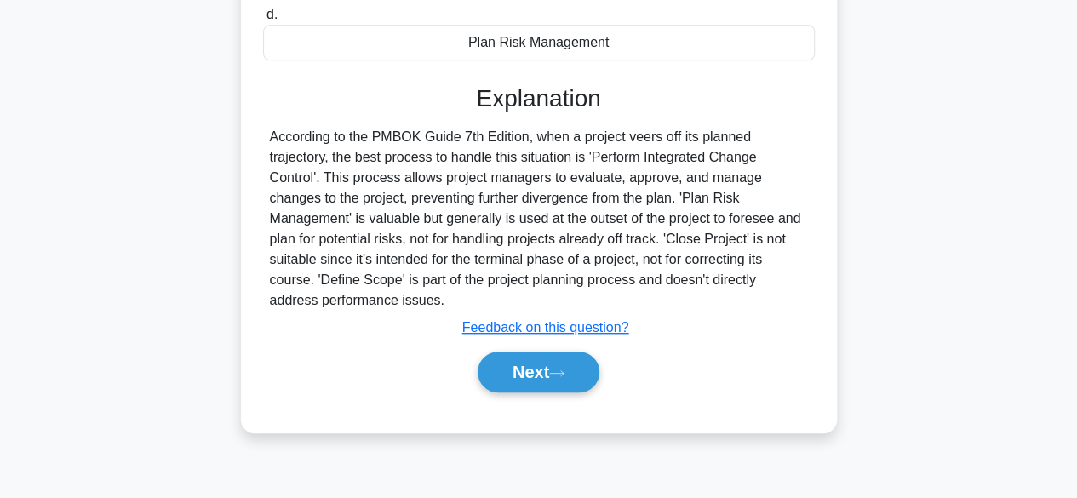
scroll to position [386, 0]
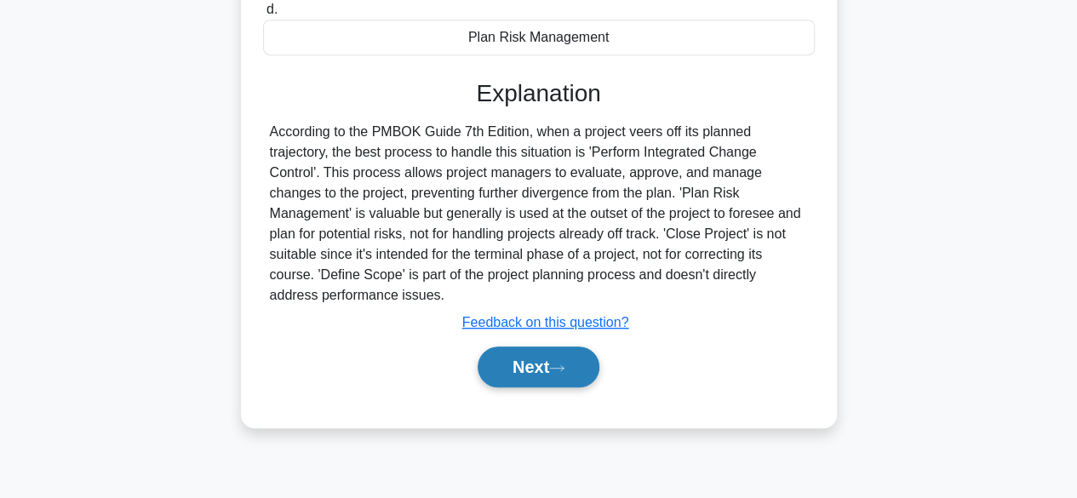
click at [563, 369] on icon at bounding box center [556, 368] width 15 height 9
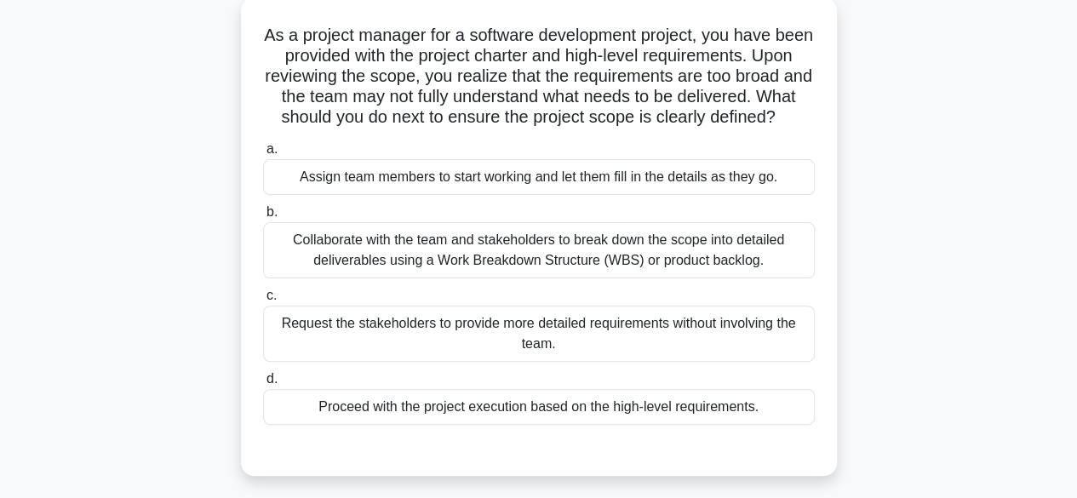
scroll to position [100, 0]
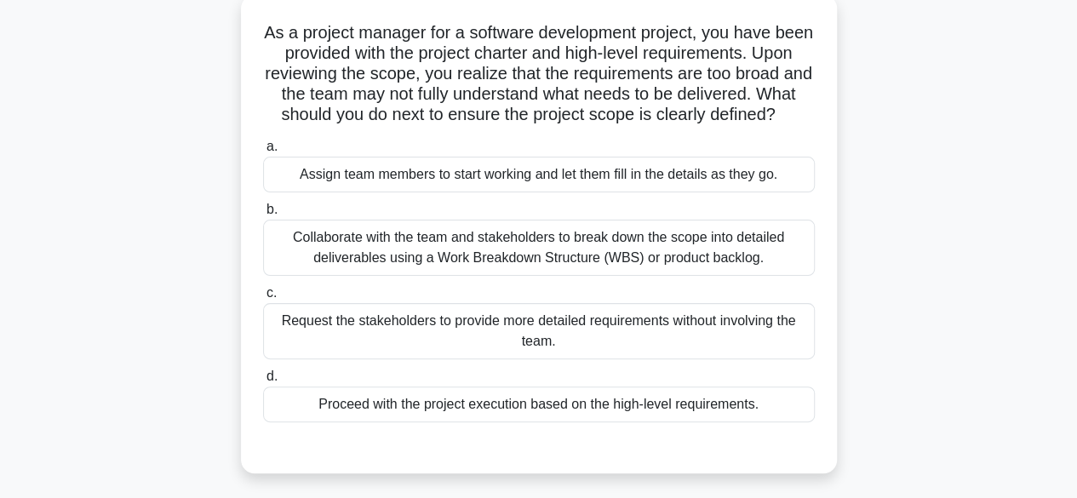
click at [741, 274] on div "Collaborate with the team and stakeholders to break down the scope into detaile…" at bounding box center [539, 248] width 552 height 56
click at [263, 215] on input "b. Collaborate with the team and stakeholders to break down the scope into deta…" at bounding box center [263, 209] width 0 height 11
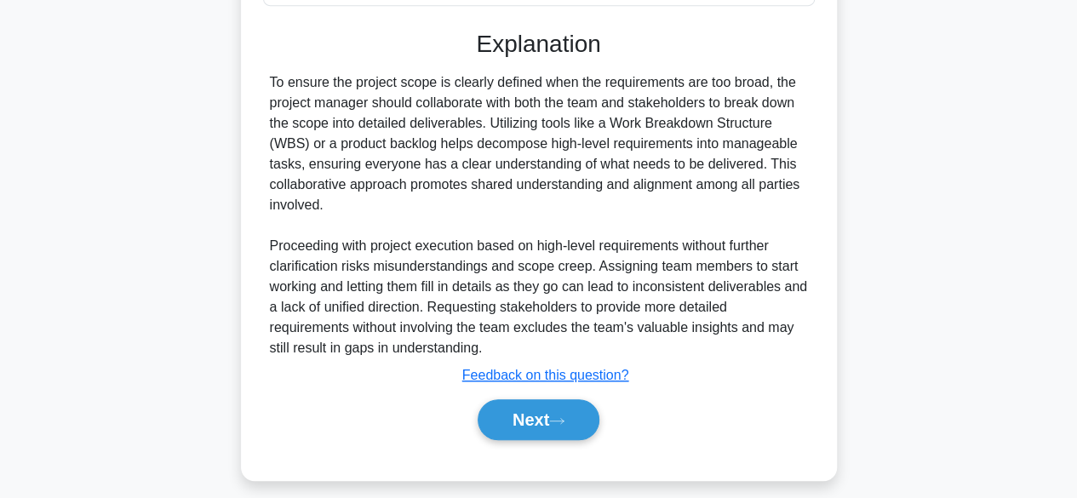
scroll to position [530, 0]
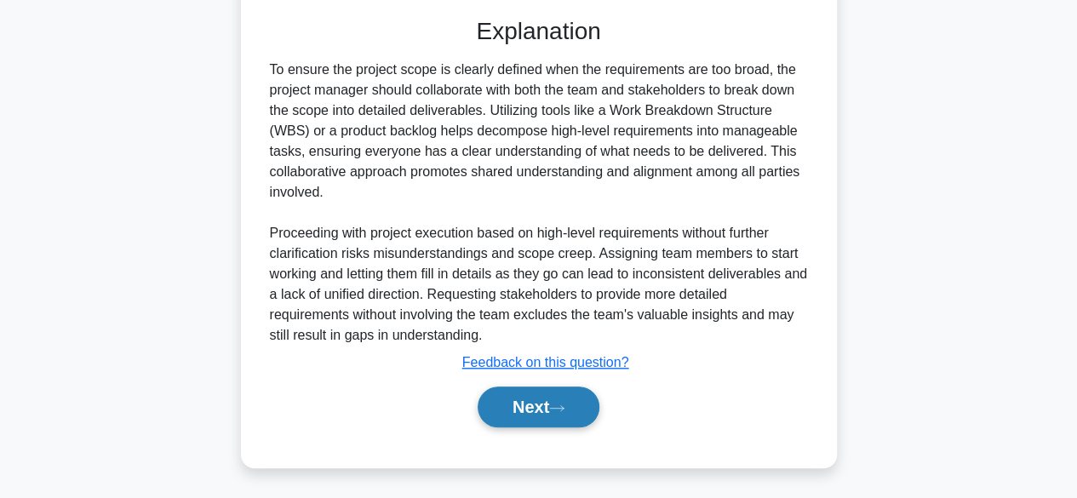
click at [568, 421] on button "Next" at bounding box center [539, 407] width 122 height 41
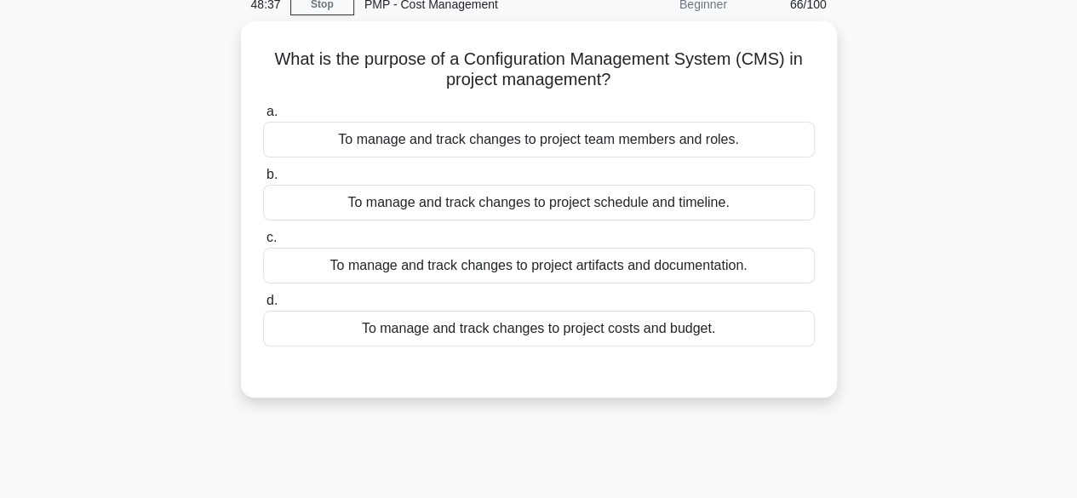
scroll to position [77, 0]
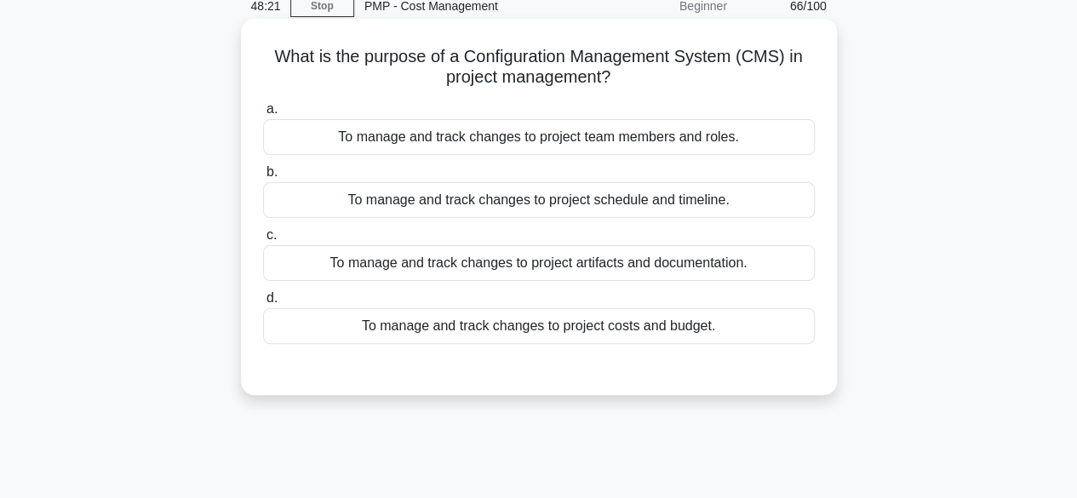
click at [597, 266] on div "To manage and track changes to project artifacts and documentation." at bounding box center [539, 263] width 552 height 36
click at [263, 241] on input "c. To manage and track changes to project artifacts and documentation." at bounding box center [263, 235] width 0 height 11
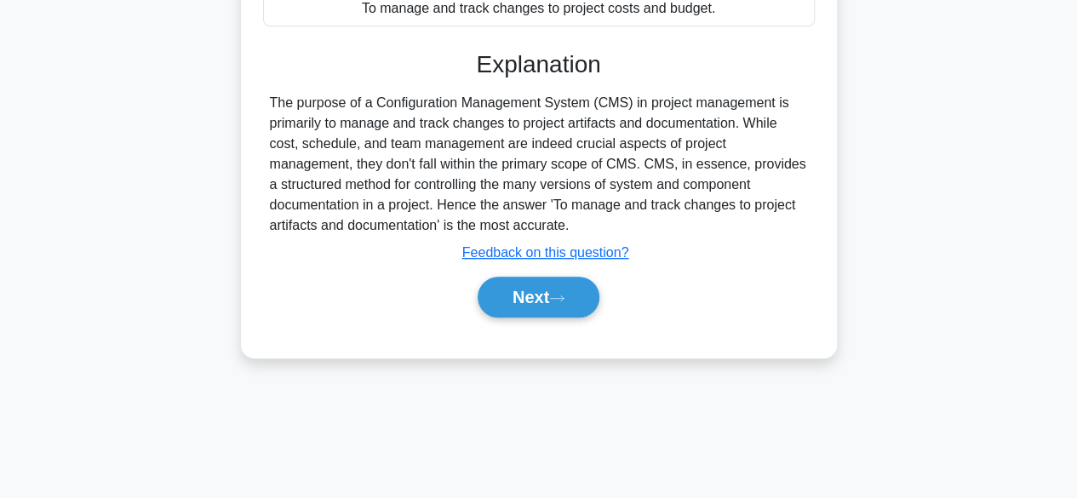
scroll to position [421, 0]
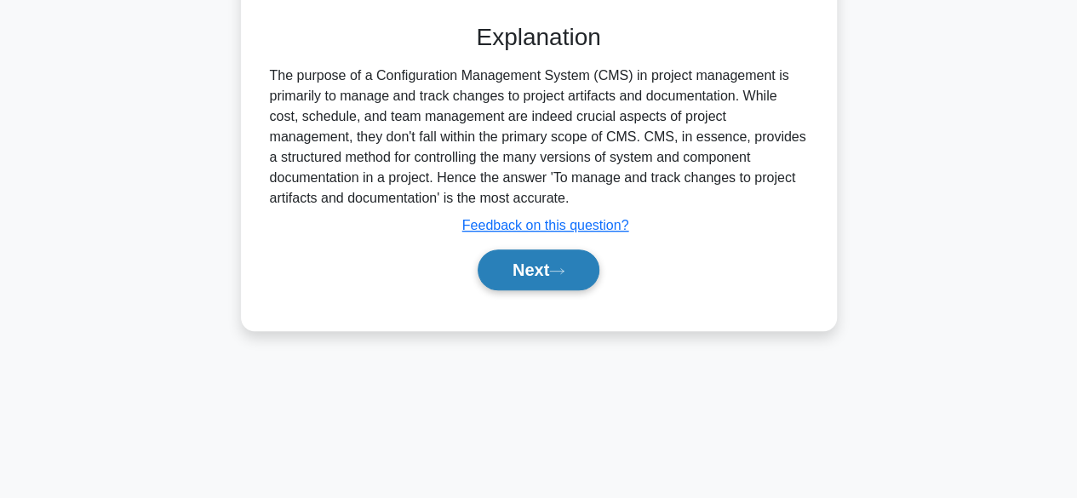
click at [553, 255] on button "Next" at bounding box center [539, 269] width 122 height 41
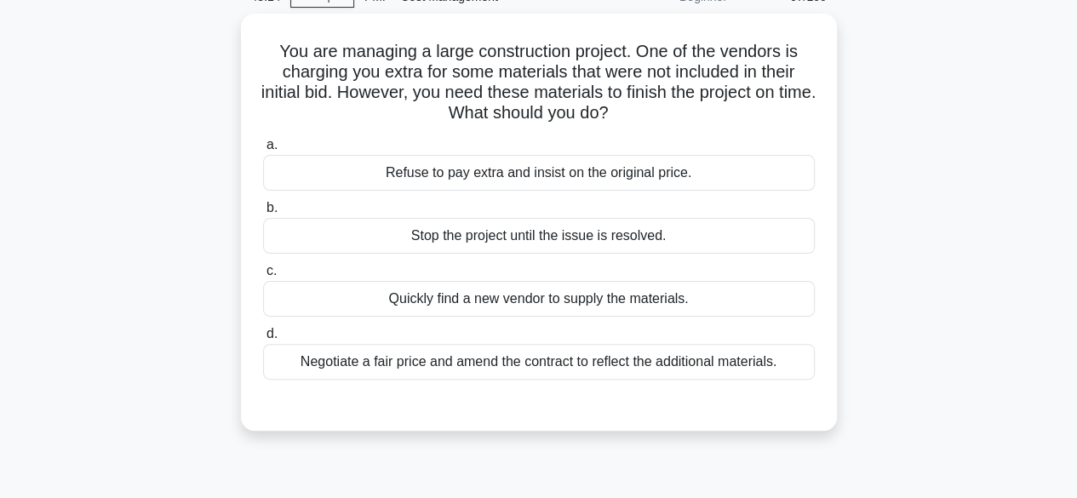
scroll to position [85, 0]
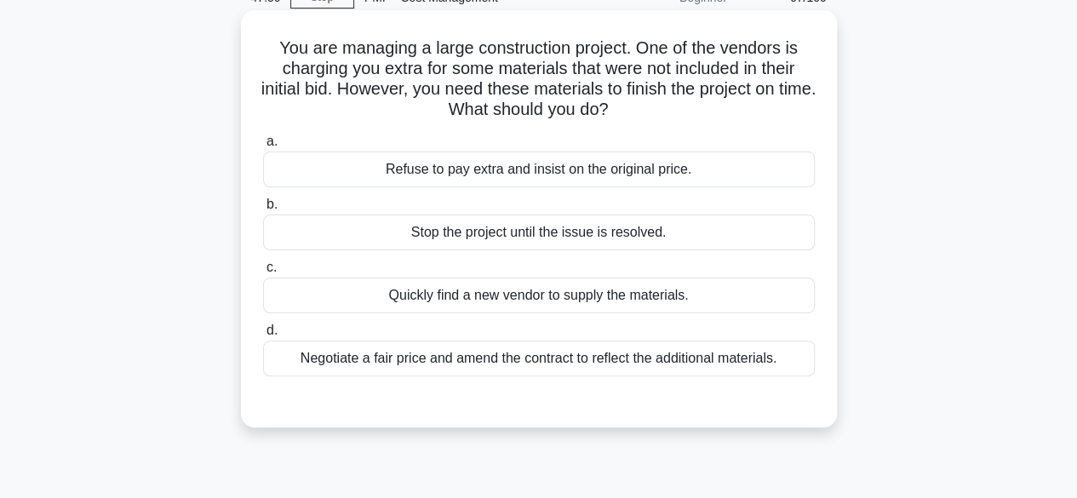
click at [661, 364] on div "Negotiate a fair price and amend the contract to reflect the additional materia…" at bounding box center [539, 359] width 552 height 36
click at [263, 336] on input "d. Negotiate a fair price and amend the contract to reflect the additional mate…" at bounding box center [263, 330] width 0 height 11
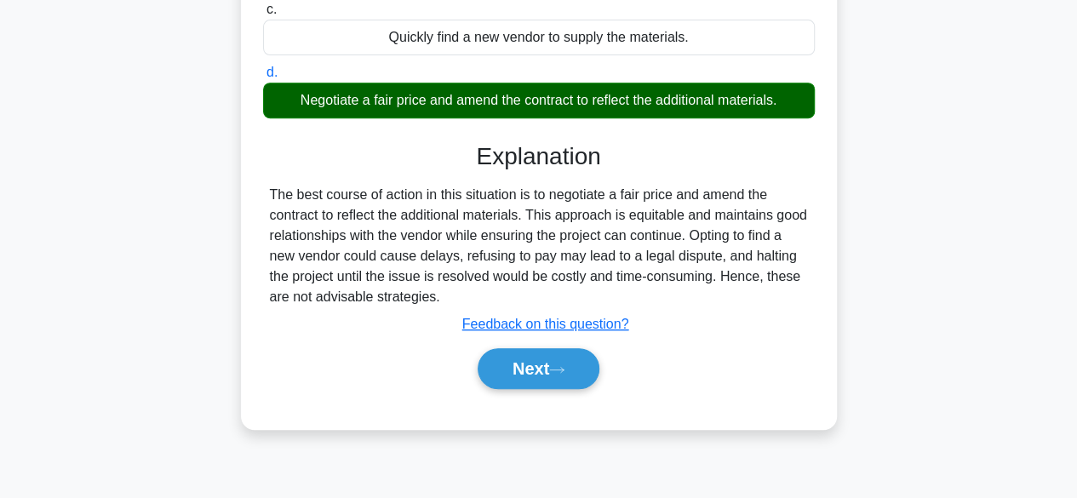
scroll to position [353, 0]
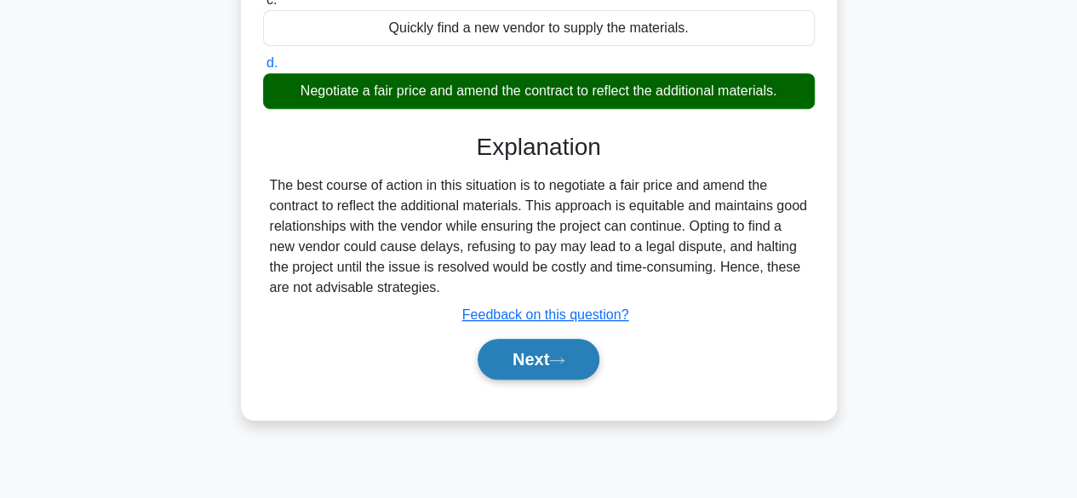
click at [561, 364] on button "Next" at bounding box center [539, 359] width 122 height 41
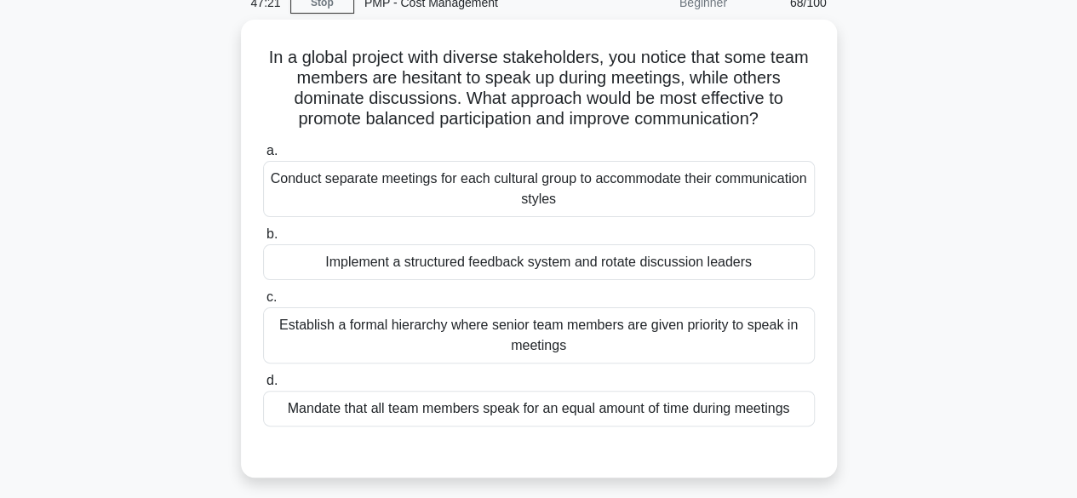
scroll to position [81, 0]
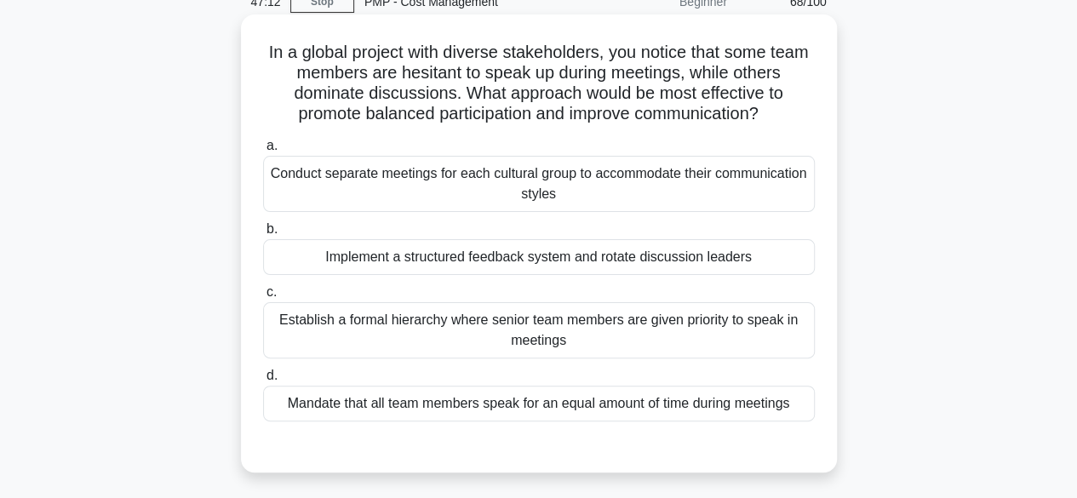
click at [598, 261] on div "Implement a structured feedback system and rotate discussion leaders" at bounding box center [539, 257] width 552 height 36
click at [263, 235] on input "b. Implement a structured feedback system and rotate discussion leaders" at bounding box center [263, 229] width 0 height 11
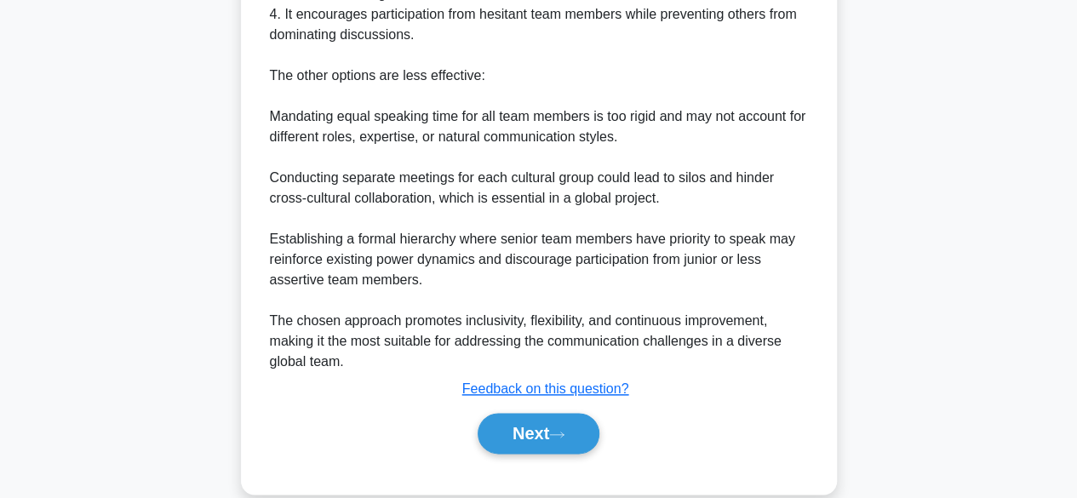
scroll to position [835, 0]
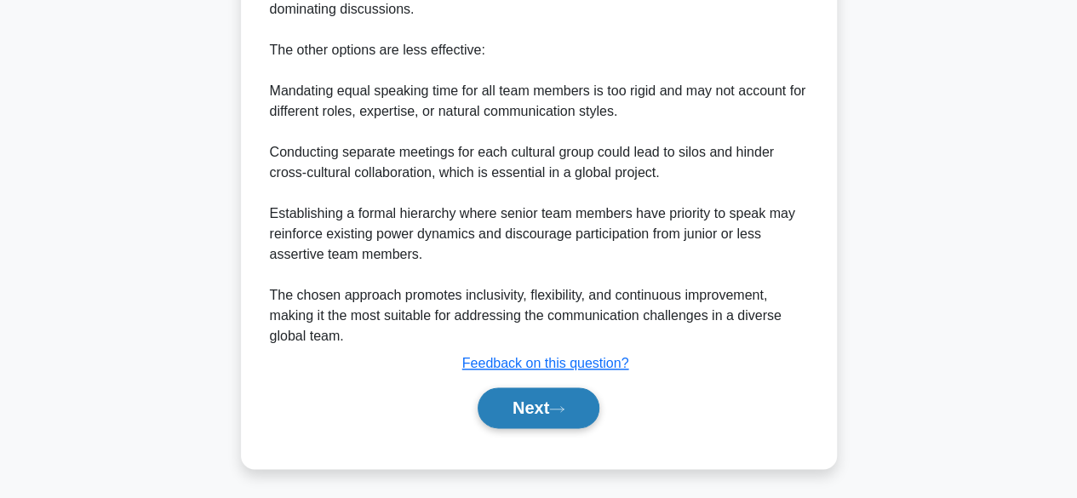
click at [552, 416] on button "Next" at bounding box center [539, 407] width 122 height 41
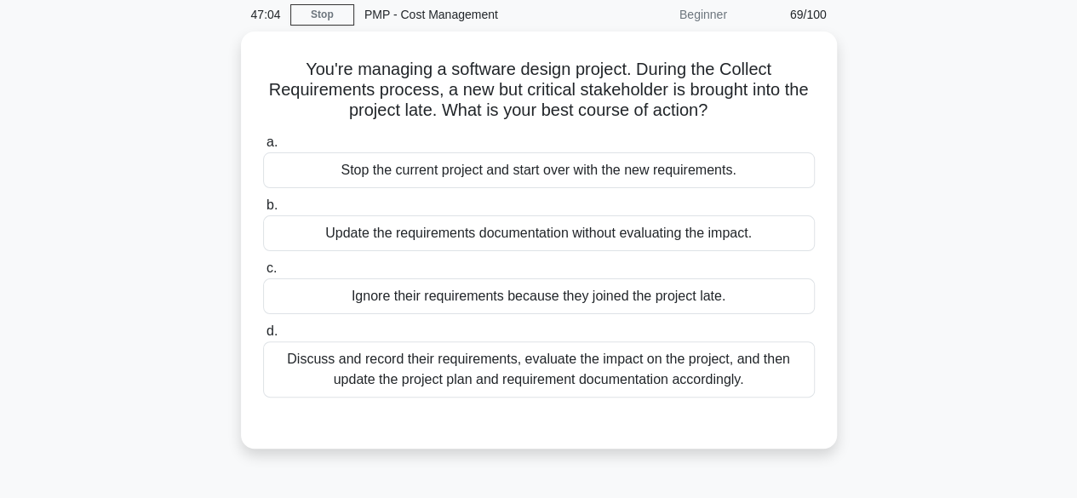
scroll to position [61, 0]
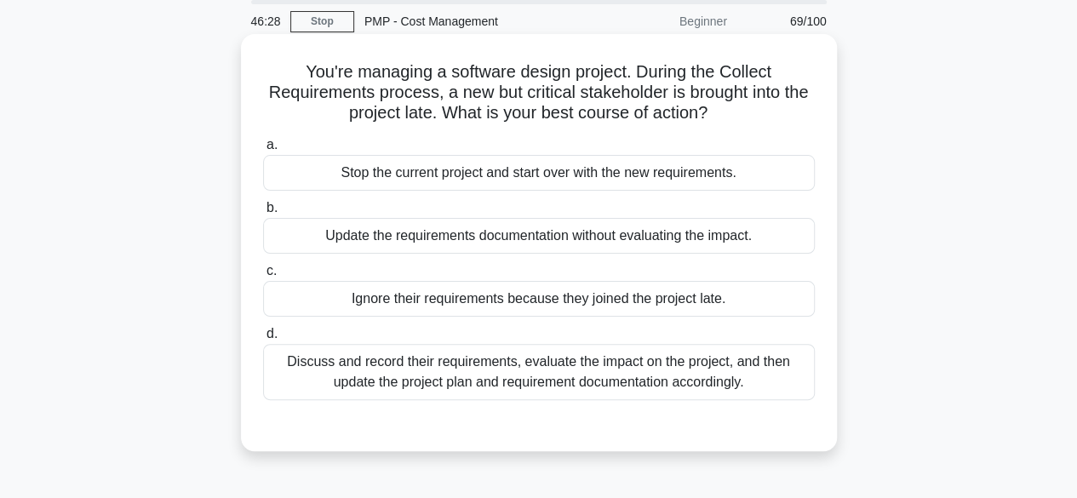
click at [673, 377] on div "Discuss and record their requirements, evaluate the impact on the project, and …" at bounding box center [539, 372] width 552 height 56
click at [263, 340] on input "d. Discuss and record their requirements, evaluate the impact on the project, a…" at bounding box center [263, 334] width 0 height 11
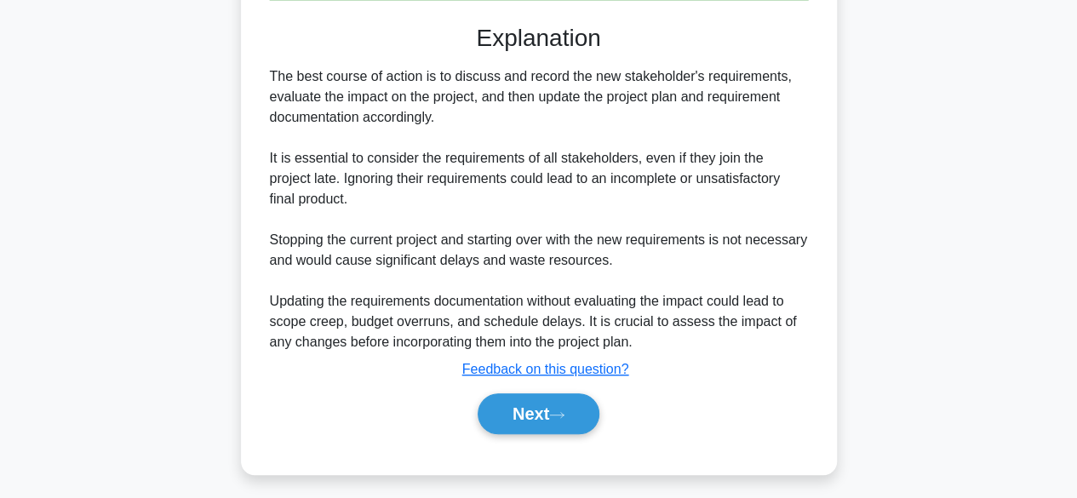
scroll to position [467, 0]
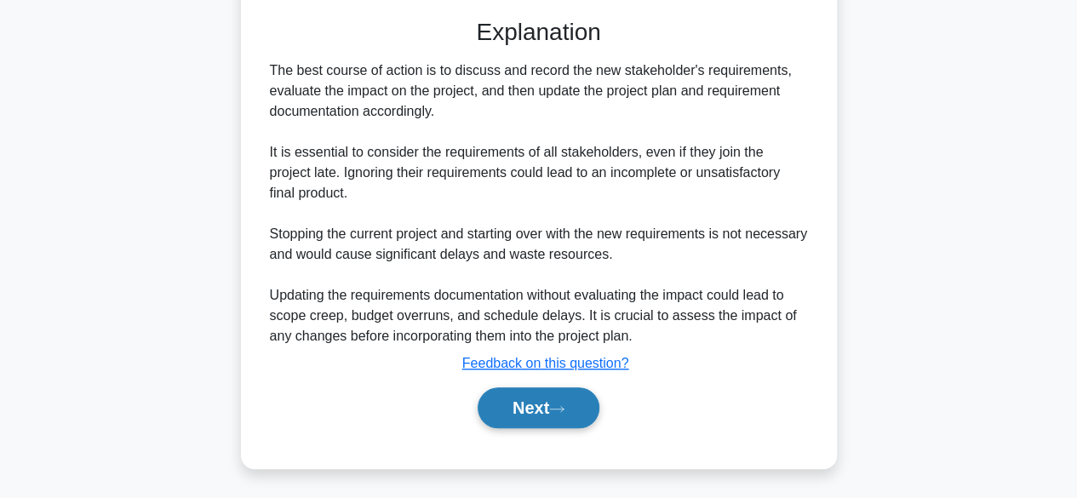
click at [550, 400] on button "Next" at bounding box center [539, 407] width 122 height 41
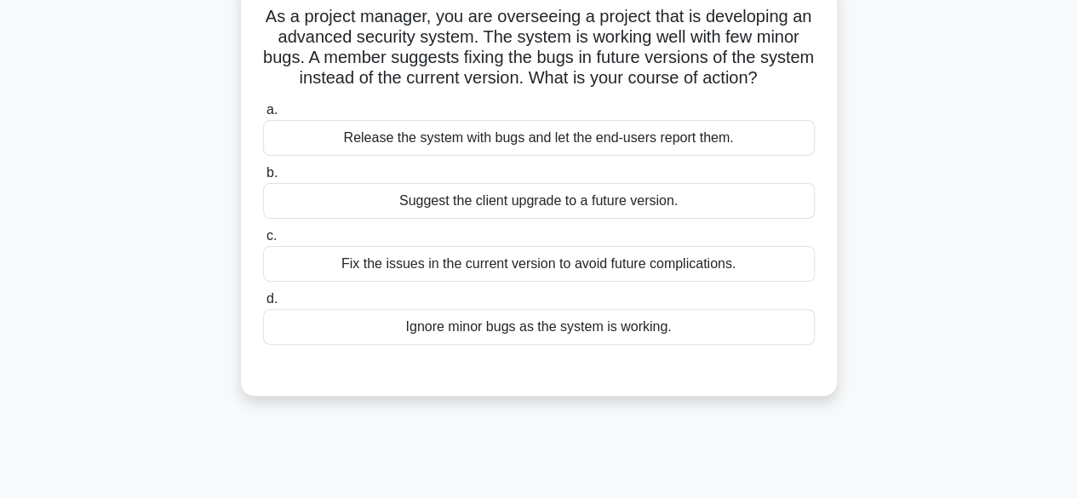
scroll to position [114, 0]
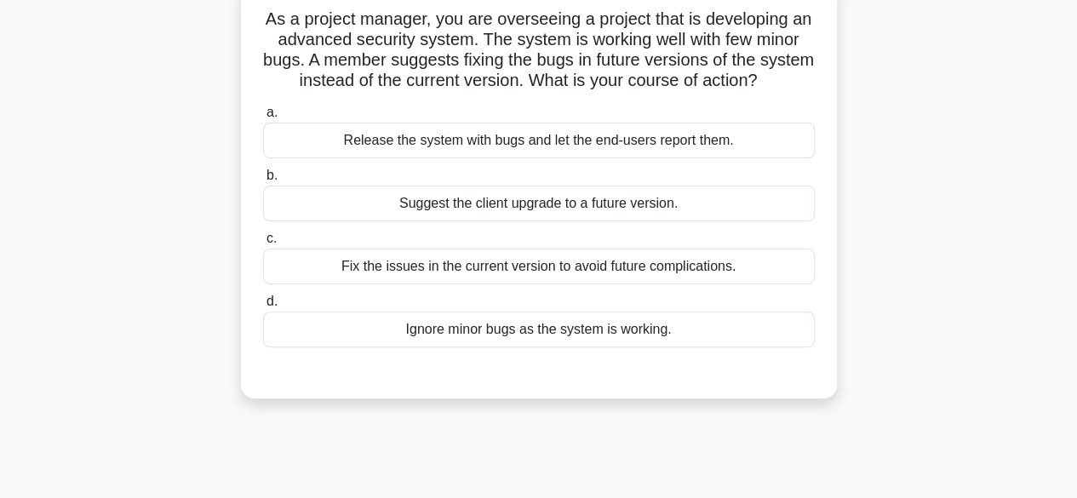
click at [751, 284] on div "Fix the issues in the current version to avoid future complications." at bounding box center [539, 267] width 552 height 36
click at [263, 244] on input "c. Fix the issues in the current version to avoid future complications." at bounding box center [263, 238] width 0 height 11
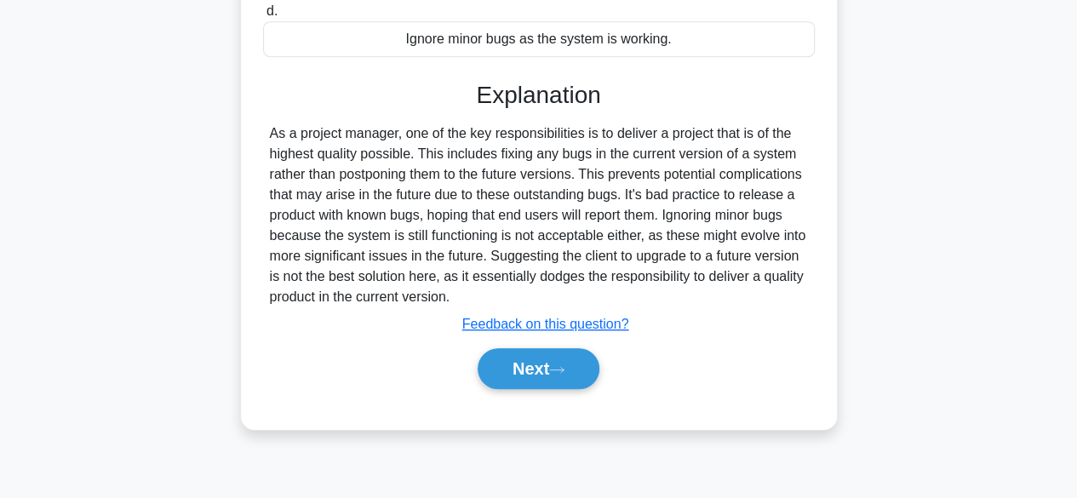
scroll to position [421, 0]
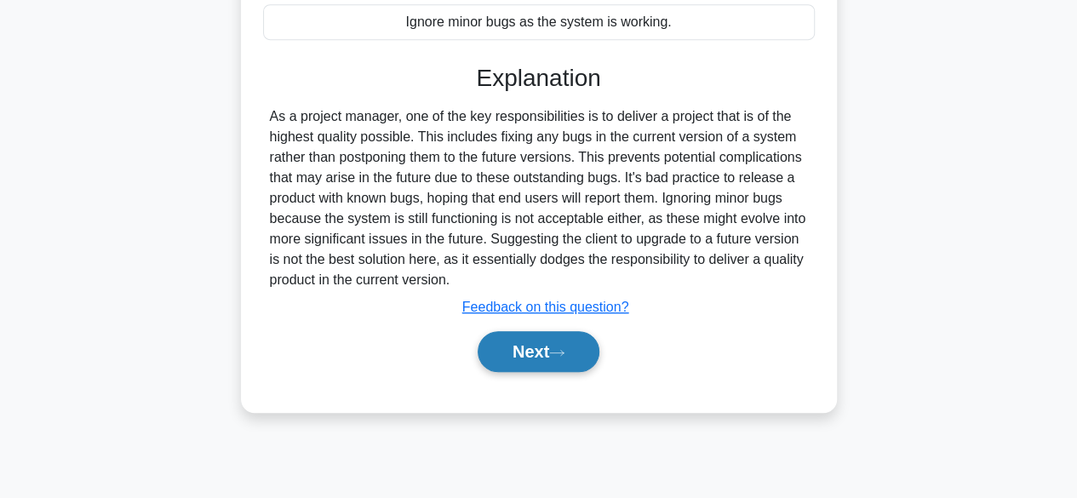
click at [576, 363] on button "Next" at bounding box center [539, 351] width 122 height 41
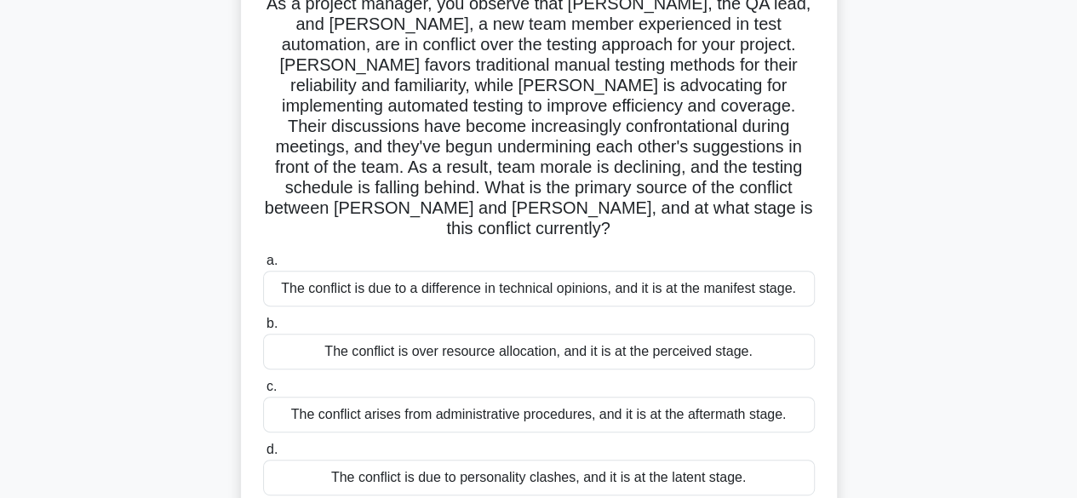
scroll to position [135, 0]
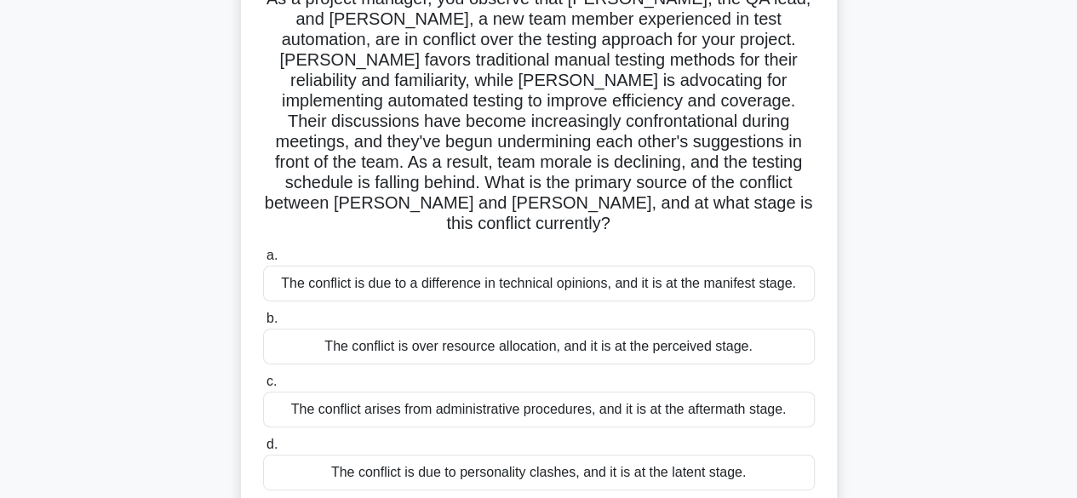
click at [708, 269] on div "The conflict is due to a difference in technical opinions, and it is at the man…" at bounding box center [539, 284] width 552 height 36
click at [263, 261] on input "a. The conflict is due to a difference in technical opinions, and it is at the …" at bounding box center [263, 255] width 0 height 11
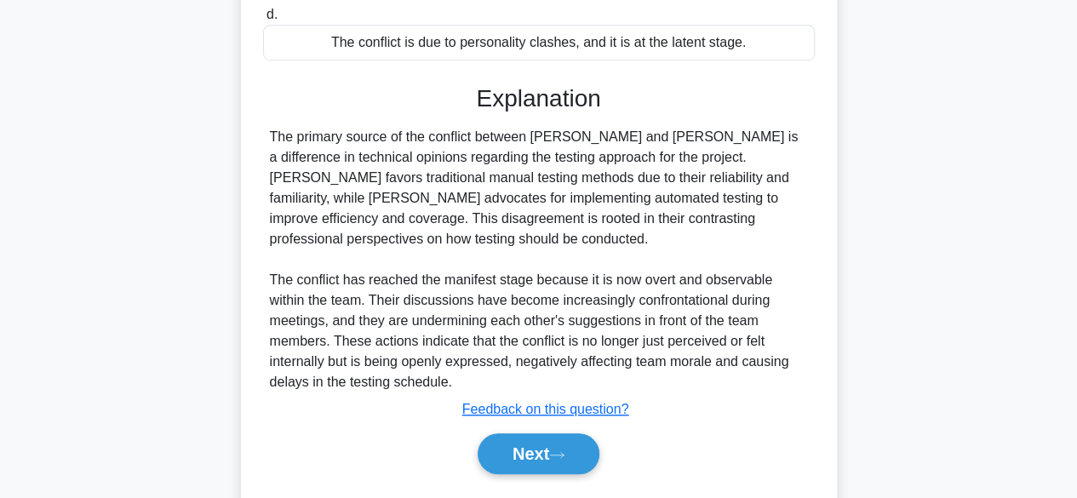
scroll to position [574, 0]
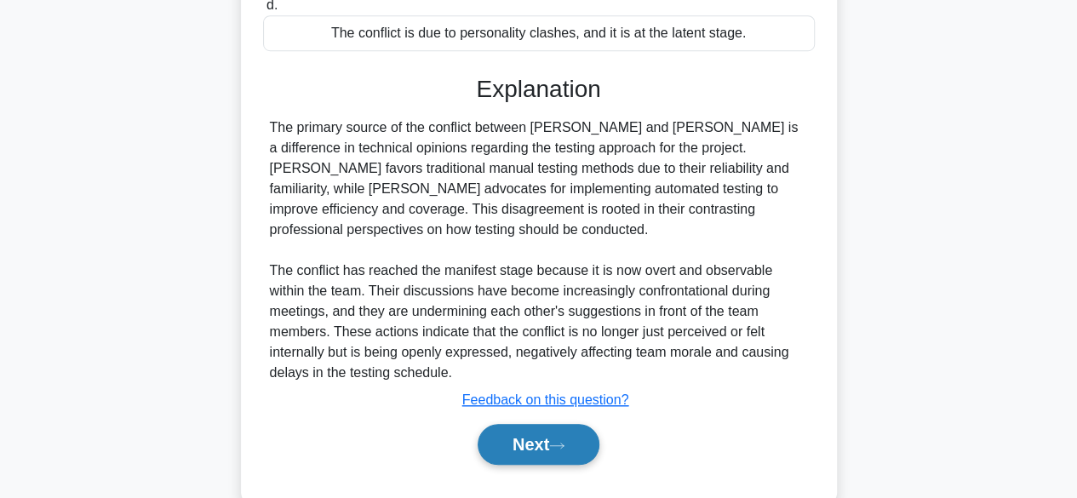
click at [576, 438] on button "Next" at bounding box center [539, 444] width 122 height 41
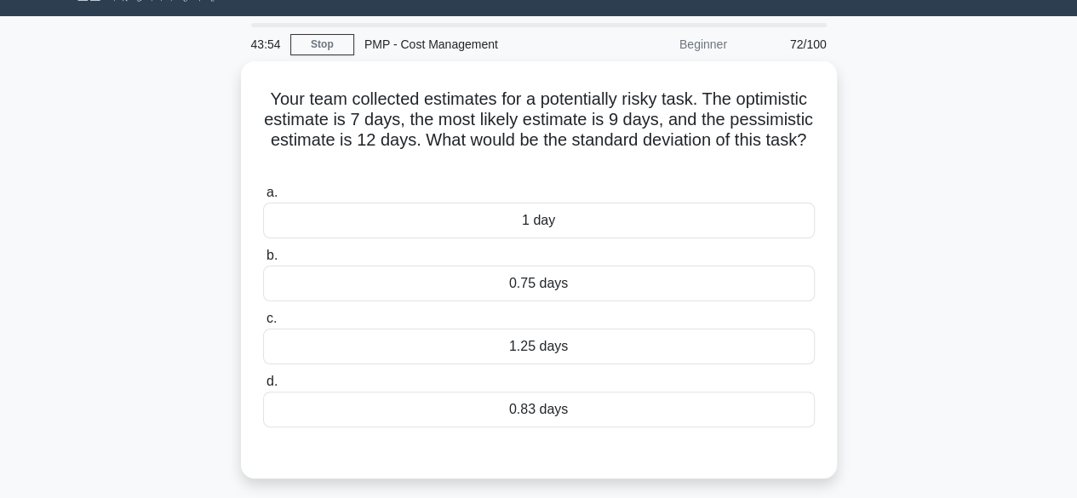
scroll to position [41, 0]
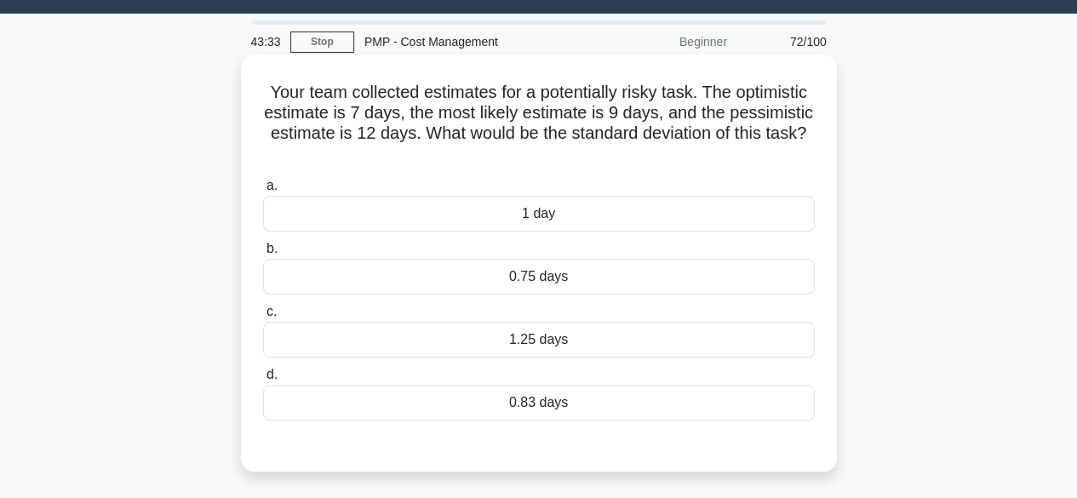
click at [730, 410] on div "0.83 days" at bounding box center [539, 403] width 552 height 36
click at [263, 381] on input "d. 0.83 days" at bounding box center [263, 375] width 0 height 11
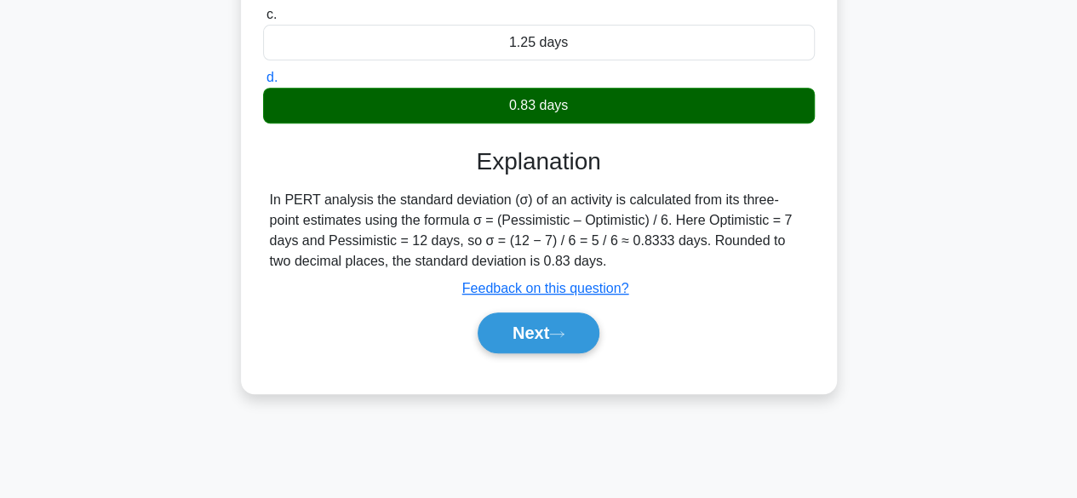
scroll to position [358, 0]
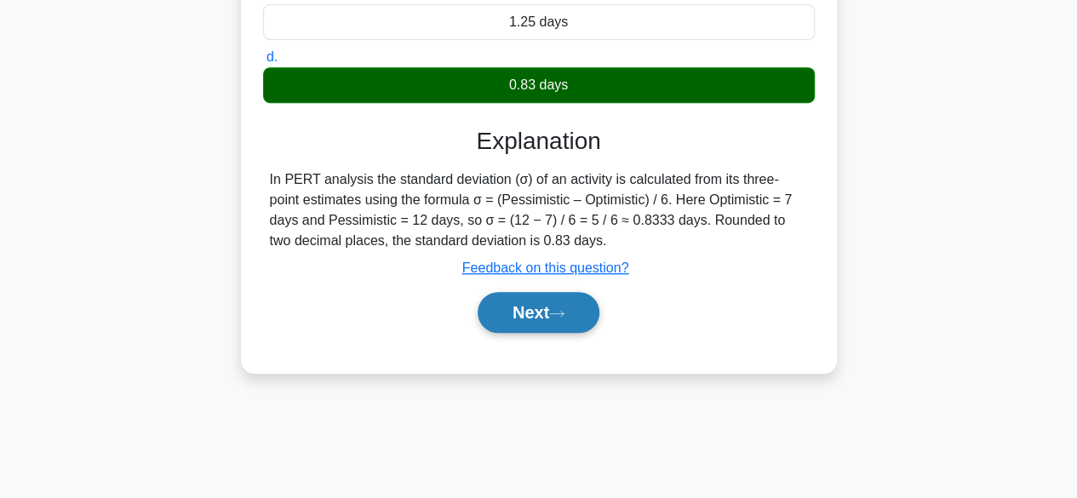
click at [516, 317] on button "Next" at bounding box center [539, 312] width 122 height 41
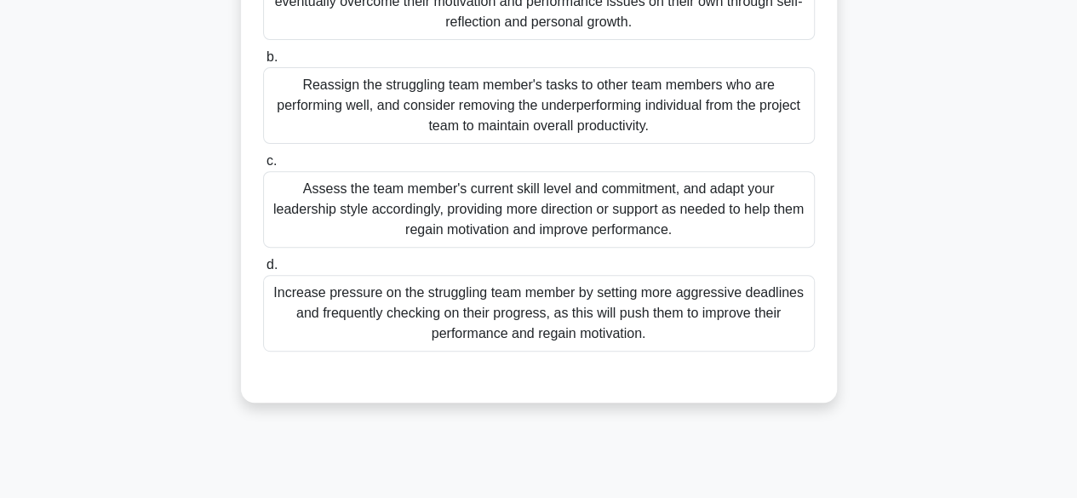
scroll to position [254, 0]
click at [690, 244] on div "Assess the team member's current skill level and commitment, and adapt your lea…" at bounding box center [539, 208] width 552 height 77
click at [263, 166] on input "c. Assess the team member's current skill level and commitment, and adapt your …" at bounding box center [263, 160] width 0 height 11
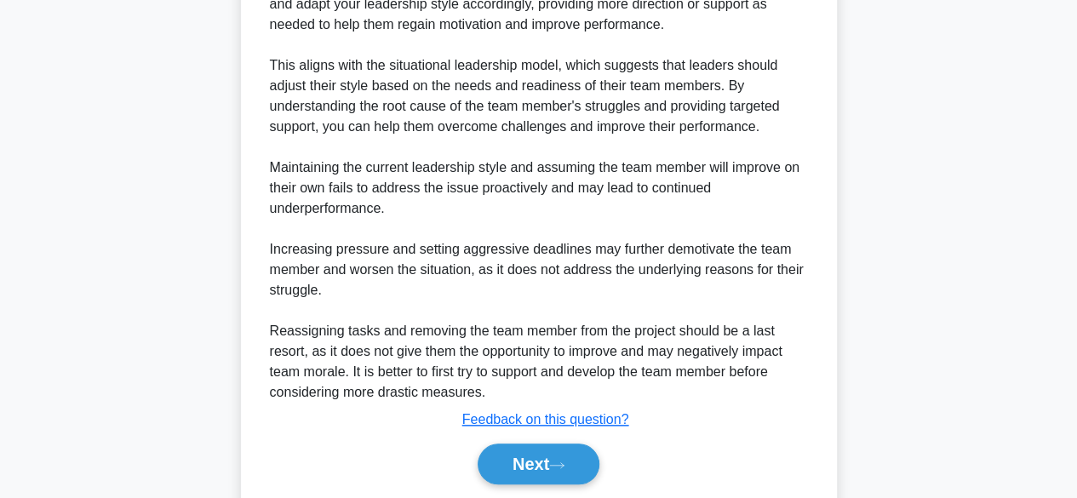
scroll to position [774, 0]
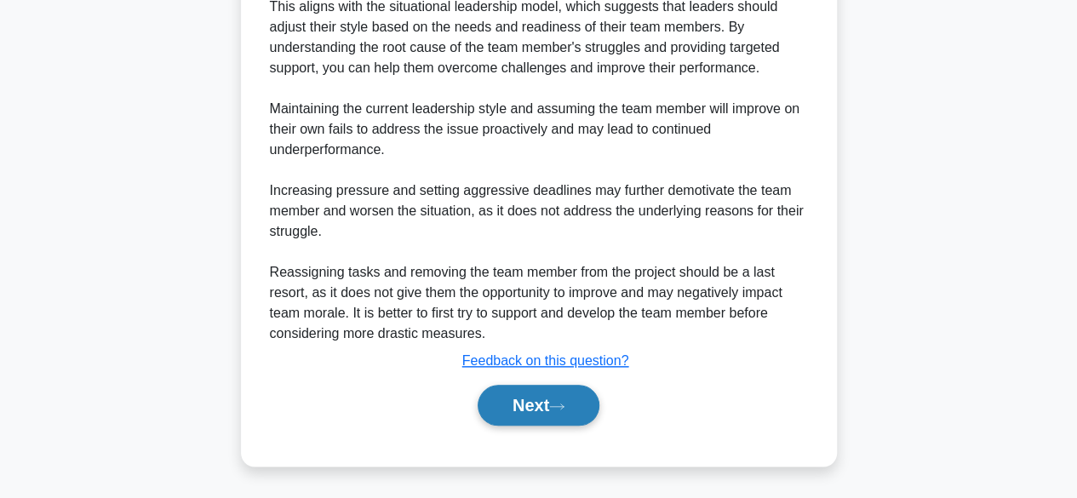
click at [553, 394] on button "Next" at bounding box center [539, 405] width 122 height 41
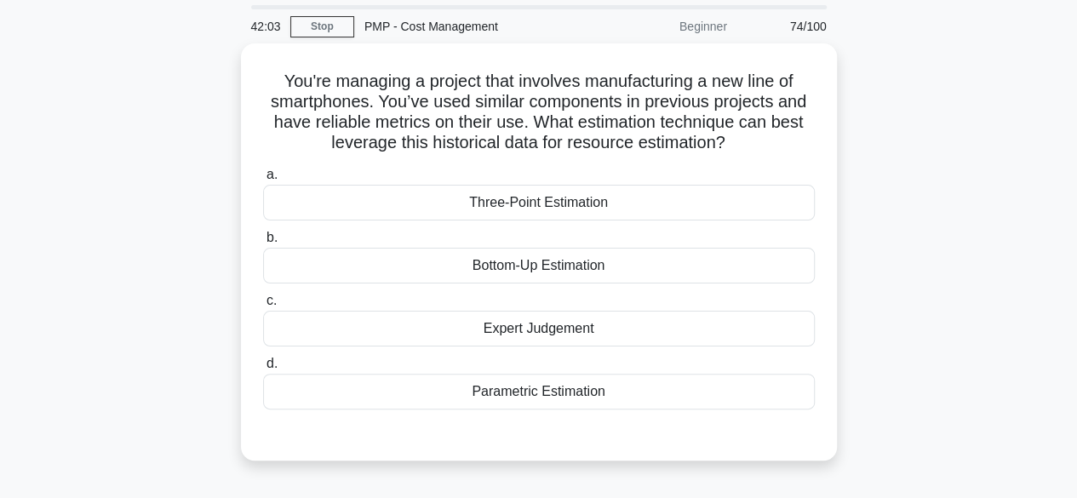
scroll to position [74, 0]
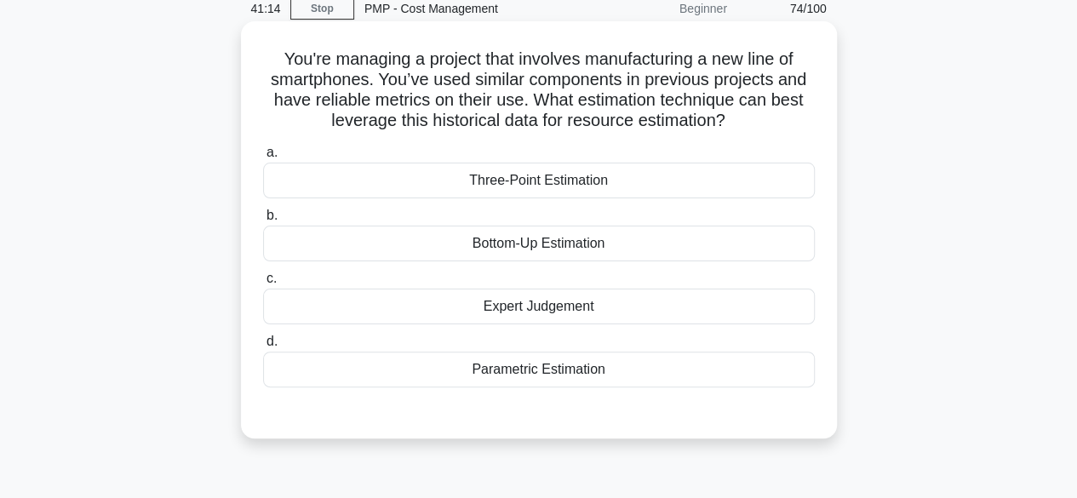
click at [560, 376] on div "Parametric Estimation" at bounding box center [539, 370] width 552 height 36
click at [263, 347] on input "d. Parametric Estimation" at bounding box center [263, 341] width 0 height 11
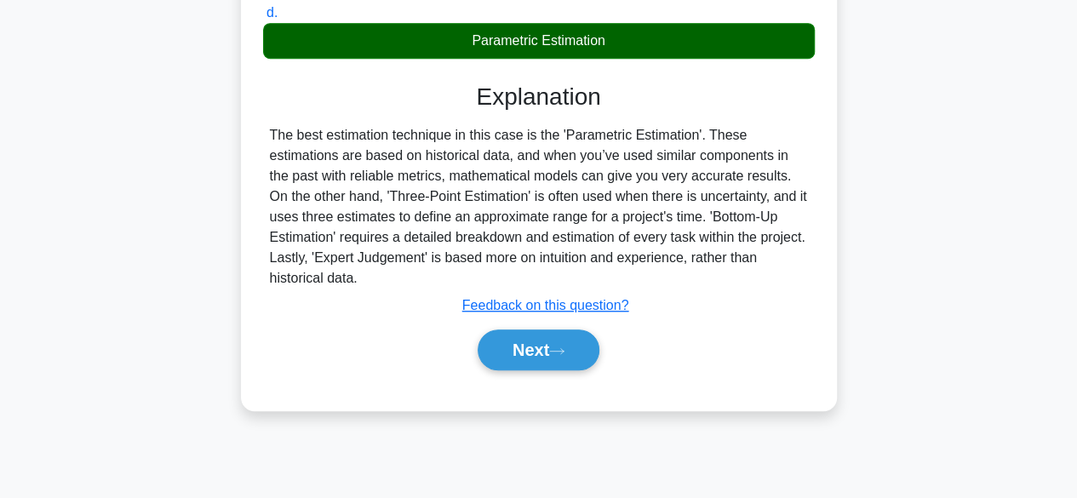
scroll to position [421, 0]
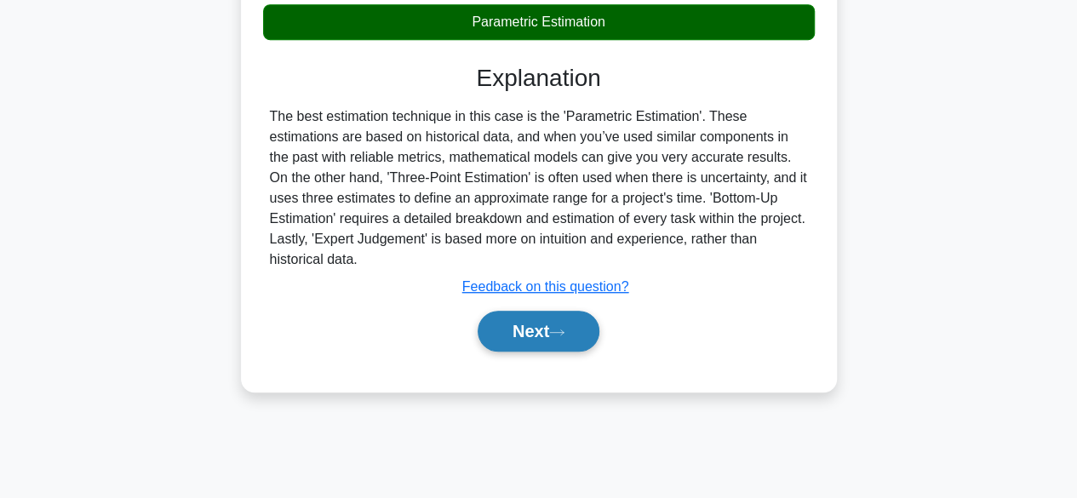
click at [548, 328] on button "Next" at bounding box center [539, 331] width 122 height 41
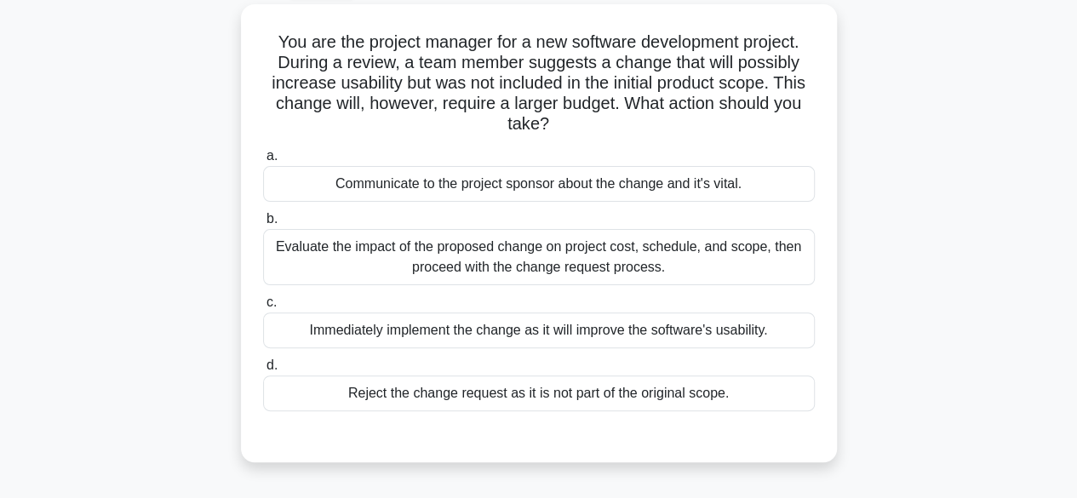
scroll to position [93, 0]
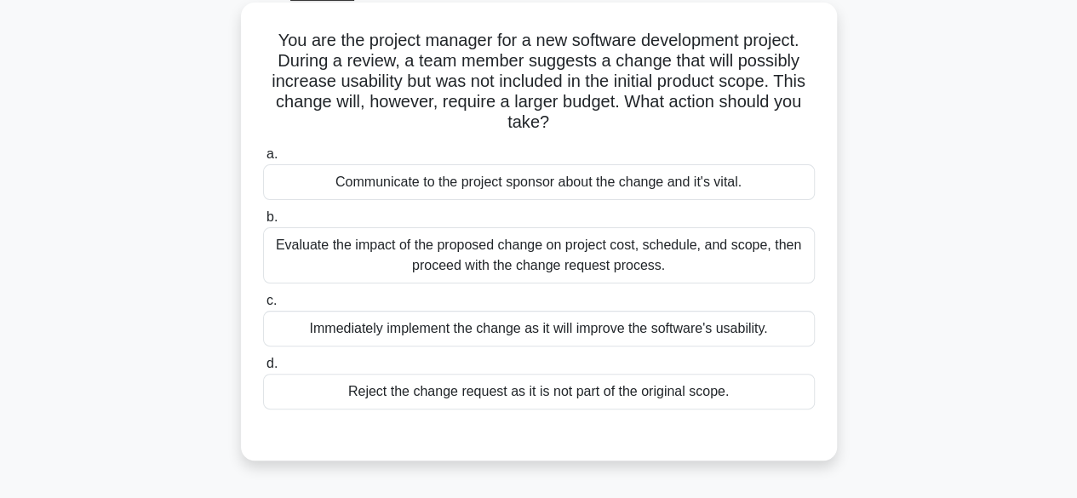
click at [642, 266] on div "Evaluate the impact of the proposed change on project cost, schedule, and scope…" at bounding box center [539, 255] width 552 height 56
click at [263, 223] on input "b. Evaluate the impact of the proposed change on project cost, schedule, and sc…" at bounding box center [263, 217] width 0 height 11
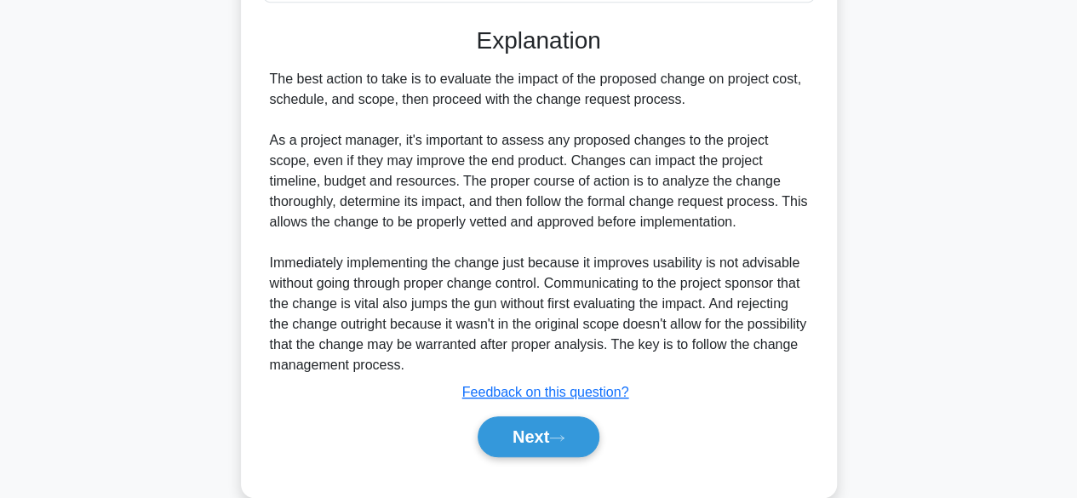
scroll to position [506, 0]
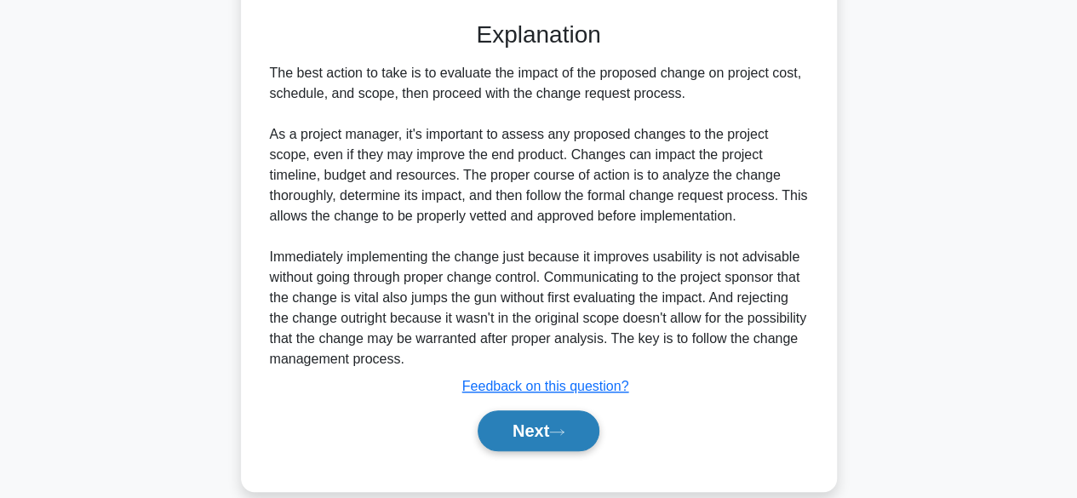
click at [562, 423] on button "Next" at bounding box center [539, 430] width 122 height 41
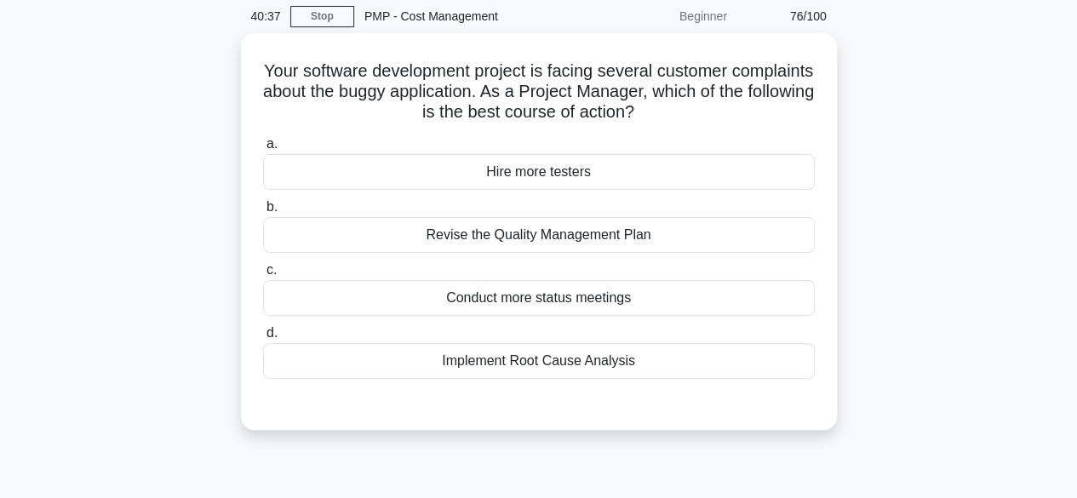
scroll to position [67, 0]
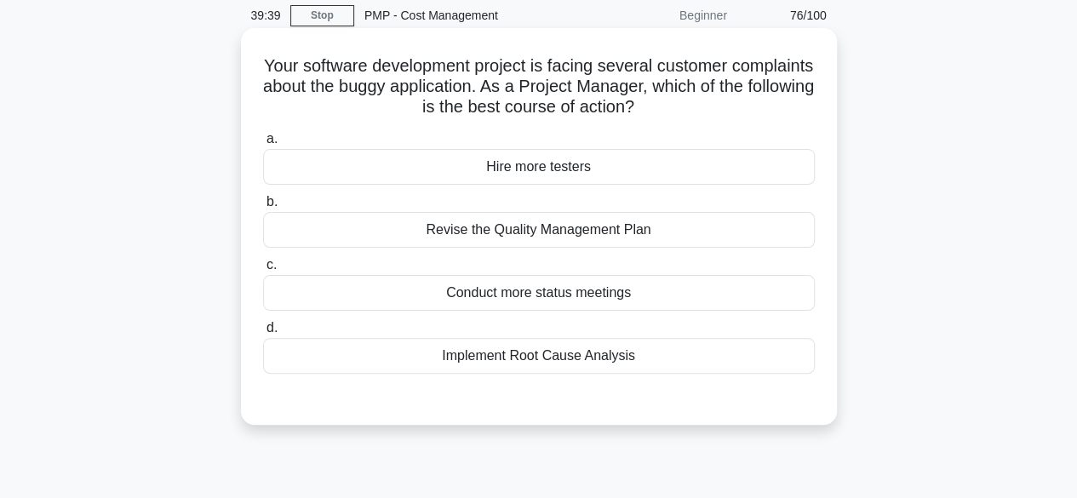
click at [622, 356] on div "Implement Root Cause Analysis" at bounding box center [539, 356] width 552 height 36
click at [263, 334] on input "d. Implement Root Cause Analysis" at bounding box center [263, 328] width 0 height 11
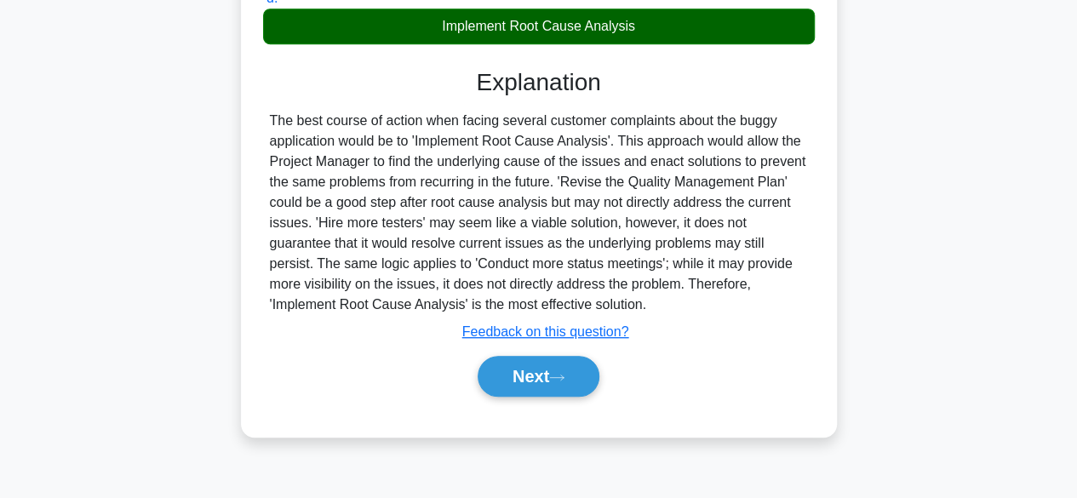
scroll to position [421, 0]
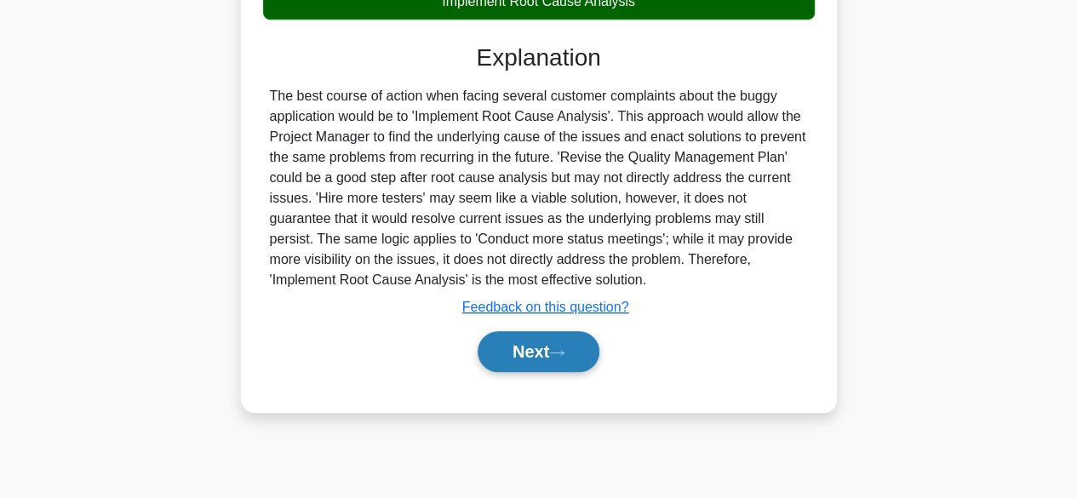
click at [538, 346] on button "Next" at bounding box center [539, 351] width 122 height 41
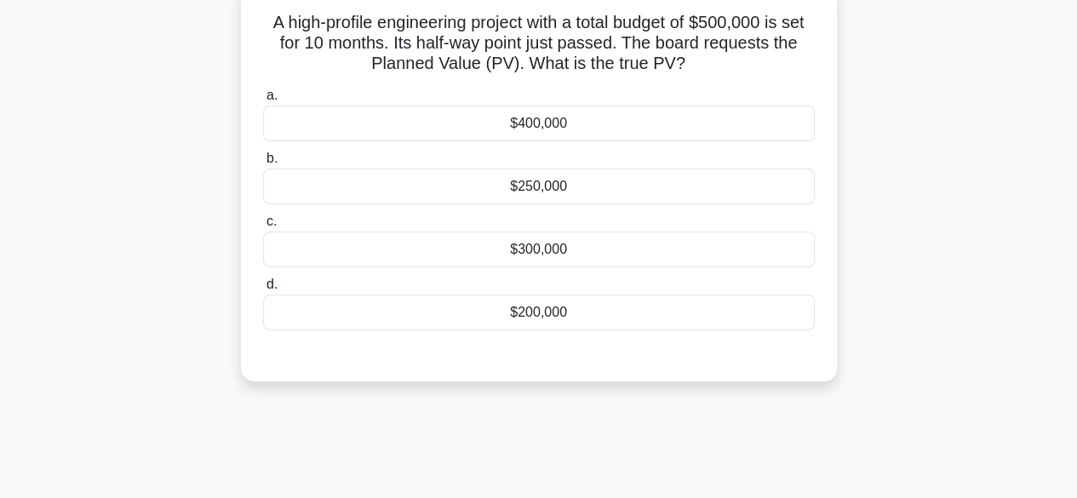
scroll to position [109, 0]
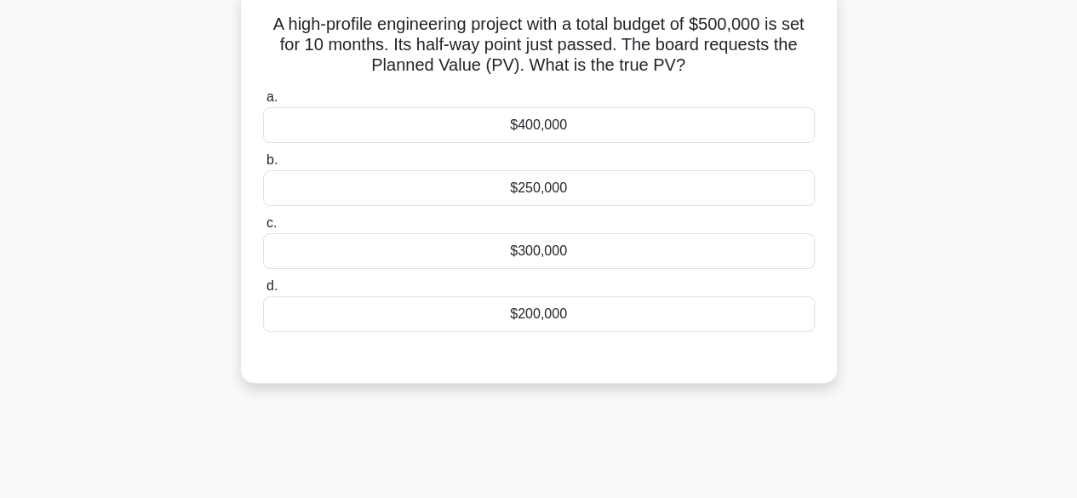
click at [634, 194] on div "$250,000" at bounding box center [539, 188] width 552 height 36
click at [263, 166] on input "b. $250,000" at bounding box center [263, 160] width 0 height 11
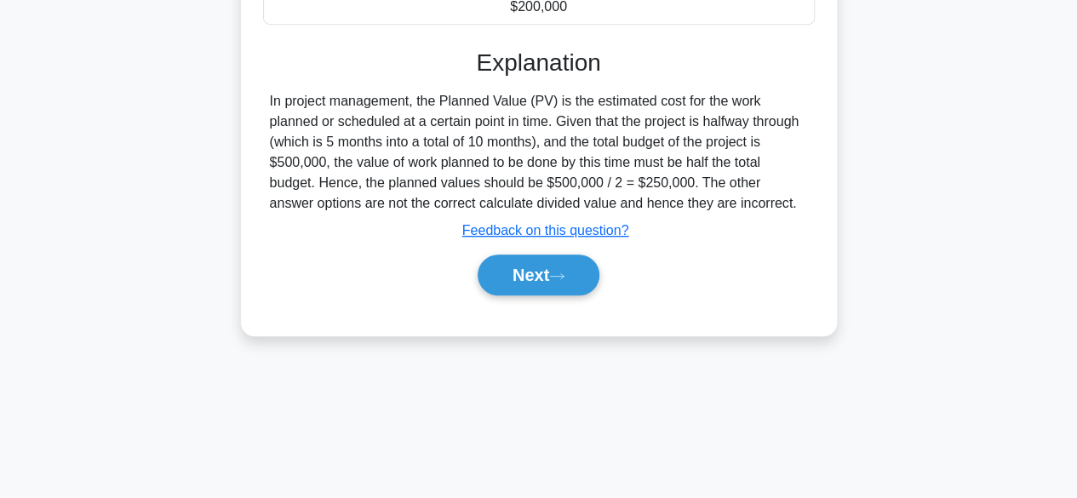
scroll to position [421, 0]
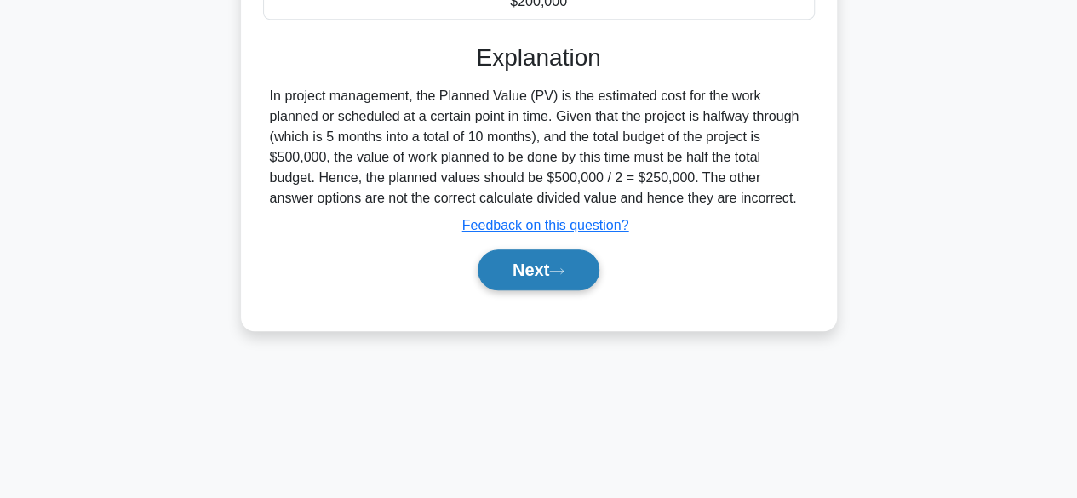
click at [538, 270] on button "Next" at bounding box center [539, 269] width 122 height 41
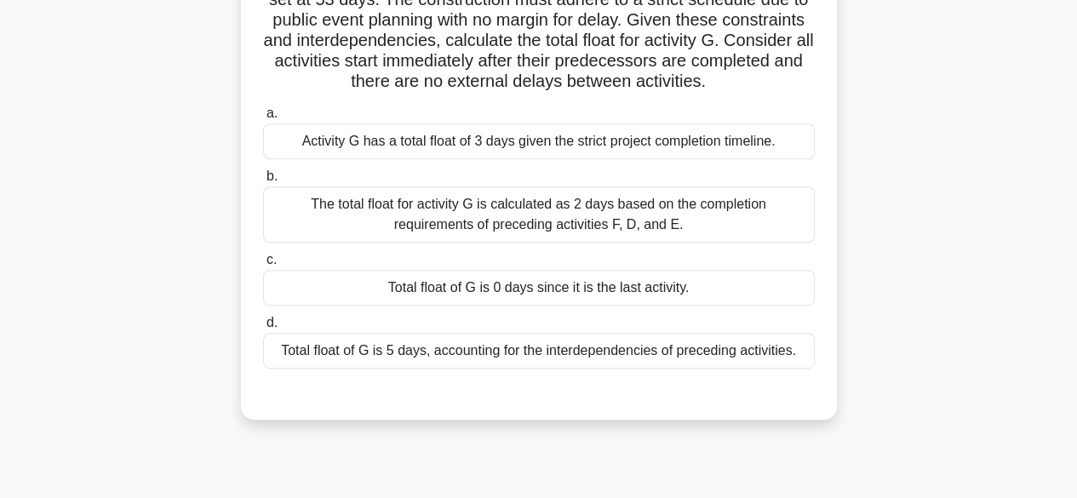
scroll to position [328, 0]
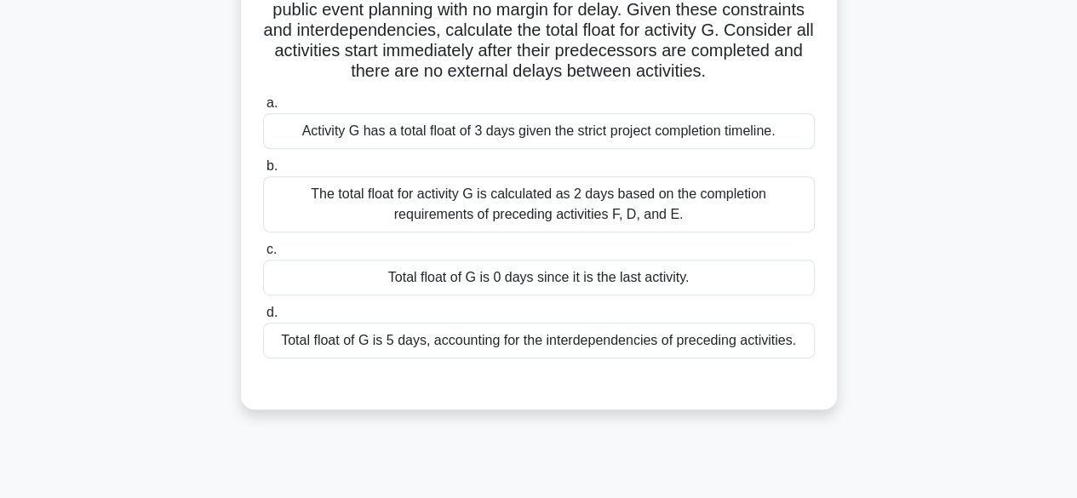
click at [776, 358] on div "Total float of G is 5 days, accounting for the interdependencies of preceding a…" at bounding box center [539, 341] width 552 height 36
click at [263, 318] on input "d. Total float of G is 5 days, accounting for the interdependencies of precedin…" at bounding box center [263, 312] width 0 height 11
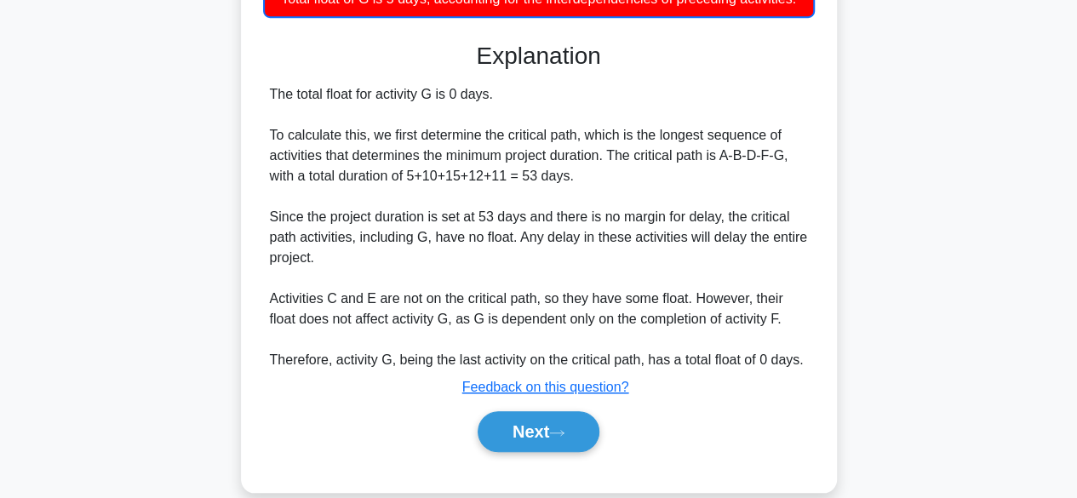
scroll to position [715, 0]
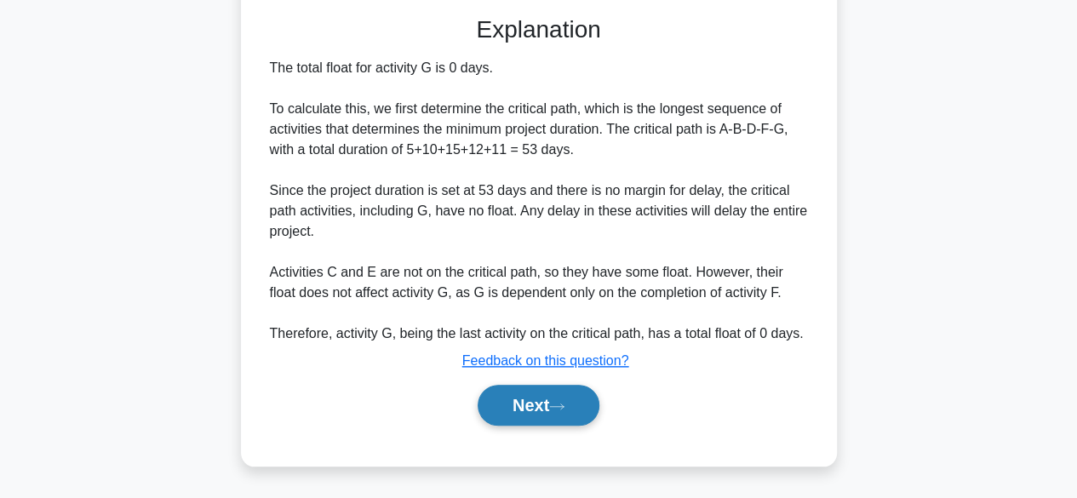
click at [574, 391] on button "Next" at bounding box center [539, 405] width 122 height 41
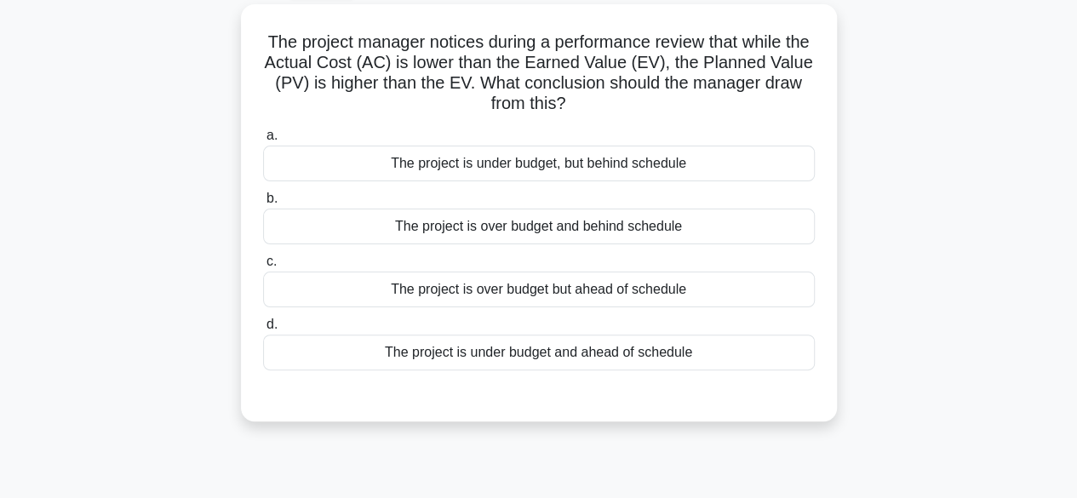
scroll to position [96, 0]
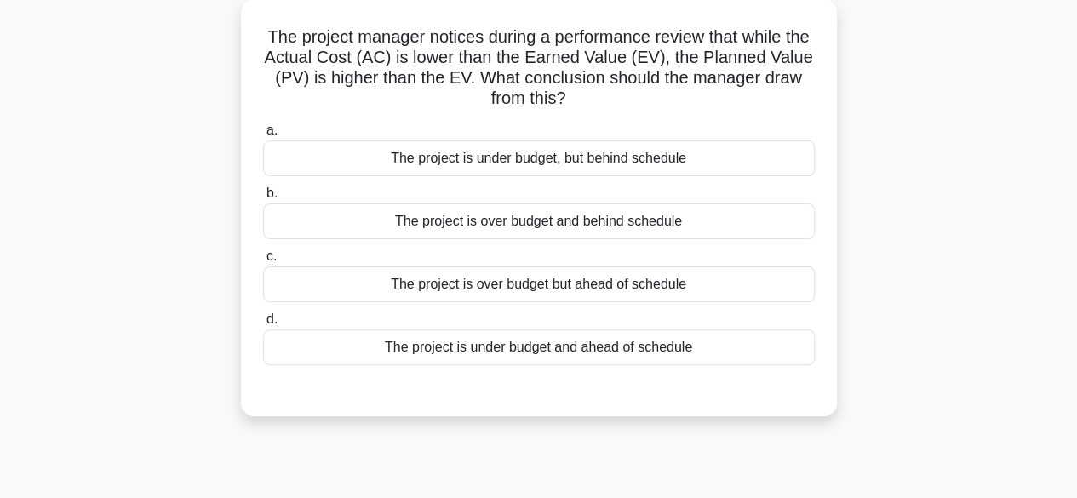
click at [656, 163] on div "The project is under budget, but behind schedule" at bounding box center [539, 158] width 552 height 36
click at [263, 136] on input "a. The project is under budget, but behind schedule" at bounding box center [263, 130] width 0 height 11
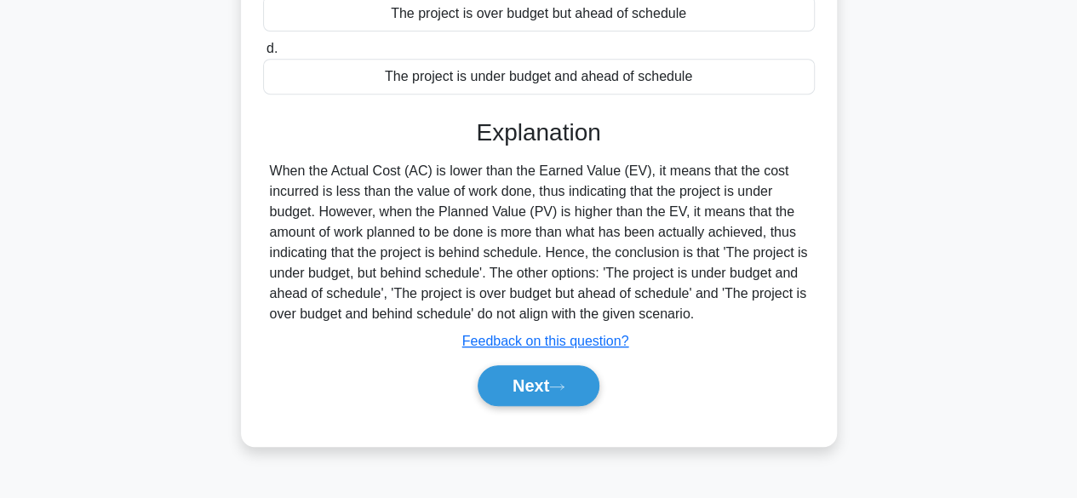
scroll to position [392, 0]
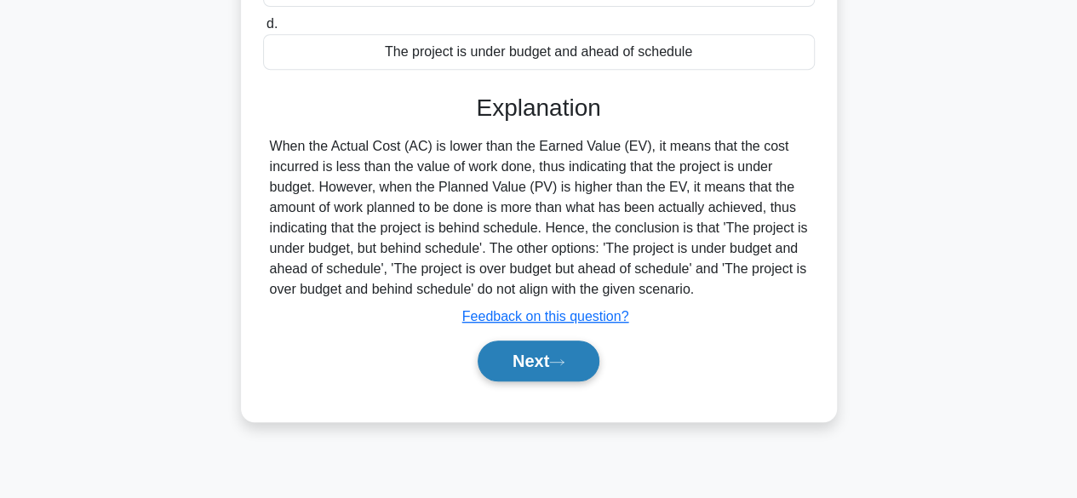
click at [567, 348] on button "Next" at bounding box center [539, 361] width 122 height 41
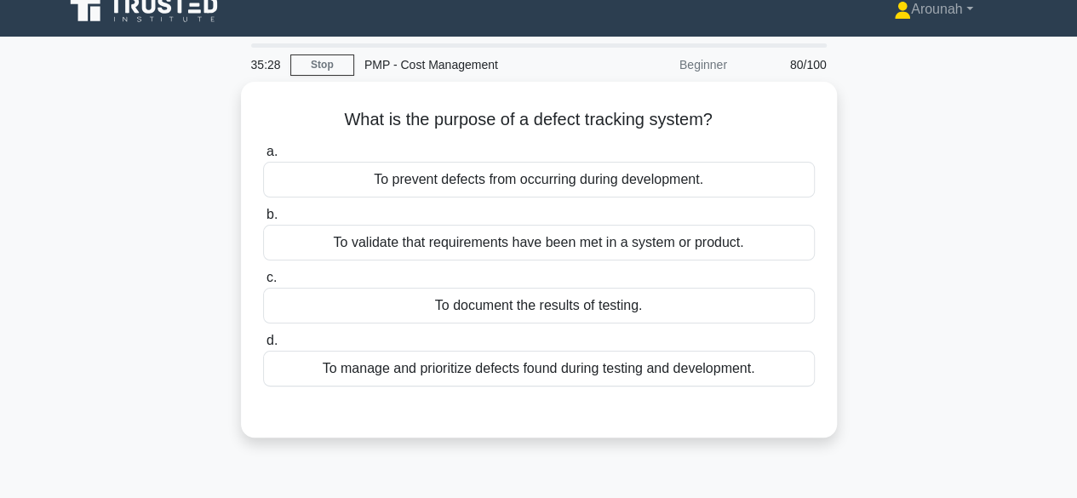
scroll to position [19, 0]
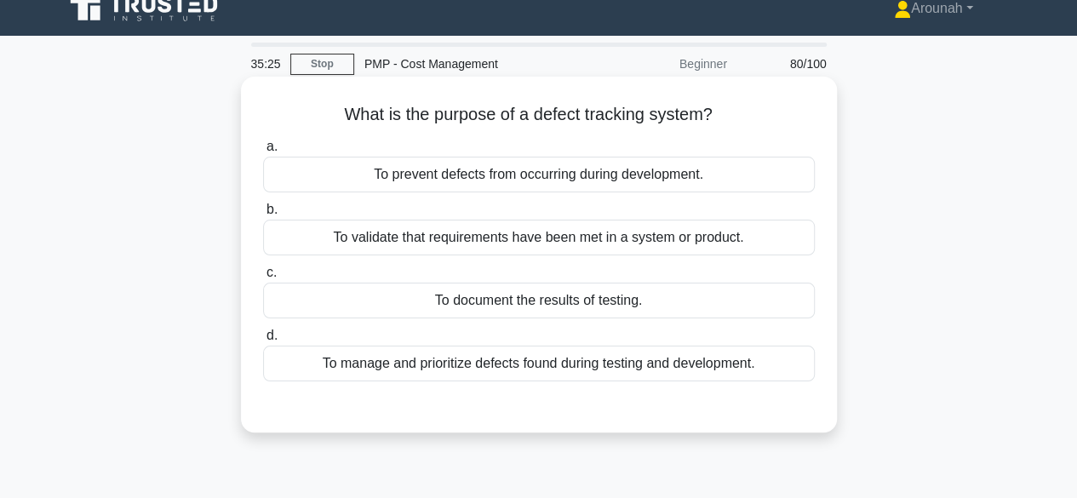
click at [685, 362] on div "To manage and prioritize defects found during testing and development." at bounding box center [539, 364] width 552 height 36
click at [263, 341] on input "d. To manage and prioritize defects found during testing and development." at bounding box center [263, 335] width 0 height 11
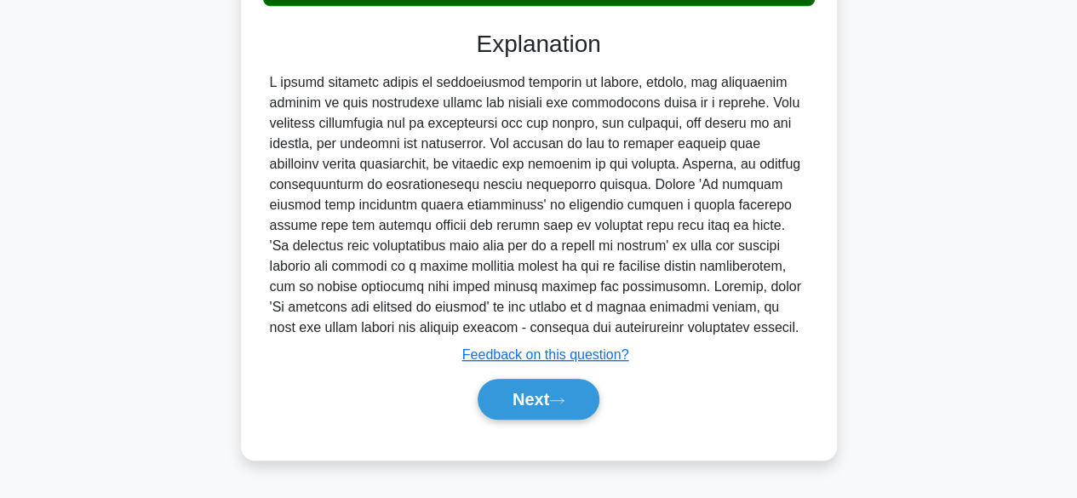
scroll to position [421, 0]
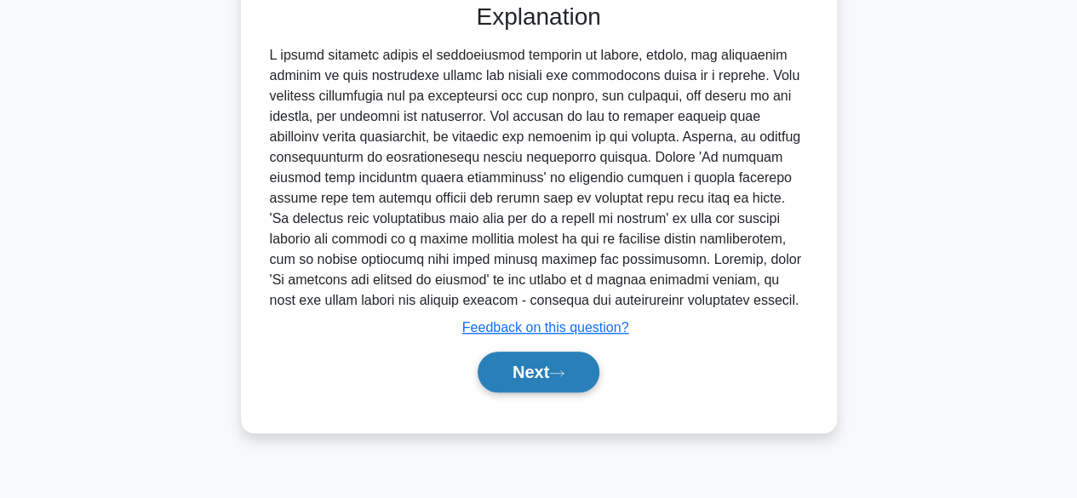
click at [565, 375] on icon at bounding box center [556, 373] width 15 height 9
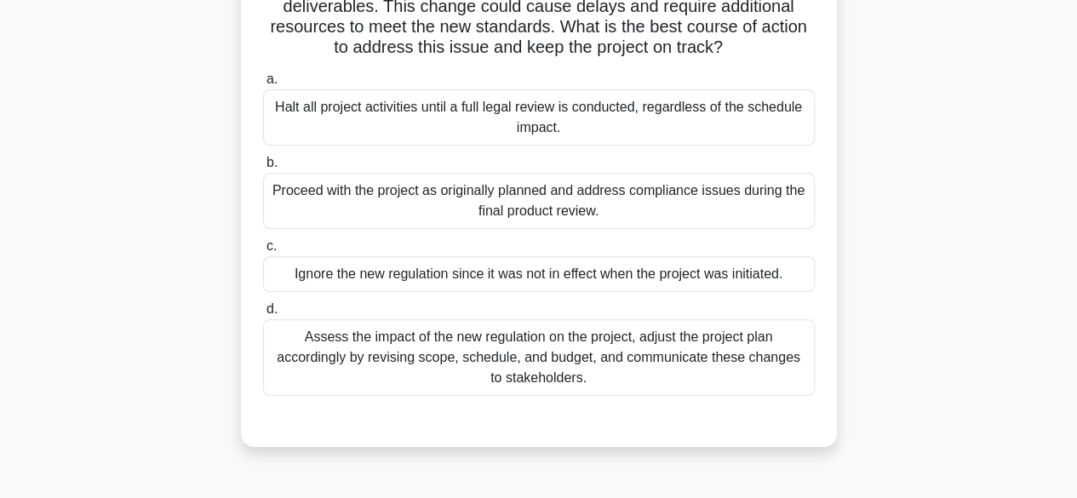
scroll to position [182, 0]
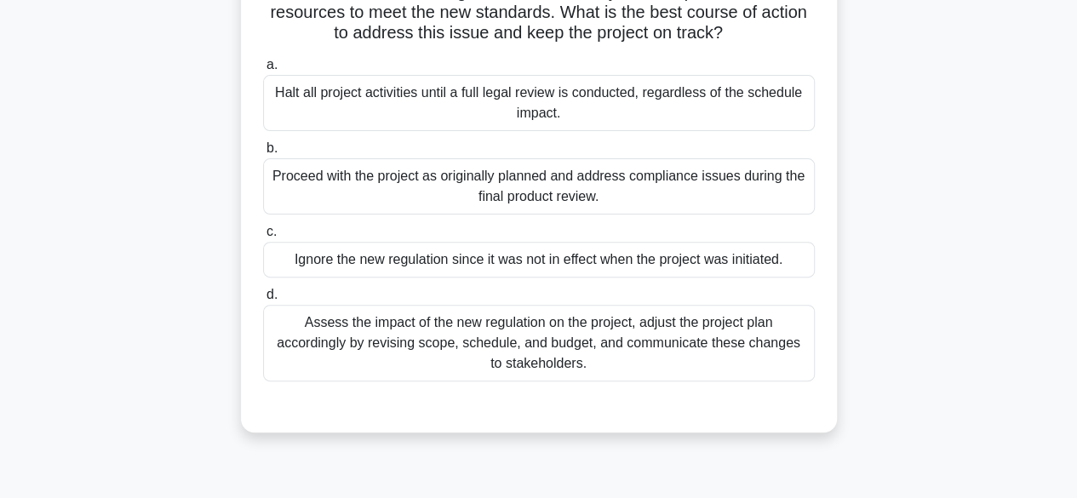
click at [642, 362] on div "Assess the impact of the new regulation on the project, adjust the project plan…" at bounding box center [539, 343] width 552 height 77
click at [263, 301] on input "d. Assess the impact of the new regulation on the project, adjust the project p…" at bounding box center [263, 295] width 0 height 11
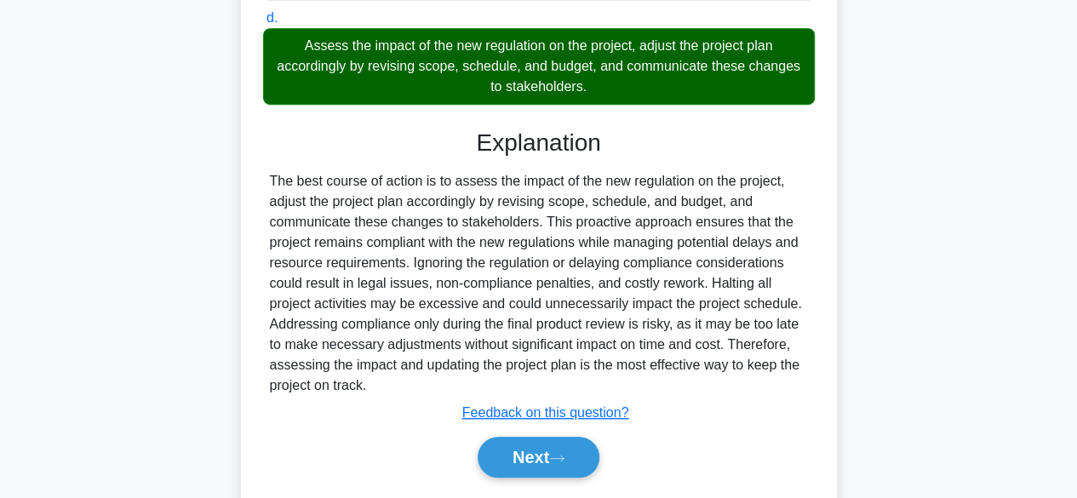
scroll to position [508, 0]
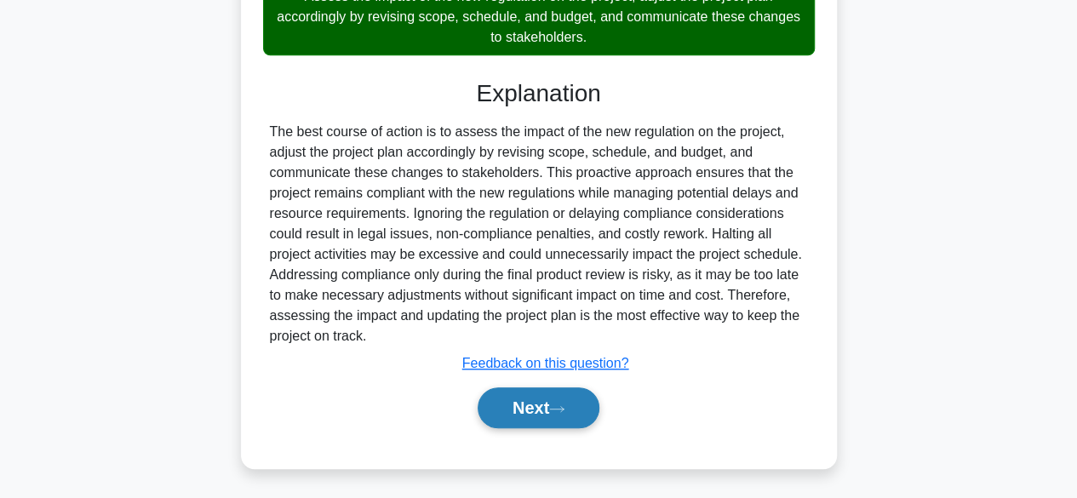
click at [583, 410] on button "Next" at bounding box center [539, 407] width 122 height 41
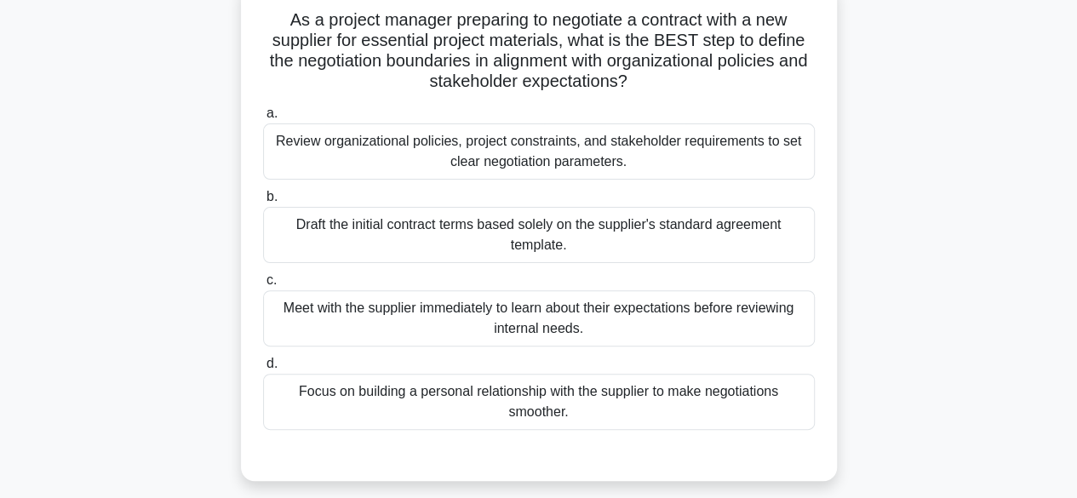
scroll to position [116, 0]
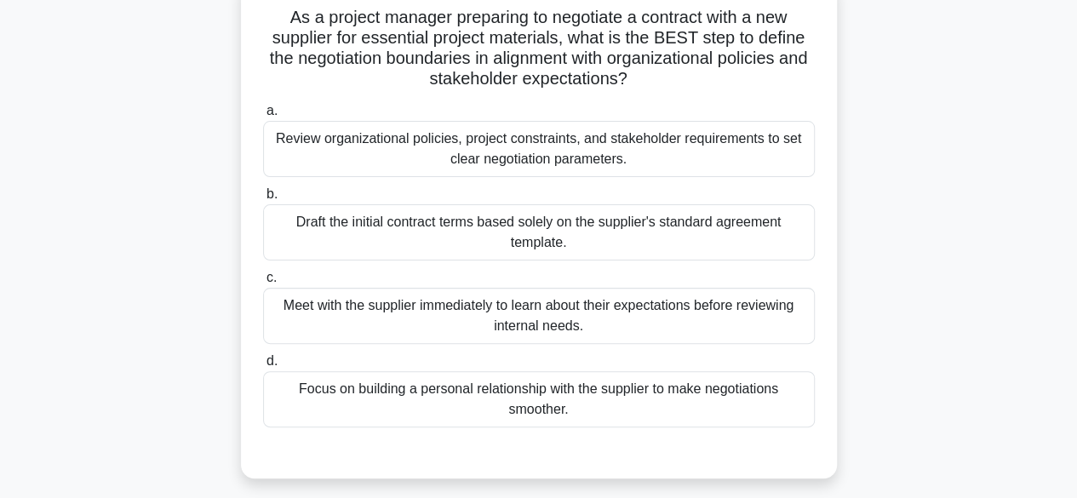
click at [679, 158] on div "Review organizational policies, project constraints, and stakeholder requiremen…" at bounding box center [539, 149] width 552 height 56
click at [263, 117] on input "a. Review organizational policies, project constraints, and stakeholder require…" at bounding box center [263, 111] width 0 height 11
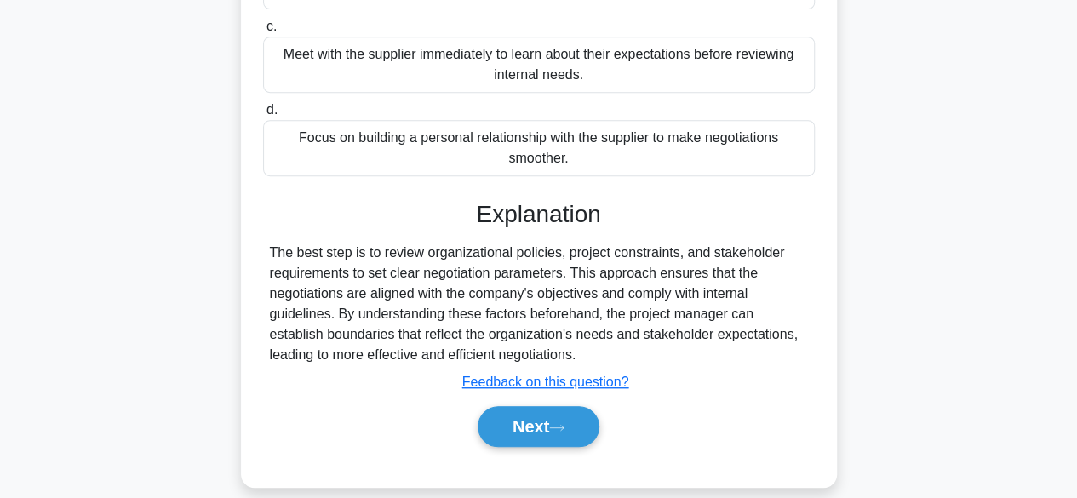
scroll to position [421, 0]
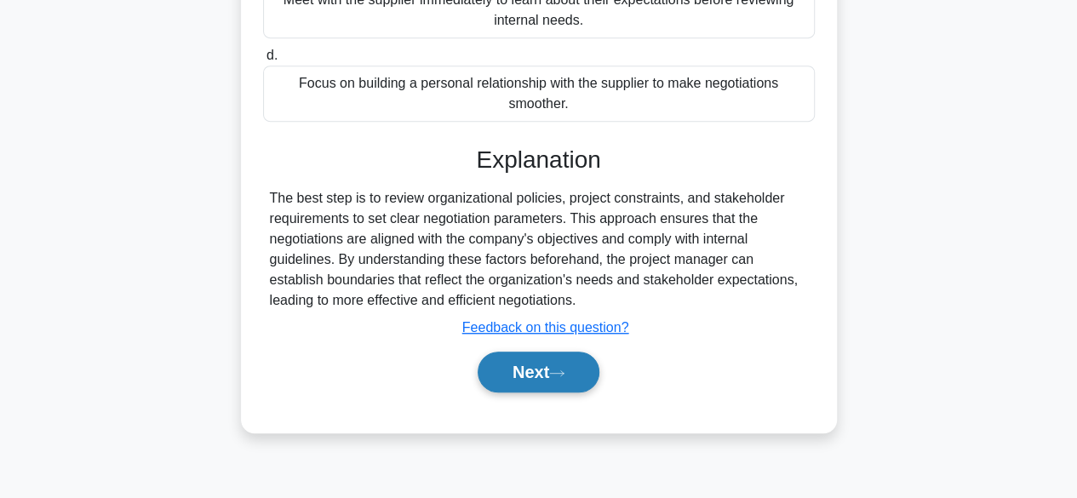
click at [521, 357] on button "Next" at bounding box center [539, 372] width 122 height 41
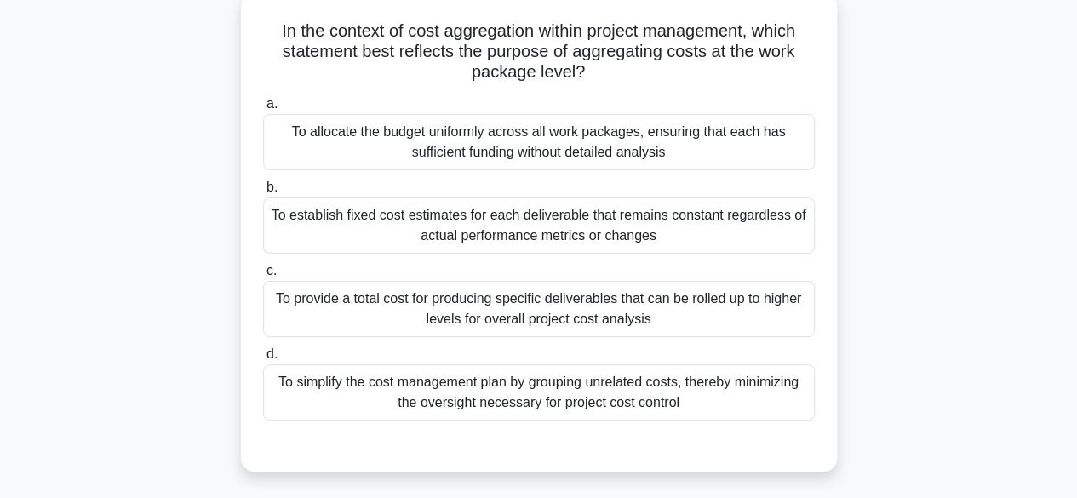
scroll to position [110, 0]
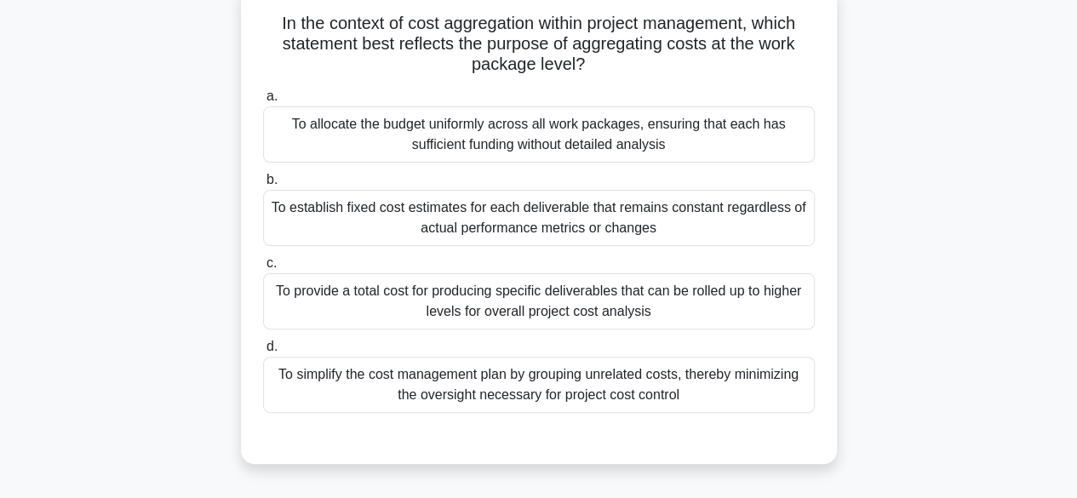
click at [729, 300] on div "To provide a total cost for producing specific deliverables that can be rolled …" at bounding box center [539, 301] width 552 height 56
click at [263, 269] on input "c. To provide a total cost for producing specific deliverables that can be roll…" at bounding box center [263, 263] width 0 height 11
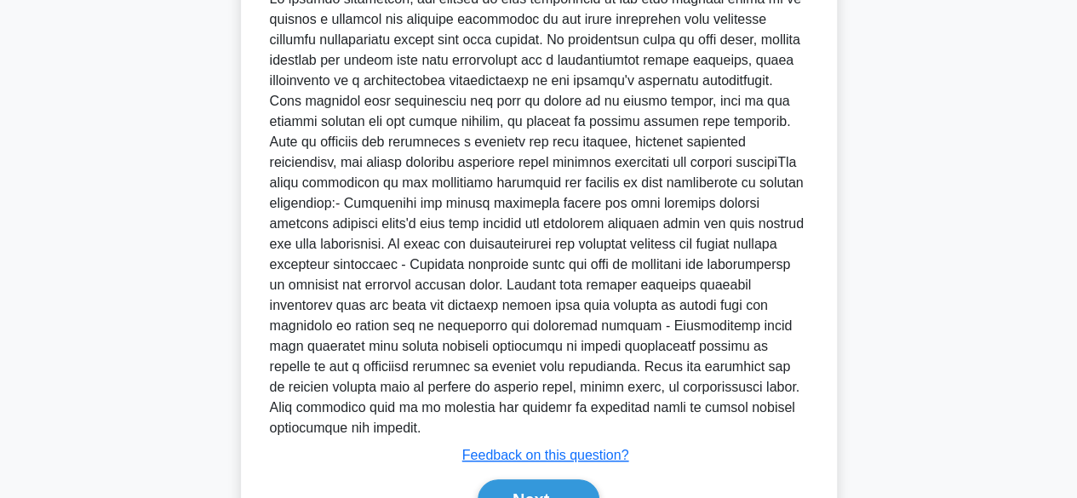
scroll to position [608, 0]
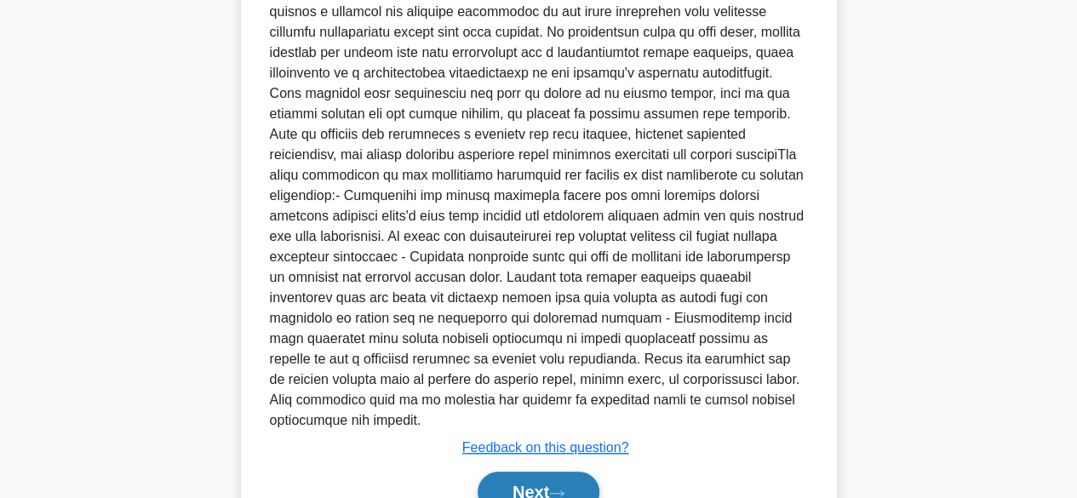
click at [538, 472] on button "Next" at bounding box center [539, 492] width 122 height 41
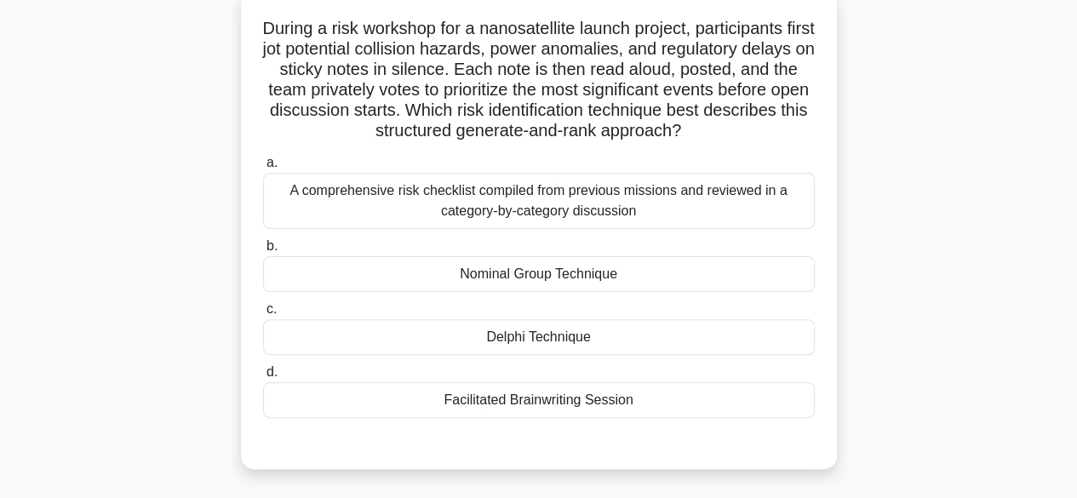
scroll to position [110, 0]
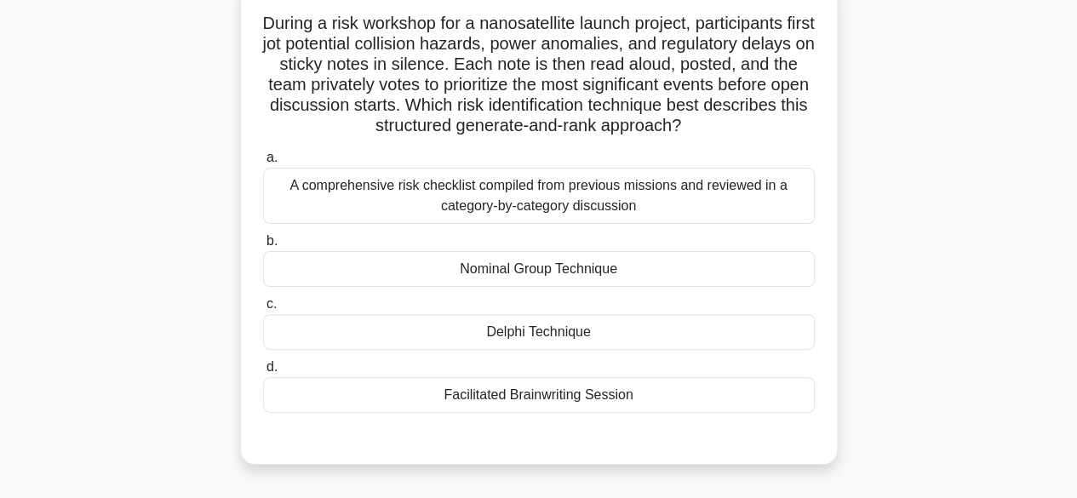
click at [623, 333] on div "Delphi Technique" at bounding box center [539, 332] width 552 height 36
click at [263, 310] on input "c. Delphi Technique" at bounding box center [263, 304] width 0 height 11
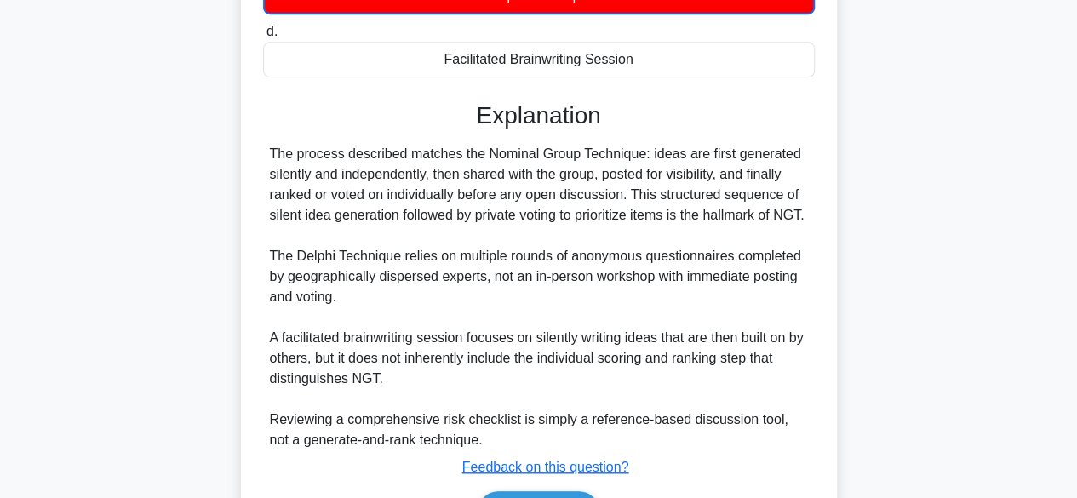
scroll to position [572, 0]
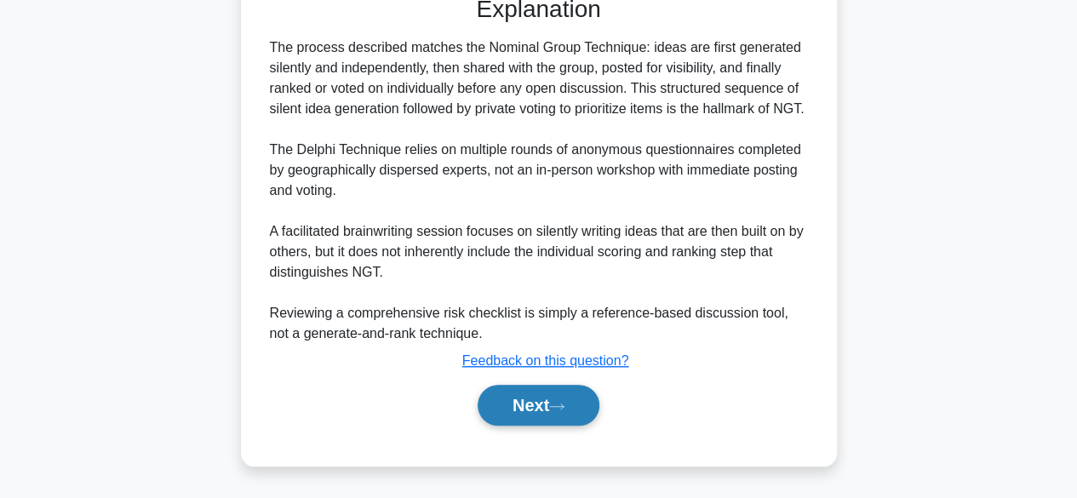
click at [541, 416] on button "Next" at bounding box center [539, 405] width 122 height 41
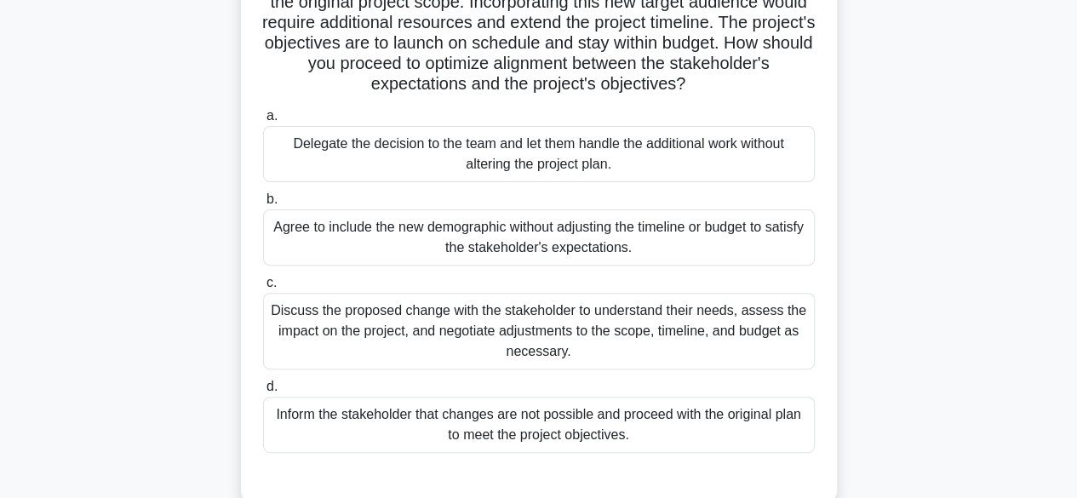
scroll to position [178, 0]
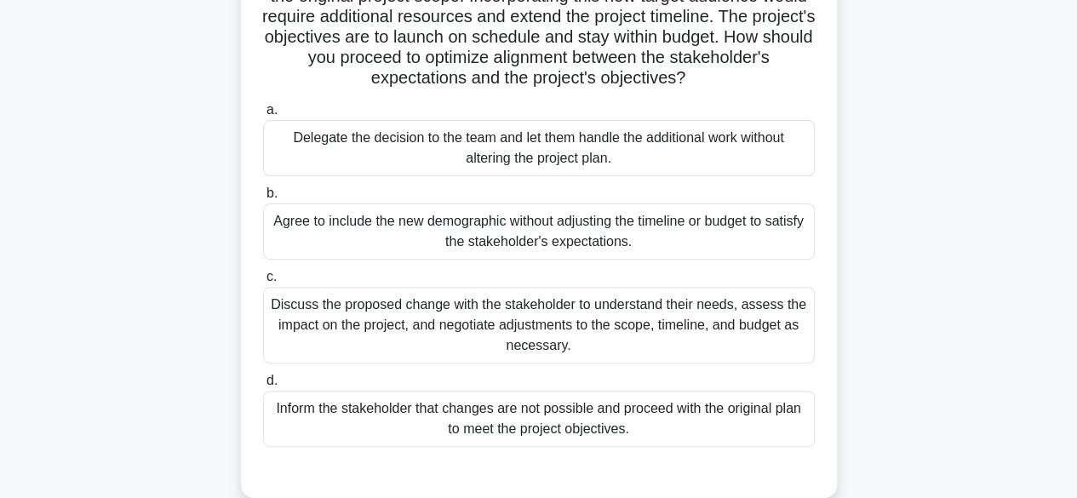
click at [720, 315] on div "Discuss the proposed change with the stakeholder to understand their needs, ass…" at bounding box center [539, 325] width 552 height 77
click at [263, 283] on input "c. Discuss the proposed change with the stakeholder to understand their needs, …" at bounding box center [263, 277] width 0 height 11
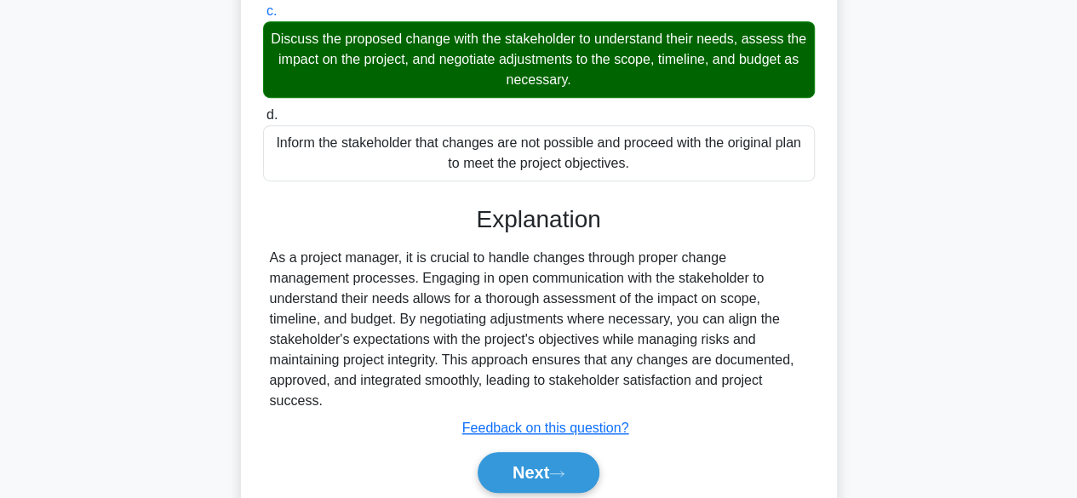
scroll to position [508, 0]
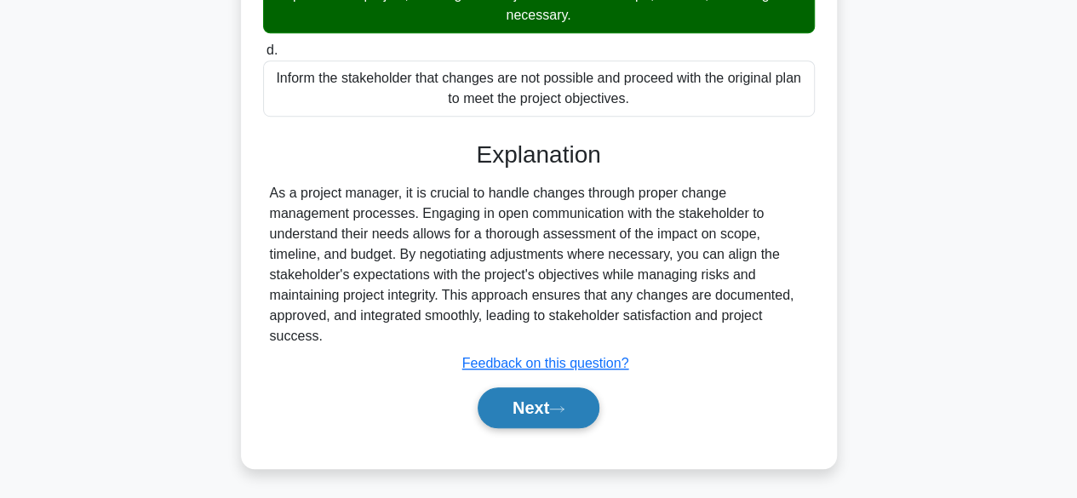
click at [543, 394] on button "Next" at bounding box center [539, 407] width 122 height 41
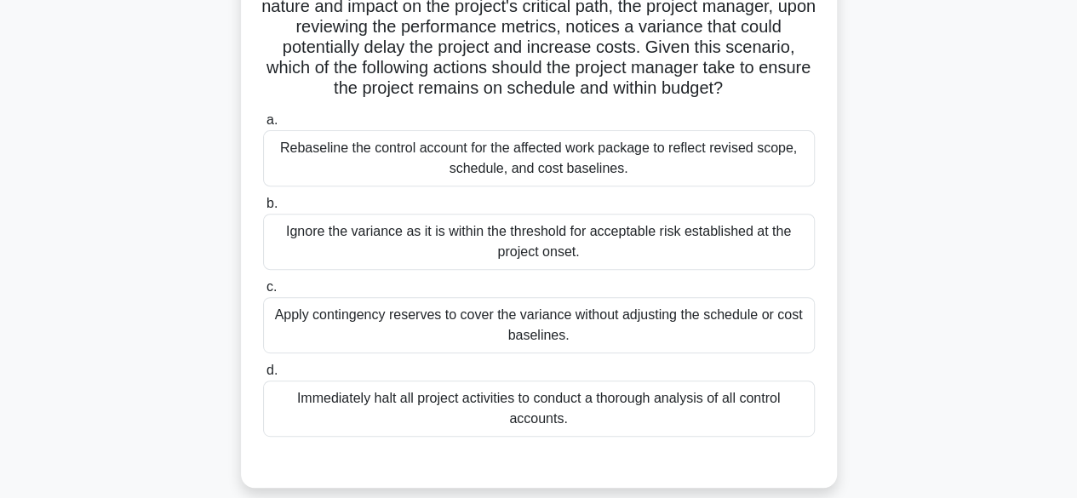
scroll to position [255, 0]
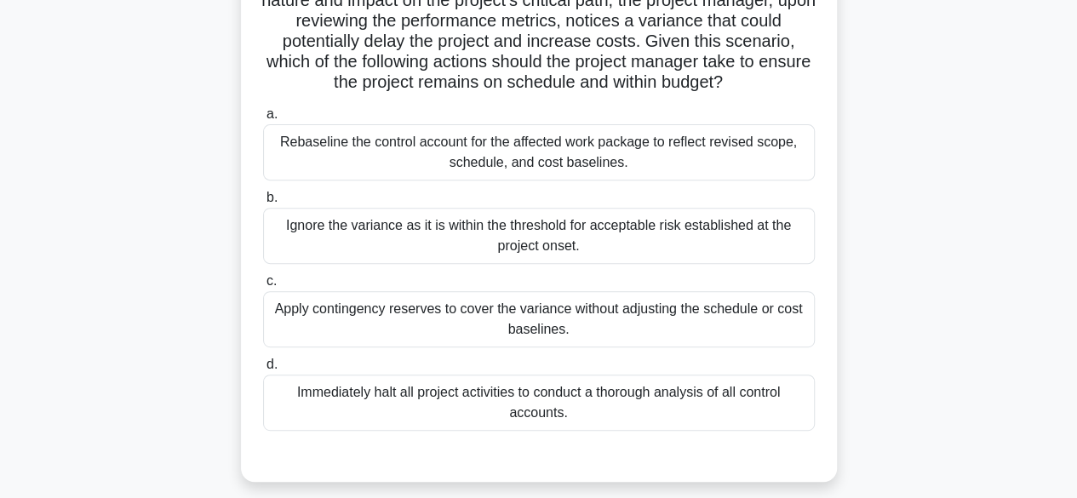
click at [685, 180] on div "Rebaseline the control account for the affected work package to reflect revised…" at bounding box center [539, 152] width 552 height 56
click at [263, 120] on input "a. Rebaseline the control account for the affected work package to reflect revi…" at bounding box center [263, 114] width 0 height 11
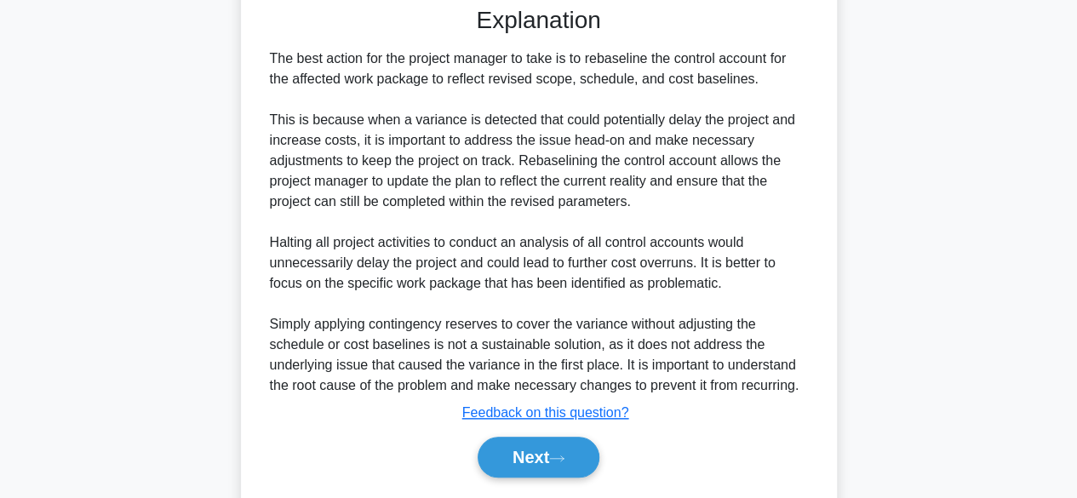
scroll to position [774, 0]
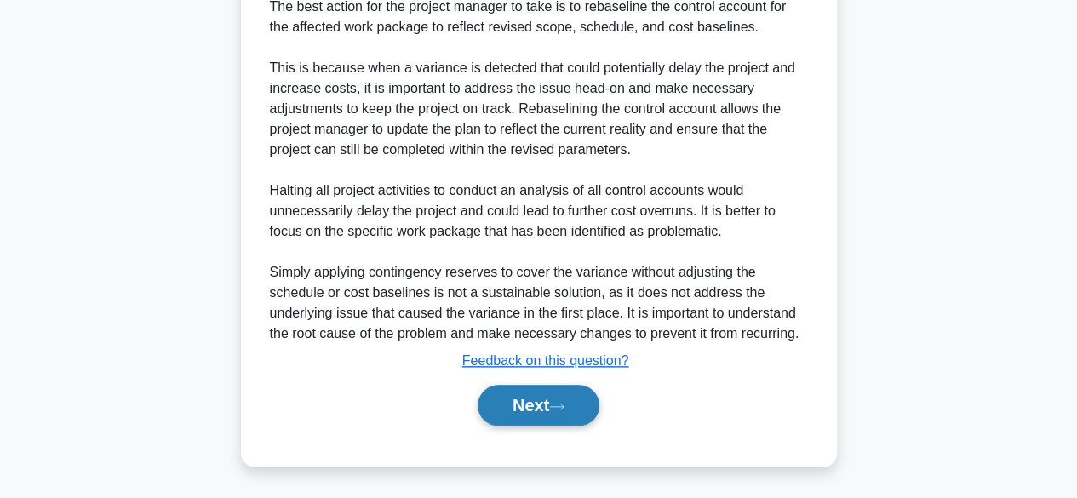
click at [540, 410] on button "Next" at bounding box center [539, 405] width 122 height 41
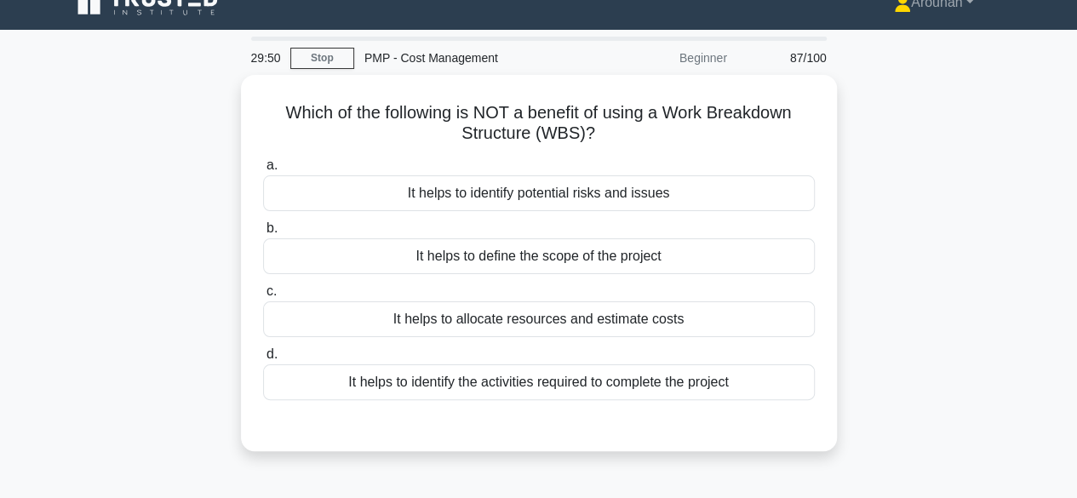
scroll to position [26, 0]
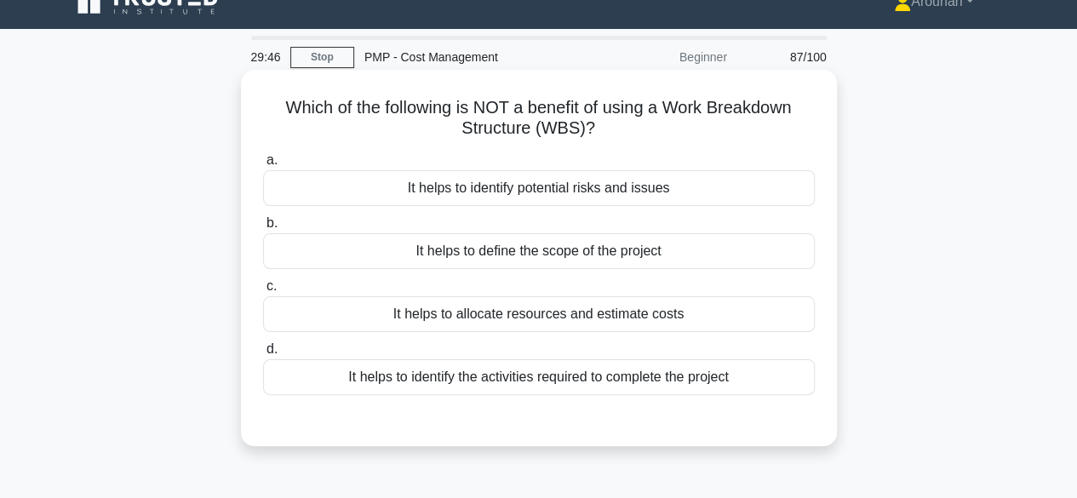
click at [635, 190] on div "It helps to identify potential risks and issues" at bounding box center [539, 188] width 552 height 36
click at [263, 166] on input "a. It helps to identify potential risks and issues" at bounding box center [263, 160] width 0 height 11
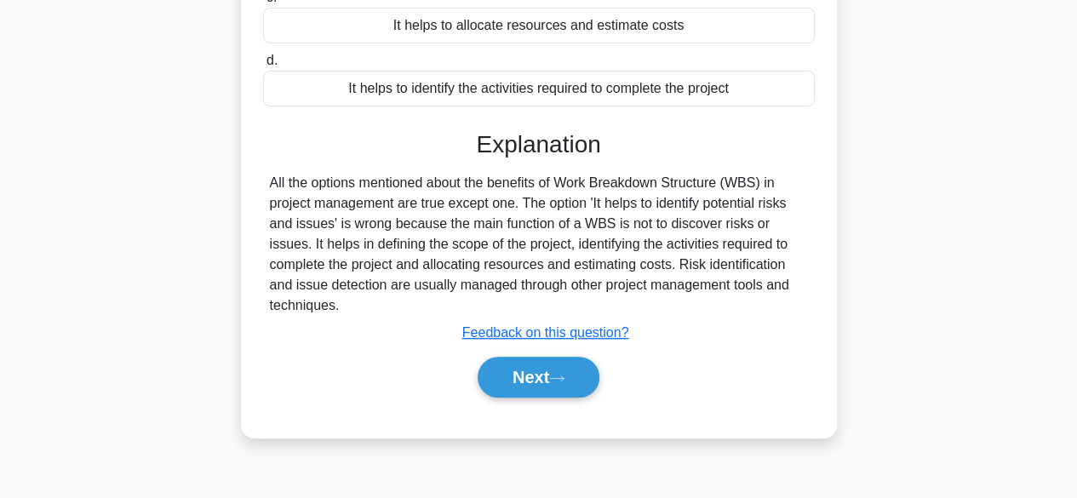
scroll to position [329, 0]
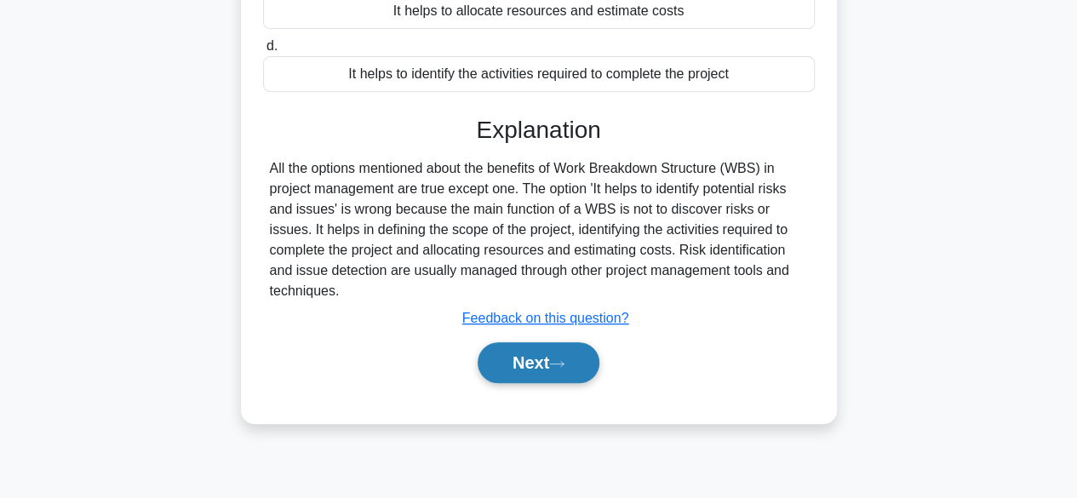
click at [548, 362] on button "Next" at bounding box center [539, 362] width 122 height 41
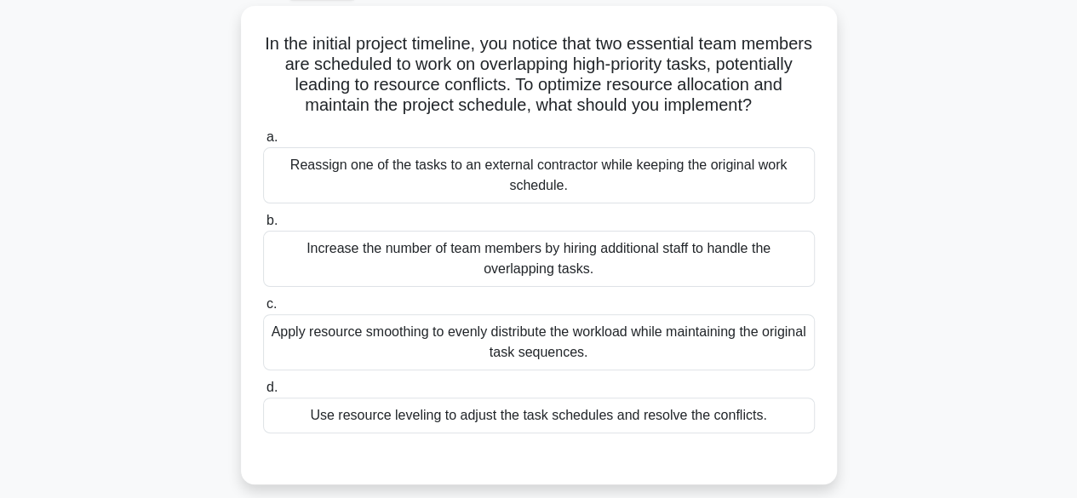
scroll to position [102, 0]
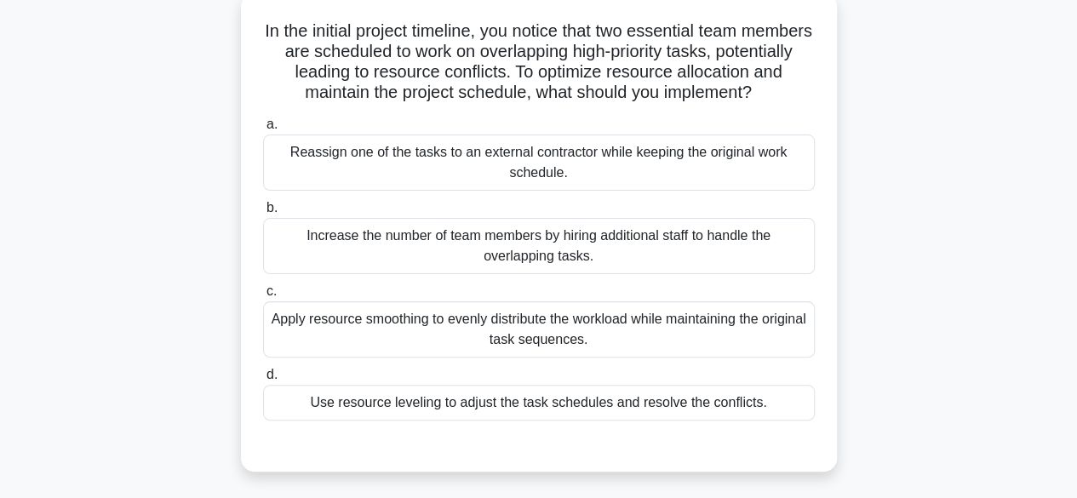
click at [555, 336] on div "Apply resource smoothing to evenly distribute the workload while maintaining th…" at bounding box center [539, 329] width 552 height 56
click at [263, 297] on input "c. Apply resource smoothing to evenly distribute the workload while maintaining…" at bounding box center [263, 291] width 0 height 11
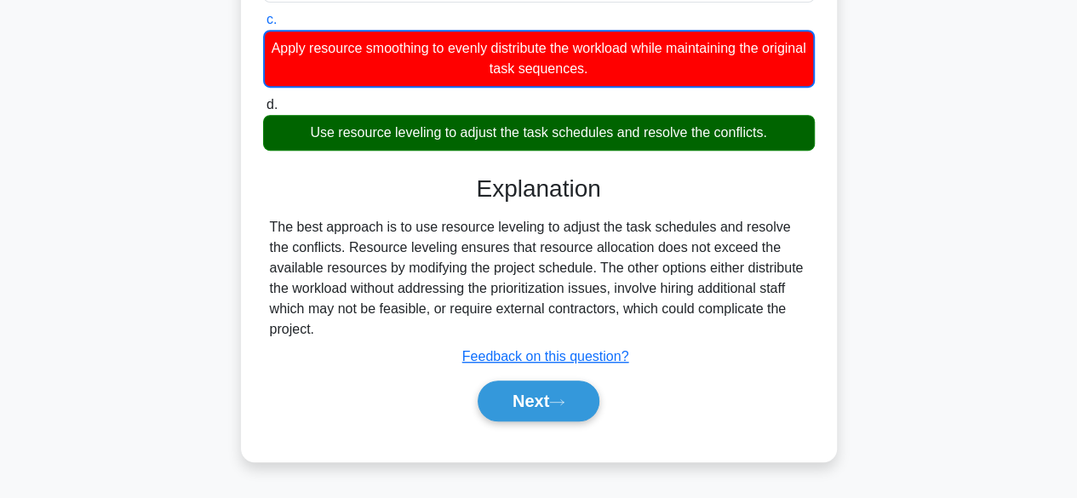
scroll to position [421, 0]
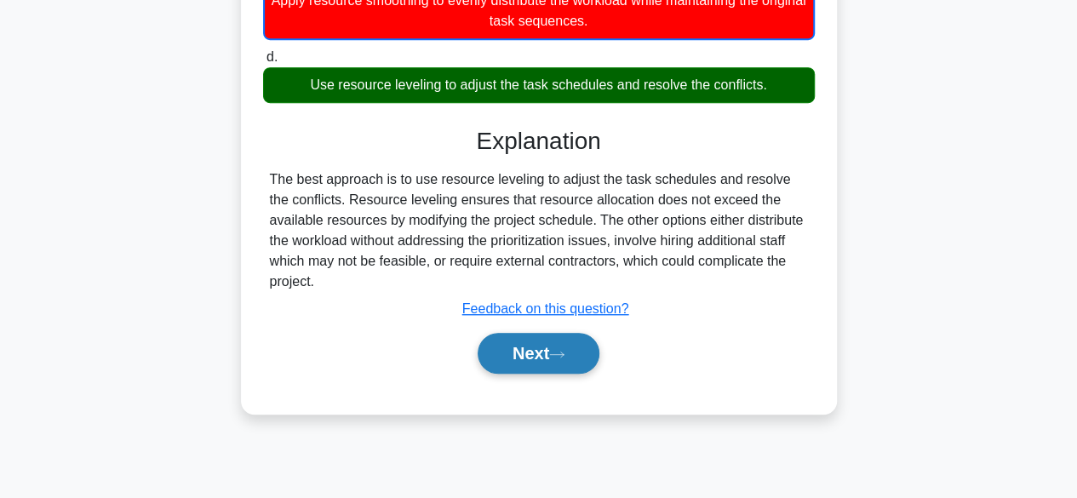
click at [522, 333] on button "Next" at bounding box center [539, 353] width 122 height 41
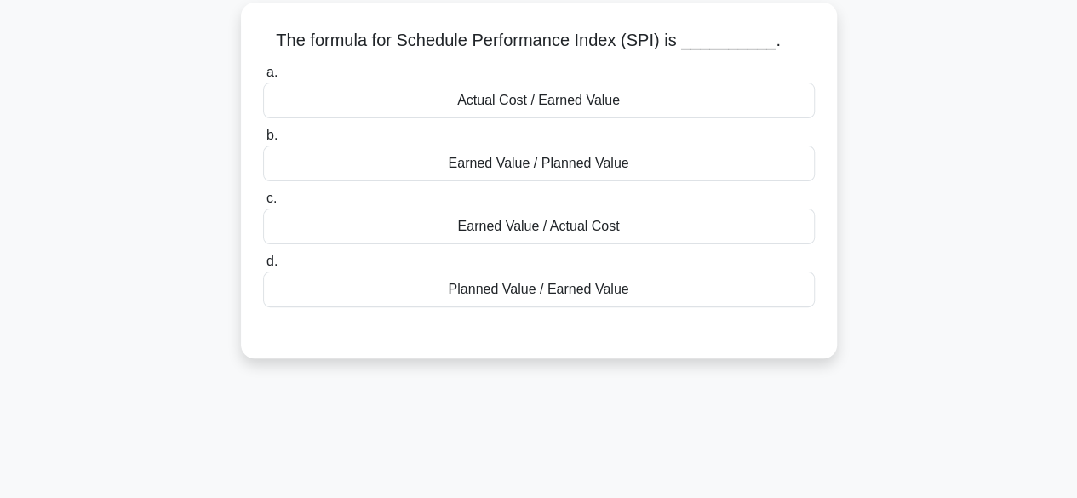
scroll to position [102, 0]
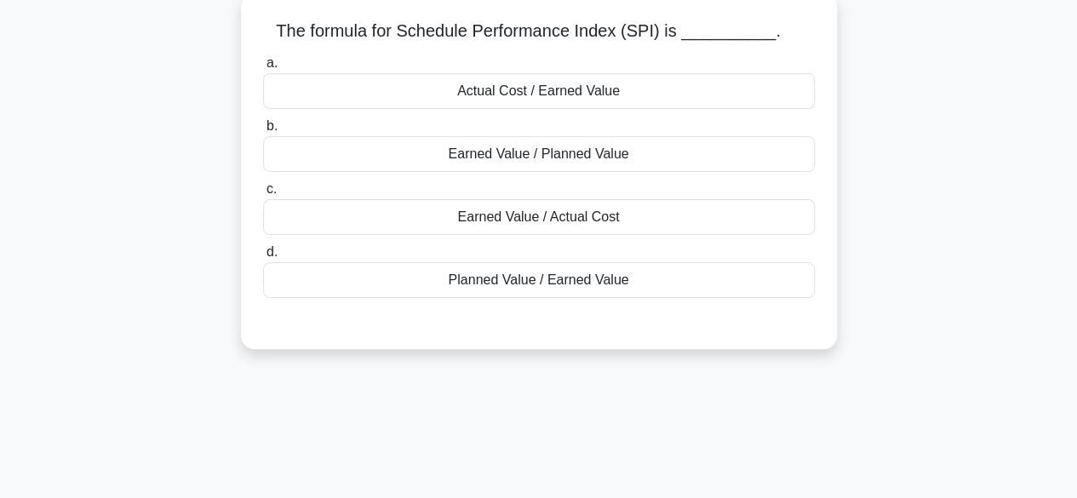
click at [583, 225] on div "Earned Value / Actual Cost" at bounding box center [539, 217] width 552 height 36
click at [263, 195] on input "c. Earned Value / Actual Cost" at bounding box center [263, 189] width 0 height 11
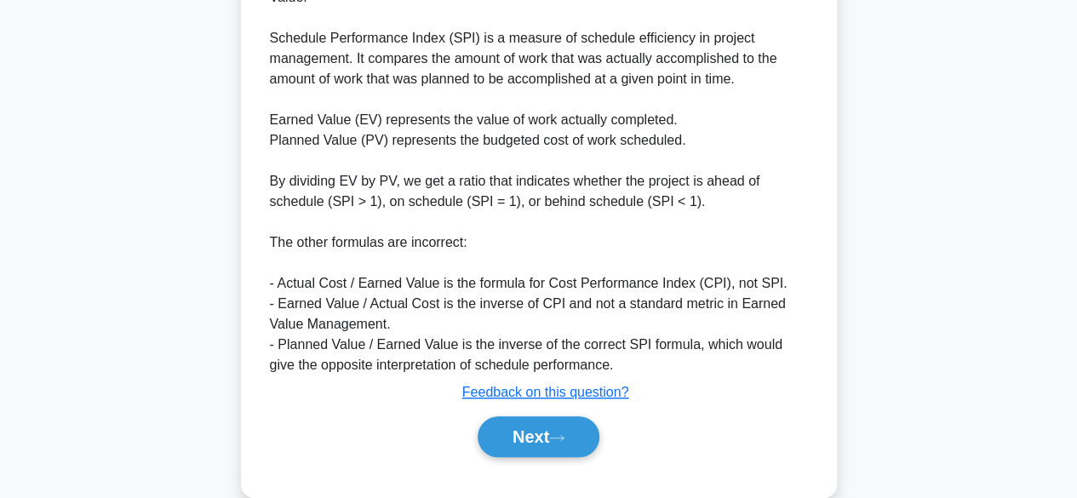
scroll to position [511, 0]
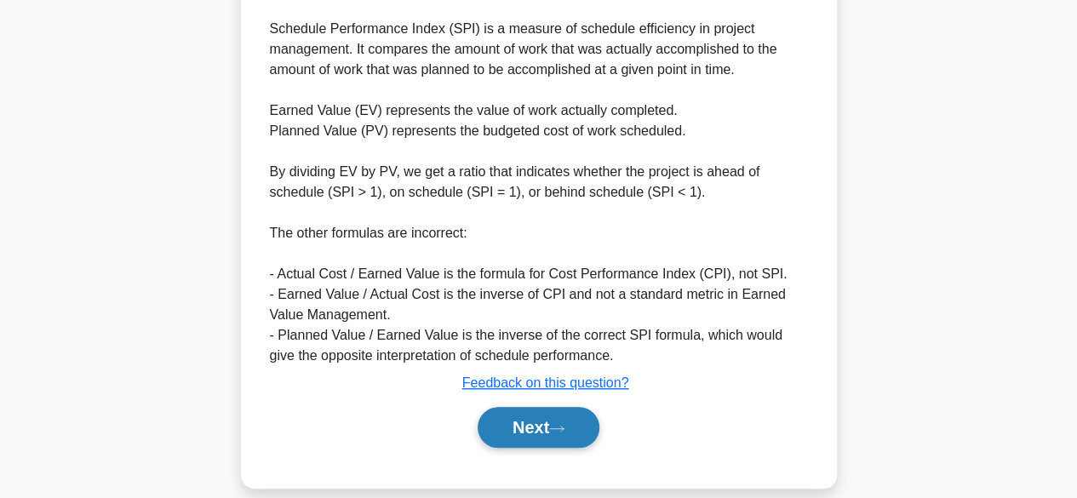
click at [530, 407] on button "Next" at bounding box center [539, 427] width 122 height 41
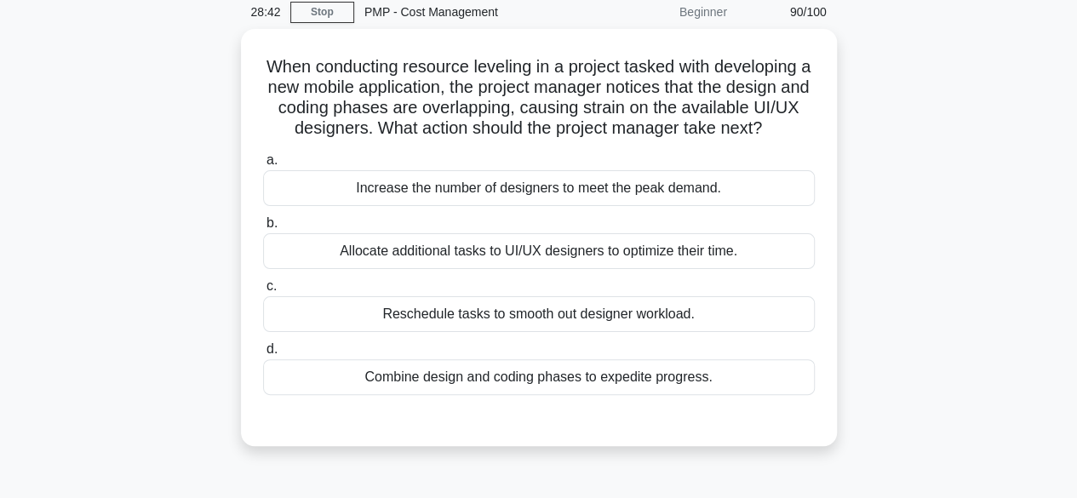
scroll to position [68, 0]
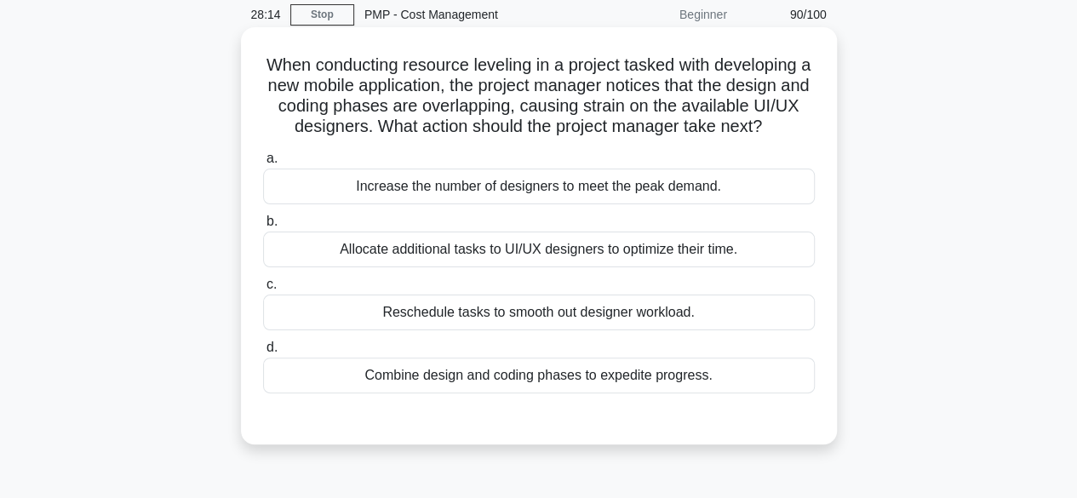
click at [628, 312] on div "Reschedule tasks to smooth out designer workload." at bounding box center [539, 313] width 552 height 36
click at [263, 290] on input "c. Reschedule tasks to smooth out designer workload." at bounding box center [263, 284] width 0 height 11
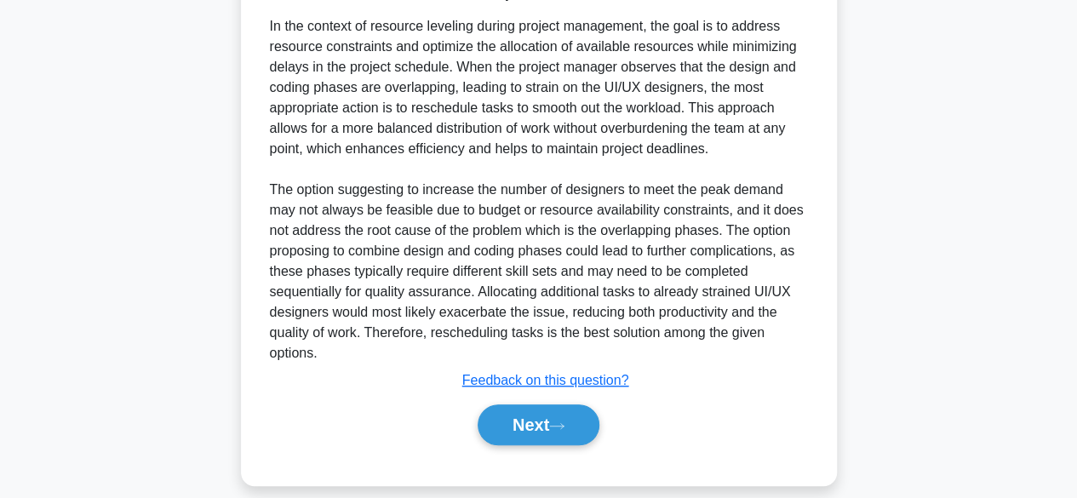
scroll to position [523, 0]
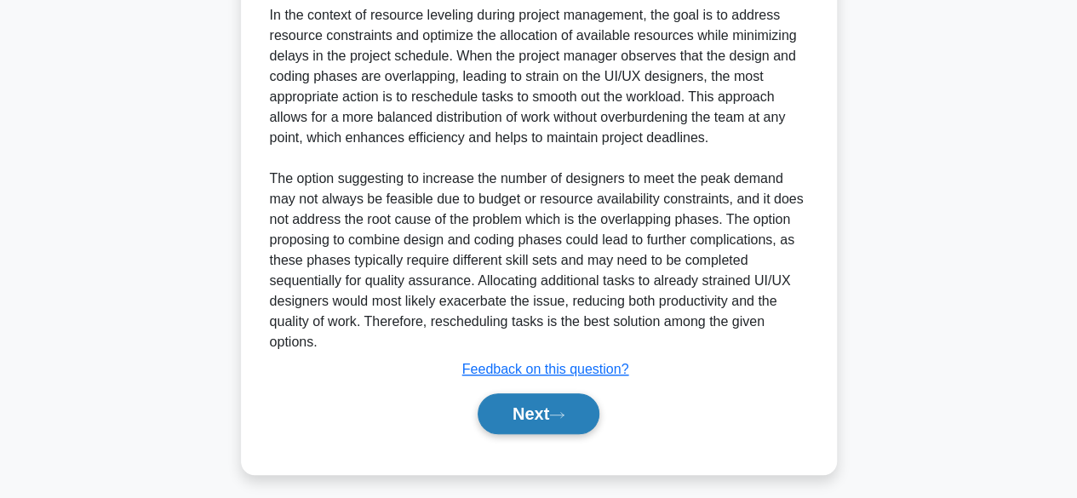
click at [563, 420] on button "Next" at bounding box center [539, 413] width 122 height 41
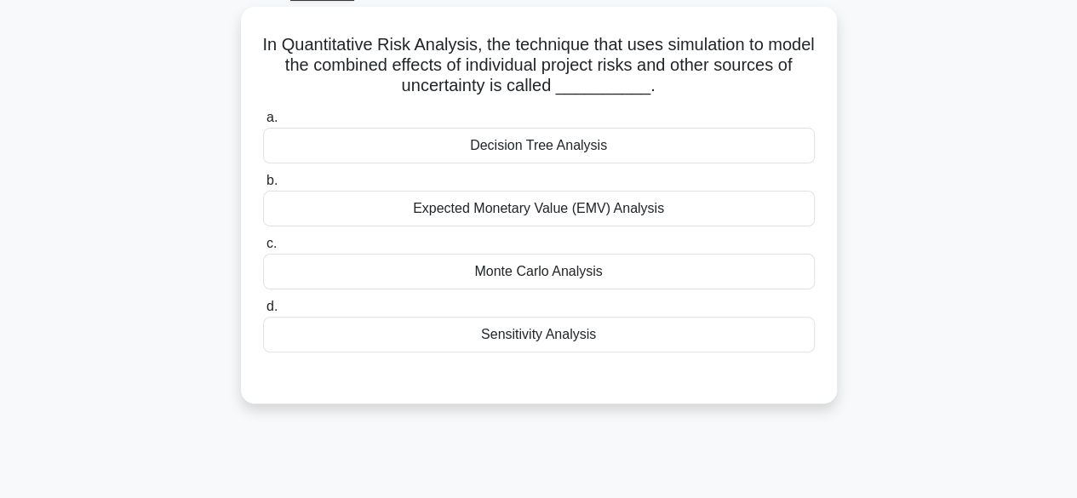
scroll to position [83, 0]
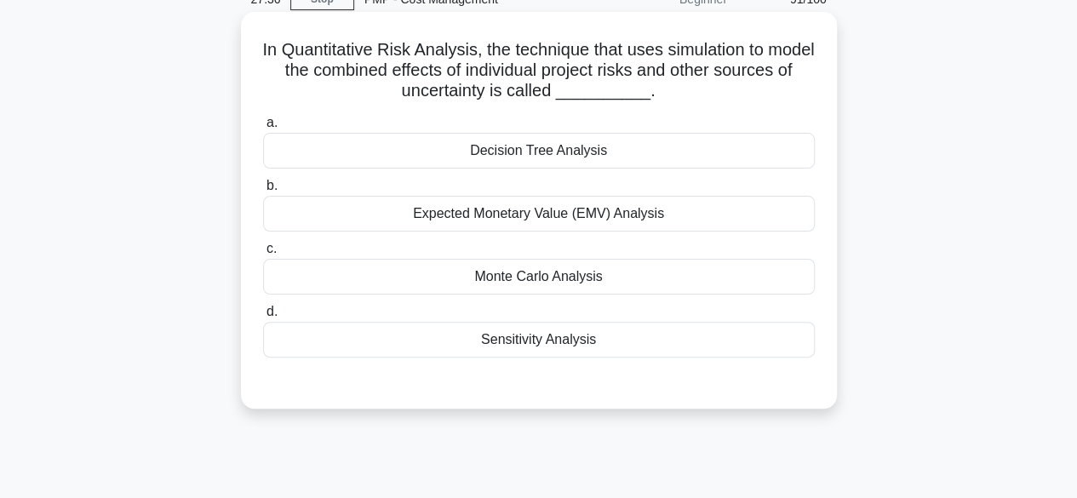
click at [582, 338] on div "Sensitivity Analysis" at bounding box center [539, 340] width 552 height 36
click at [263, 318] on input "d. Sensitivity Analysis" at bounding box center [263, 312] width 0 height 11
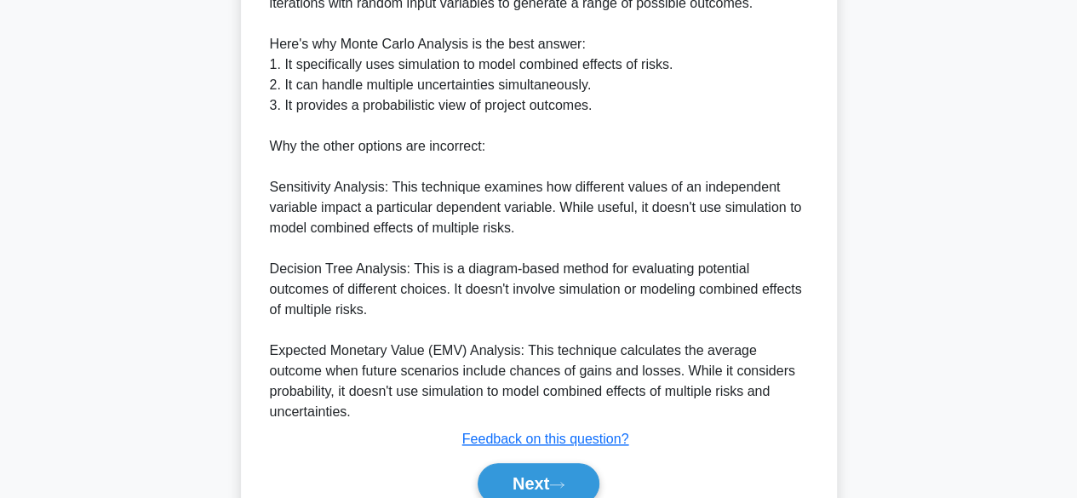
scroll to position [624, 0]
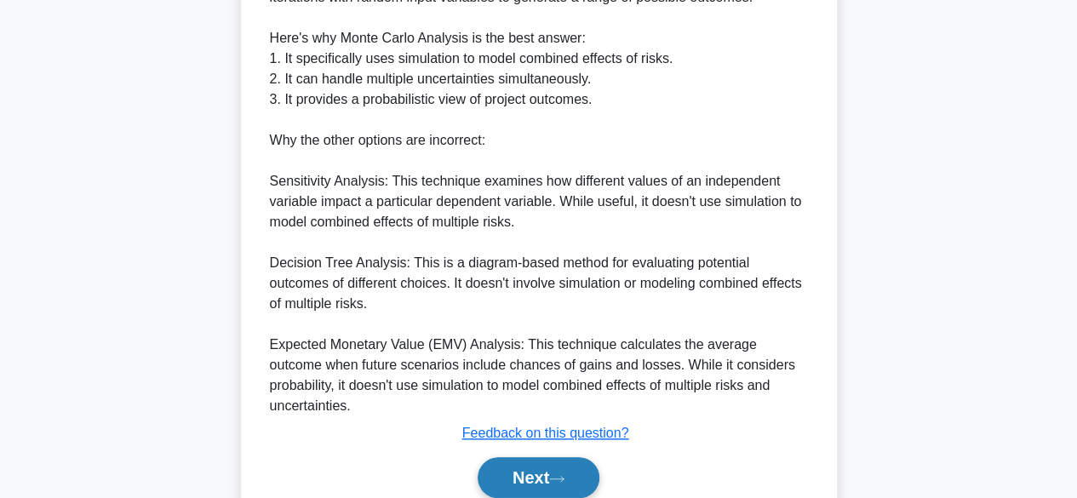
click at [579, 462] on button "Next" at bounding box center [539, 477] width 122 height 41
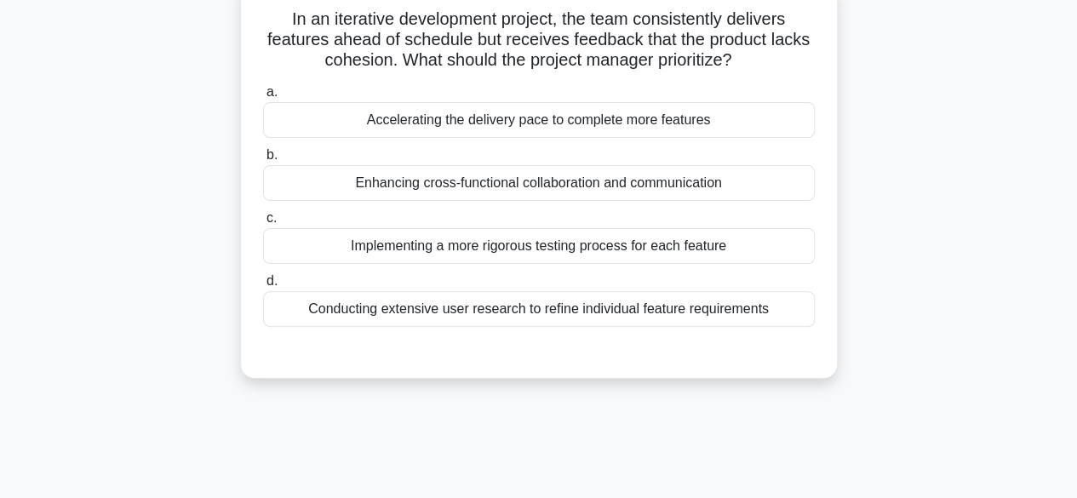
scroll to position [112, 0]
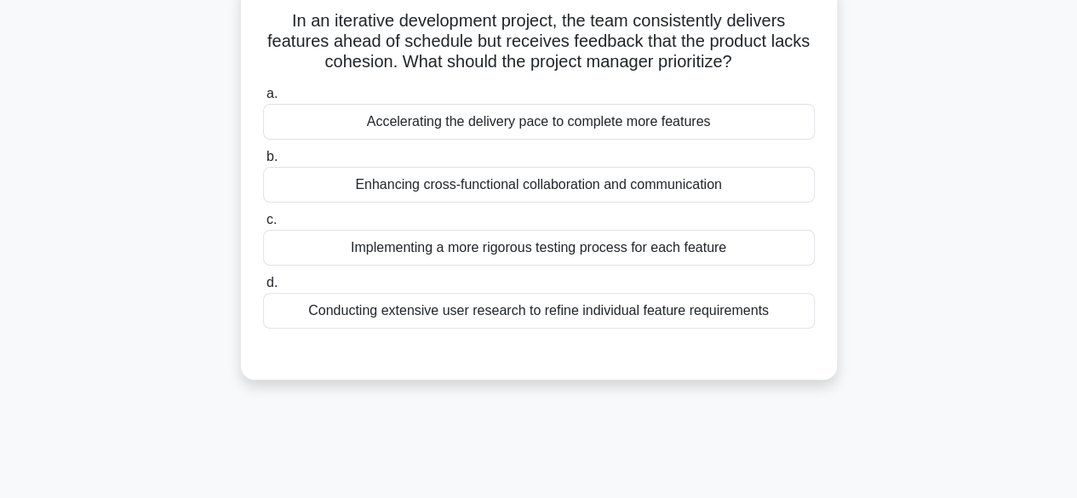
click at [671, 190] on div "Enhancing cross-functional collaboration and communication" at bounding box center [539, 185] width 552 height 36
click at [263, 163] on input "b. Enhancing cross-functional collaboration and communication" at bounding box center [263, 157] width 0 height 11
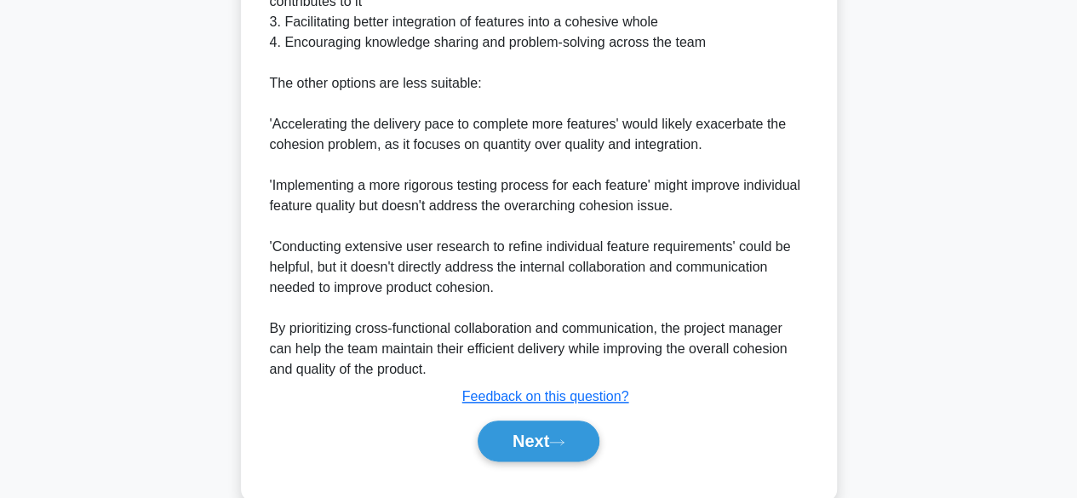
scroll to position [770, 0]
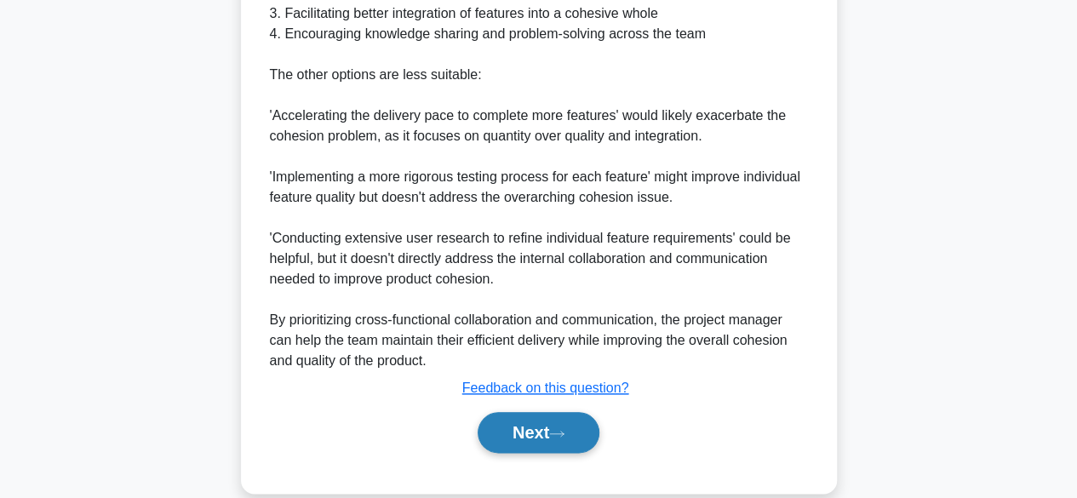
click at [513, 425] on button "Next" at bounding box center [539, 432] width 122 height 41
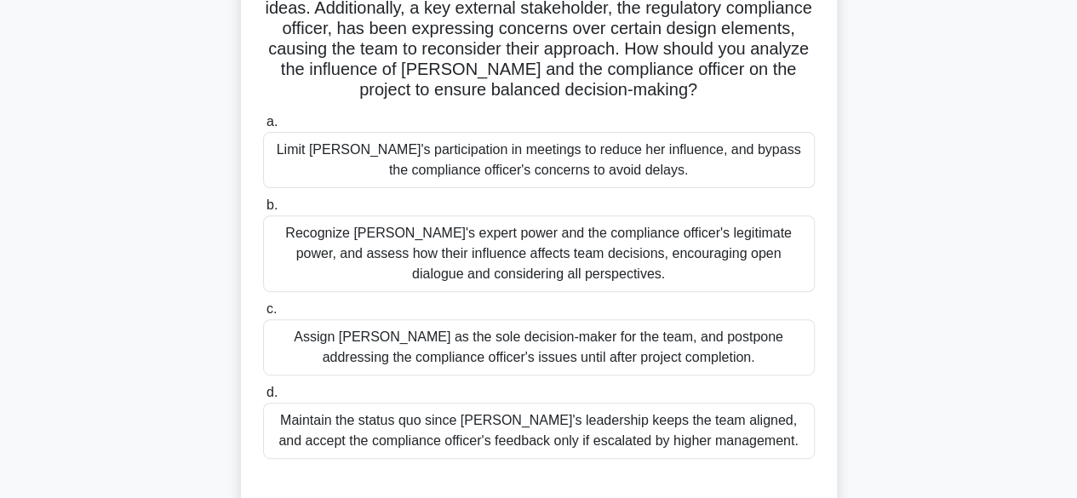
scroll to position [213, 0]
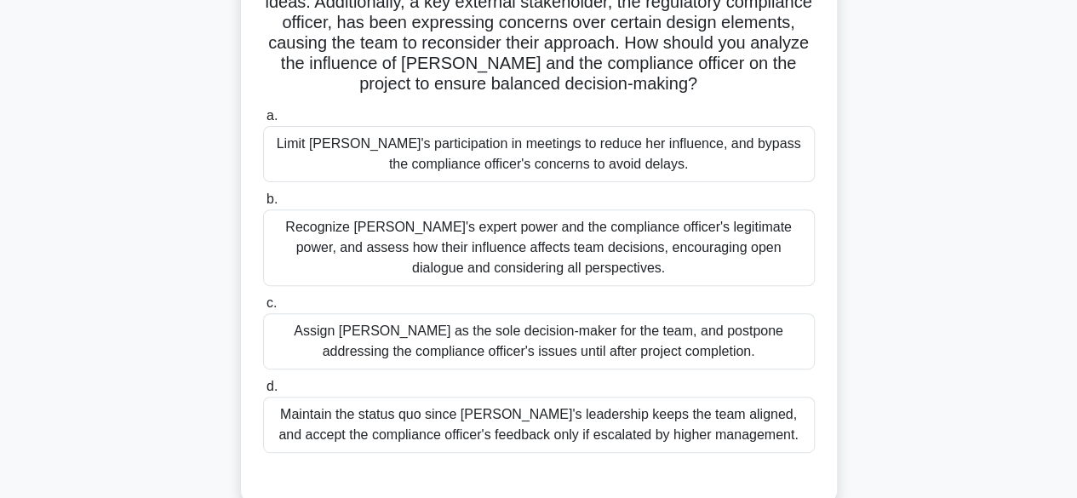
click at [693, 239] on div "Recognize Jane's expert power and the compliance officer's legitimate power, an…" at bounding box center [539, 247] width 552 height 77
click at [263, 205] on input "b. Recognize Jane's expert power and the compliance officer's legitimate power,…" at bounding box center [263, 199] width 0 height 11
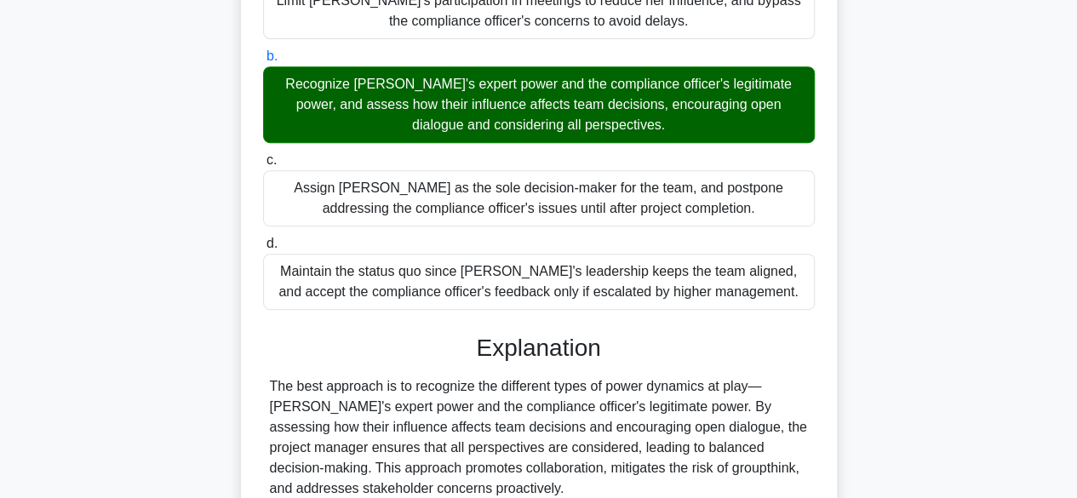
scroll to position [508, 0]
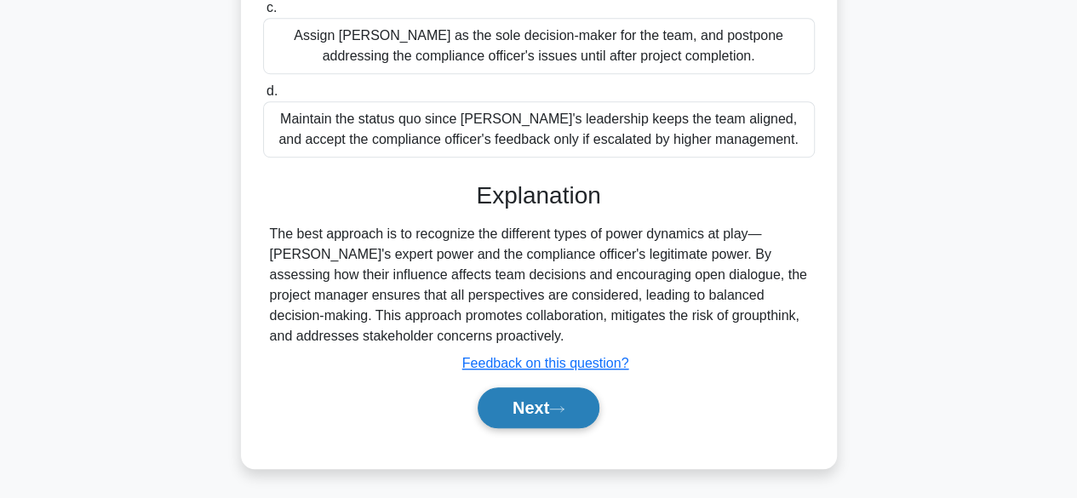
click at [568, 392] on button "Next" at bounding box center [539, 407] width 122 height 41
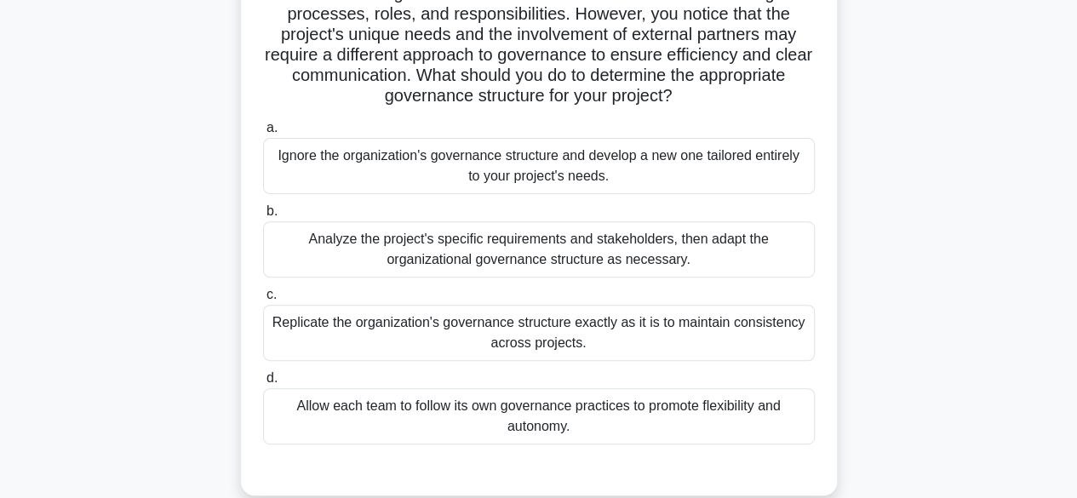
scroll to position [209, 0]
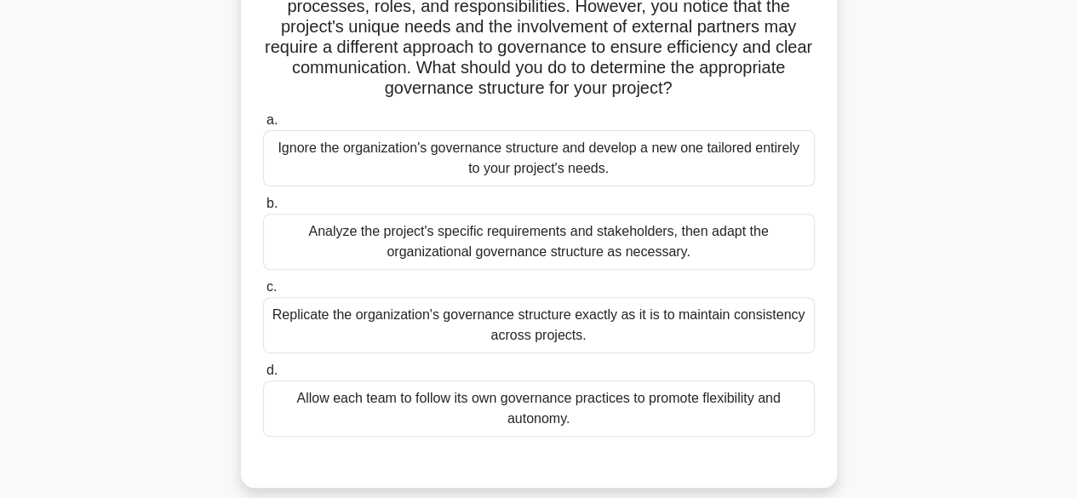
click at [714, 259] on div "Analyze the project's specific requirements and stakeholders, then adapt the or…" at bounding box center [539, 242] width 552 height 56
click at [263, 209] on input "b. Analyze the project's specific requirements and stakeholders, then adapt the…" at bounding box center [263, 203] width 0 height 11
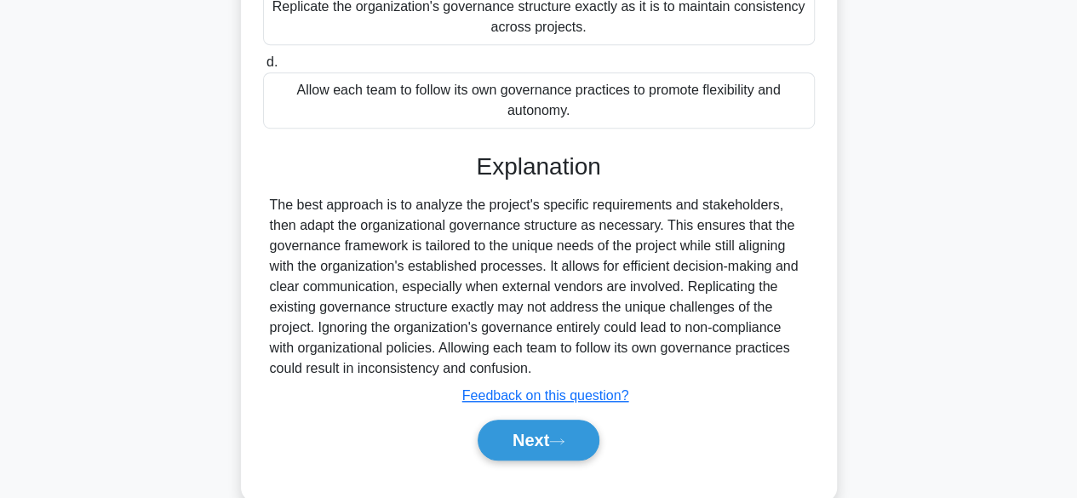
scroll to position [546, 0]
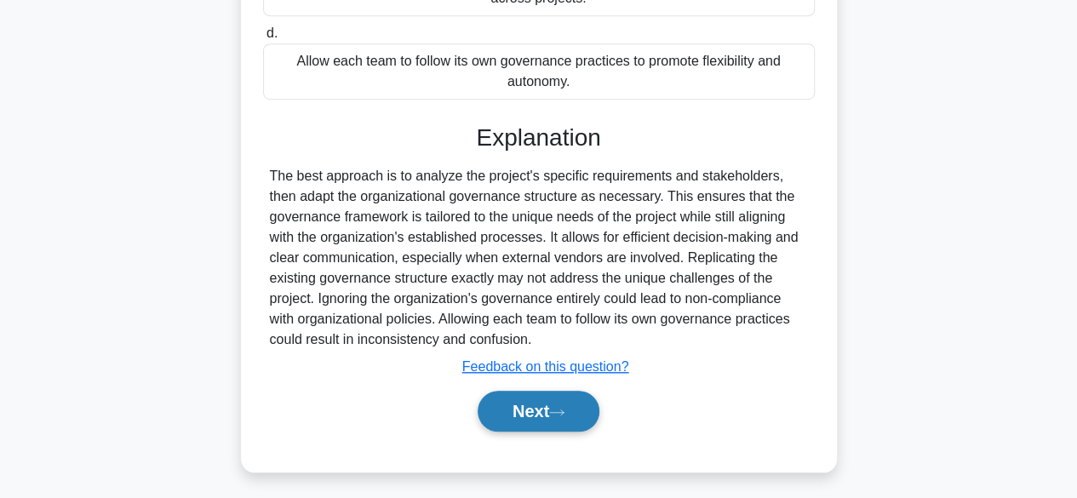
click at [586, 416] on button "Next" at bounding box center [539, 411] width 122 height 41
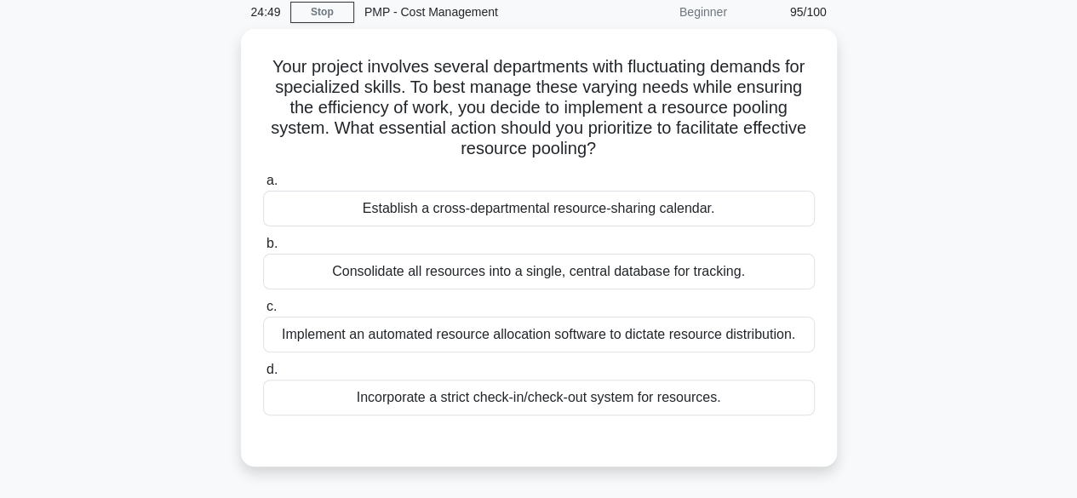
scroll to position [72, 0]
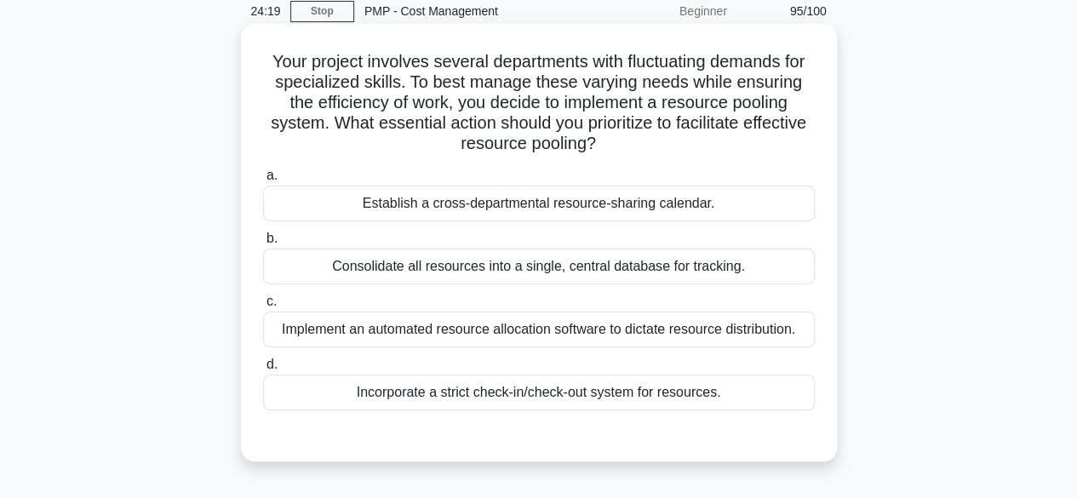
click at [695, 204] on div "Establish a cross-departmental resource-sharing calendar." at bounding box center [539, 204] width 552 height 36
click at [263, 181] on input "a. Establish a cross-departmental resource-sharing calendar." at bounding box center [263, 175] width 0 height 11
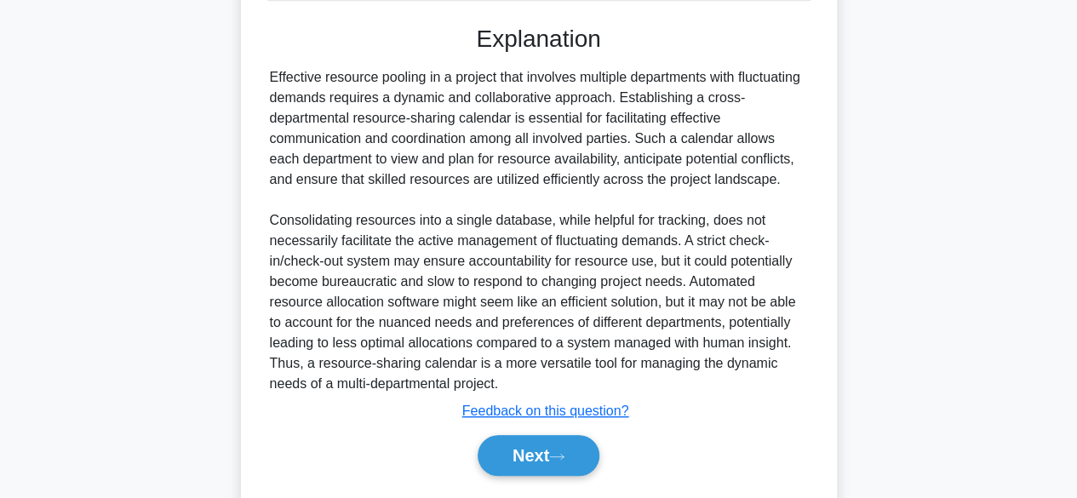
scroll to position [529, 0]
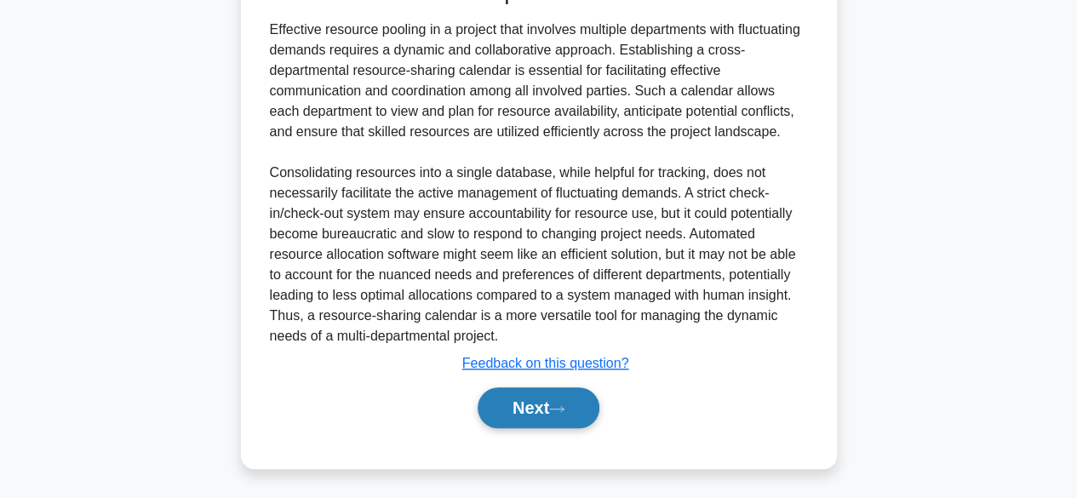
click at [557, 415] on button "Next" at bounding box center [539, 407] width 122 height 41
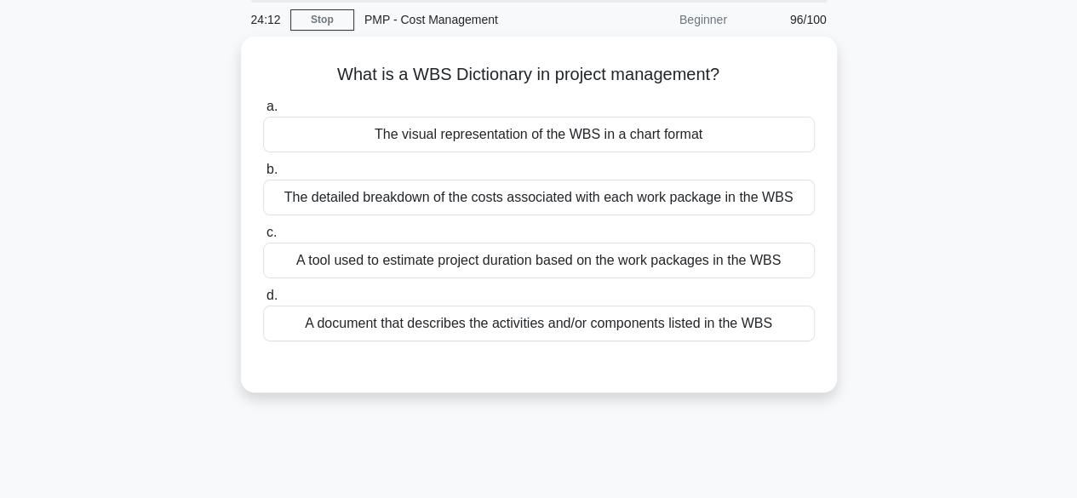
scroll to position [60, 0]
click at [681, 319] on div "A document that describes the activities and/or components listed in the WBS" at bounding box center [539, 322] width 552 height 36
click at [263, 300] on input "d. A document that describes the activities and/or components listed in the WBS" at bounding box center [263, 294] width 0 height 11
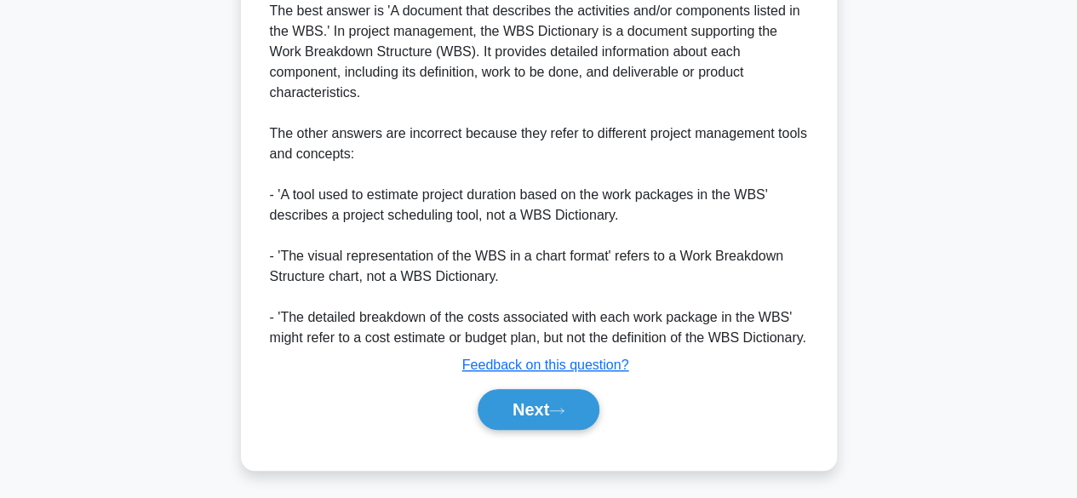
scroll to position [477, 0]
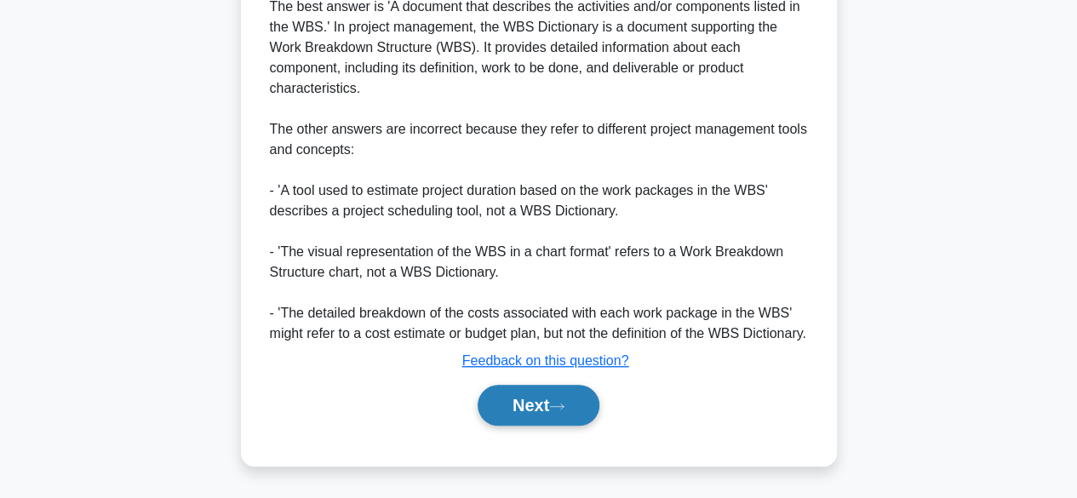
click at [575, 419] on button "Next" at bounding box center [539, 405] width 122 height 41
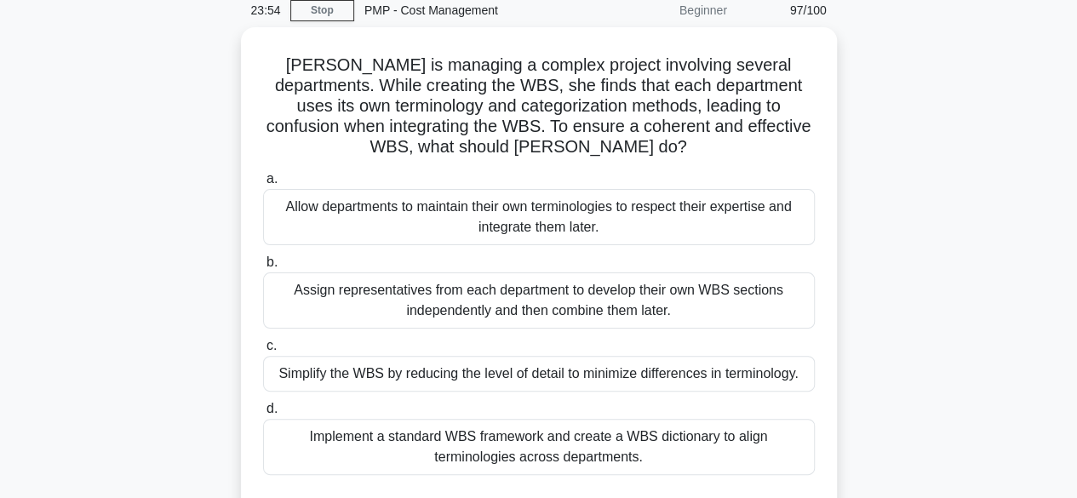
scroll to position [73, 0]
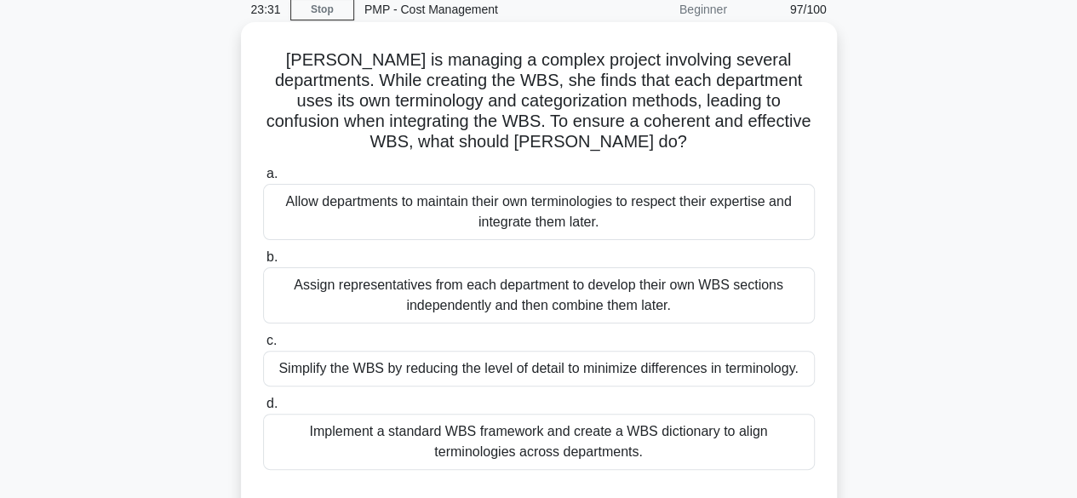
click at [612, 433] on div "Implement a standard WBS framework and create a WBS dictionary to align termino…" at bounding box center [539, 442] width 552 height 56
click at [263, 410] on input "d. Implement a standard WBS framework and create a WBS dictionary to align term…" at bounding box center [263, 403] width 0 height 11
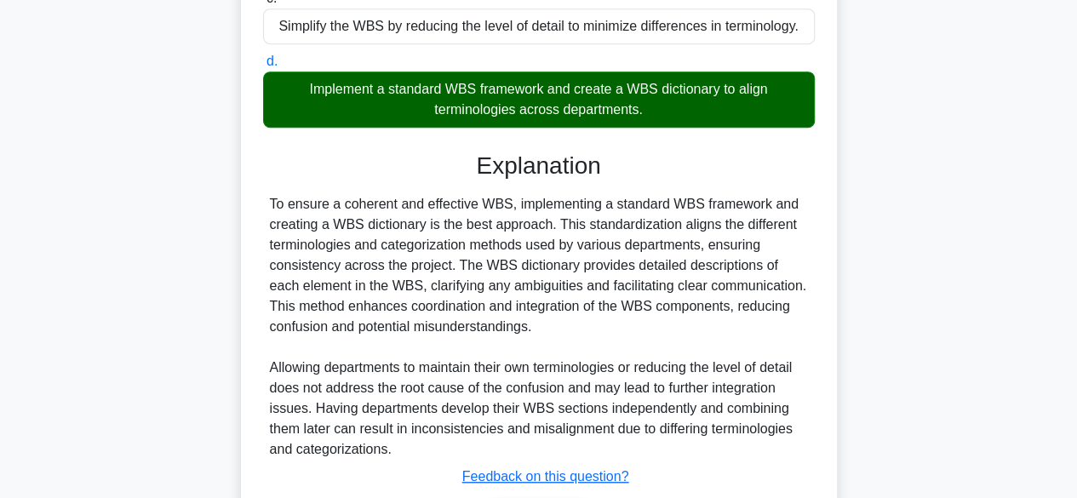
scroll to position [529, 0]
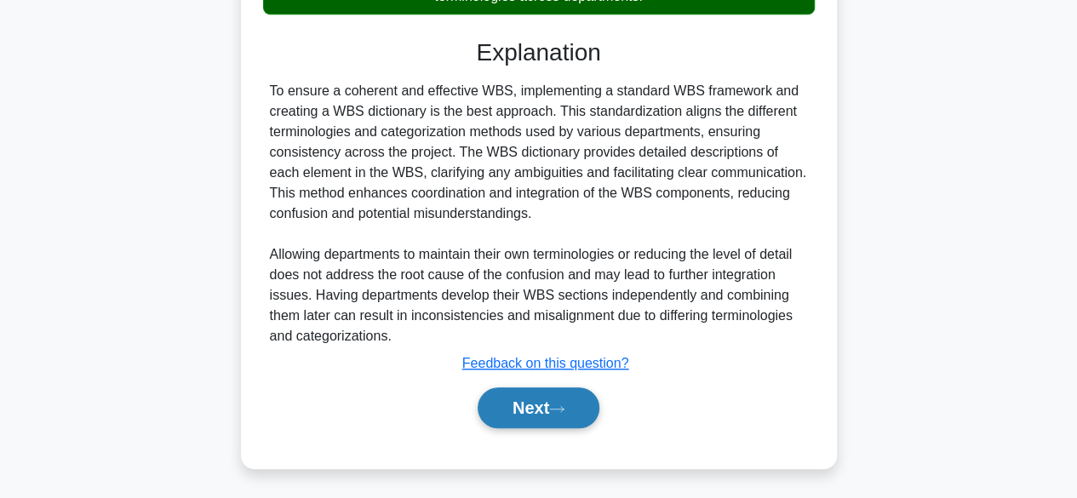
click at [555, 412] on button "Next" at bounding box center [539, 407] width 122 height 41
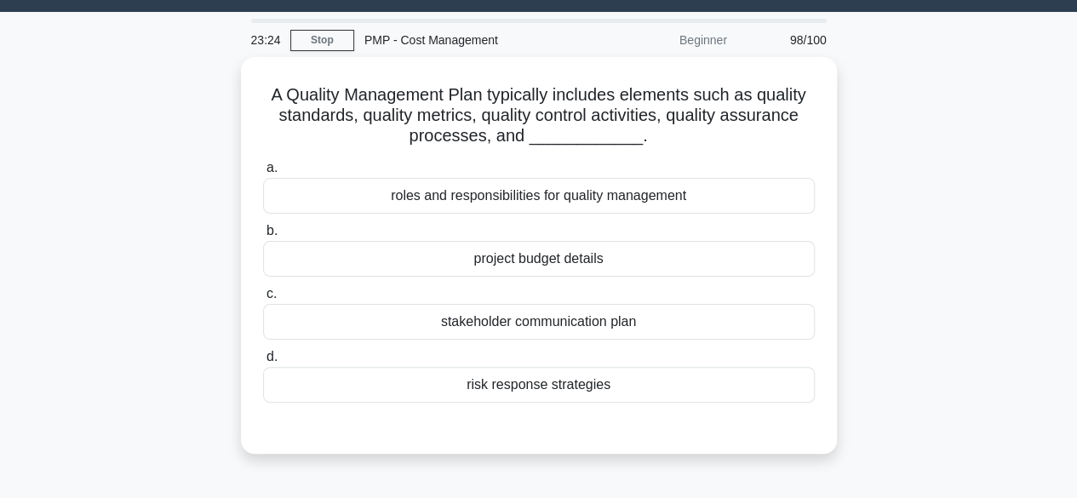
scroll to position [44, 0]
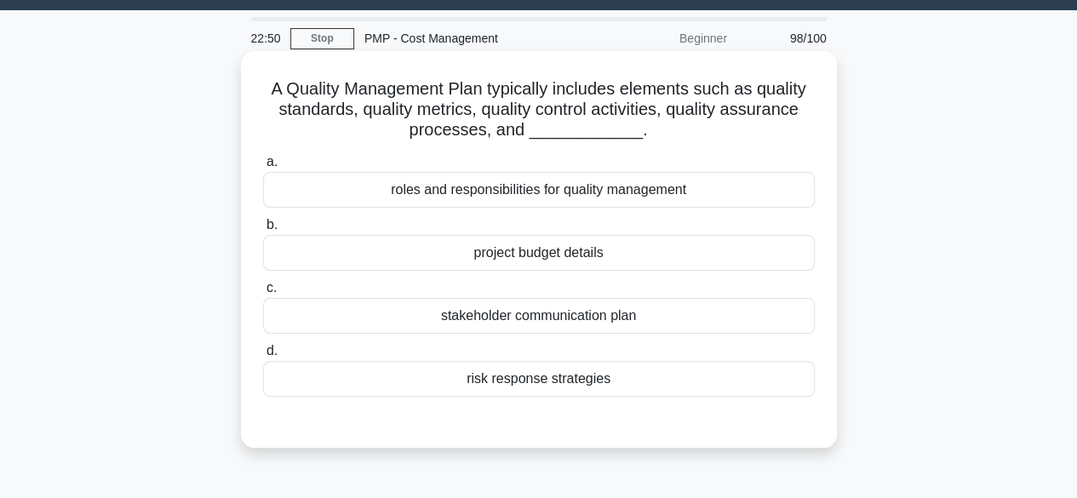
click at [639, 197] on div "roles and responsibilities for quality management" at bounding box center [539, 190] width 552 height 36
click at [263, 168] on input "a. roles and responsibilities for quality management" at bounding box center [263, 162] width 0 height 11
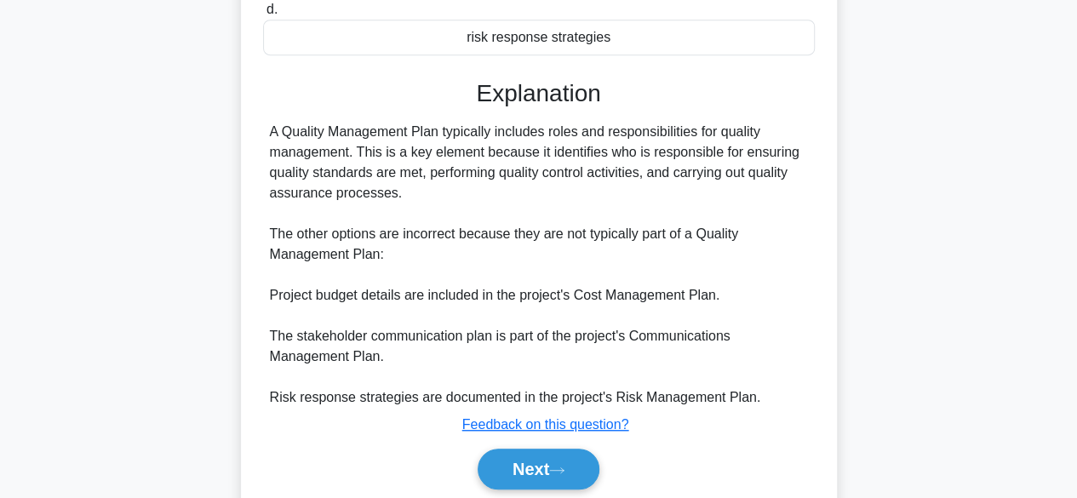
scroll to position [447, 0]
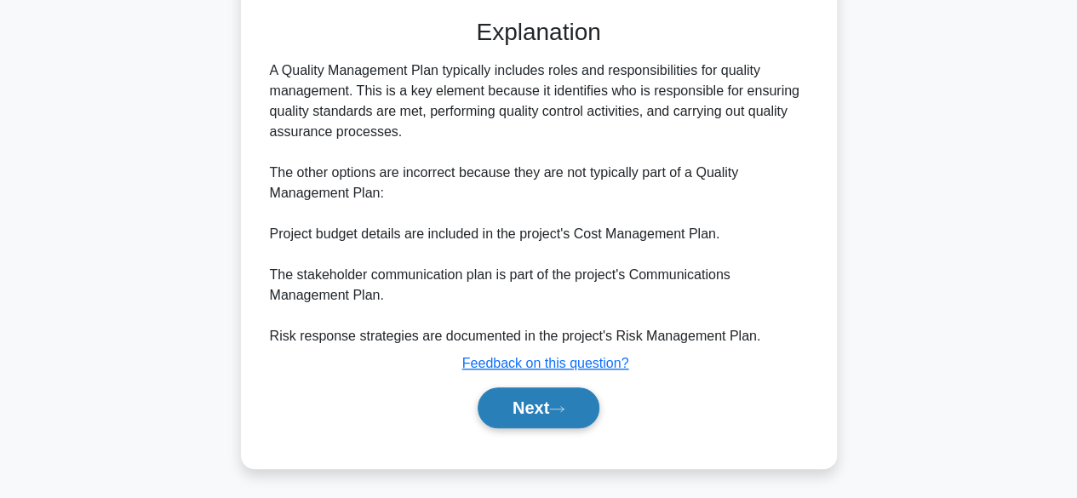
click at [536, 410] on button "Next" at bounding box center [539, 407] width 122 height 41
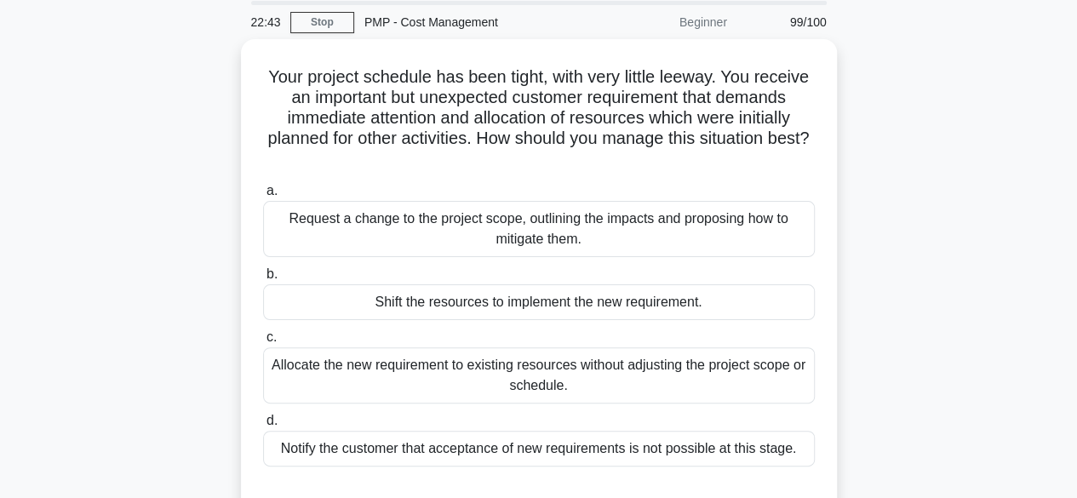
scroll to position [58, 0]
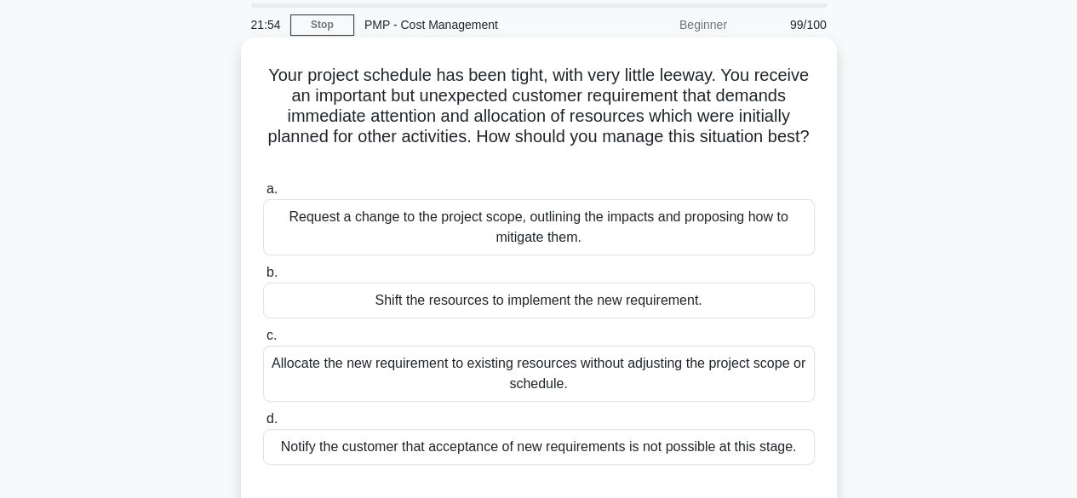
click at [686, 243] on div "Request a change to the project scope, outlining the impacts and proposing how …" at bounding box center [539, 227] width 552 height 56
click at [263, 195] on input "a. Request a change to the project scope, outlining the impacts and proposing h…" at bounding box center [263, 189] width 0 height 11
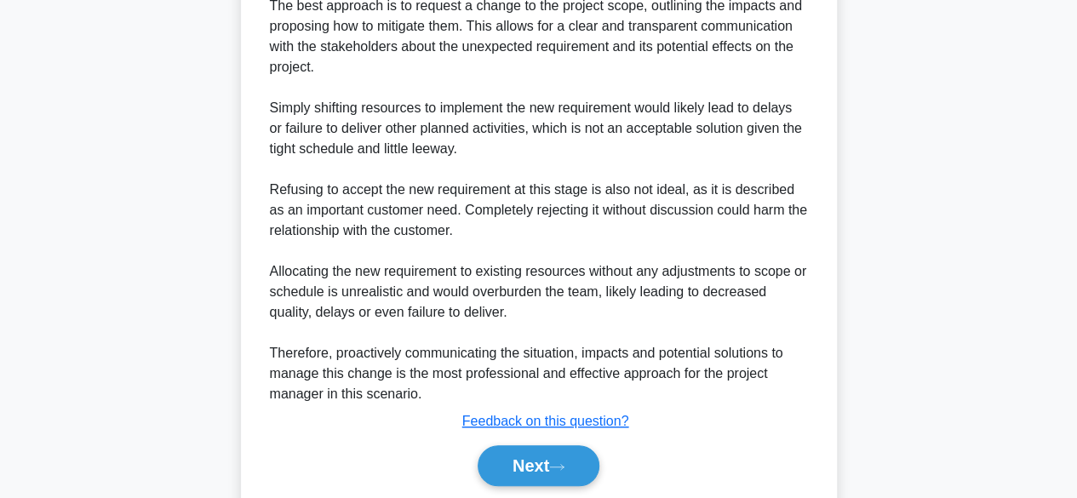
scroll to position [651, 0]
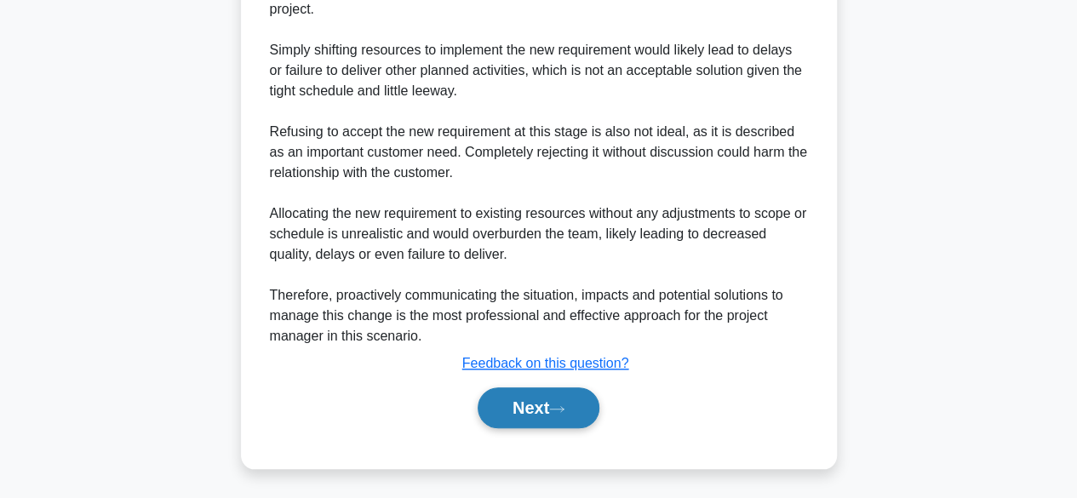
click at [564, 407] on icon at bounding box center [557, 408] width 14 height 5
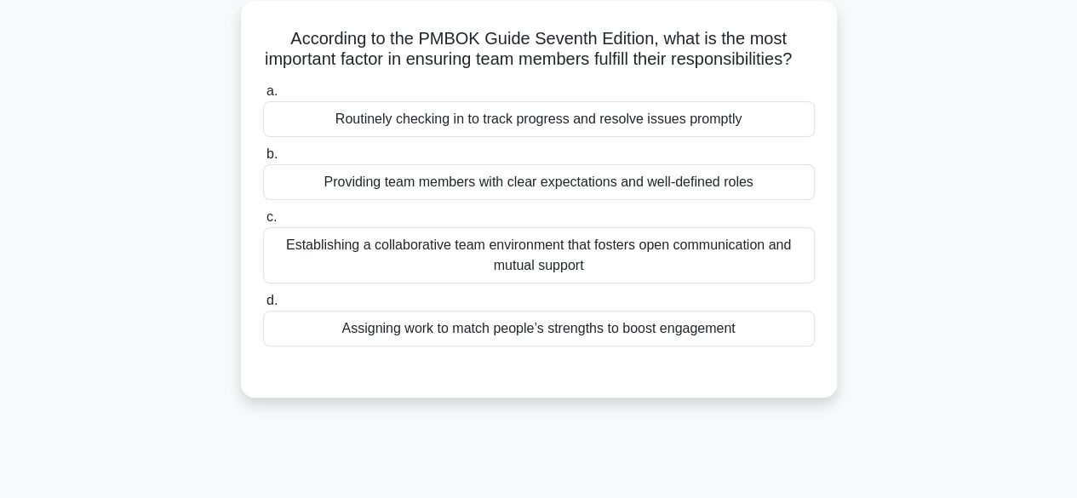
scroll to position [100, 0]
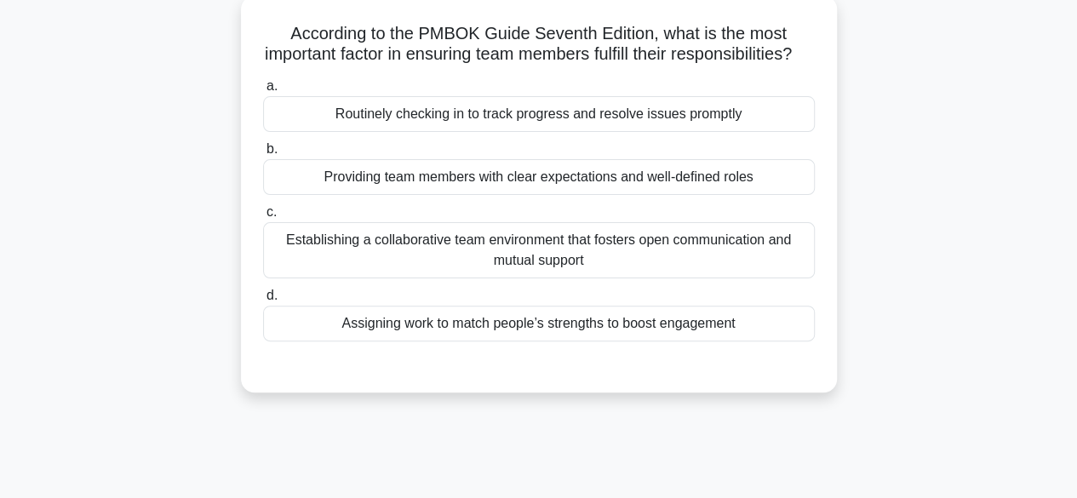
click at [712, 195] on div "Providing team members with clear expectations and well-defined roles" at bounding box center [539, 177] width 552 height 36
click at [263, 155] on input "b. Providing team members with clear expectations and well-defined roles" at bounding box center [263, 149] width 0 height 11
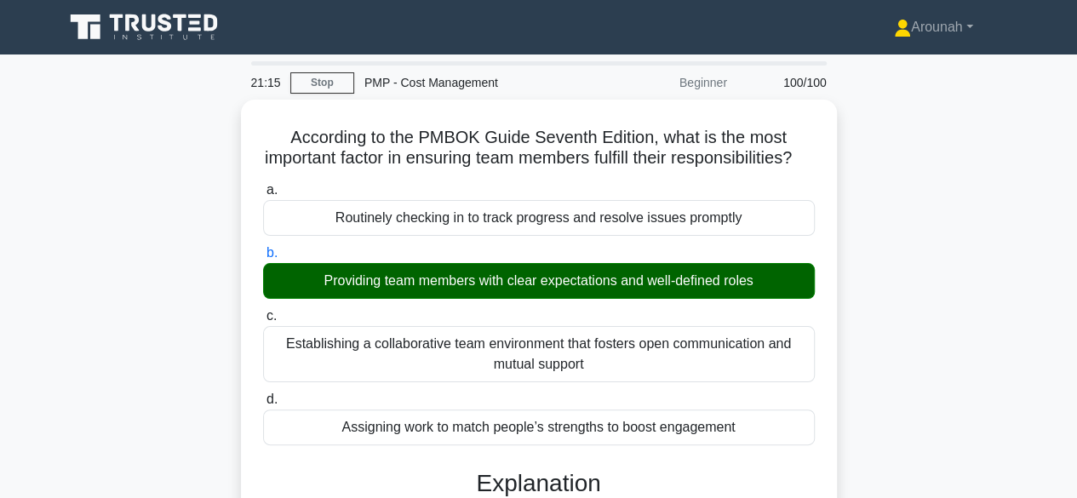
scroll to position [421, 0]
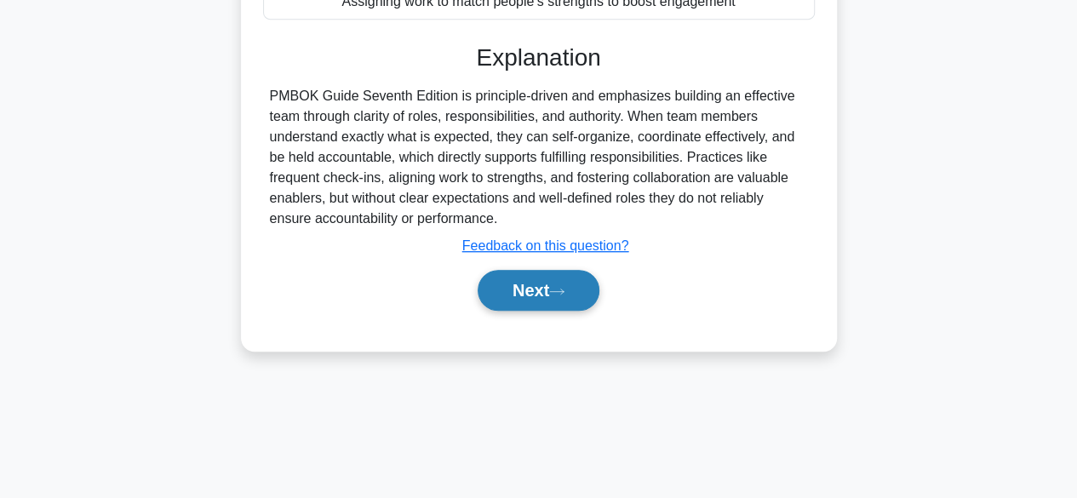
click at [565, 296] on icon at bounding box center [556, 291] width 15 height 9
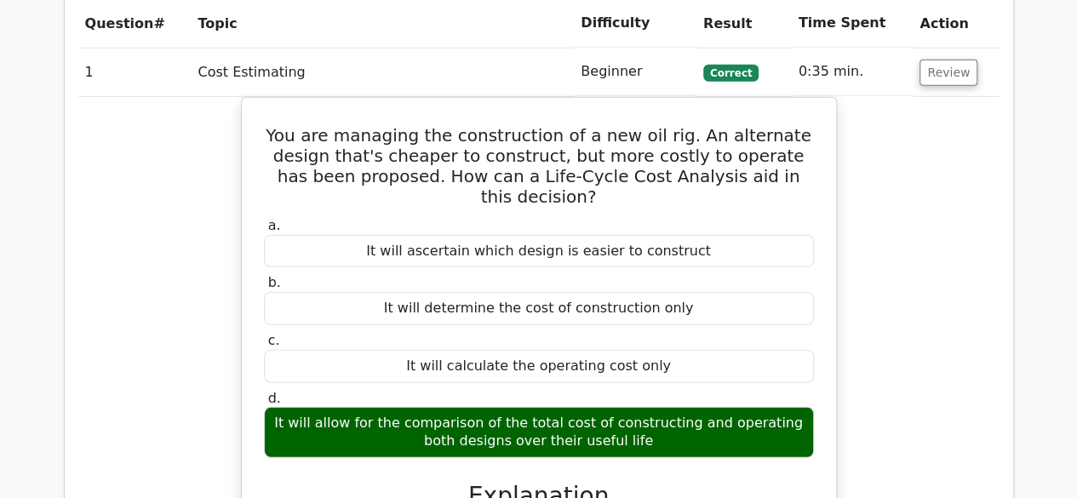
scroll to position [2200, 0]
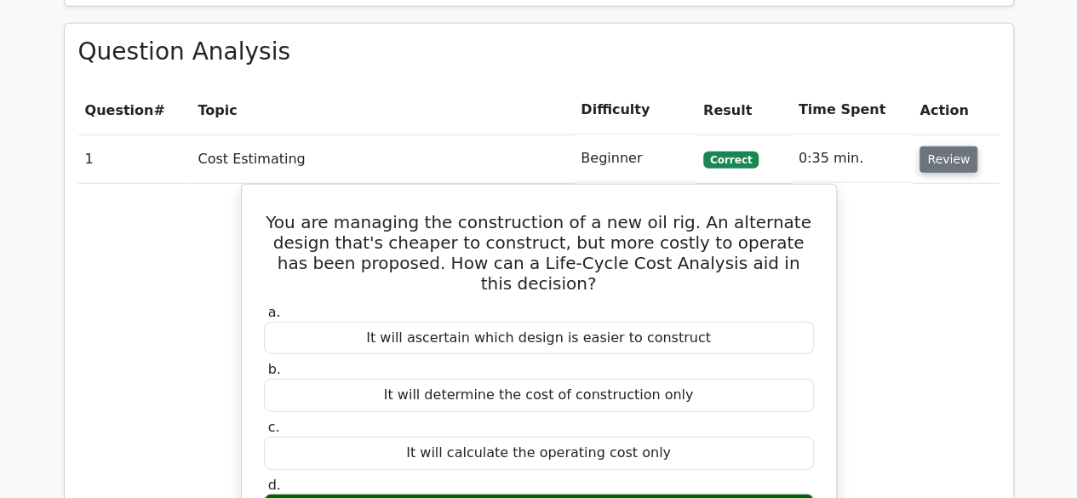
click at [950, 156] on button "Review" at bounding box center [949, 159] width 58 height 26
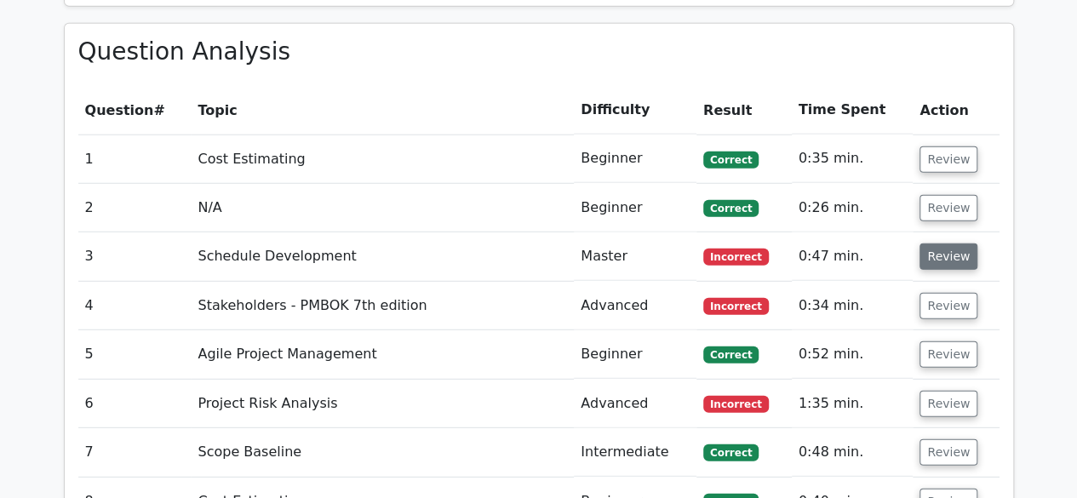
click at [942, 249] on button "Review" at bounding box center [949, 257] width 58 height 26
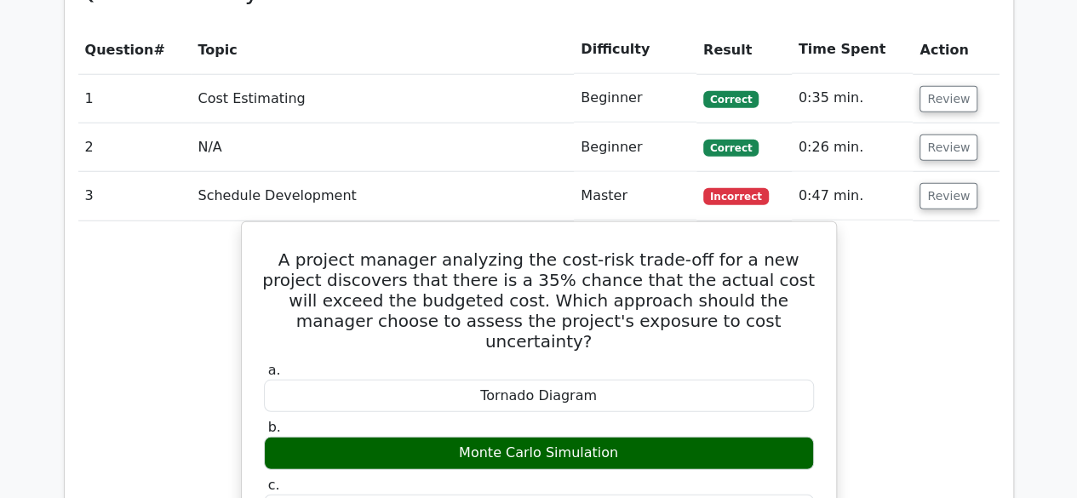
scroll to position [2285, 0]
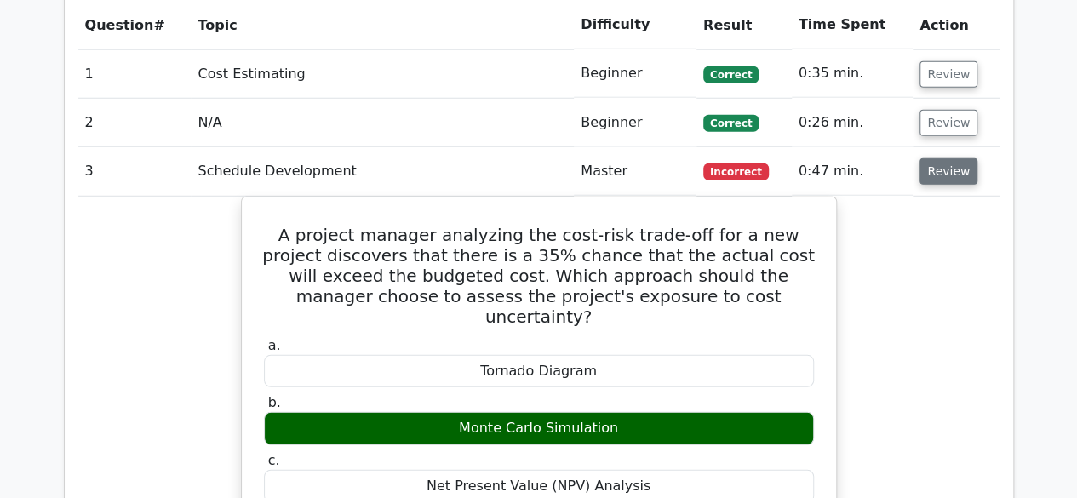
click at [936, 172] on button "Review" at bounding box center [949, 171] width 58 height 26
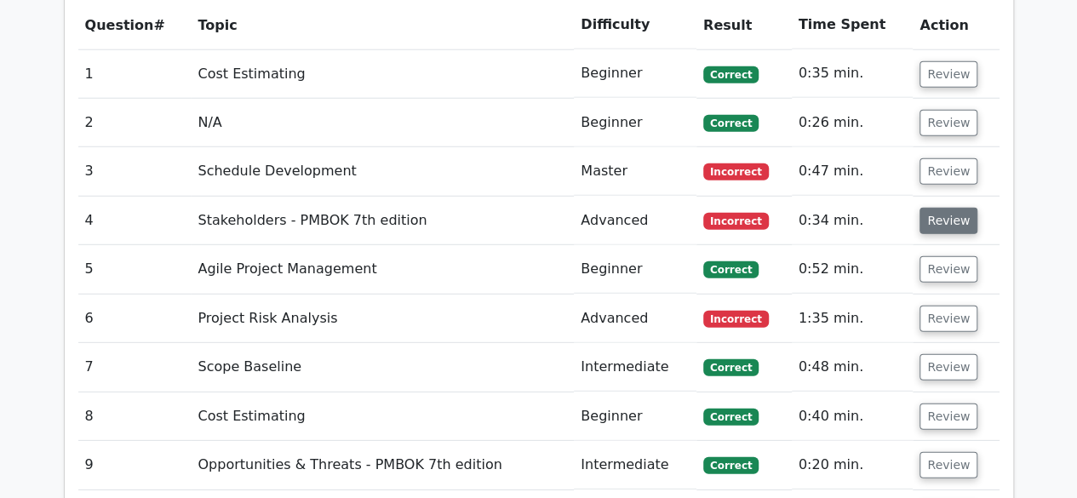
click at [943, 222] on button "Review" at bounding box center [949, 221] width 58 height 26
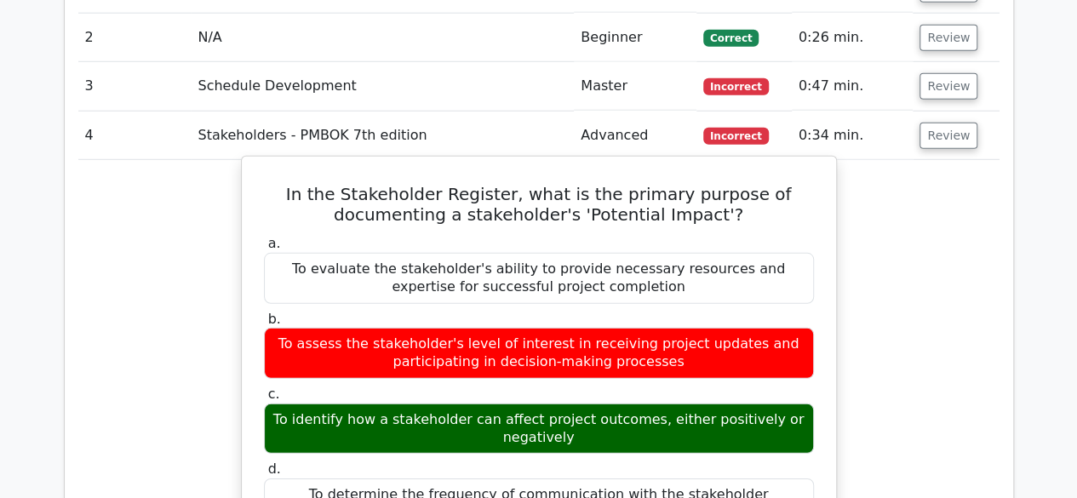
scroll to position [2456, 0]
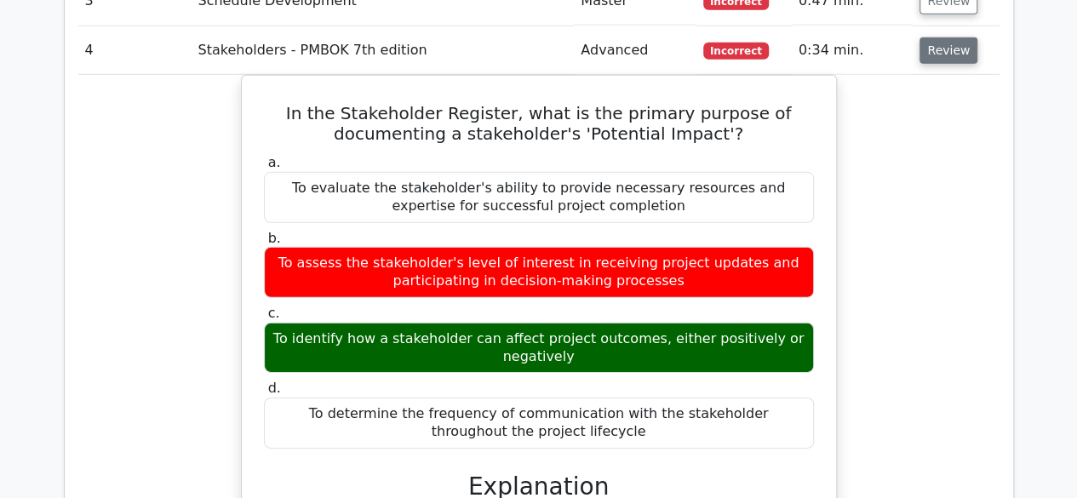
click at [957, 53] on button "Review" at bounding box center [949, 50] width 58 height 26
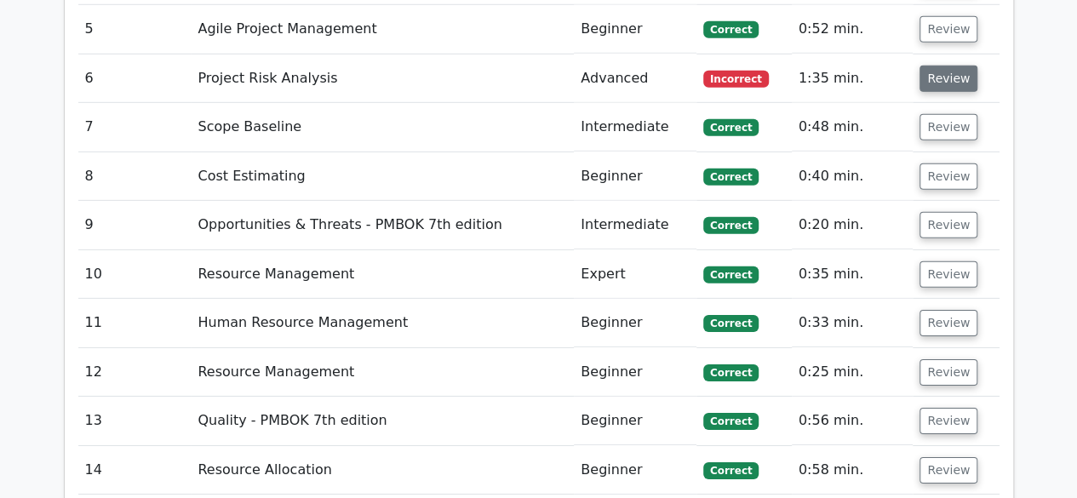
scroll to position [2541, 0]
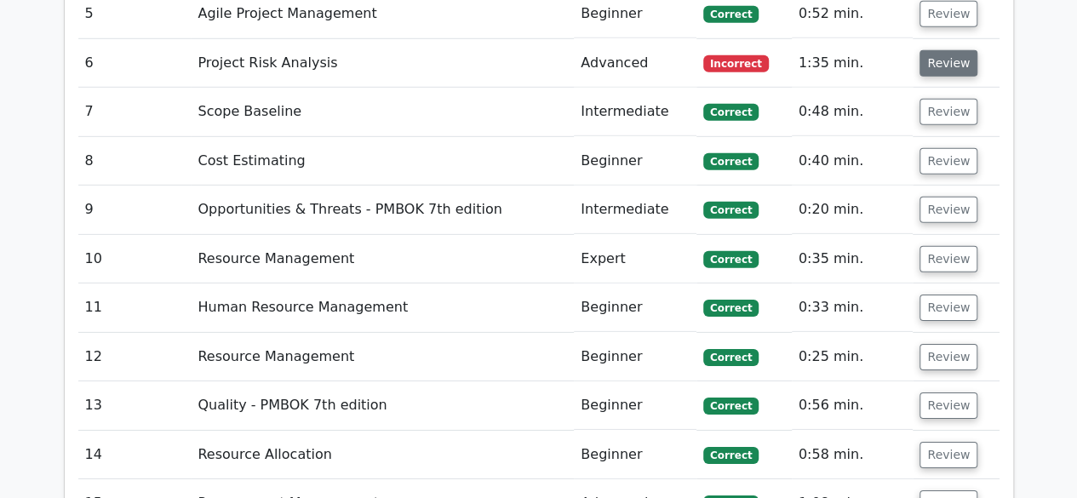
click at [932, 61] on button "Review" at bounding box center [949, 63] width 58 height 26
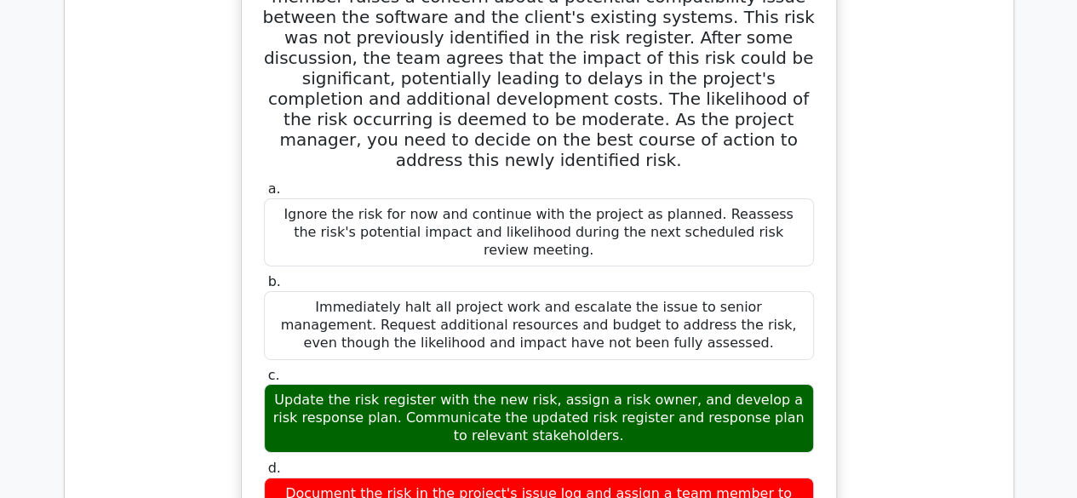
scroll to position [2456, 0]
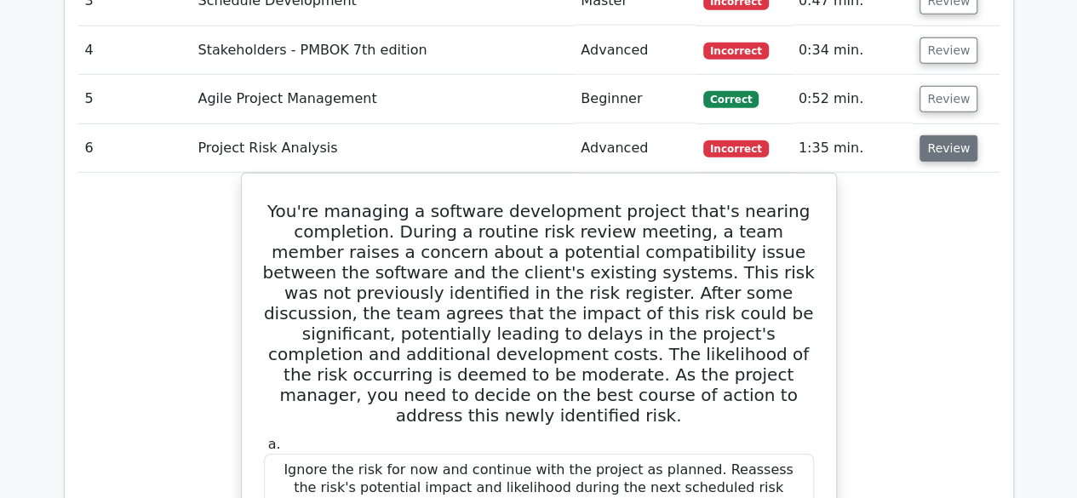
click at [942, 144] on button "Review" at bounding box center [949, 148] width 58 height 26
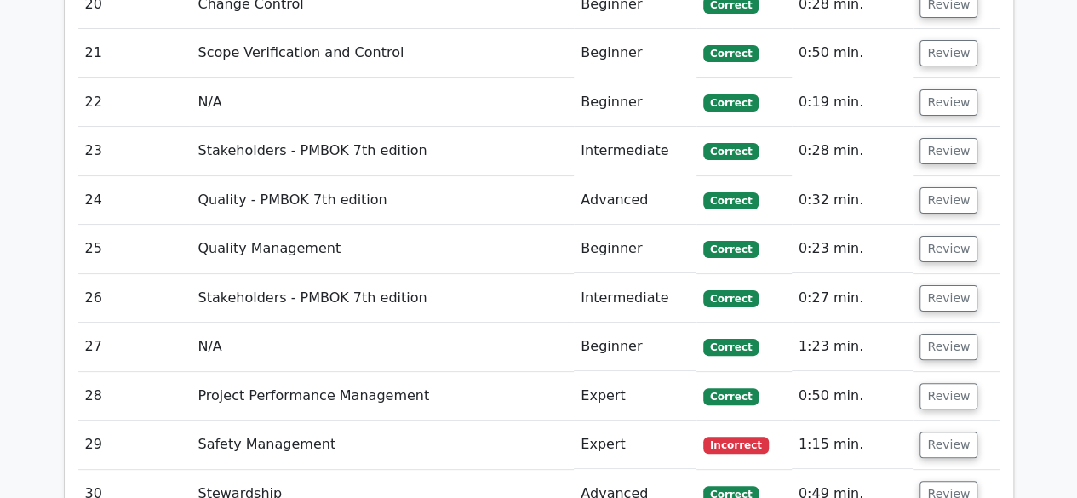
scroll to position [3392, 0]
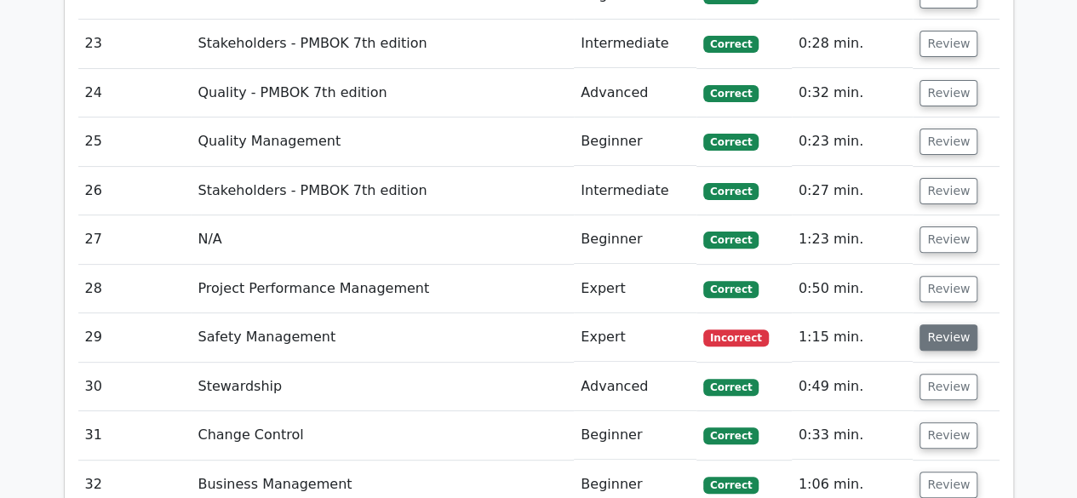
click at [955, 324] on button "Review" at bounding box center [949, 337] width 58 height 26
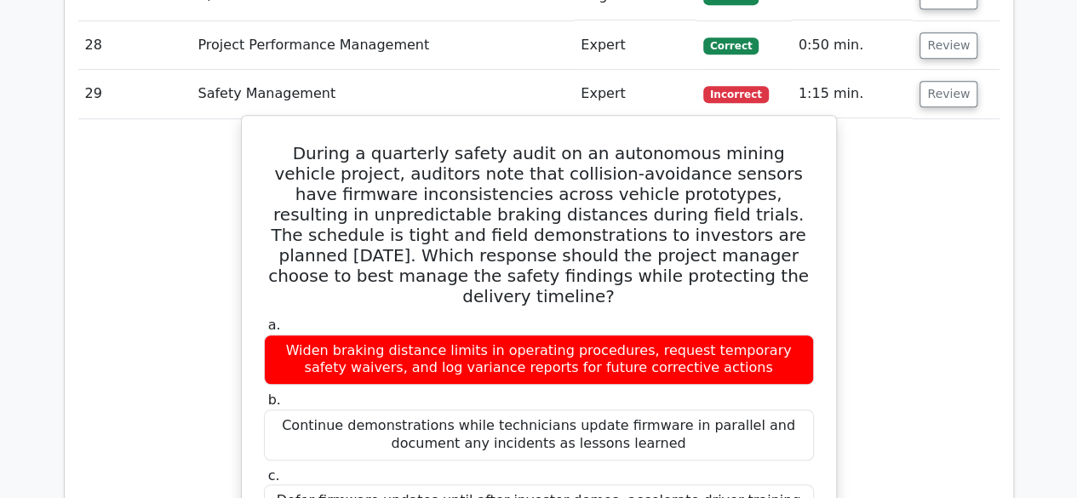
scroll to position [3563, 0]
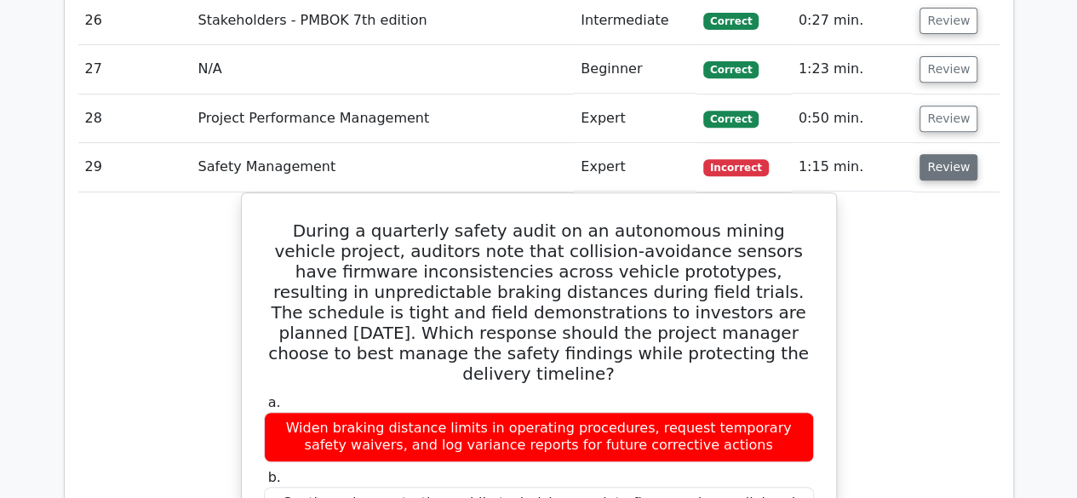
click at [931, 154] on button "Review" at bounding box center [949, 167] width 58 height 26
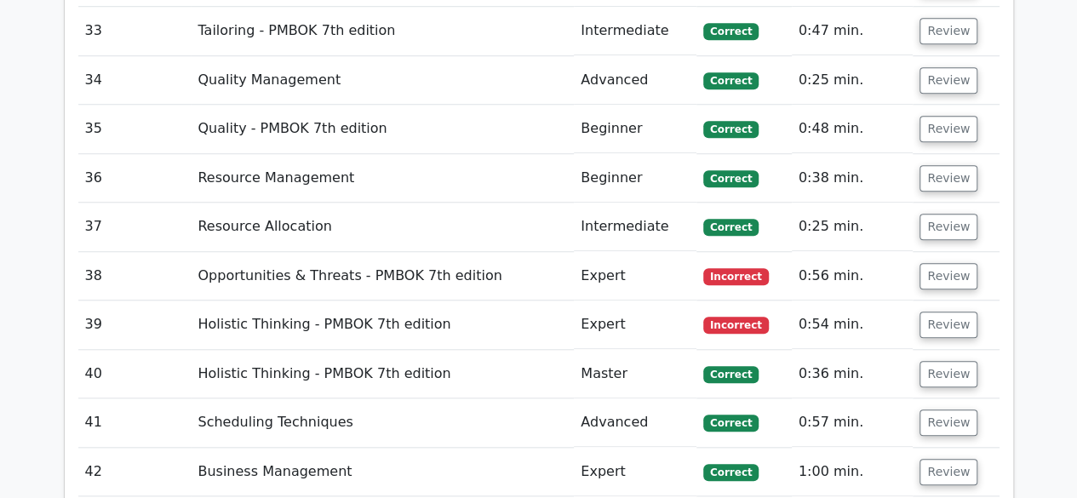
scroll to position [3903, 0]
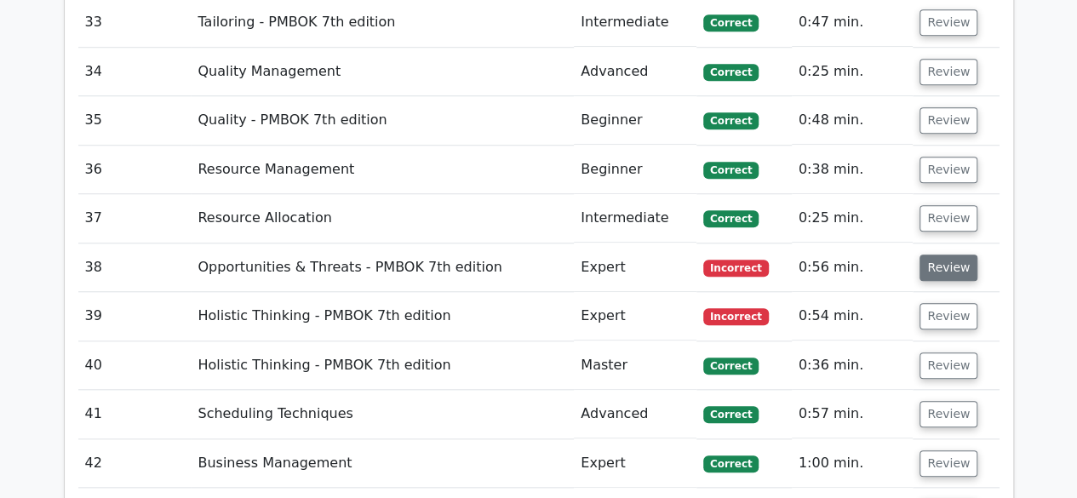
click at [943, 255] on button "Review" at bounding box center [949, 268] width 58 height 26
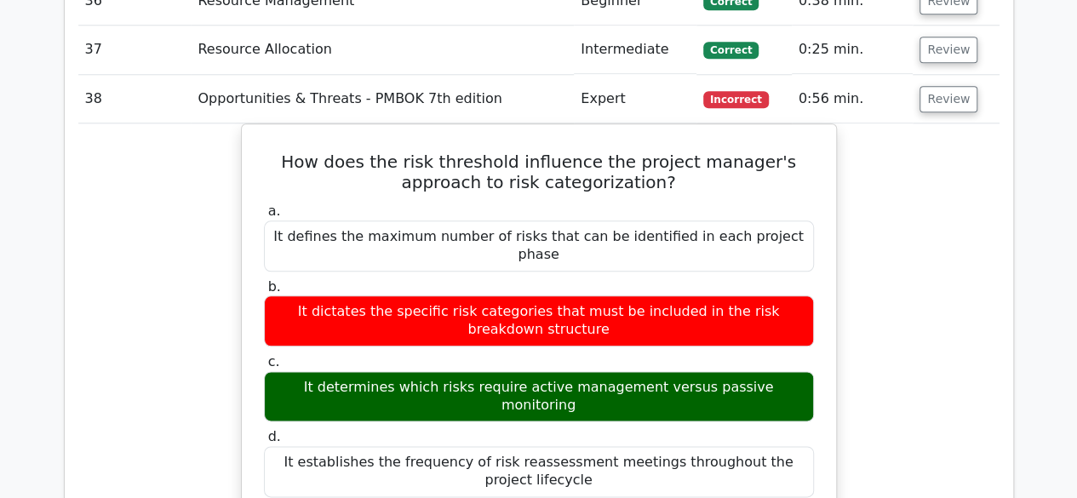
scroll to position [4074, 0]
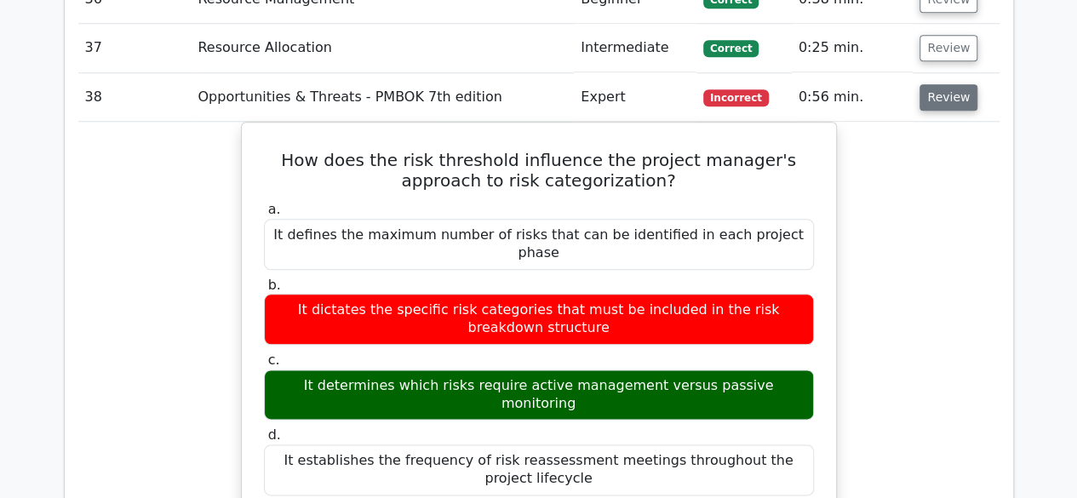
click at [955, 84] on button "Review" at bounding box center [949, 97] width 58 height 26
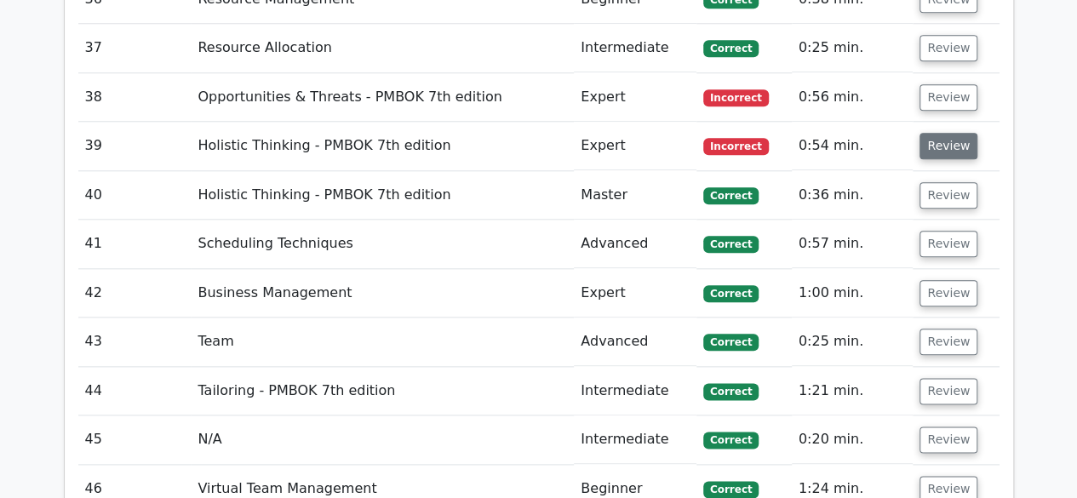
click at [942, 134] on button "Review" at bounding box center [949, 146] width 58 height 26
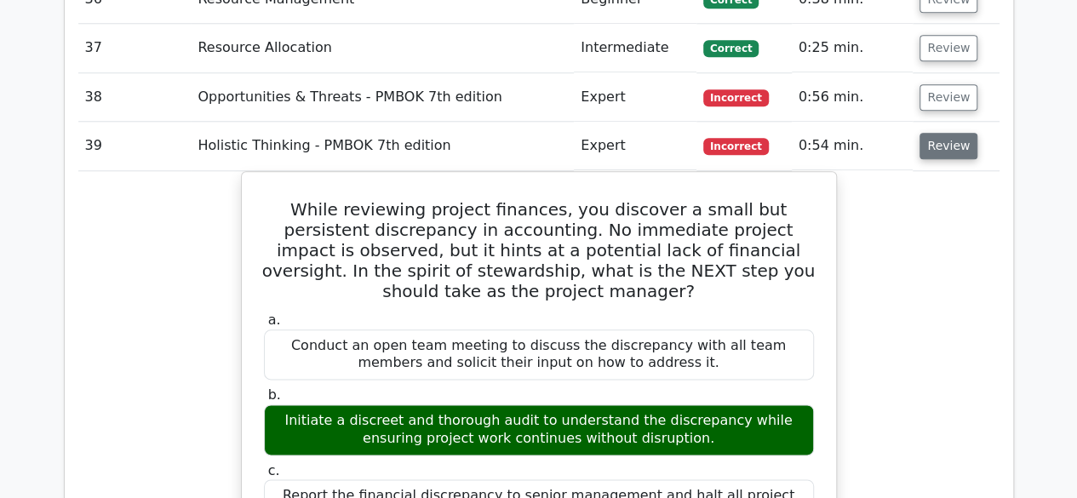
click at [945, 133] on button "Review" at bounding box center [949, 146] width 58 height 26
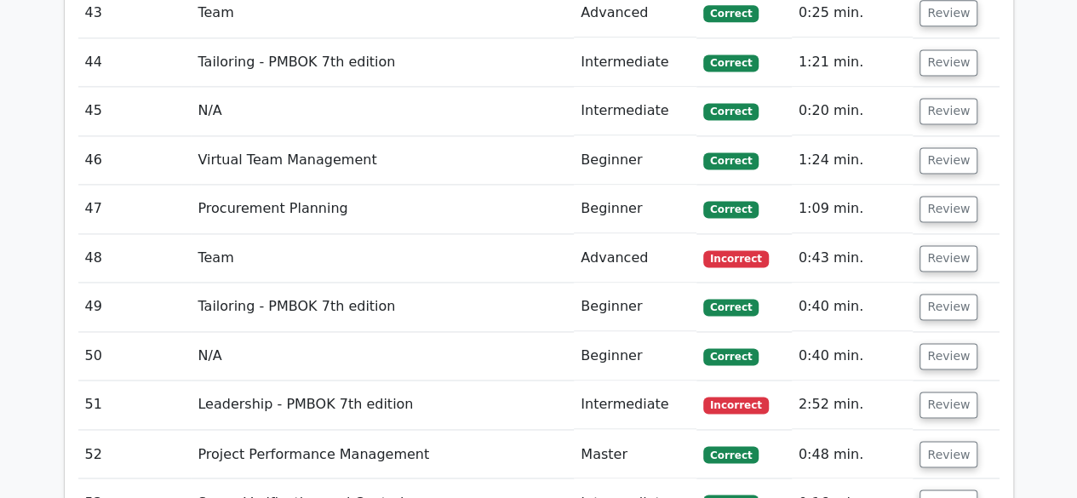
scroll to position [4414, 0]
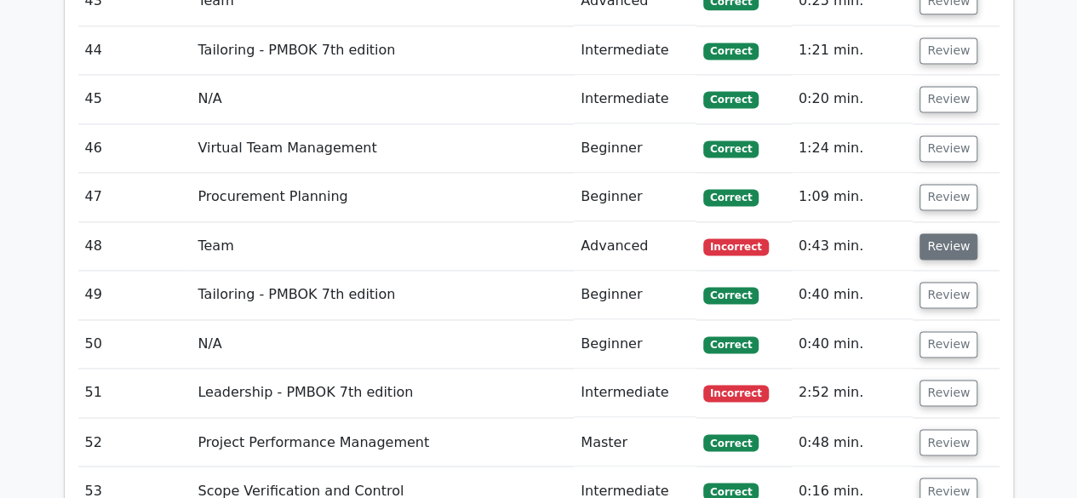
click at [939, 233] on button "Review" at bounding box center [949, 246] width 58 height 26
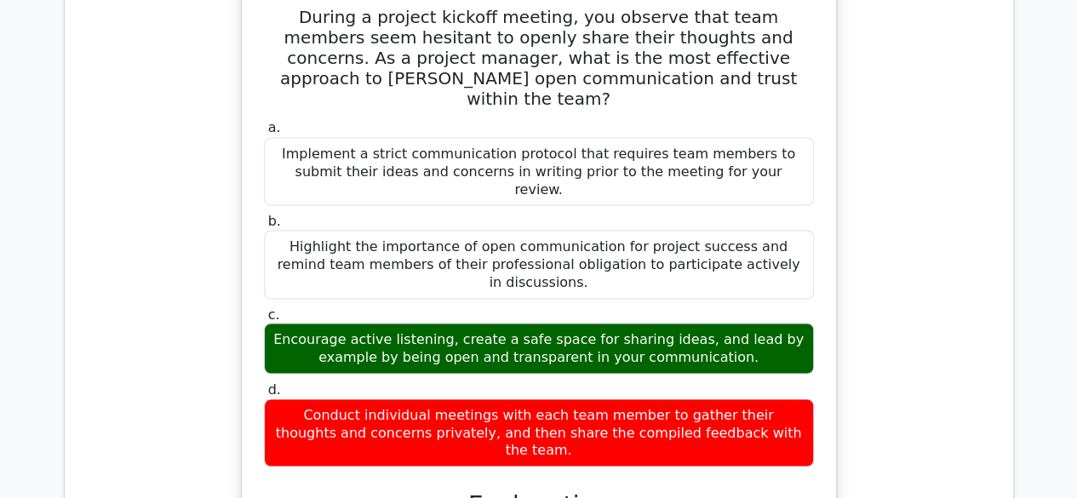
scroll to position [4584, 0]
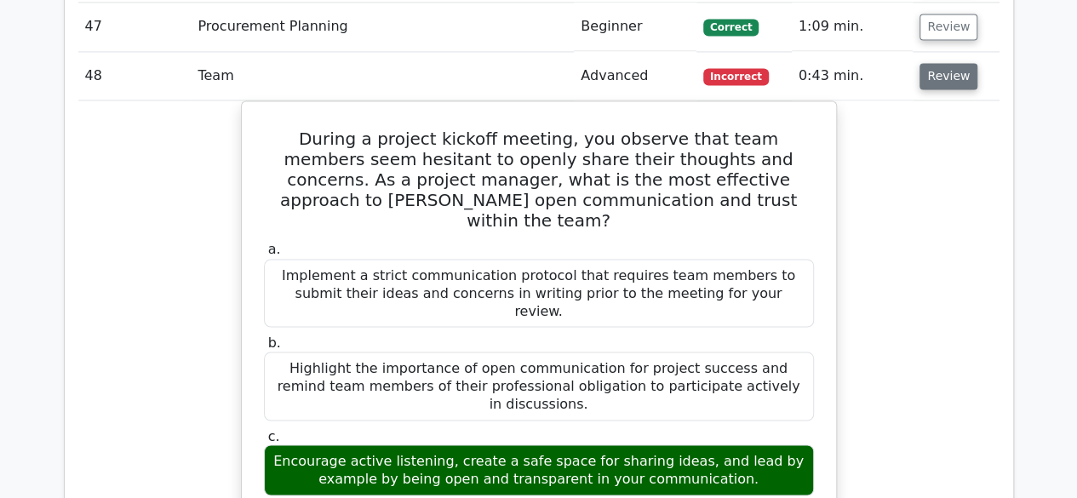
click at [943, 63] on button "Review" at bounding box center [949, 76] width 58 height 26
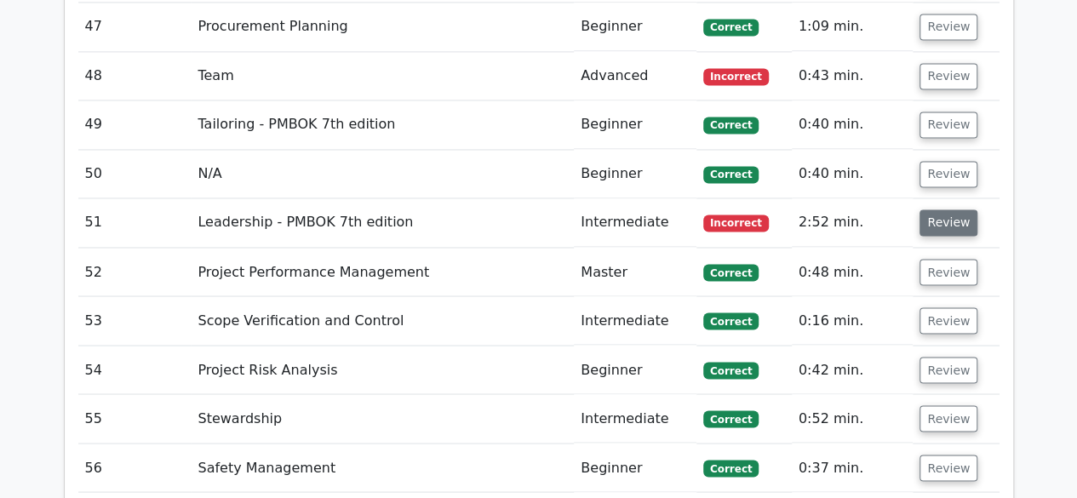
click at [939, 209] on button "Review" at bounding box center [949, 222] width 58 height 26
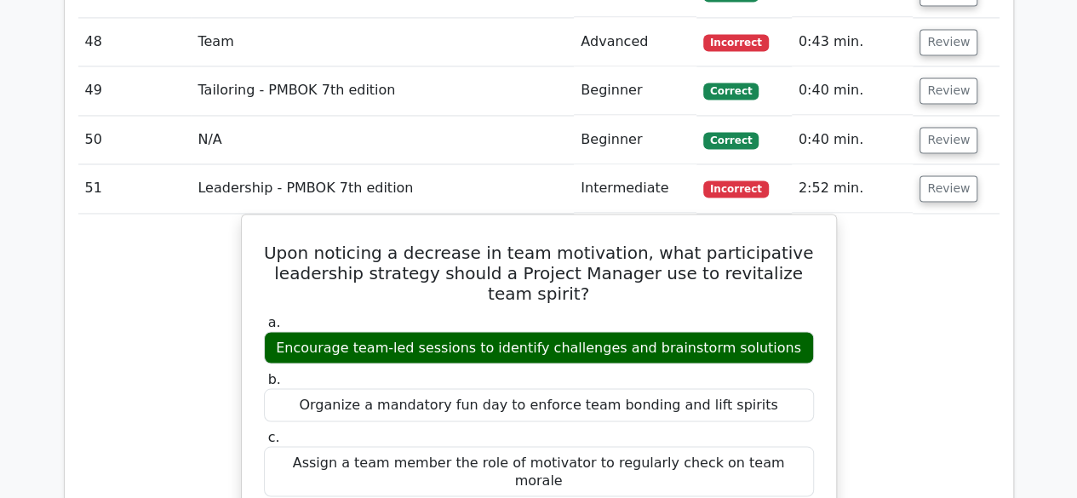
scroll to position [4670, 0]
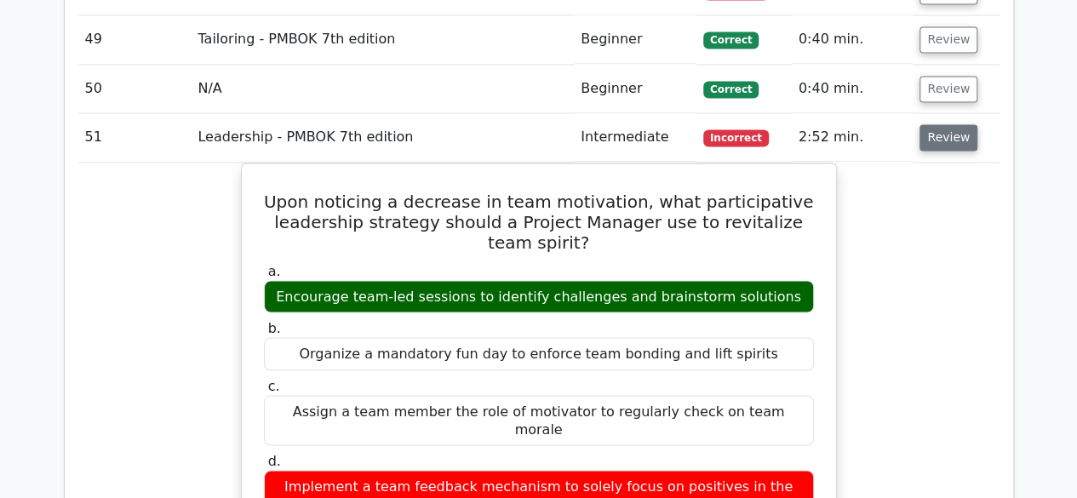
click at [955, 124] on button "Review" at bounding box center [949, 137] width 58 height 26
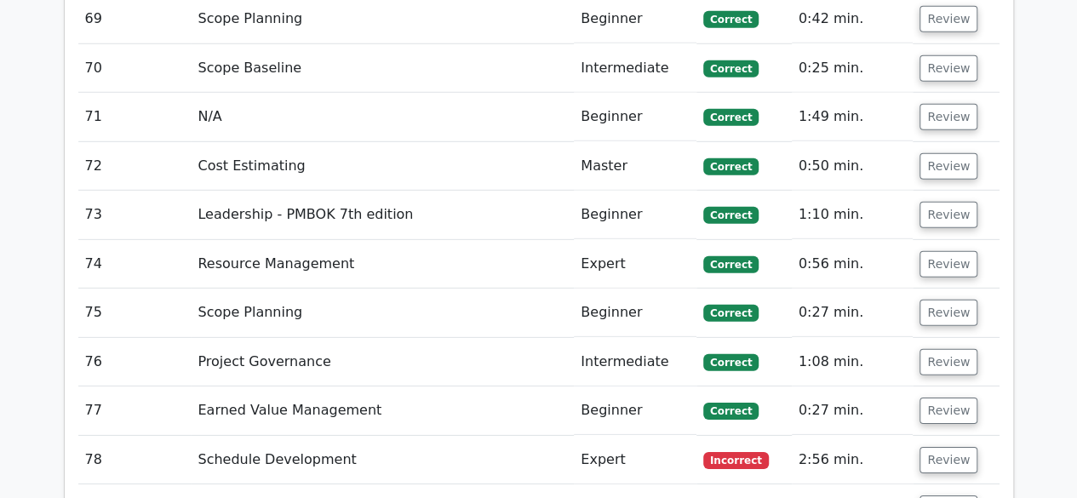
scroll to position [5691, 0]
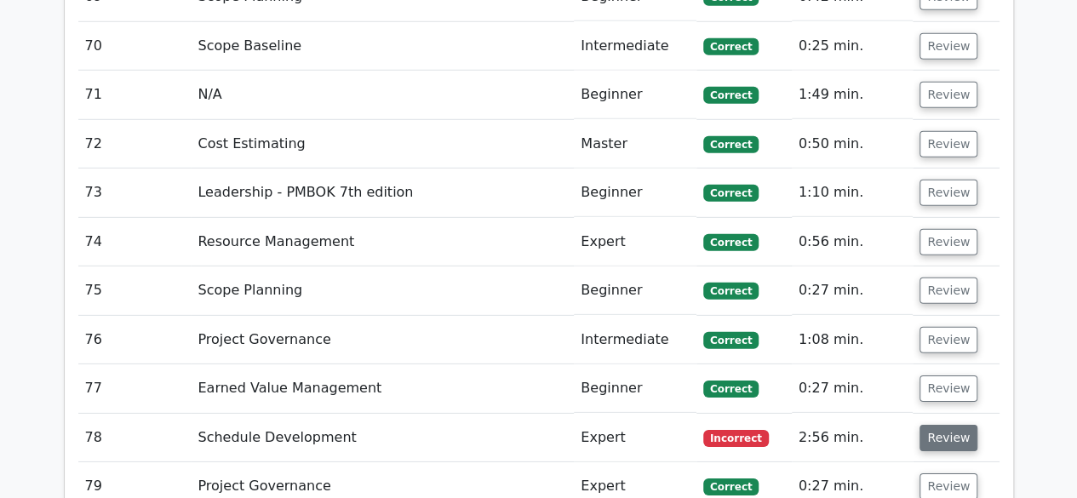
click at [940, 425] on button "Review" at bounding box center [949, 438] width 58 height 26
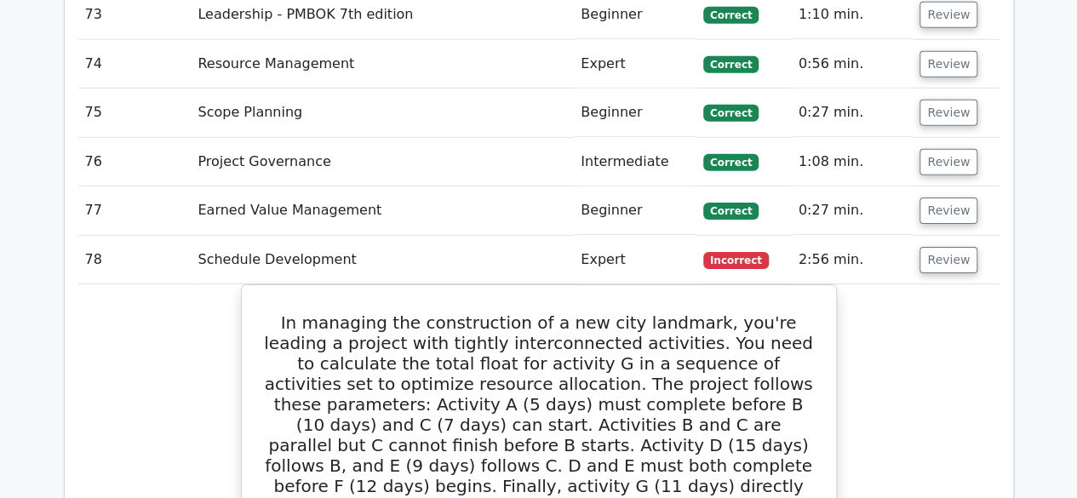
scroll to position [5862, 0]
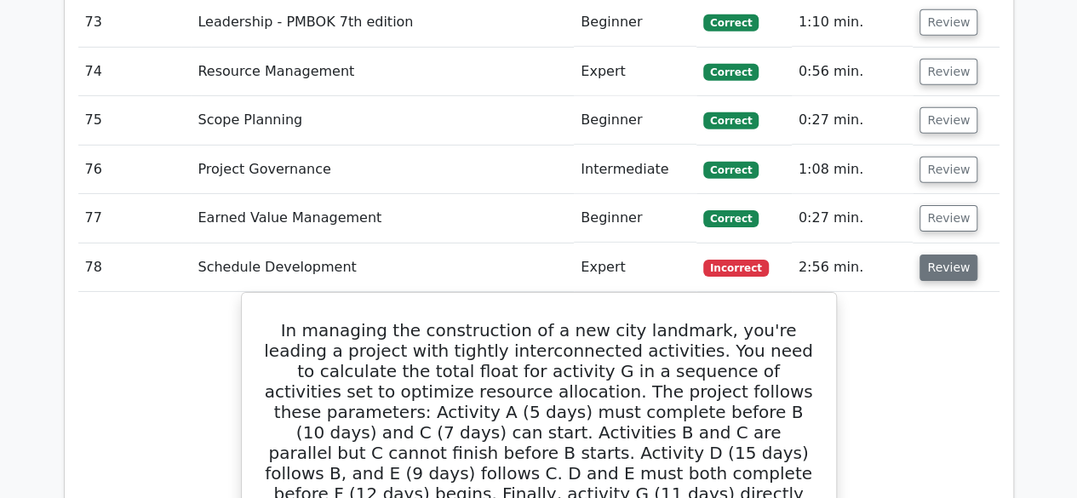
click at [954, 255] on button "Review" at bounding box center [949, 268] width 58 height 26
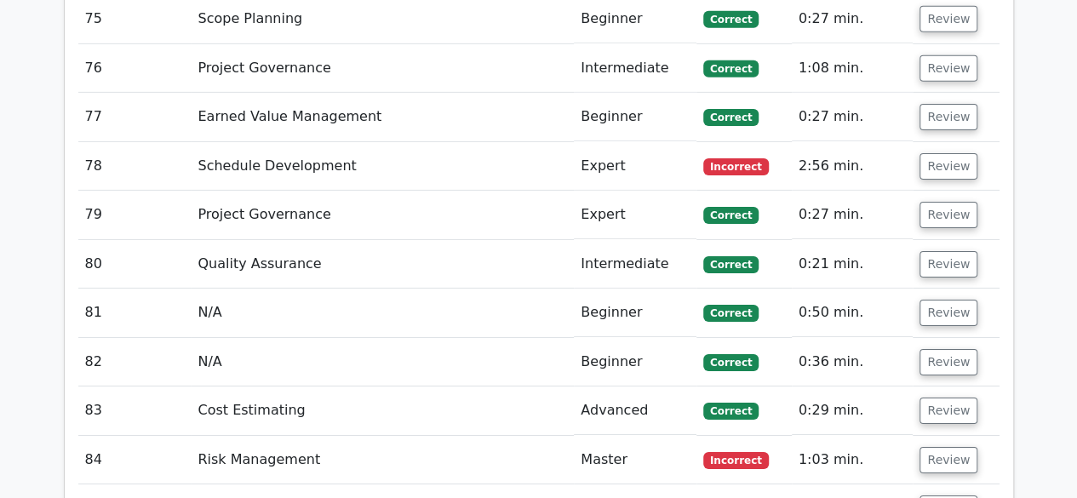
scroll to position [6117, 0]
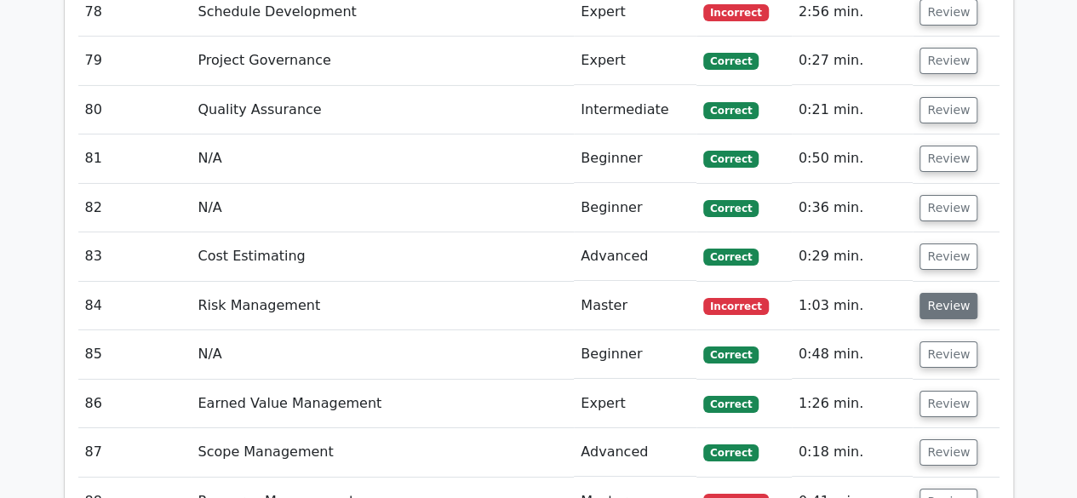
click at [937, 293] on button "Review" at bounding box center [949, 306] width 58 height 26
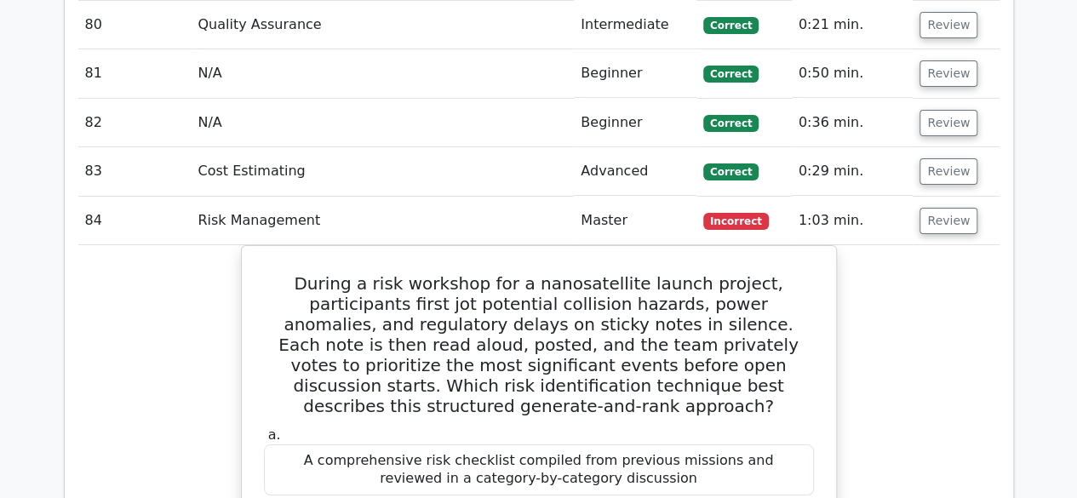
scroll to position [6287, 0]
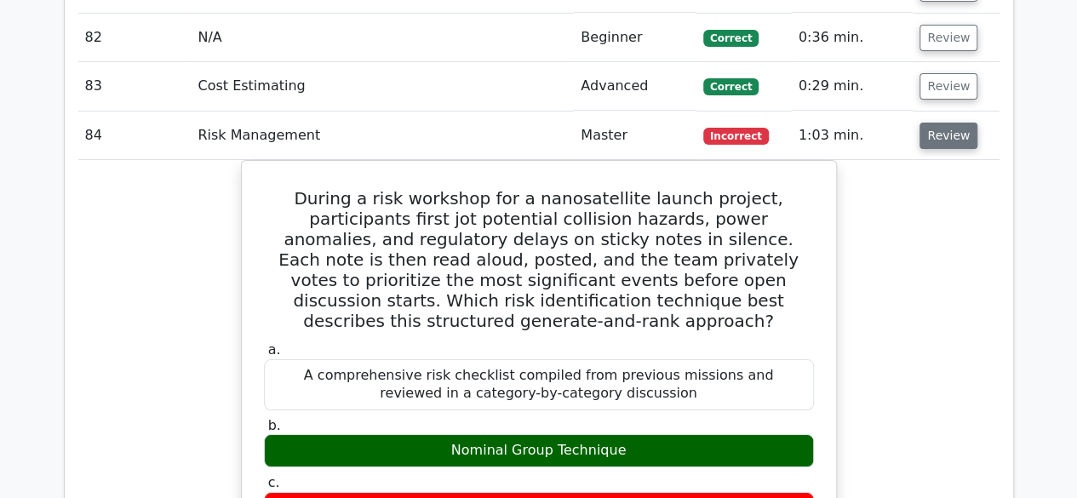
click at [958, 123] on button "Review" at bounding box center [949, 136] width 58 height 26
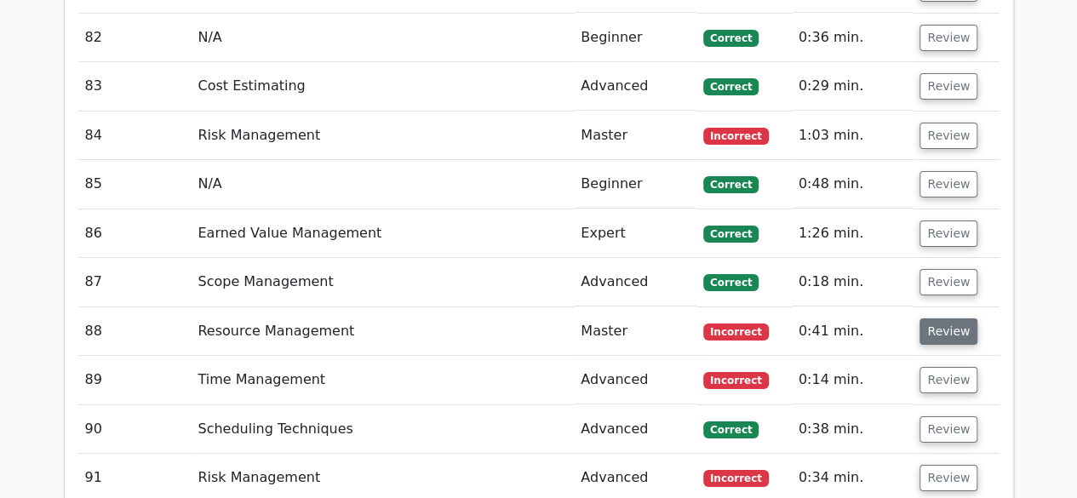
click at [942, 318] on button "Review" at bounding box center [949, 331] width 58 height 26
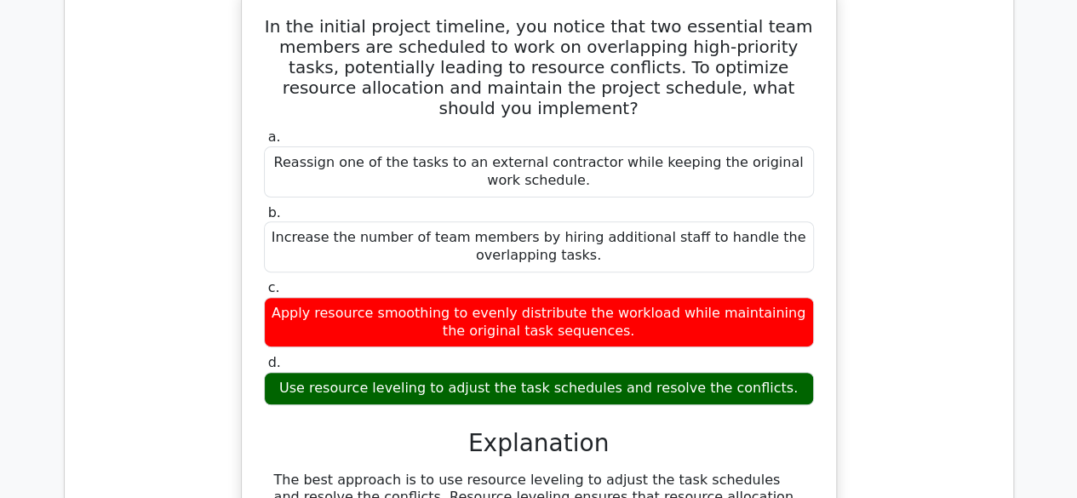
scroll to position [6458, 0]
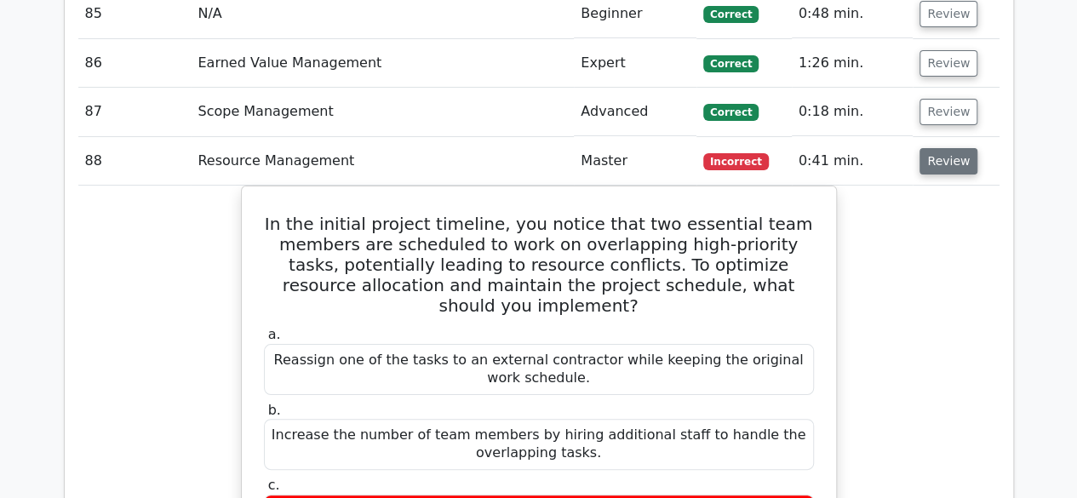
click at [937, 148] on button "Review" at bounding box center [949, 161] width 58 height 26
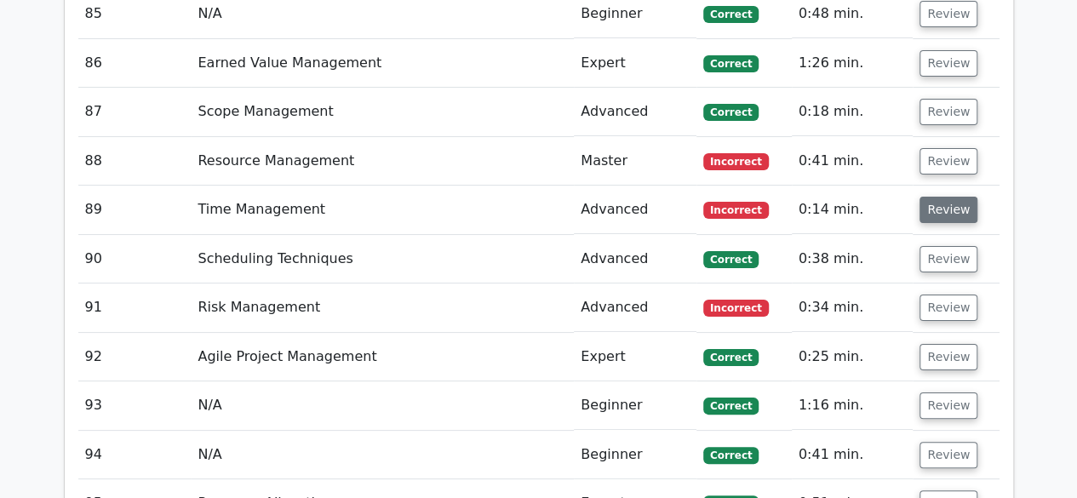
click at [943, 197] on button "Review" at bounding box center [949, 210] width 58 height 26
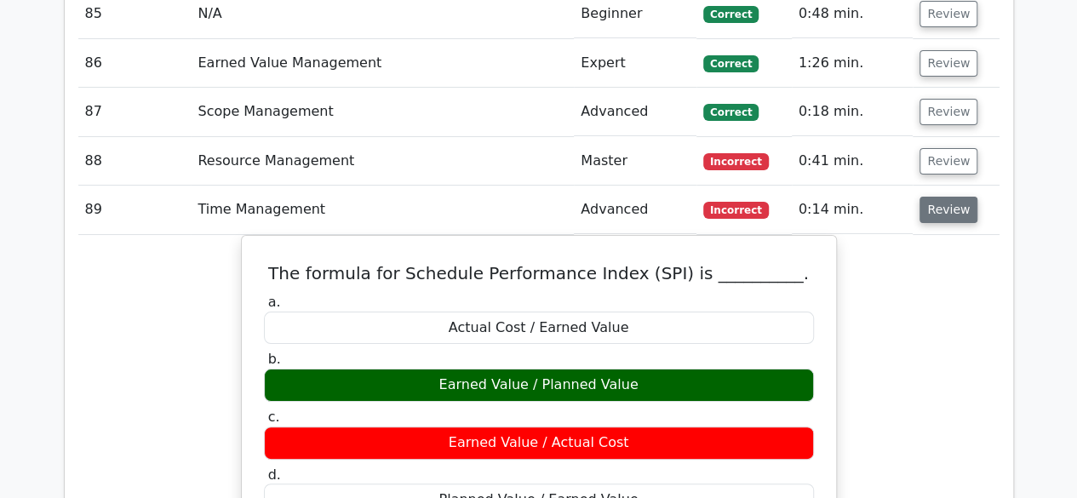
click at [939, 197] on button "Review" at bounding box center [949, 210] width 58 height 26
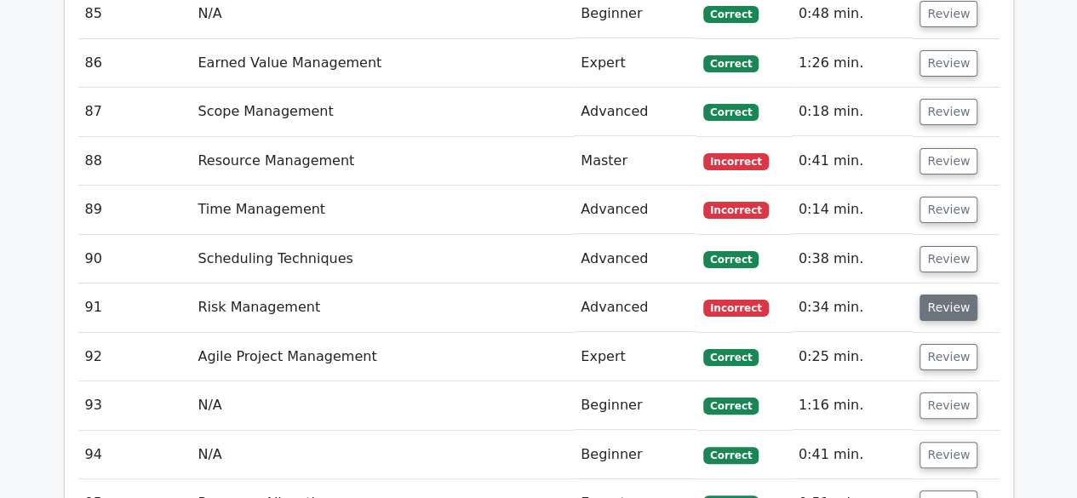
click at [941, 295] on button "Review" at bounding box center [949, 308] width 58 height 26
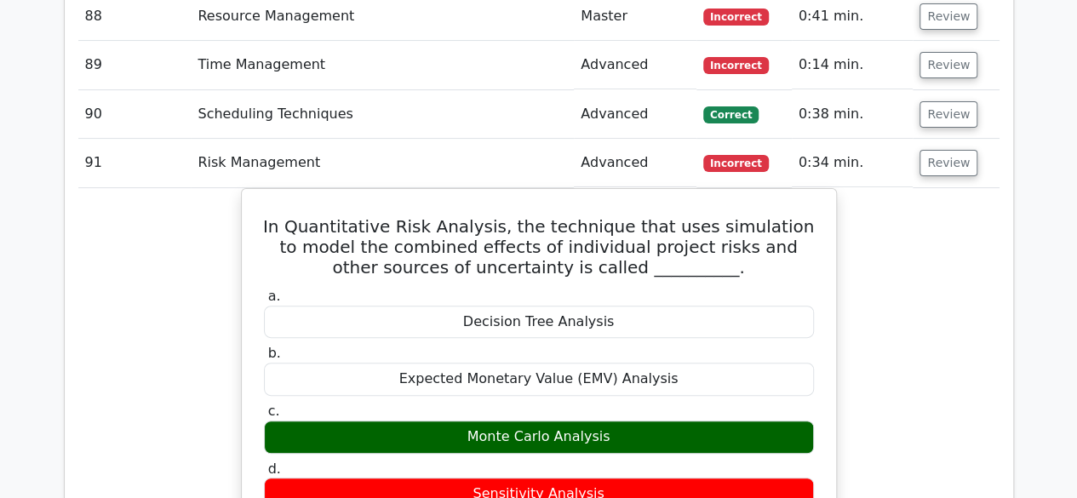
scroll to position [6628, 0]
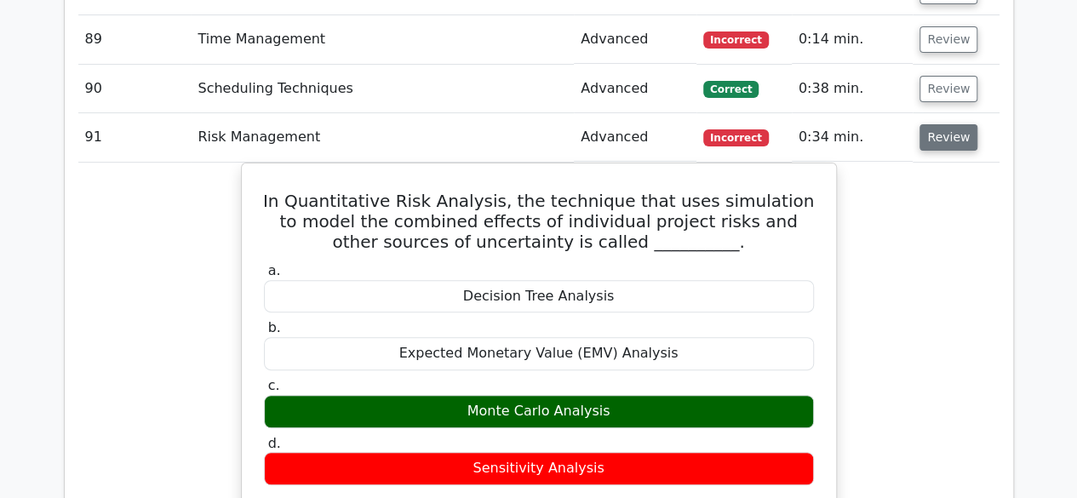
click at [952, 124] on button "Review" at bounding box center [949, 137] width 58 height 26
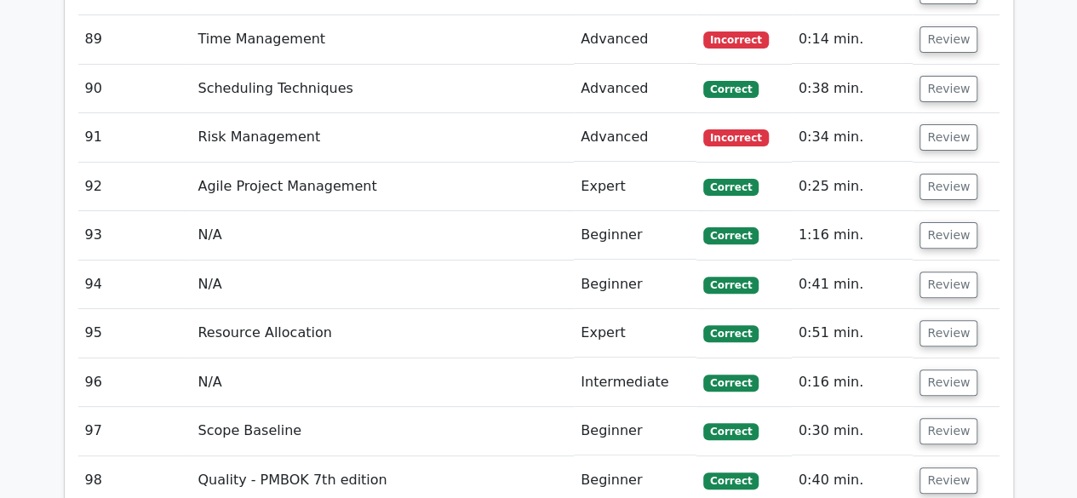
scroll to position [6373, 0]
